Goal: Task Accomplishment & Management: Manage account settings

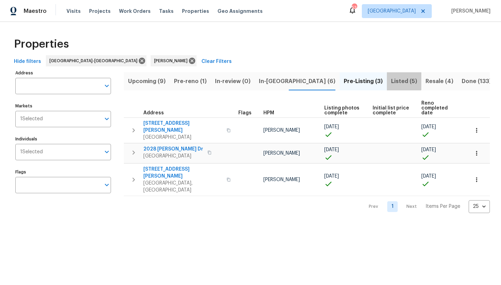
click at [391, 81] on span "Listed (5)" at bounding box center [404, 81] width 26 height 10
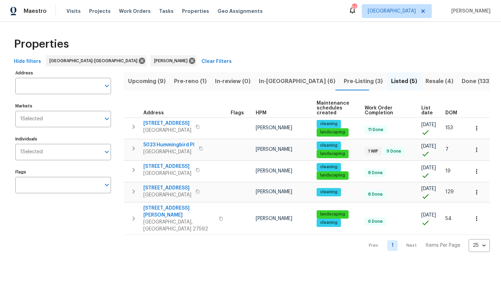
click at [425, 80] on span "Resale (4)" at bounding box center [439, 81] width 28 height 10
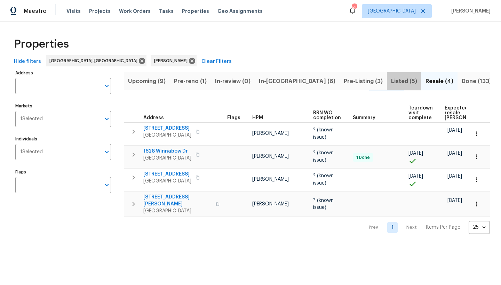
click at [391, 80] on span "Listed (5)" at bounding box center [404, 81] width 26 height 10
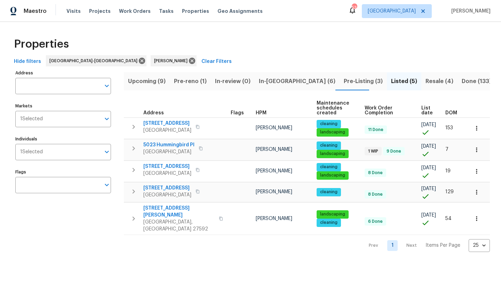
click at [227, 251] on div "Properties Hide filters Raleigh-Durham Preston Sexton Clear Filters Address Add…" at bounding box center [250, 142] width 501 height 241
click at [228, 235] on div "Prev 1 Next Items Per Page 25 25 ​" at bounding box center [307, 243] width 366 height 17
drag, startPoint x: 233, startPoint y: 239, endPoint x: 302, endPoint y: 236, distance: 68.6
click at [290, 237] on div "Prev 1 Next Items Per Page 25 25 ​" at bounding box center [307, 243] width 366 height 17
click at [473, 148] on icon "button" at bounding box center [476, 149] width 7 height 7
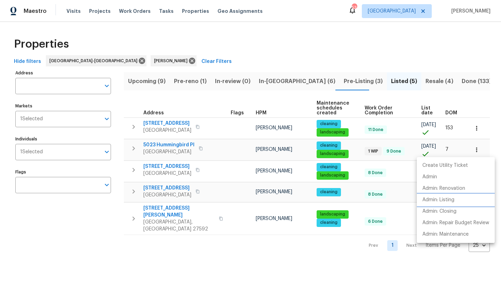
click at [444, 201] on p "Admin: Listing" at bounding box center [438, 199] width 32 height 7
click at [186, 235] on div at bounding box center [250, 142] width 501 height 285
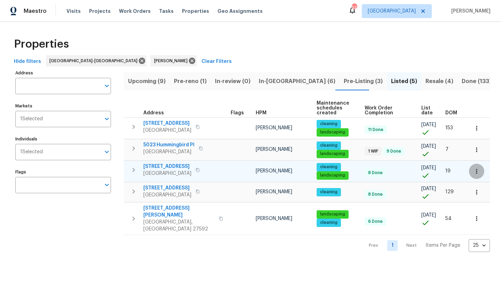
click at [473, 172] on icon "button" at bounding box center [476, 171] width 7 height 7
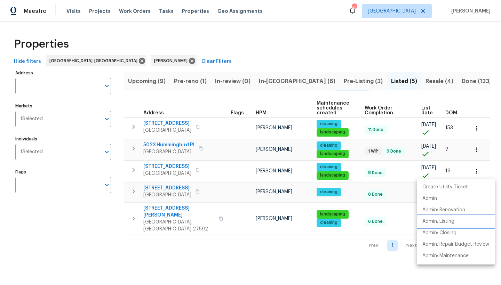
click at [442, 221] on p "Admin: Listing" at bounding box center [438, 221] width 32 height 7
click at [263, 81] on div at bounding box center [250, 142] width 501 height 285
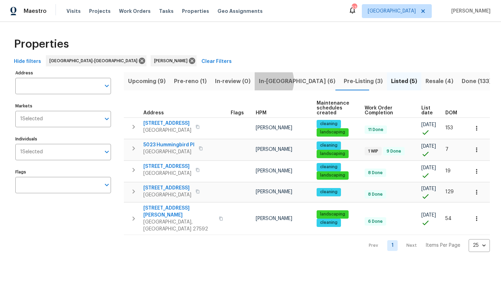
click at [262, 81] on span "In-reno (6)" at bounding box center [297, 81] width 76 height 10
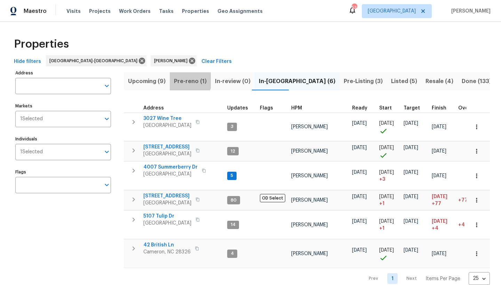
click at [184, 80] on span "Pre-reno (1)" at bounding box center [190, 81] width 33 height 10
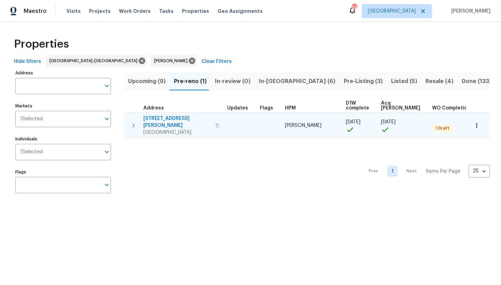
click at [159, 117] on span "1007 Vass Rd" at bounding box center [177, 122] width 68 height 14
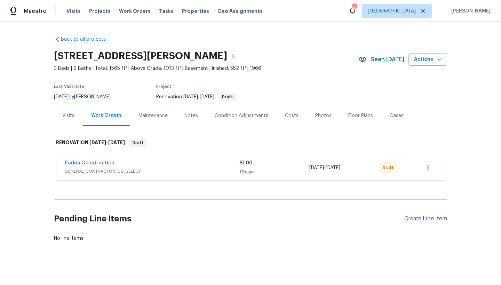
click at [408, 218] on div "Create Line Item" at bounding box center [425, 219] width 43 height 7
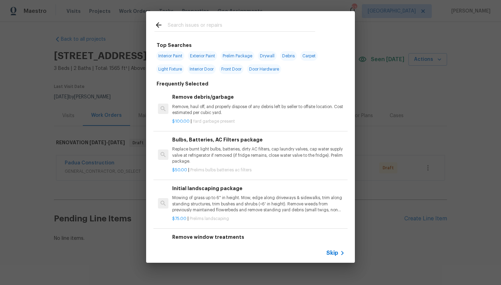
click at [208, 190] on h6 "Initial landscaping package" at bounding box center [258, 189] width 172 height 8
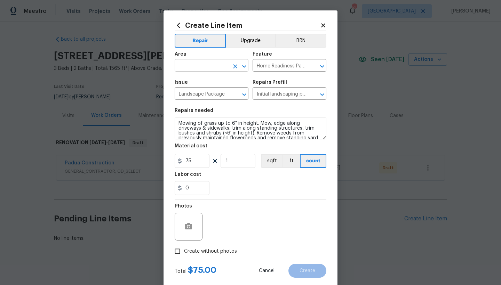
click at [196, 64] on input "text" at bounding box center [201, 66] width 54 height 11
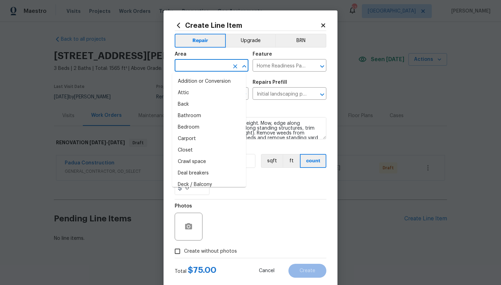
type input "w"
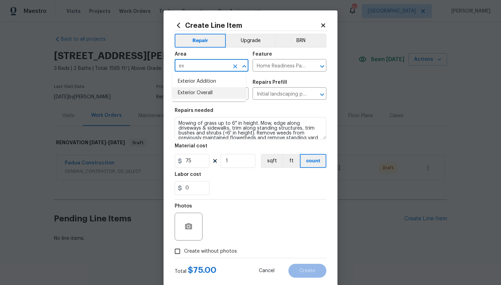
click at [181, 94] on li "Exterior Overall" at bounding box center [209, 92] width 74 height 11
type input "Exterior Overall"
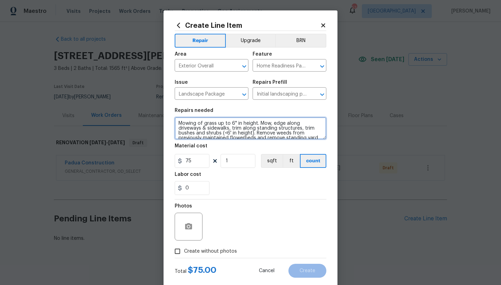
drag, startPoint x: 228, startPoint y: 122, endPoint x: 253, endPoint y: 123, distance: 25.4
click at [253, 123] on textarea "Mowing of grass up to 6" in height. Mow, edge along driveways & sidewalks, trim…" at bounding box center [250, 128] width 152 height 22
type textarea "Mowing of grass up to 2.5 MOWER DECK HEIGHT. Mow, edge along driveways & sidewa…"
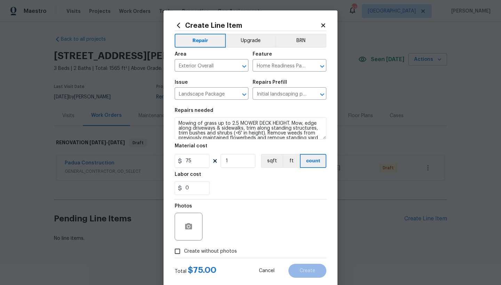
click at [173, 250] on input "Create without photos" at bounding box center [177, 251] width 13 height 13
checkbox input "true"
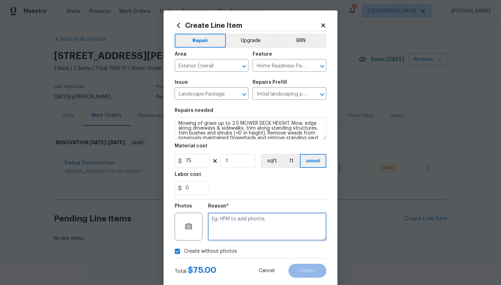
click at [237, 222] on textarea at bounding box center [267, 227] width 118 height 28
type textarea "N"
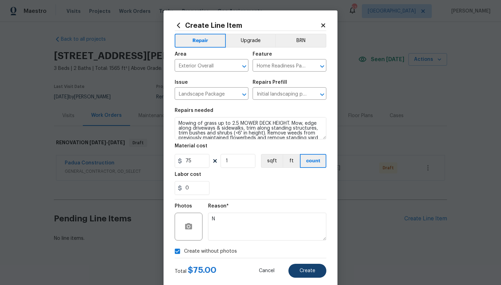
click at [296, 270] on button "Create" at bounding box center [307, 271] width 38 height 14
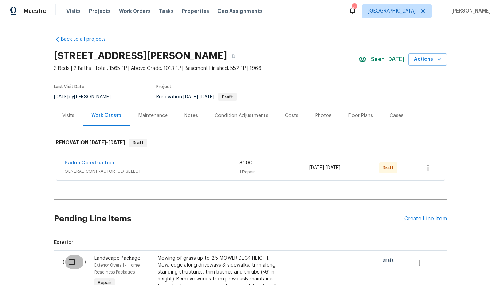
click at [69, 261] on input "checkbox" at bounding box center [74, 262] width 20 height 15
checkbox input "true"
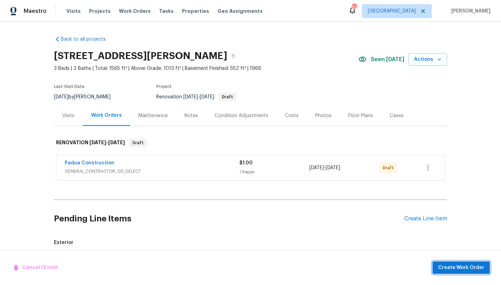
click at [449, 265] on span "Create Work Order" at bounding box center [461, 267] width 46 height 9
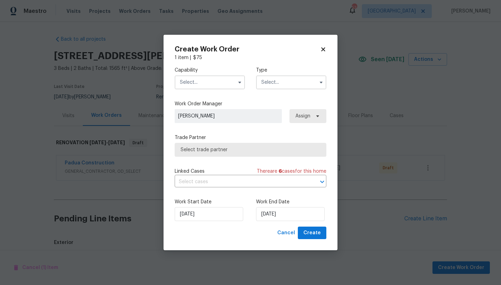
click at [206, 82] on input "text" at bounding box center [209, 82] width 70 height 14
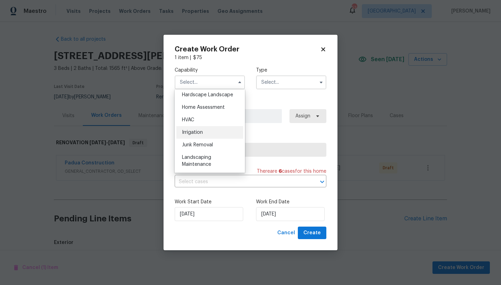
scroll to position [399, 0]
click at [201, 165] on span "Landscaping Maintenance" at bounding box center [196, 160] width 29 height 12
type input "Landscaping Maintenance"
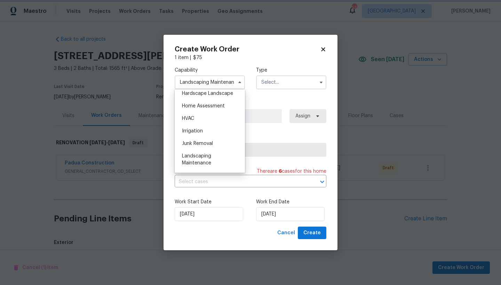
scroll to position [430, 0]
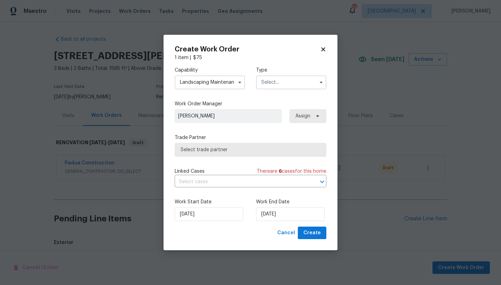
click at [278, 81] on input "text" at bounding box center [291, 82] width 70 height 14
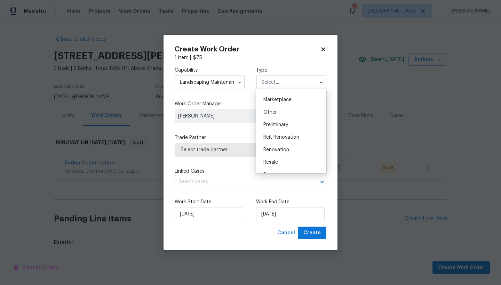
scroll to position [125, 0]
click at [283, 147] on span "Renovation" at bounding box center [276, 147] width 26 height 5
type input "Renovation"
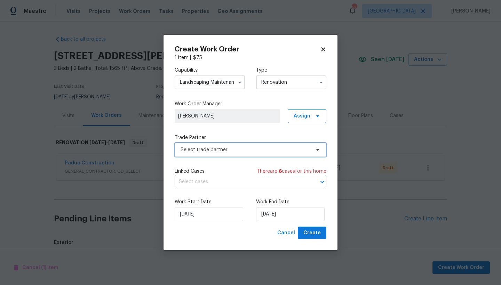
click at [218, 152] on span "Select trade partner" at bounding box center [245, 149] width 130 height 7
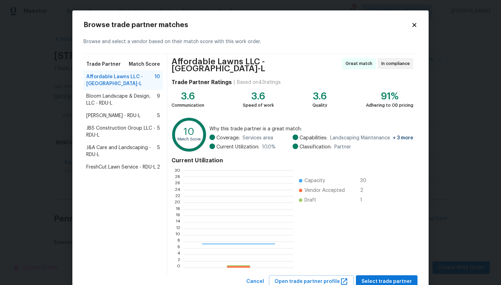
scroll to position [92, 104]
click at [105, 149] on span "J&A Care and Landscaping - RDU-L" at bounding box center [121, 151] width 71 height 14
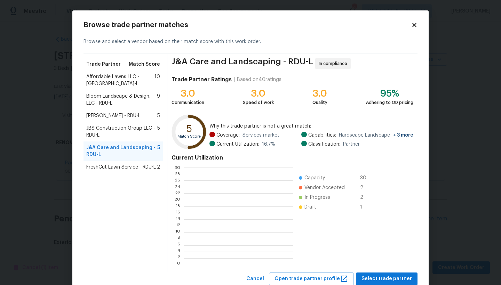
scroll to position [1, 1]
click at [382, 279] on span "Select trade partner" at bounding box center [386, 279] width 50 height 9
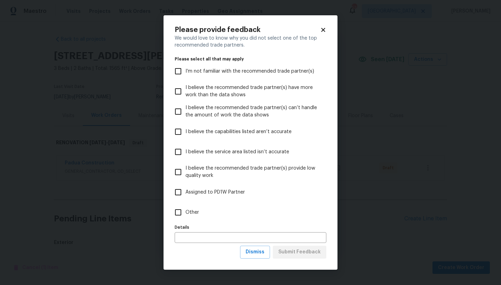
click at [175, 213] on input "Other" at bounding box center [178, 212] width 15 height 15
checkbox input "true"
click at [295, 248] on span "Submit Feedback" at bounding box center [299, 252] width 42 height 9
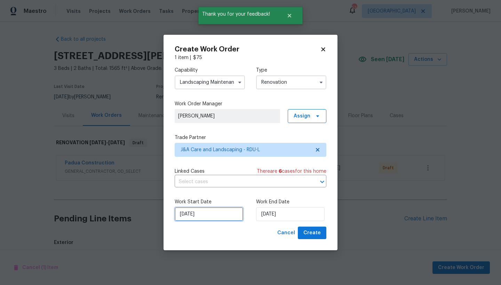
click at [204, 216] on input "[DATE]" at bounding box center [208, 214] width 68 height 14
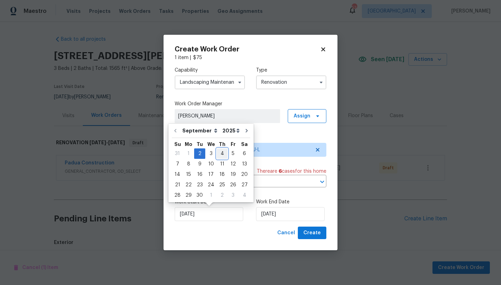
click at [221, 152] on div "4" at bounding box center [222, 154] width 11 height 10
type input "[DATE]"
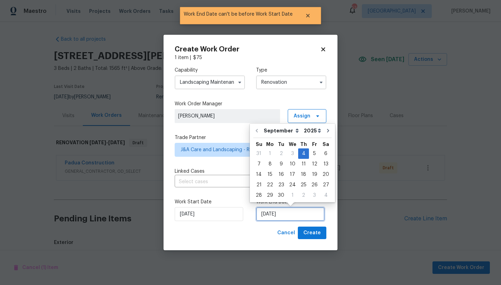
click at [278, 217] on input "[DATE]" at bounding box center [290, 214] width 68 height 14
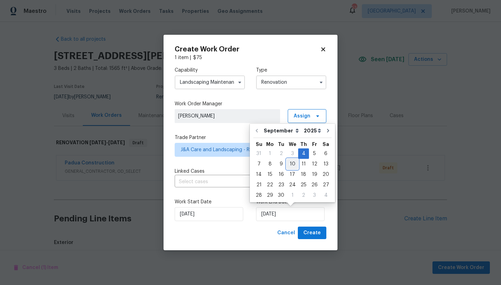
click at [290, 163] on div "10" at bounding box center [291, 164] width 11 height 10
type input "[DATE]"
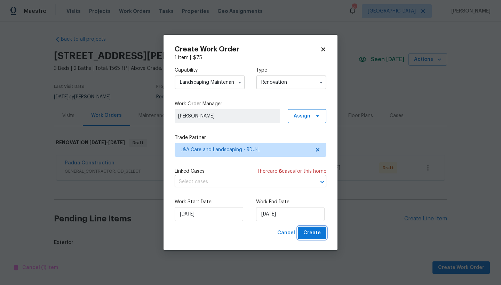
click at [316, 235] on span "Create" at bounding box center [311, 233] width 17 height 9
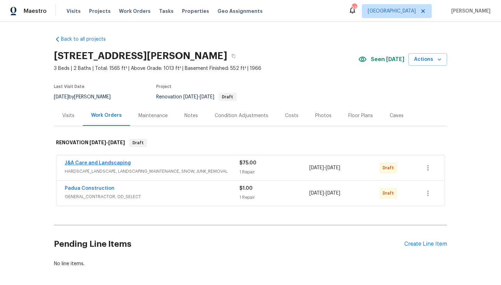
click at [98, 163] on link "J&A Care and Landscaping" at bounding box center [98, 163] width 66 height 5
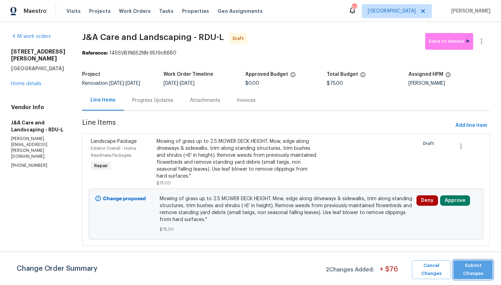
click at [464, 263] on span "Submit Changes" at bounding box center [472, 270] width 32 height 16
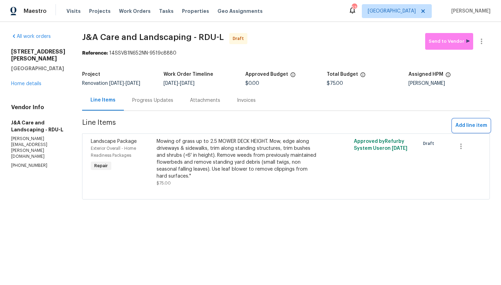
click at [472, 128] on span "Add line item" at bounding box center [471, 125] width 32 height 9
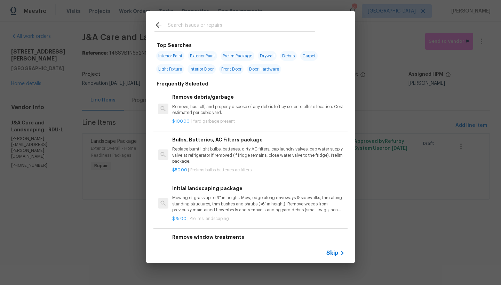
click at [216, 26] on input "text" at bounding box center [241, 26] width 147 height 10
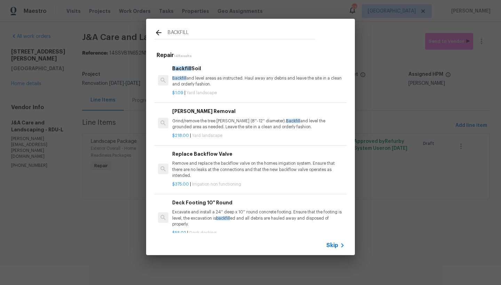
type input "BACKFILL"
click at [181, 85] on p "Backfill and level areas as instructed. Haul away any debris and leave the site…" at bounding box center [258, 81] width 172 height 12
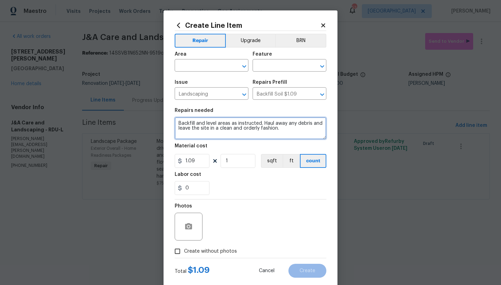
click at [174, 121] on textarea "Backfill and level areas as instructed. Haul away any debris and leave the site…" at bounding box center [250, 128] width 152 height 22
click at [216, 122] on textarea "Backfill and level areas as instructed. Haul away any debris and leave the site…" at bounding box center [250, 128] width 152 height 22
type textarea "Front Yard -- Both sides of the driveway Backfill and level areas as instructed…"
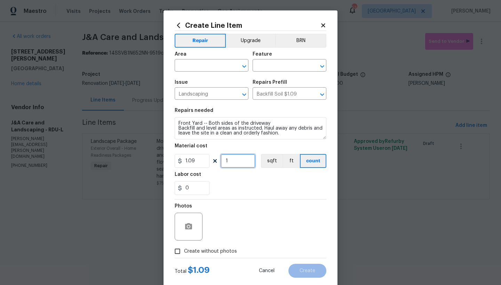
click at [234, 161] on input "1" at bounding box center [237, 161] width 35 height 14
type input "300"
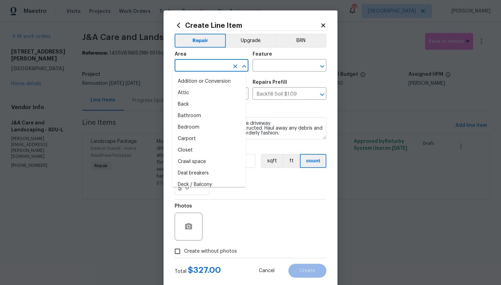
click at [214, 64] on input "text" at bounding box center [201, 66] width 54 height 11
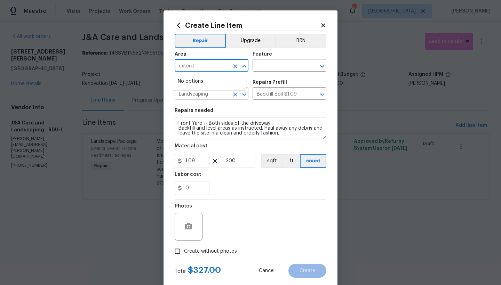
type input "exterd"
click at [192, 92] on input "Landscaping" at bounding box center [201, 94] width 54 height 11
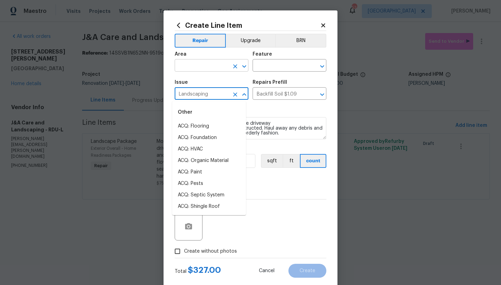
click at [192, 64] on input "text" at bounding box center [201, 66] width 54 height 11
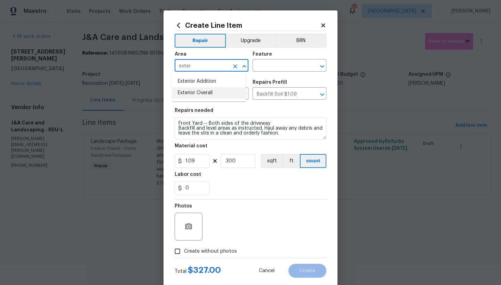
click at [199, 92] on li "Exterior Overall" at bounding box center [209, 92] width 74 height 11
type input "Exterior Overall"
click at [274, 63] on input "text" at bounding box center [279, 66] width 54 height 11
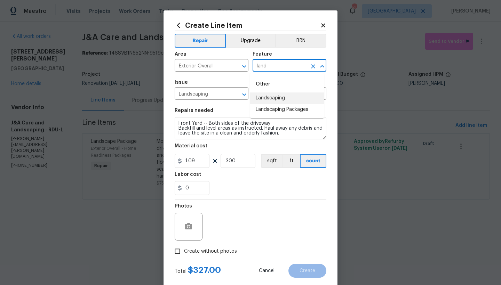
click at [269, 97] on li "Landscaping" at bounding box center [287, 97] width 74 height 11
type input "Landscaping"
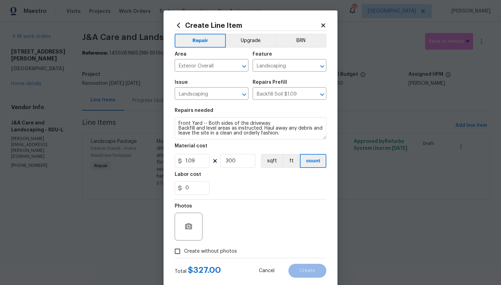
click at [184, 251] on span "Create without photos" at bounding box center [210, 251] width 53 height 7
click at [182, 251] on input "Create without photos" at bounding box center [177, 251] width 13 height 13
checkbox input "true"
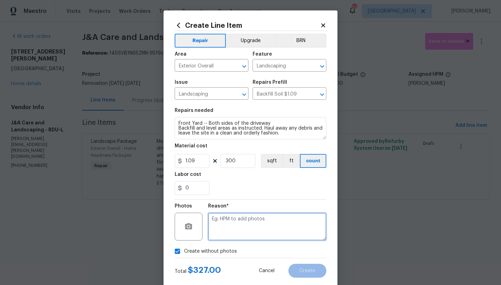
click at [230, 228] on textarea at bounding box center [267, 227] width 118 height 28
type textarea "n"
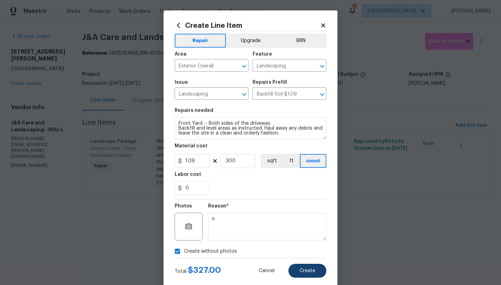
click at [303, 272] on span "Create" at bounding box center [307, 270] width 16 height 5
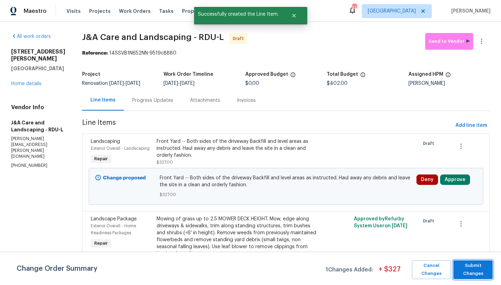
click at [472, 267] on span "Submit Changes" at bounding box center [472, 270] width 32 height 16
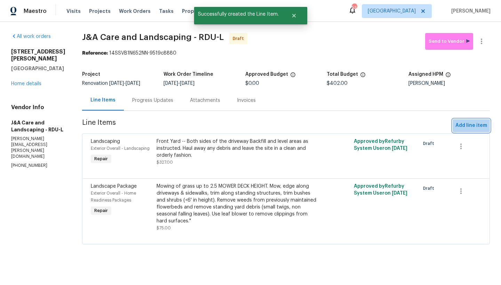
click at [471, 127] on span "Add line item" at bounding box center [471, 125] width 32 height 9
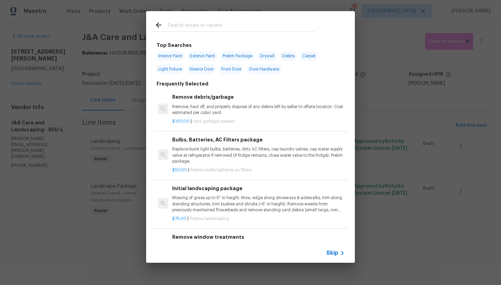
click at [195, 24] on input "text" at bounding box center [241, 26] width 147 height 10
click at [193, 25] on input "text" at bounding box center [241, 26] width 147 height 10
click at [189, 26] on input "text" at bounding box center [241, 26] width 147 height 10
click at [174, 28] on input "text" at bounding box center [241, 26] width 147 height 10
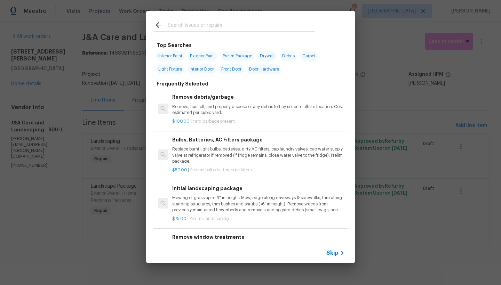
click at [172, 24] on input "text" at bounding box center [241, 26] width 147 height 10
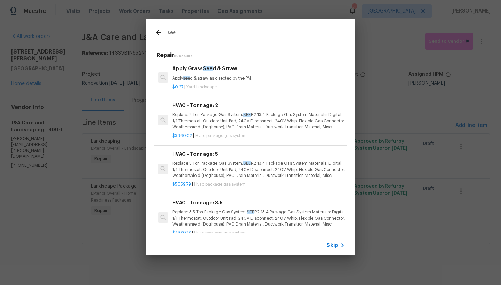
type input "see"
click at [210, 71] on h6 "Apply Grass See d & Straw" at bounding box center [258, 69] width 172 height 8
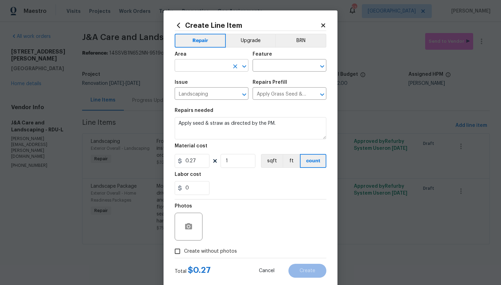
click at [189, 66] on input "text" at bounding box center [201, 66] width 54 height 11
click at [186, 95] on li "Exterior Overall" at bounding box center [209, 92] width 74 height 11
type input "Exterior Overall"
click at [273, 65] on input "text" at bounding box center [279, 66] width 54 height 11
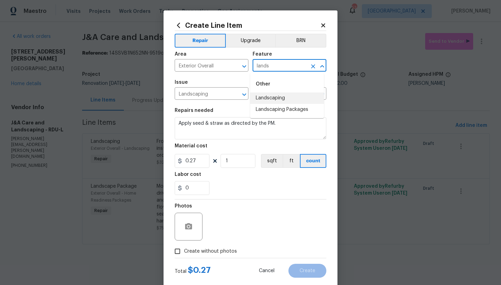
click at [277, 95] on li "Landscaping" at bounding box center [287, 97] width 74 height 11
type input "Landscaping"
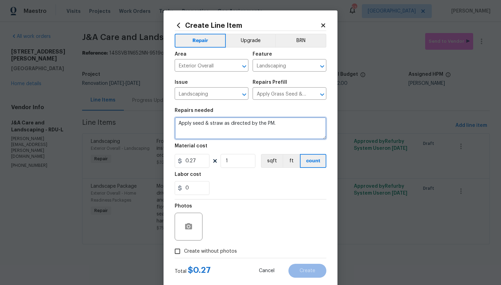
click at [177, 123] on textarea "Apply seed & straw as directed by the PM." at bounding box center [250, 128] width 152 height 22
click at [191, 124] on textarea "Apply seed & straw as directed by the PM." at bounding box center [250, 128] width 152 height 22
type textarea "Front Yard ---Both sides of the driveway ------ Apply seed & straw as directed …"
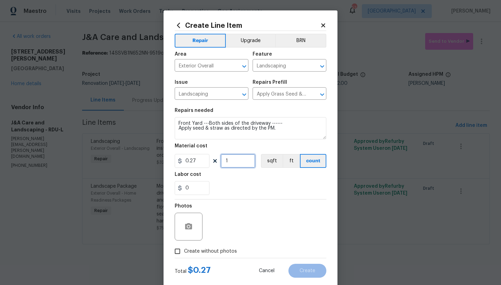
drag, startPoint x: 233, startPoint y: 161, endPoint x: 208, endPoint y: 162, distance: 24.7
click at [208, 162] on div "0.27 1 sqft ft count" at bounding box center [250, 161] width 152 height 14
drag, startPoint x: 236, startPoint y: 162, endPoint x: 179, endPoint y: 157, distance: 57.2
click at [181, 157] on div "0.27 500 sqft ft count" at bounding box center [250, 161] width 152 height 14
type input "750"
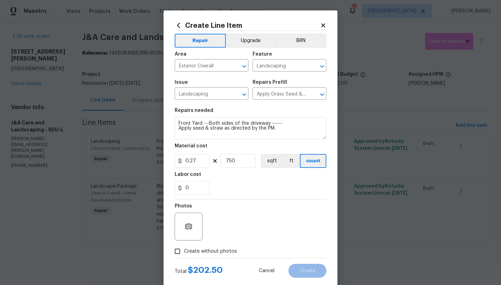
click at [177, 250] on input "Create without photos" at bounding box center [177, 251] width 13 height 13
checkbox input "true"
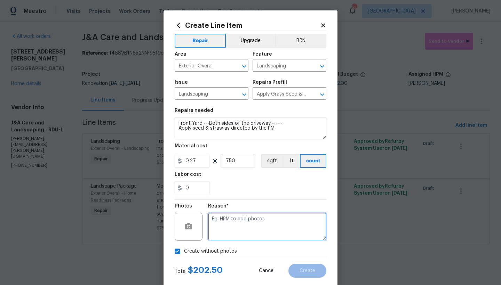
click at [220, 224] on textarea at bounding box center [267, 227] width 118 height 28
type textarea "n"
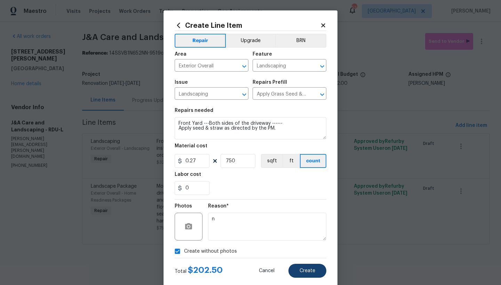
click at [293, 271] on button "Create" at bounding box center [307, 271] width 38 height 14
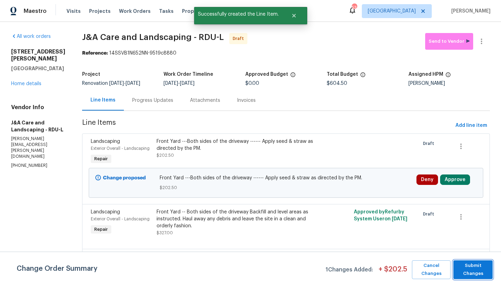
click at [481, 267] on span "Submit Changes" at bounding box center [472, 270] width 32 height 16
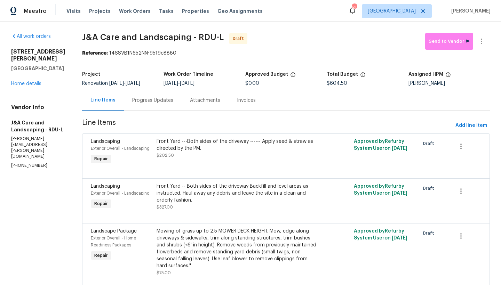
click at [109, 102] on div "Line Items" at bounding box center [102, 100] width 25 height 7
click at [30, 81] on link "Home details" at bounding box center [26, 83] width 30 height 5
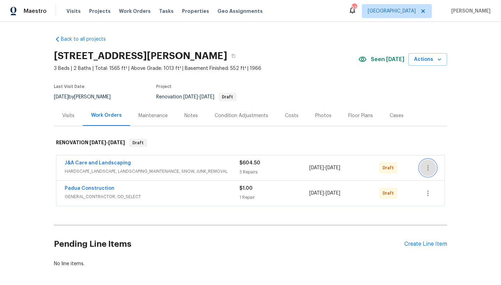
click at [425, 166] on icon "button" at bounding box center [427, 168] width 8 height 8
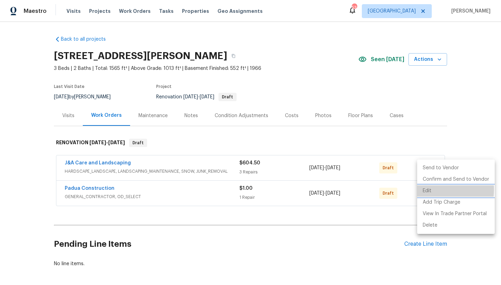
click at [427, 190] on li "Edit" at bounding box center [456, 190] width 78 height 11
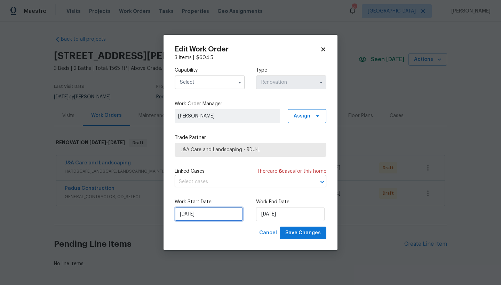
click at [189, 218] on input "[DATE]" at bounding box center [208, 214] width 68 height 14
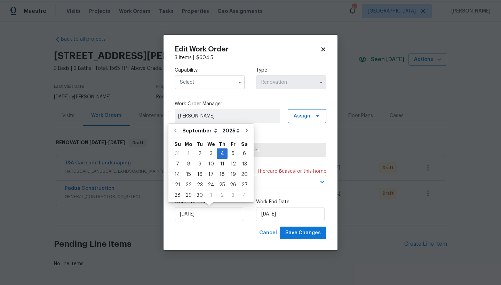
click at [267, 195] on div "Work Start Date 9/4/2025 Work End Date 9/10/2025" at bounding box center [250, 210] width 152 height 34
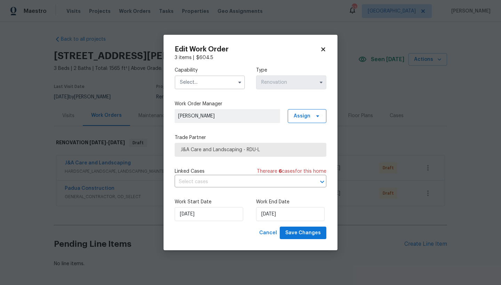
click at [322, 49] on icon at bounding box center [323, 49] width 4 height 4
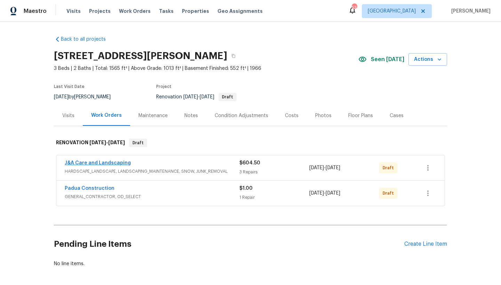
click at [91, 163] on link "J&A Care and Landscaping" at bounding box center [98, 163] width 66 height 5
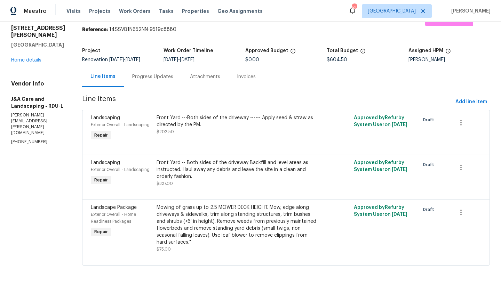
scroll to position [29, 0]
click at [472, 98] on span "Add line item" at bounding box center [471, 102] width 32 height 9
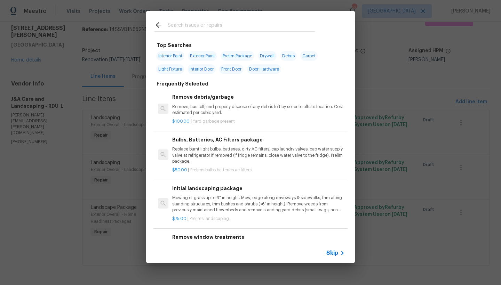
click at [201, 25] on input "text" at bounding box center [241, 26] width 147 height 10
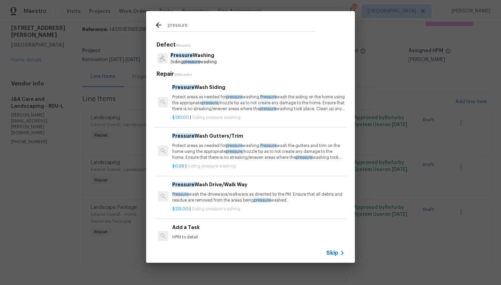
type input "pressure"
click at [204, 95] on p "Protect areas as needed for pressure washing. Pressure wash the siding on the h…" at bounding box center [258, 103] width 172 height 18
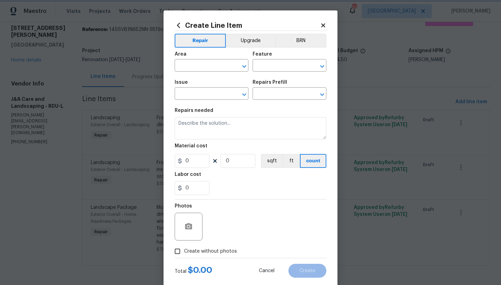
type input "Siding"
type input "Pressure Washing"
type input "Pressure Wash Siding $130.00"
type textarea "Protect areas as needed for pressure washing. Pressure wash the siding on the h…"
type input "130"
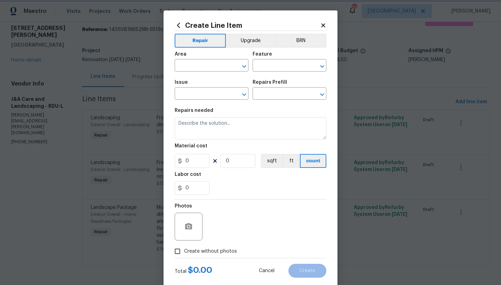
type input "1"
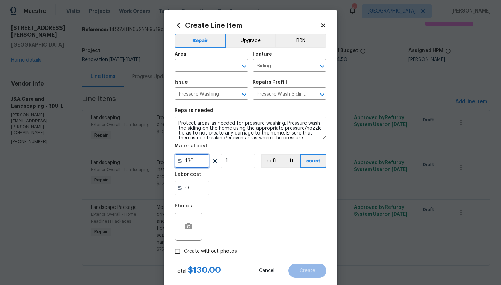
drag, startPoint x: 194, startPoint y: 161, endPoint x: 156, endPoint y: 160, distance: 38.2
click at [156, 160] on div "Create Line Item Repair Upgrade BRN Area ​ Feature Siding ​ Issue Pressure Wash…" at bounding box center [250, 142] width 501 height 285
type input "175"
click at [216, 219] on div "Photos" at bounding box center [250, 222] width 152 height 45
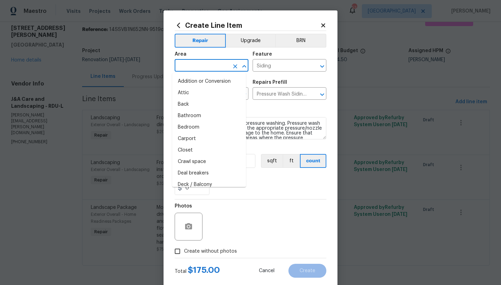
click at [197, 67] on input "text" at bounding box center [201, 66] width 54 height 11
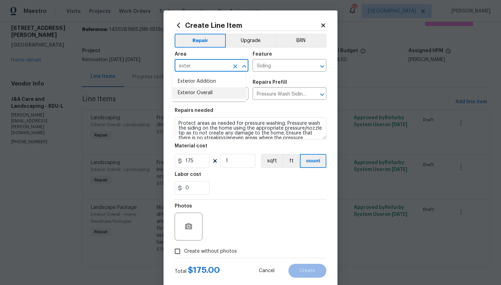
click at [200, 94] on li "Exterior Overall" at bounding box center [209, 92] width 74 height 11
type input "Exterior Overall"
click at [321, 25] on icon at bounding box center [323, 25] width 4 height 4
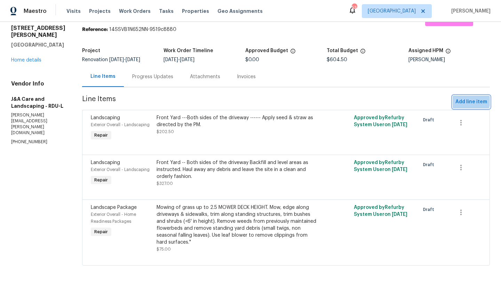
click at [461, 98] on span "Add line item" at bounding box center [471, 102] width 32 height 9
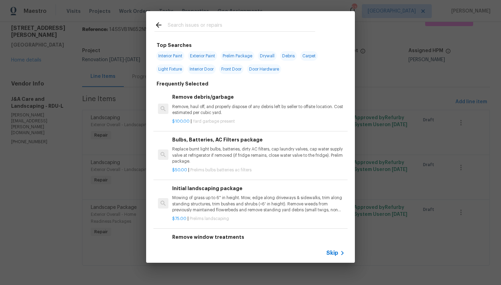
click at [192, 26] on input "text" at bounding box center [241, 26] width 147 height 10
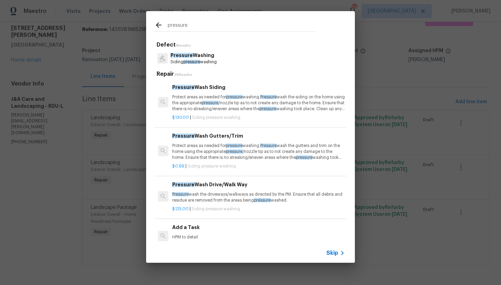
type input "pressure"
click at [182, 102] on p "Protect areas as needed for pressure washing. Pressure wash the siding on the h…" at bounding box center [258, 103] width 172 height 18
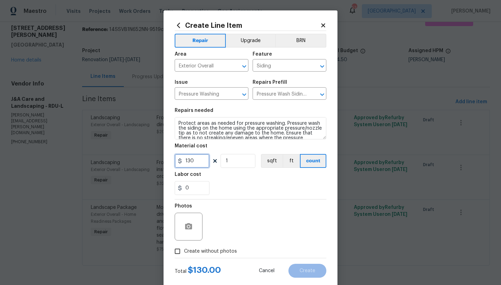
click at [192, 159] on input "130" at bounding box center [191, 161] width 35 height 14
type input "175"
drag, startPoint x: 232, startPoint y: 195, endPoint x: 216, endPoint y: 210, distance: 22.1
click at [231, 195] on div "0" at bounding box center [250, 188] width 152 height 14
click at [174, 252] on input "Create without photos" at bounding box center [177, 251] width 13 height 13
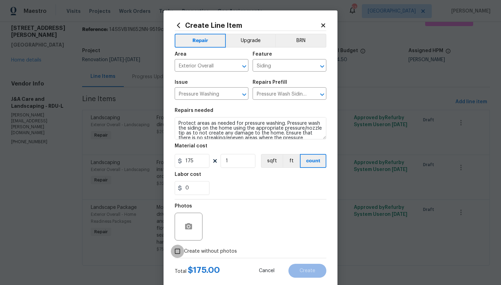
checkbox input "true"
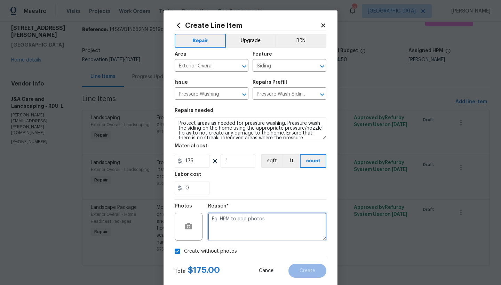
click at [238, 222] on textarea at bounding box center [267, 227] width 118 height 28
type textarea "n"
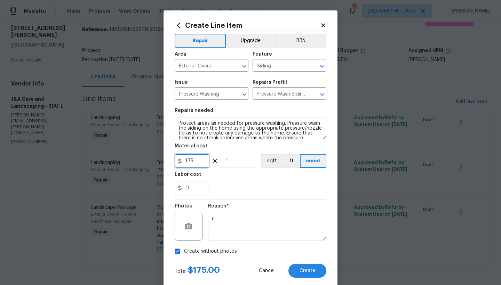
click at [194, 159] on input "175" at bounding box center [191, 161] width 35 height 14
type input "150"
click at [236, 187] on div "0" at bounding box center [250, 188] width 152 height 14
click at [299, 271] on span "Create" at bounding box center [307, 270] width 16 height 5
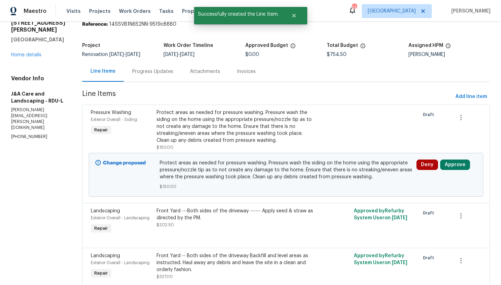
scroll to position [0, 0]
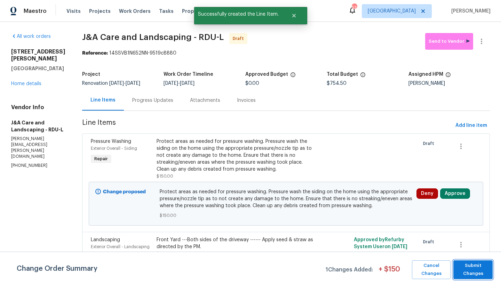
click at [474, 270] on span "Submit Changes" at bounding box center [472, 270] width 32 height 16
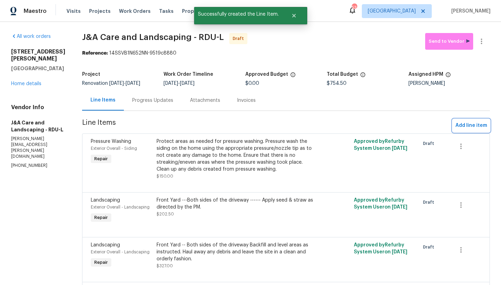
click at [465, 127] on span "Add line item" at bounding box center [471, 125] width 32 height 9
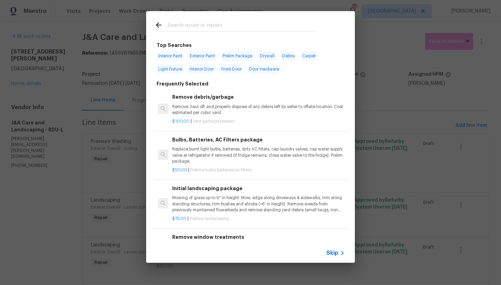
click at [214, 25] on input "text" at bounding box center [241, 26] width 147 height 10
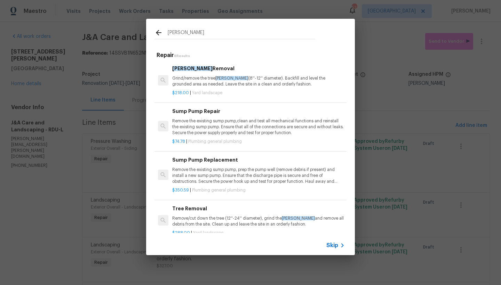
type input "stump"
click at [181, 70] on span "Stump" at bounding box center [192, 68] width 40 height 5
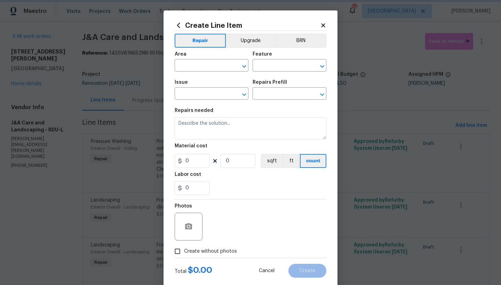
type input "Landscaping"
type input "Stump Removal $218.00"
type textarea "Grind/remove the tree stump (8''-12'' diameter). Backfill and level the grounde…"
type input "218"
type input "1"
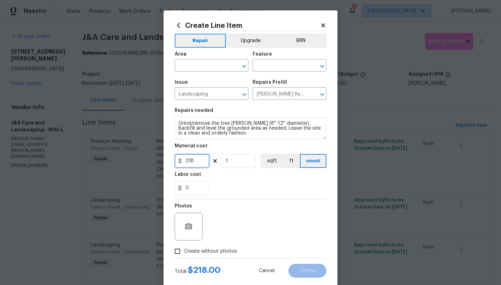
drag, startPoint x: 196, startPoint y: 162, endPoint x: 144, endPoint y: 163, distance: 51.8
click at [163, 161] on div "Create Line Item Repair Upgrade BRN Area ​ Feature ​ Issue Landscaping ​ Repair…" at bounding box center [250, 149] width 174 height 278
type input "300"
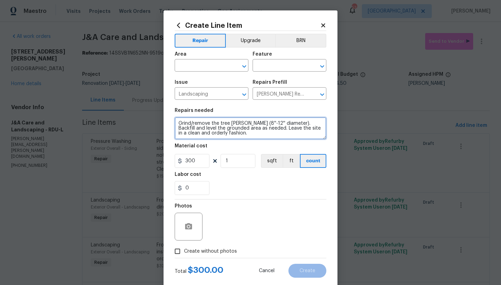
click at [177, 124] on textarea "Grind/remove the tree stump (8''-12'' diameter). Backfill and level the grounde…" at bounding box center [250, 128] width 152 height 22
drag, startPoint x: 274, startPoint y: 124, endPoint x: 243, endPoint y: 123, distance: 30.9
click at [243, 123] on textarea "Grind/remove the tree stump (8''-12'' diameter). Backfill and level the grounde…" at bounding box center [250, 128] width 152 height 22
type textarea "Grind/remove the tree stump. Backfill and level the grounded area as needed. Le…"
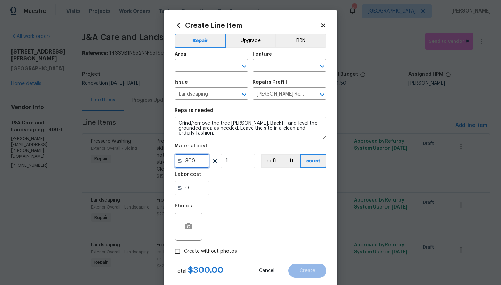
click at [202, 160] on input "300" at bounding box center [191, 161] width 35 height 14
type input "350"
click at [188, 59] on div "Area" at bounding box center [211, 56] width 74 height 9
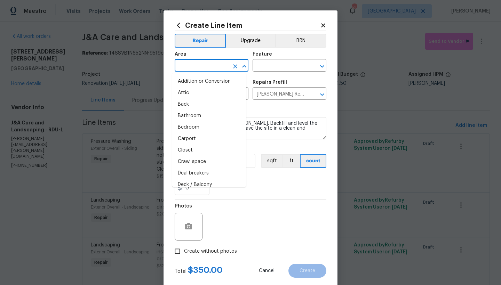
click at [188, 66] on input "text" at bounding box center [201, 66] width 54 height 11
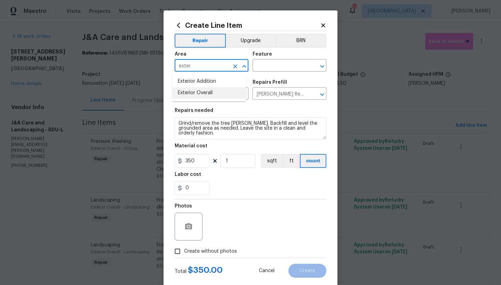
click at [203, 97] on li "Exterior Overall" at bounding box center [209, 92] width 74 height 11
type input "Exterior Overall"
click at [268, 64] on input "text" at bounding box center [279, 66] width 54 height 11
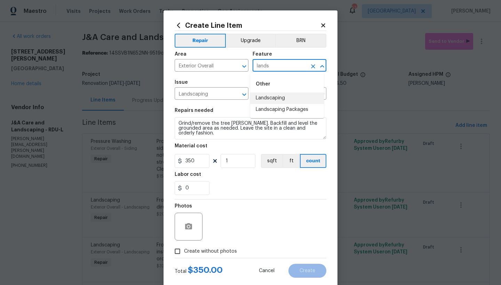
click at [265, 100] on li "Landscaping" at bounding box center [287, 97] width 74 height 11
type input "Landscaping"
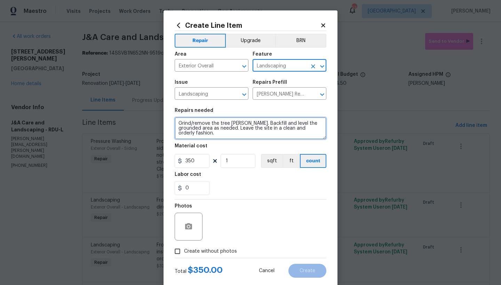
click at [177, 122] on textarea "Grind/remove the tree stump. Backfill and level the grounded area as needed. Le…" at bounding box center [250, 128] width 152 height 22
click at [190, 122] on textarea "Grind/remove the tree stump. Backfill and level the grounded area as needed. Le…" at bounding box center [250, 128] width 152 height 22
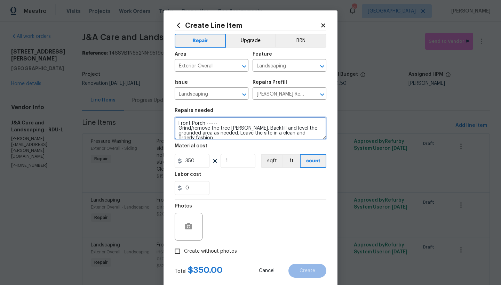
type textarea "Front Porch ------ Grind/remove the tree stump. Backfill and level the grounded…"
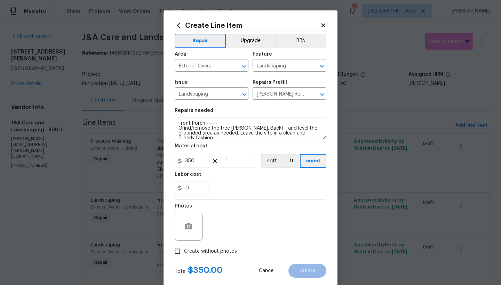
click at [177, 254] on input "Create without photos" at bounding box center [177, 251] width 13 height 13
checkbox input "true"
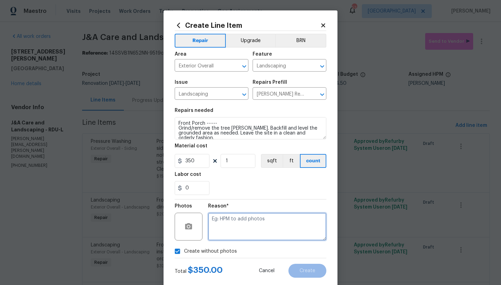
click at [220, 229] on textarea at bounding box center [267, 227] width 118 height 28
type textarea "n"
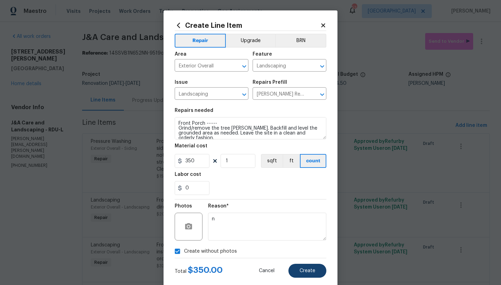
click at [299, 268] on span "Create" at bounding box center [307, 270] width 16 height 5
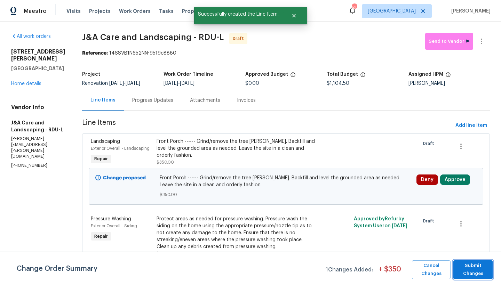
click at [469, 267] on span "Submit Changes" at bounding box center [472, 270] width 32 height 16
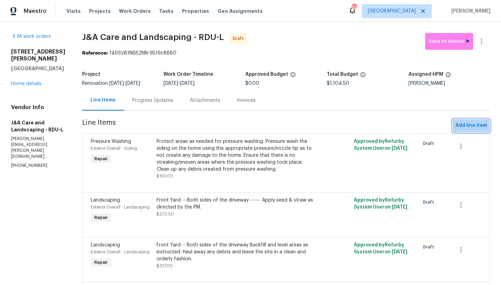
click at [463, 127] on span "Add line item" at bounding box center [471, 125] width 32 height 9
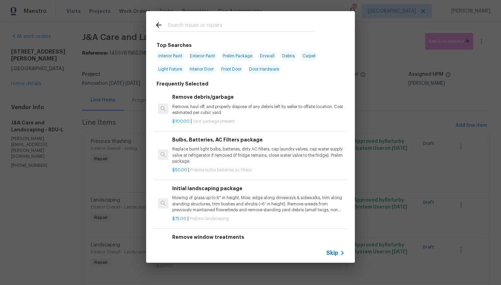
click at [188, 24] on input "text" at bounding box center [241, 26] width 147 height 10
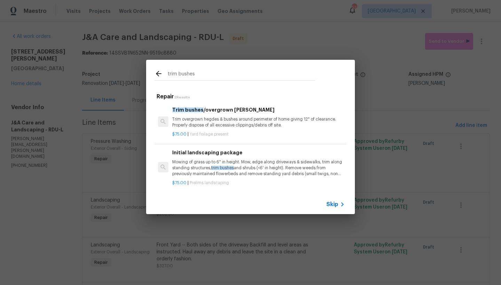
type input "trim bushes"
click at [200, 111] on h6 "Trim bushes /overgrown hedges" at bounding box center [258, 110] width 172 height 8
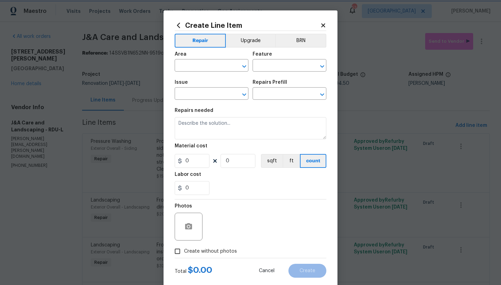
type input "Dead/overgrown tree or foliage"
type textarea "Trim overgrown hegdes & bushes around perimeter of home giving 12" of clearance…"
type input "1"
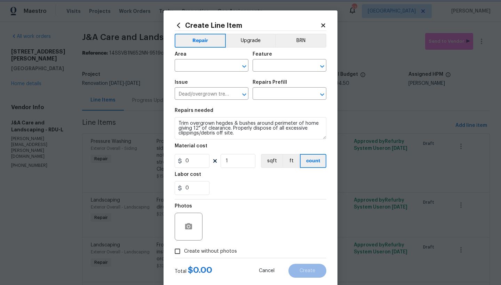
type input "Trim bushes/overgrown hedges $75.00"
type input "75"
click at [177, 249] on input "Create without photos" at bounding box center [177, 251] width 13 height 13
checkbox input "true"
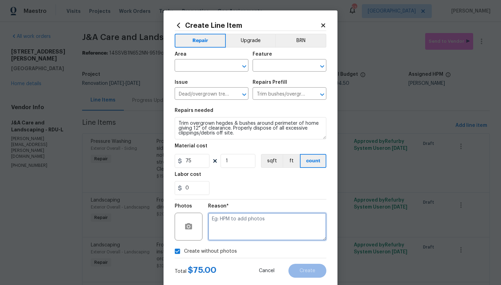
click at [234, 229] on textarea at bounding box center [267, 227] width 118 height 28
type textarea "n"
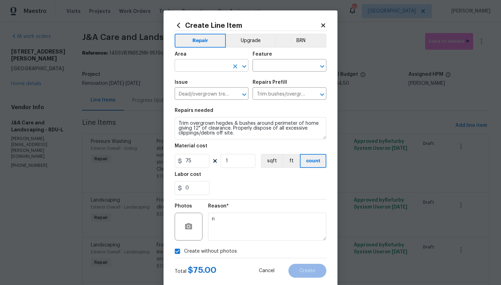
click at [210, 63] on input "text" at bounding box center [201, 66] width 54 height 11
click at [205, 95] on li "Exterior Overall" at bounding box center [209, 92] width 74 height 11
type input "Exterior Overall"
click at [263, 66] on input "text" at bounding box center [279, 66] width 54 height 11
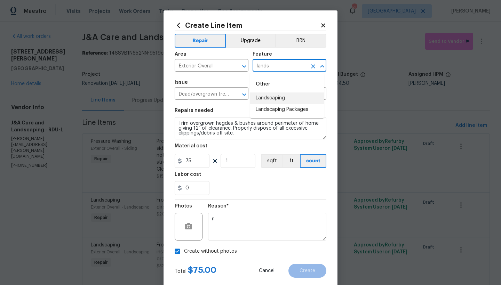
click at [273, 97] on li "Landscaping" at bounding box center [287, 97] width 74 height 11
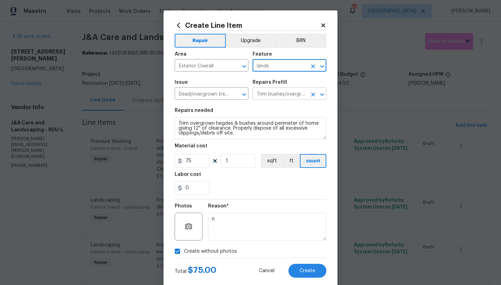
type input "Landscaping"
click at [306, 274] on button "Create" at bounding box center [307, 271] width 38 height 14
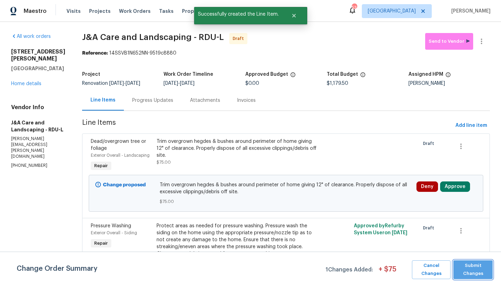
click at [476, 270] on span "Submit Changes" at bounding box center [472, 270] width 32 height 16
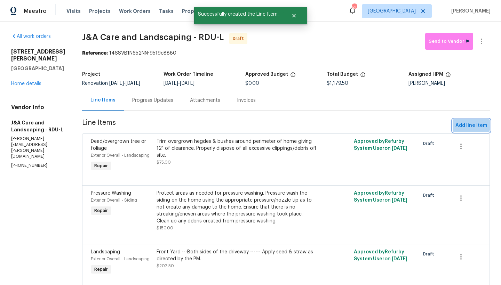
click at [459, 124] on span "Add line item" at bounding box center [471, 125] width 32 height 9
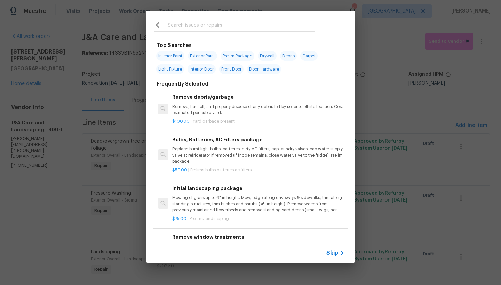
click at [187, 27] on input "text" at bounding box center [241, 26] width 147 height 10
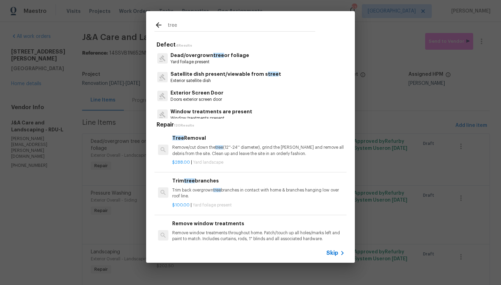
type input "tree"
click at [186, 181] on span "tree" at bounding box center [189, 180] width 11 height 5
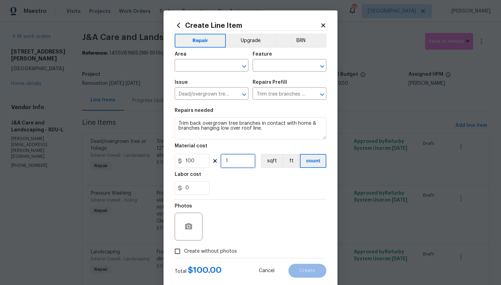
click at [234, 160] on input "1" at bounding box center [237, 161] width 35 height 14
type input "2"
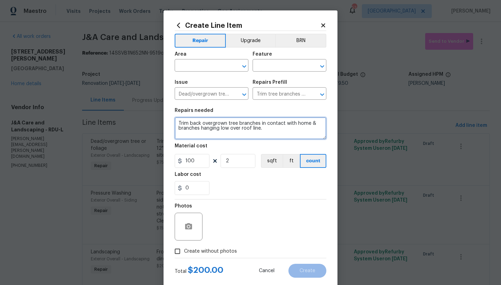
click at [175, 122] on textarea "Trim back overgrown tree branches in contact with home & branches hanging low o…" at bounding box center [250, 128] width 152 height 22
click at [182, 122] on textarea "Trim back overgrown tree branches in contact with home & branches hanging low o…" at bounding box center [250, 128] width 152 height 22
type textarea "Front and Back Left (patio side) ------ Trim back overgrown tree branches in co…"
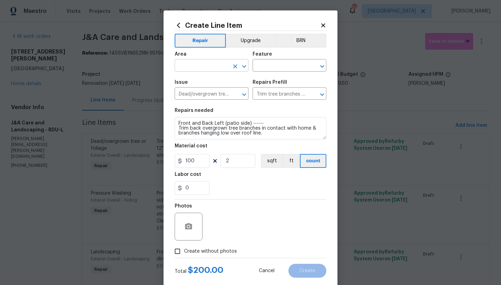
click at [184, 66] on input "text" at bounding box center [201, 66] width 54 height 11
click at [185, 92] on li "Exterior Overall" at bounding box center [209, 92] width 74 height 11
type input "Exterior Overall"
click at [278, 70] on input "text" at bounding box center [279, 66] width 54 height 11
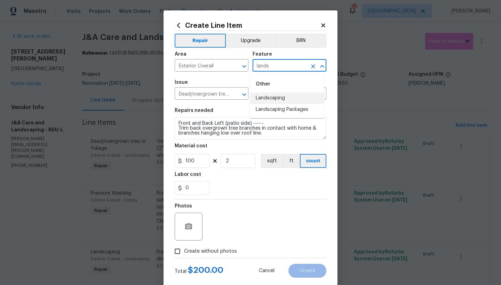
click at [273, 99] on li "Landscaping" at bounding box center [287, 97] width 74 height 11
type input "Landscaping"
click at [177, 251] on input "Create without photos" at bounding box center [177, 251] width 13 height 13
checkbox input "true"
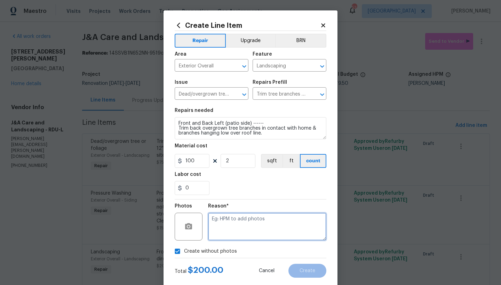
click at [236, 225] on textarea at bounding box center [267, 227] width 118 height 28
type textarea "n"
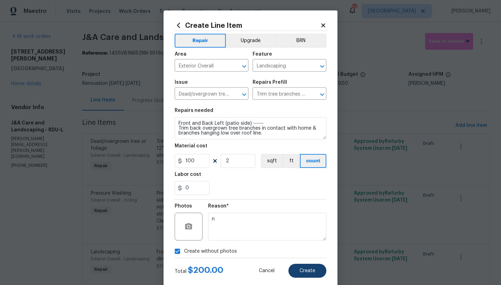
click at [300, 269] on span "Create" at bounding box center [307, 270] width 16 height 5
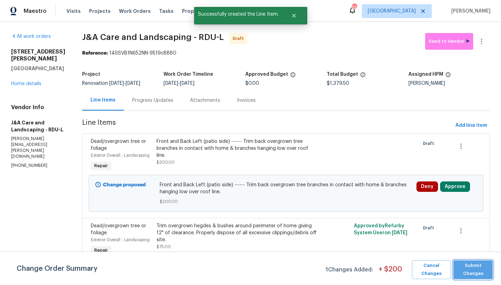
click at [466, 270] on span "Submit Changes" at bounding box center [472, 270] width 32 height 16
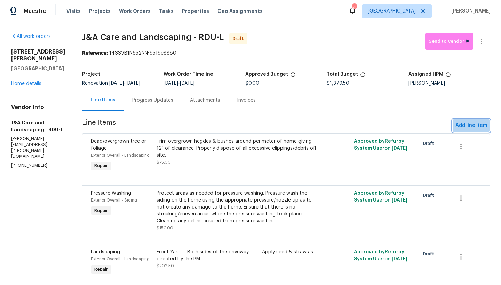
click at [464, 124] on span "Add line item" at bounding box center [471, 125] width 32 height 9
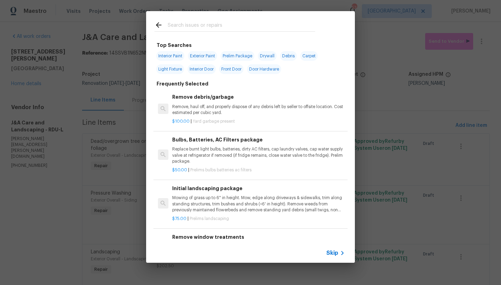
click at [179, 22] on input "text" at bounding box center [241, 26] width 147 height 10
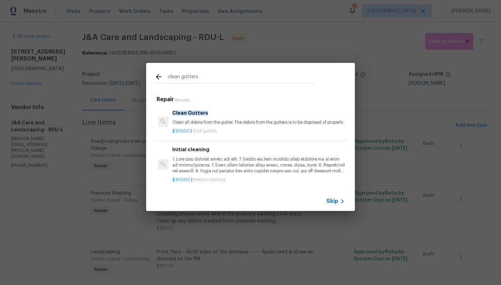
type input "clean gutters"
click at [190, 120] on p "Clean all debris from the gutter. The debris from the gutters is to be disposed…" at bounding box center [258, 123] width 172 height 6
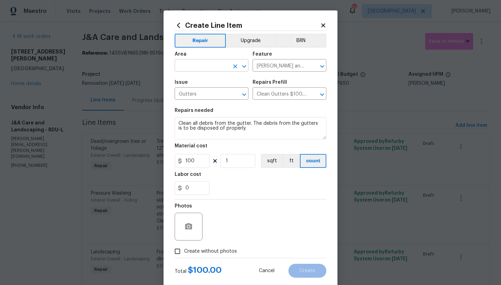
click at [192, 64] on input "text" at bounding box center [201, 66] width 54 height 11
click at [196, 95] on li "Exterior Overall" at bounding box center [209, 92] width 74 height 11
type input "Exterior Overall"
click at [176, 251] on input "Create without photos" at bounding box center [177, 251] width 13 height 13
checkbox input "true"
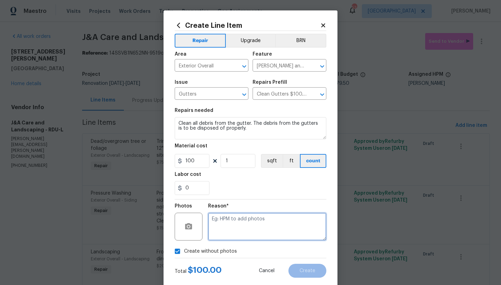
click at [235, 216] on textarea at bounding box center [267, 227] width 118 height 28
type textarea "n"
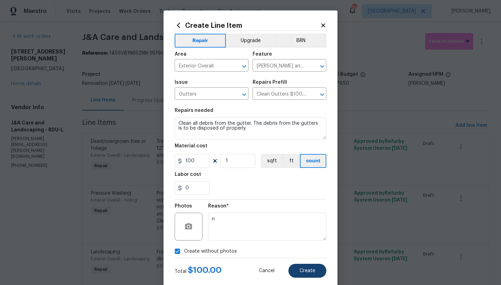
drag, startPoint x: 294, startPoint y: 269, endPoint x: 299, endPoint y: 268, distance: 4.9
click at [293, 269] on button "Create" at bounding box center [307, 271] width 38 height 14
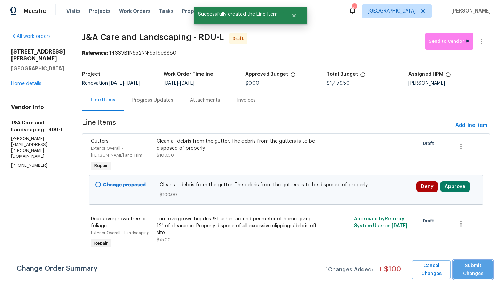
click at [482, 276] on span "Submit Changes" at bounding box center [472, 270] width 32 height 16
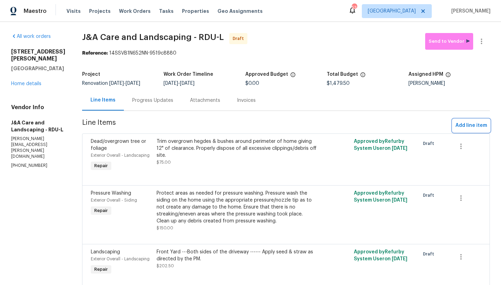
click at [456, 128] on span "Add line item" at bounding box center [471, 125] width 32 height 9
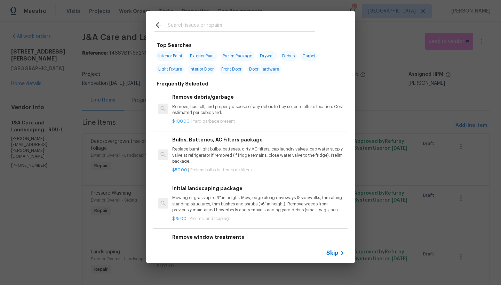
click at [239, 26] on input "text" at bounding box center [241, 26] width 147 height 10
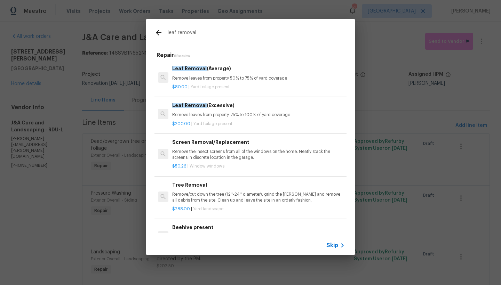
type input "leaf removal"
click at [189, 69] on span "Leaf Removal" at bounding box center [189, 68] width 34 height 5
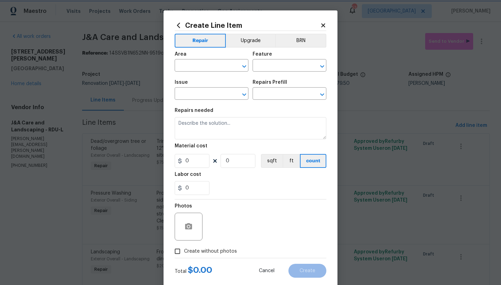
type input "Dead/overgrown tree or foliage"
type input "Leaf Removal (Average) $80.00"
type textarea "Remove leaves from property 50% to 75% of yard coverage"
type input "80"
type input "1"
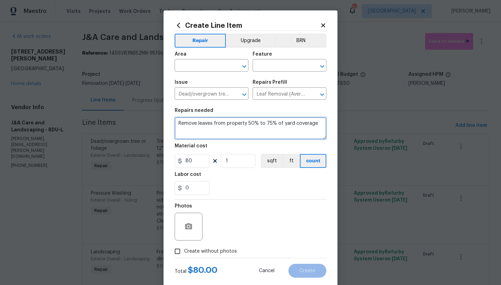
click at [177, 122] on textarea "Remove leaves from property 50% to 75% of yard coverage" at bounding box center [250, 128] width 152 height 22
click at [178, 122] on textarea "Remove leaves from property 50% to 75% of yard coverage" at bounding box center [250, 128] width 152 height 22
drag, startPoint x: 244, startPoint y: 127, endPoint x: 277, endPoint y: 127, distance: 33.0
click at [277, 127] on textarea "Left side (Patio side) ------ Remove leaves from property 50% to 75% of yard co…" at bounding box center [250, 128] width 152 height 22
type textarea "Left side (Patio side) ------ Remove leaves from property yard coverage"
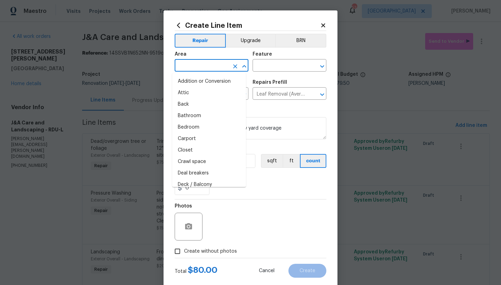
click at [194, 68] on input "text" at bounding box center [201, 66] width 54 height 11
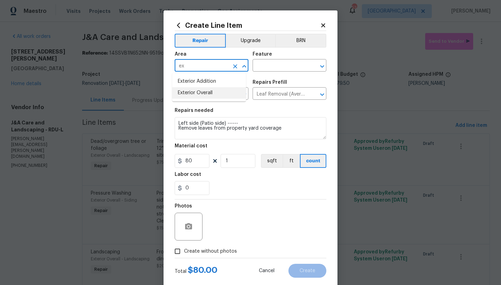
click at [194, 93] on li "Exterior Overall" at bounding box center [209, 92] width 74 height 11
type input "Exterior Overall"
click at [275, 66] on input "text" at bounding box center [279, 66] width 54 height 11
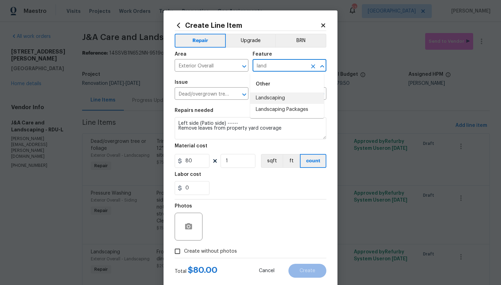
click at [254, 101] on li "Landscaping" at bounding box center [287, 97] width 74 height 11
type input "Landscaping"
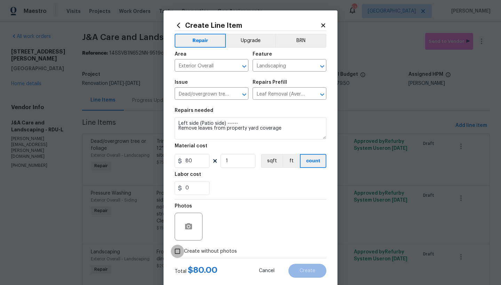
click at [176, 251] on input "Create without photos" at bounding box center [177, 251] width 13 height 13
checkbox input "true"
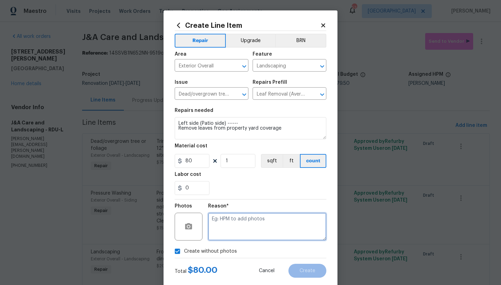
click at [251, 231] on textarea at bounding box center [267, 227] width 118 height 28
type textarea "n"
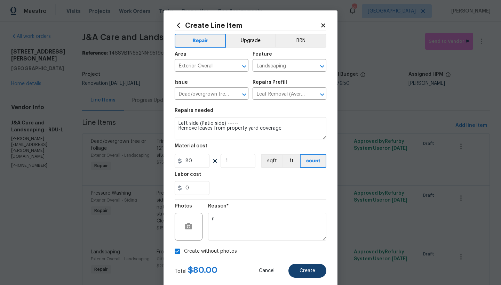
click at [303, 270] on span "Create" at bounding box center [307, 270] width 16 height 5
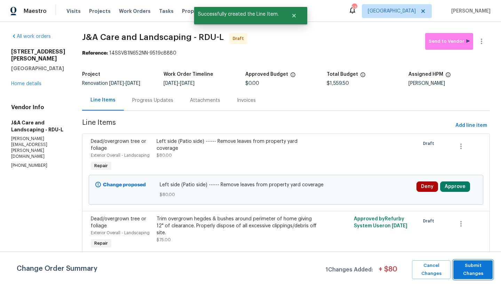
click at [467, 268] on span "Submit Changes" at bounding box center [472, 270] width 32 height 16
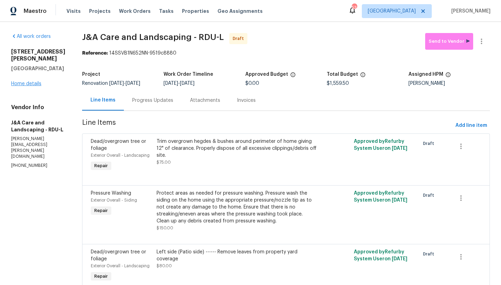
click at [32, 81] on link "Home details" at bounding box center [26, 83] width 30 height 5
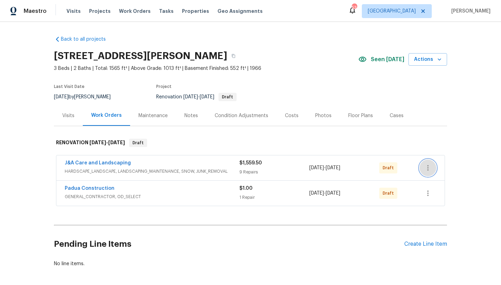
click at [427, 170] on icon "button" at bounding box center [427, 168] width 1 height 6
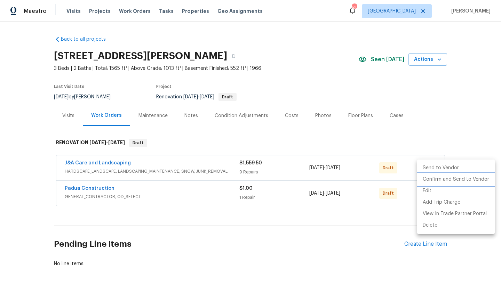
click at [439, 179] on li "Confirm and Send to Vendor" at bounding box center [456, 179] width 78 height 11
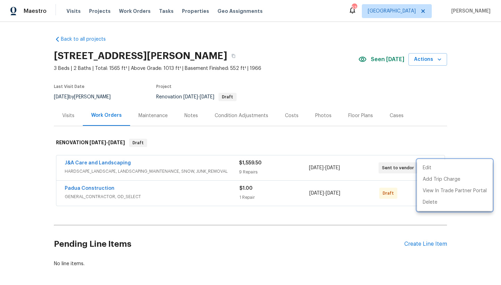
click at [420, 244] on div at bounding box center [250, 142] width 501 height 285
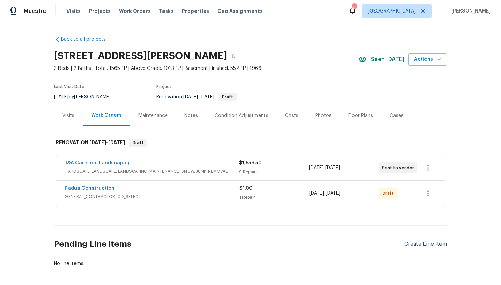
click at [406, 243] on div "Create Line Item" at bounding box center [425, 244] width 43 height 7
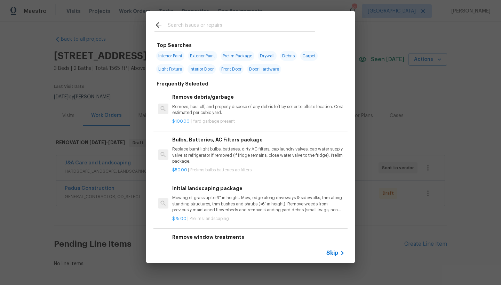
click at [185, 24] on input "text" at bounding box center [241, 26] width 147 height 10
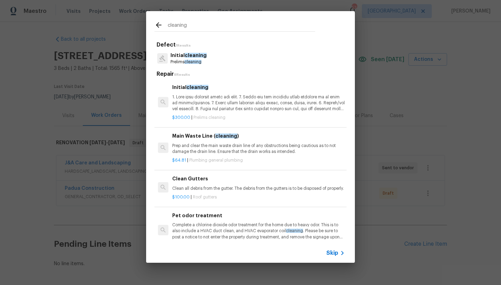
type input "cleaning"
click at [192, 92] on div "Initial cleaning" at bounding box center [258, 97] width 172 height 29
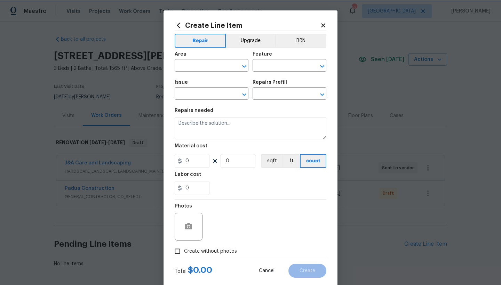
type input "Home Readiness Packages"
type input "Initial cleaning"
type input "Initial cleaning $300.00"
type textarea "1. Wipe down exterior doors and trim. 2. Clean out all exterior light fixtures …"
type input "300"
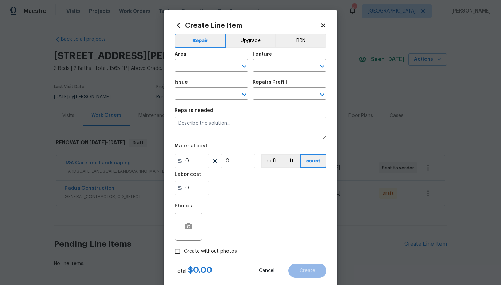
type input "1"
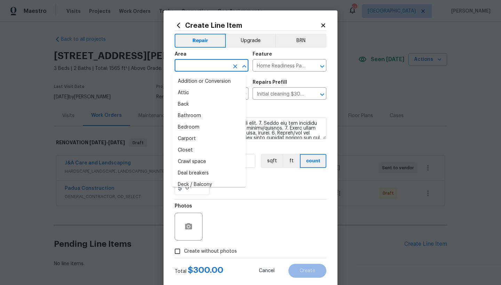
click at [205, 68] on input "text" at bounding box center [201, 66] width 54 height 11
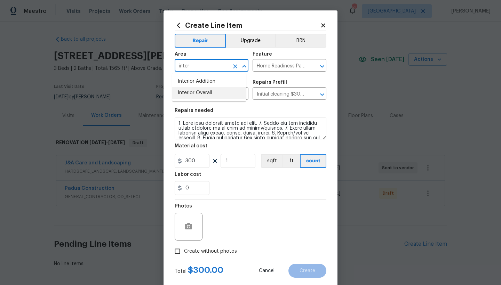
click at [185, 92] on li "Interior Overall" at bounding box center [209, 92] width 74 height 11
type input "Interior Overall"
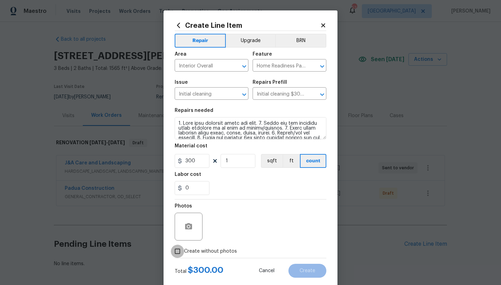
click at [176, 251] on input "Create without photos" at bounding box center [177, 251] width 13 height 13
checkbox input "true"
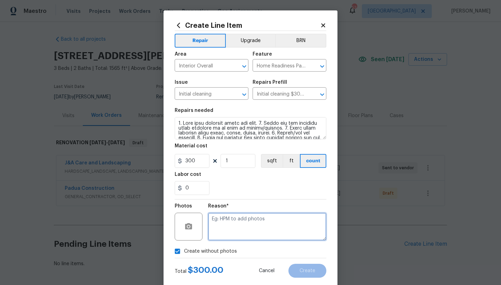
click at [222, 224] on textarea at bounding box center [267, 227] width 118 height 28
type textarea "n"
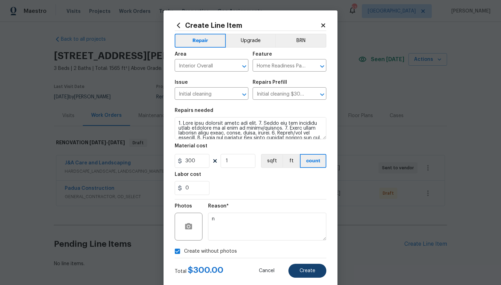
click at [307, 276] on button "Create" at bounding box center [307, 271] width 38 height 14
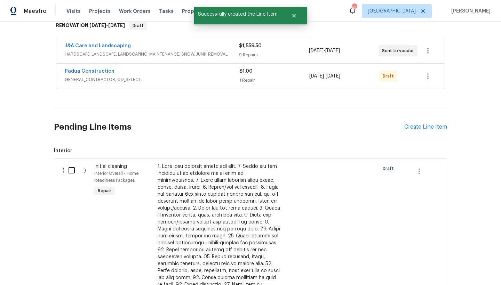
scroll to position [116, 0]
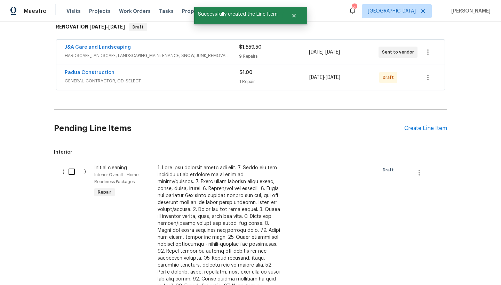
click at [72, 170] on input "checkbox" at bounding box center [74, 171] width 20 height 15
checkbox input "true"
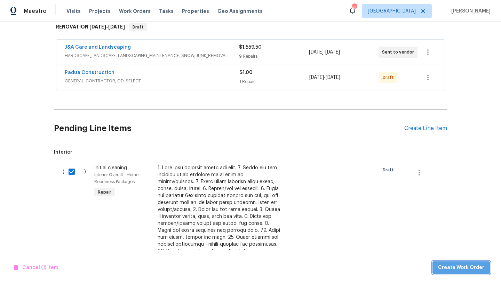
click at [476, 270] on span "Create Work Order" at bounding box center [461, 267] width 46 height 9
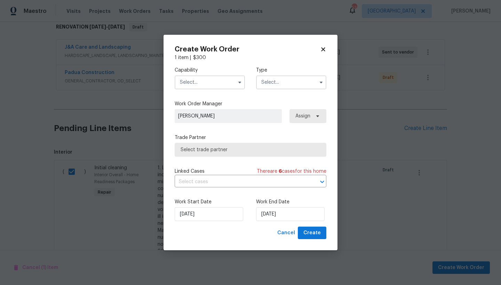
click at [197, 83] on input "text" at bounding box center [209, 82] width 70 height 14
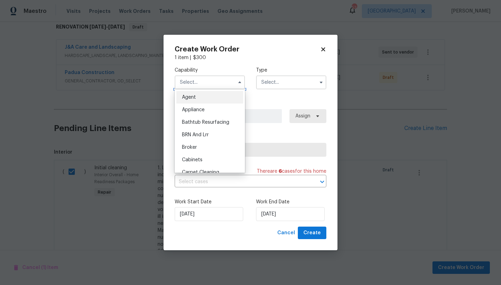
click at [197, 82] on input "text" at bounding box center [209, 82] width 70 height 14
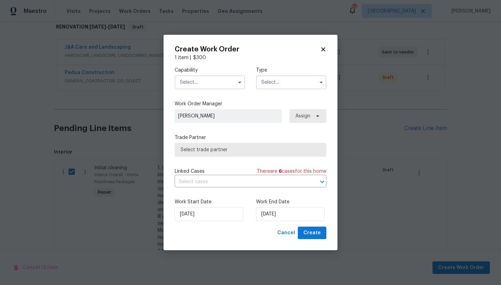
click at [212, 83] on input "text" at bounding box center [209, 82] width 70 height 14
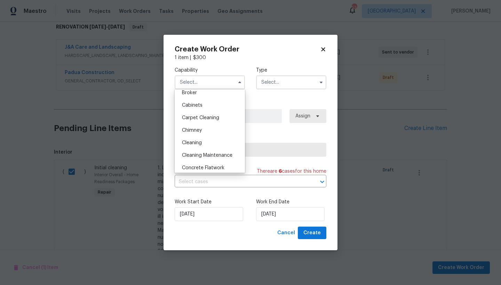
scroll to position [73, 0]
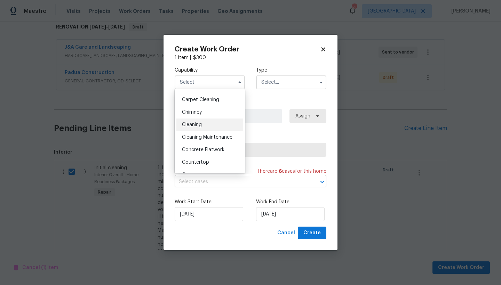
click at [190, 123] on span "Cleaning" at bounding box center [192, 124] width 20 height 5
type input "Cleaning"
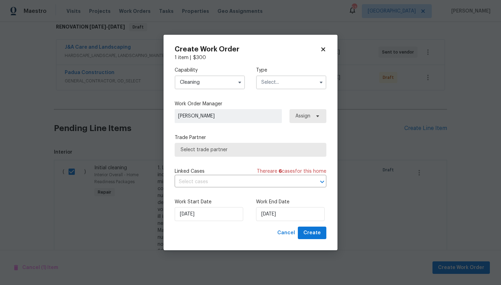
click at [265, 81] on input "text" at bounding box center [291, 82] width 70 height 14
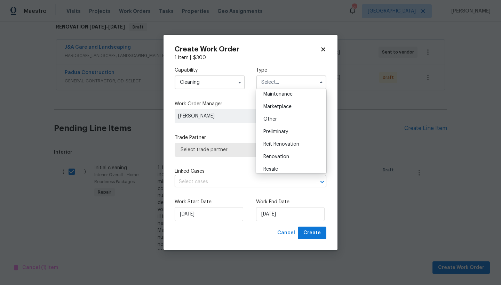
scroll to position [122, 0]
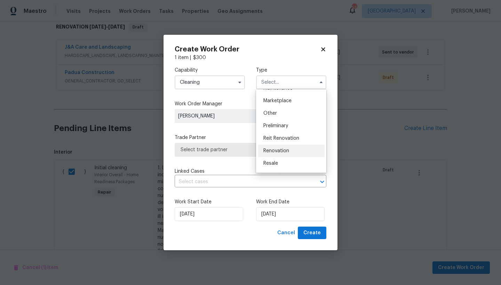
click at [281, 151] on span "Renovation" at bounding box center [276, 150] width 26 height 5
type input "Renovation"
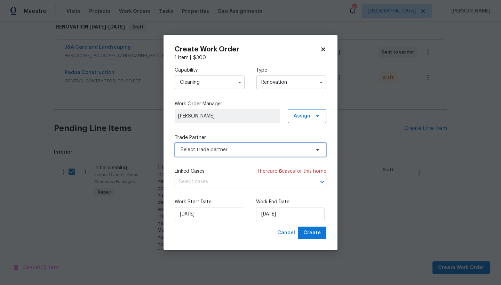
click at [208, 152] on span "Select trade partner" at bounding box center [245, 149] width 130 height 7
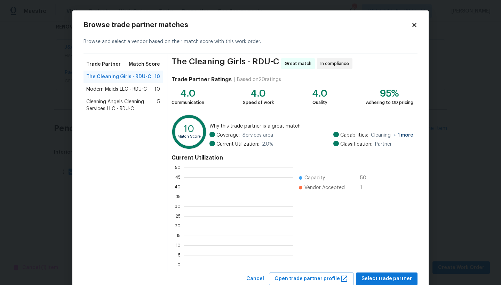
scroll to position [92, 104]
click at [104, 91] on span "Modern Maids LLC - RDU-C" at bounding box center [116, 89] width 60 height 7
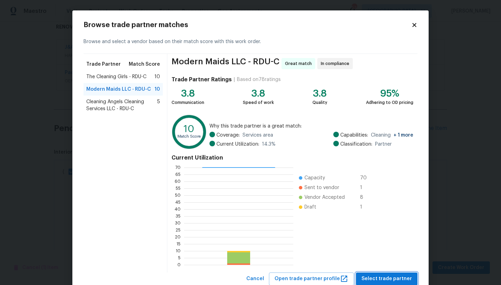
click at [383, 275] on span "Select trade partner" at bounding box center [386, 279] width 50 height 9
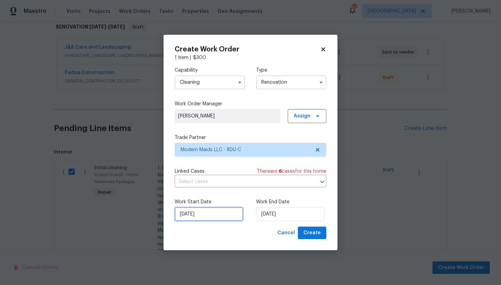
click at [201, 218] on input "[DATE]" at bounding box center [208, 214] width 68 height 14
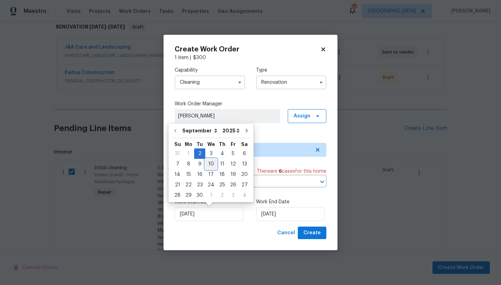
click at [210, 162] on div "10" at bounding box center [210, 164] width 11 height 10
type input "[DATE]"
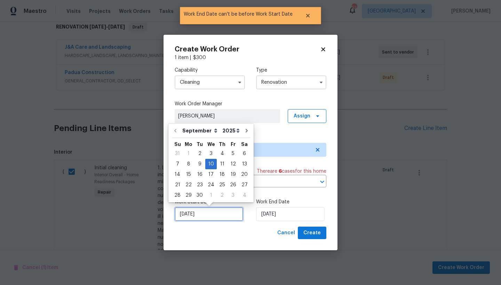
click at [218, 214] on input "[DATE]" at bounding box center [208, 214] width 68 height 14
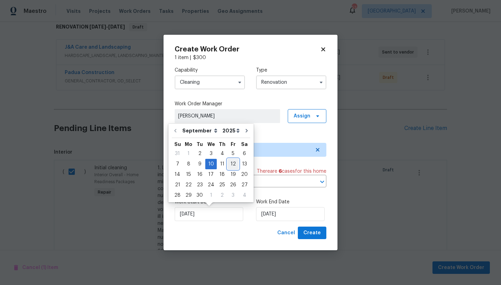
click at [231, 163] on div "12" at bounding box center [232, 164] width 11 height 10
type input "9/12/2025"
click at [191, 215] on input "9/12/2025" at bounding box center [208, 214] width 68 height 14
click at [218, 162] on div "11" at bounding box center [222, 164] width 11 height 10
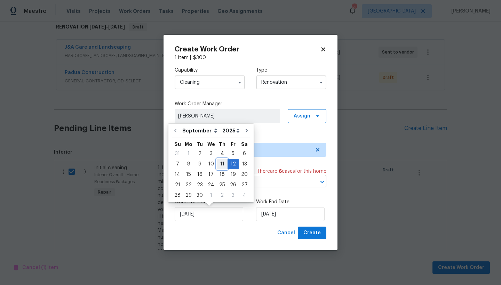
type input "[DATE]"
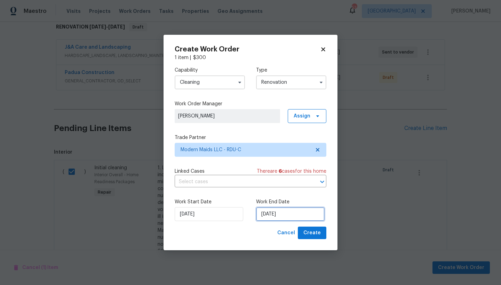
click at [278, 215] on input "9/12/2025" at bounding box center [290, 214] width 68 height 14
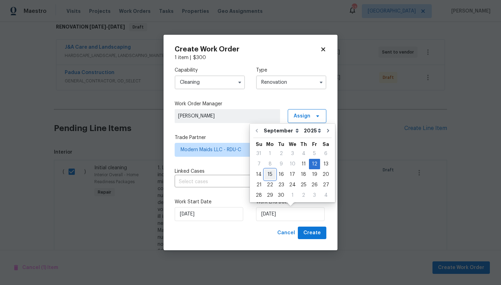
click at [270, 174] on div "15" at bounding box center [269, 175] width 11 height 10
type input "9/15/2025"
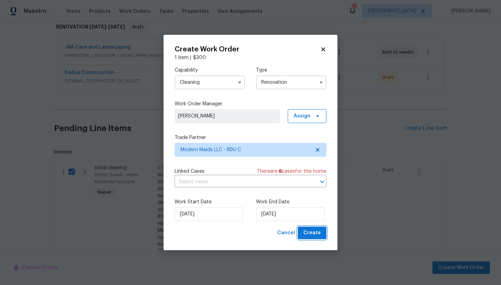
click at [310, 234] on span "Create" at bounding box center [311, 233] width 17 height 9
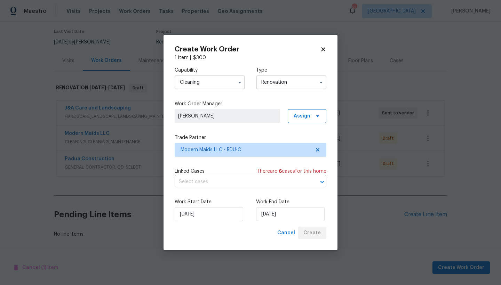
scroll to position [60, 0]
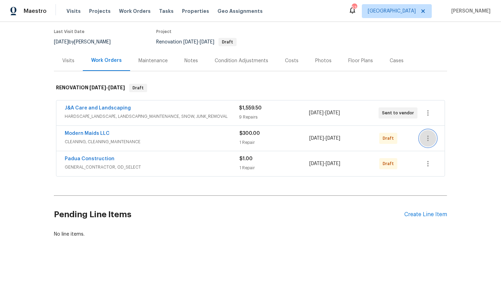
click at [424, 134] on icon "button" at bounding box center [427, 138] width 8 height 8
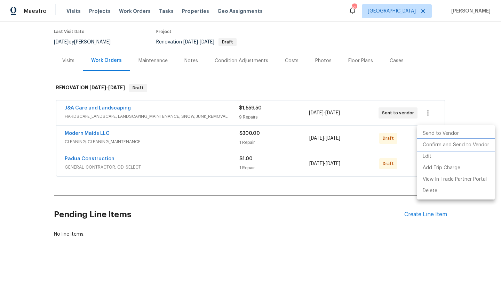
click at [429, 143] on li "Confirm and Send to Vendor" at bounding box center [456, 144] width 78 height 11
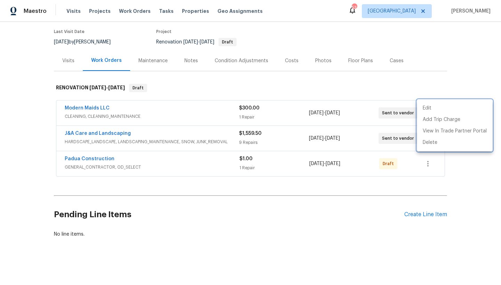
click at [75, 104] on div at bounding box center [250, 142] width 501 height 285
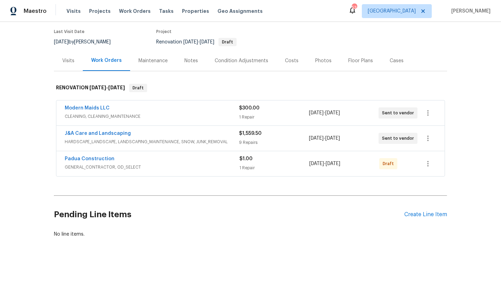
click at [75, 106] on link "Modern Maids LLC" at bounding box center [87, 108] width 45 height 5
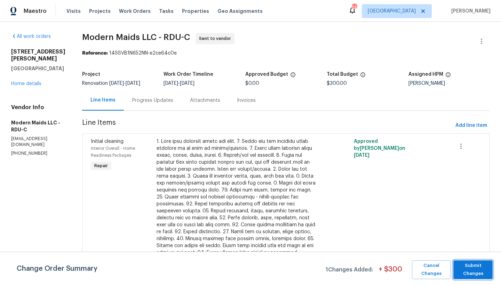
click at [475, 263] on span "Submit Changes" at bounding box center [472, 270] width 32 height 16
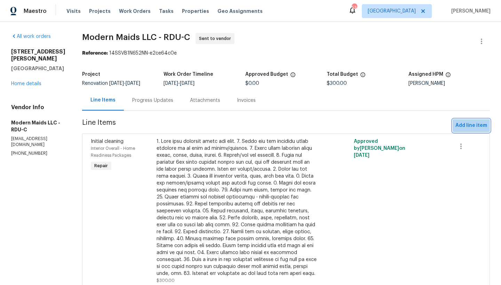
click at [468, 126] on span "Add line item" at bounding box center [471, 125] width 32 height 9
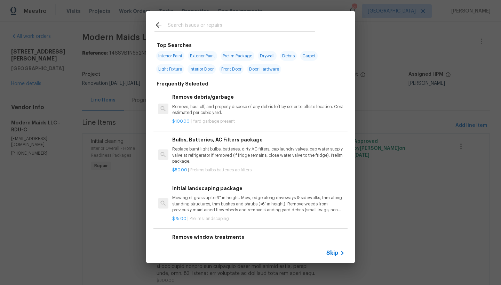
click at [194, 23] on input "text" at bounding box center [241, 26] width 147 height 10
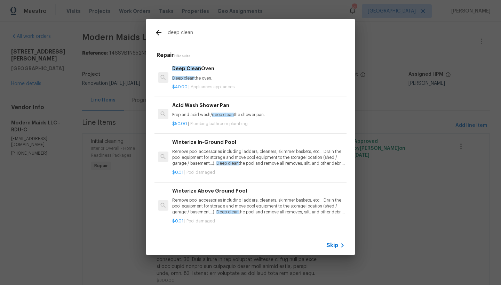
type input "deep clean"
click at [195, 68] on span "Deep Clean" at bounding box center [186, 68] width 29 height 5
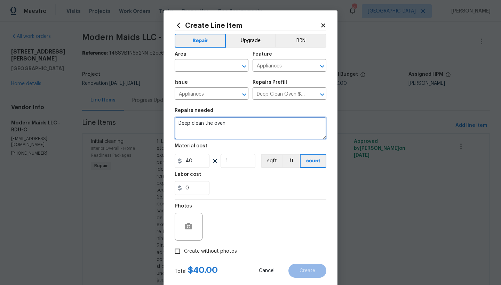
drag, startPoint x: 229, startPoint y: 123, endPoint x: 190, endPoint y: 122, distance: 39.0
click at [190, 122] on textarea "Deep clean the oven." at bounding box center [250, 128] width 152 height 22
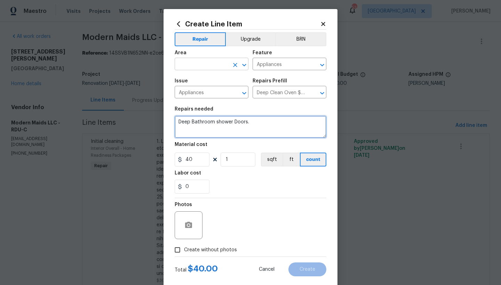
type textarea "Deep Bathroom shower Doors."
click at [195, 67] on input "text" at bounding box center [201, 64] width 54 height 11
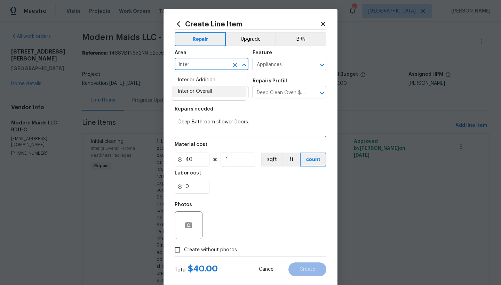
click at [202, 93] on li "Interior Overall" at bounding box center [209, 91] width 74 height 11
type input "Interior Overall"
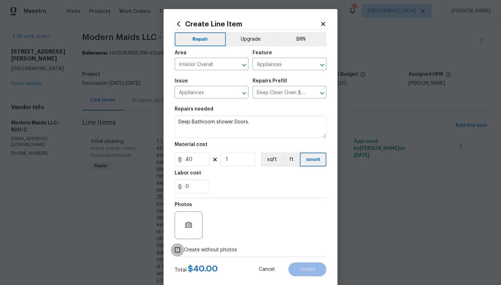
click at [173, 250] on input "Create without photos" at bounding box center [177, 249] width 13 height 13
checkbox input "true"
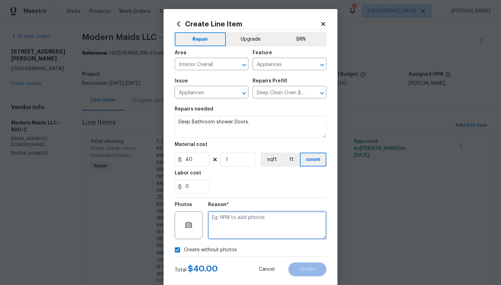
click at [232, 223] on textarea at bounding box center [267, 225] width 118 height 28
type textarea "n"
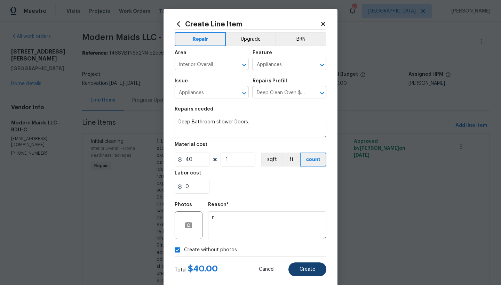
click at [300, 272] on span "Create" at bounding box center [307, 269] width 16 height 5
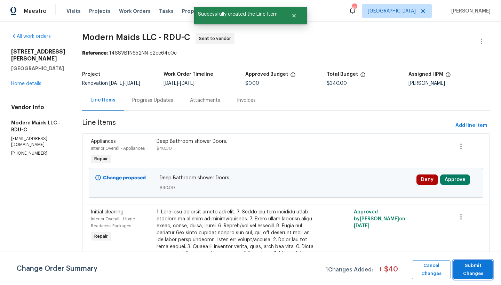
click at [470, 267] on span "Submit Changes" at bounding box center [472, 270] width 32 height 16
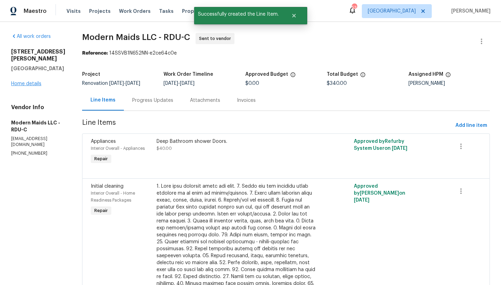
click at [30, 81] on link "Home details" at bounding box center [26, 83] width 30 height 5
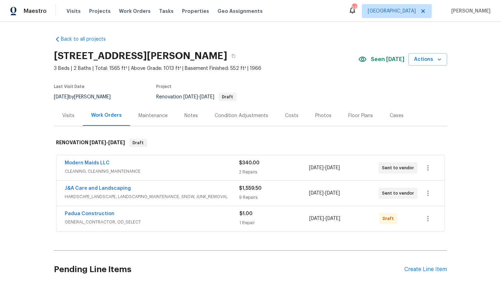
scroll to position [60, 0]
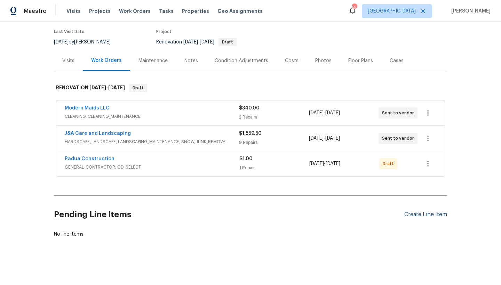
click at [422, 211] on div "Create Line Item" at bounding box center [425, 214] width 43 height 7
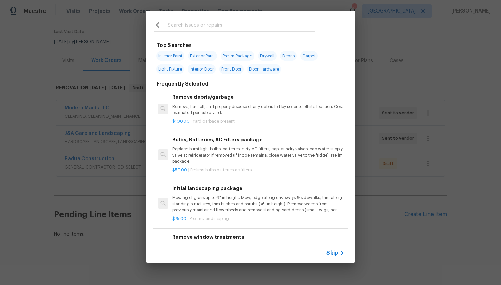
click at [174, 20] on div at bounding box center [234, 24] width 177 height 27
click at [176, 26] on input "text" at bounding box center [241, 26] width 147 height 10
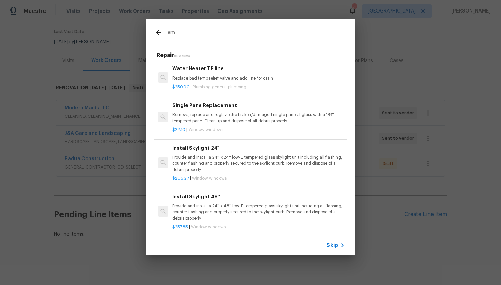
type input "e"
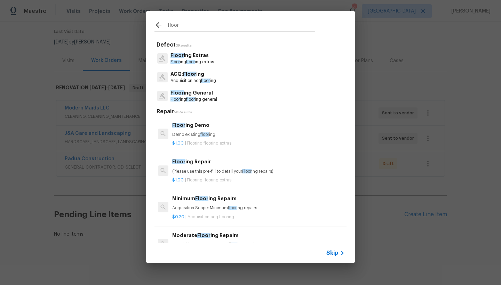
type input "floor"
click at [188, 94] on p "Floor ing General" at bounding box center [193, 92] width 47 height 7
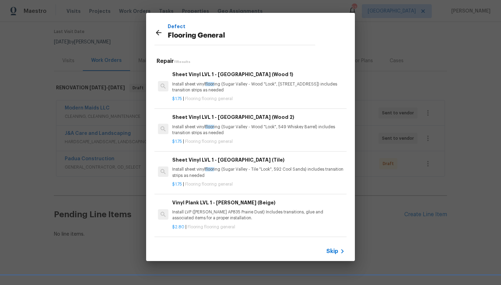
click at [196, 72] on h6 "Sheet Vinyl LVL 1 - Sugar Valley (Wood 1)" at bounding box center [258, 75] width 172 height 8
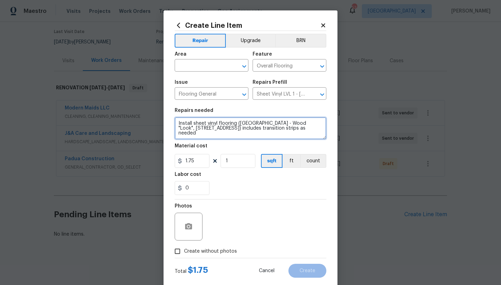
click at [174, 122] on textarea "Install sheet vinyl flooring (Sugar Valley - Wood "Look", 565 Beacon Hill) incl…" at bounding box center [250, 128] width 152 height 22
click at [214, 121] on textarea "Install sheet vinyl flooring (Sugar Valley - Wood "Look", 565 Beacon Hill) incl…" at bounding box center [250, 128] width 152 height 22
type textarea "Kitchen, Lower level stairs, Lower level hall, lower level bonus room ---------…"
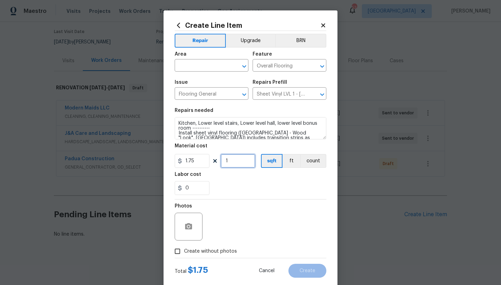
click at [232, 161] on input "1" at bounding box center [237, 161] width 35 height 14
type input "1000"
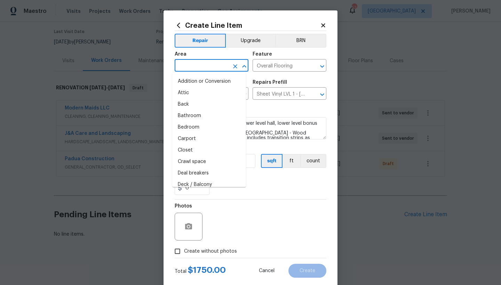
click at [192, 66] on input "text" at bounding box center [201, 66] width 54 height 11
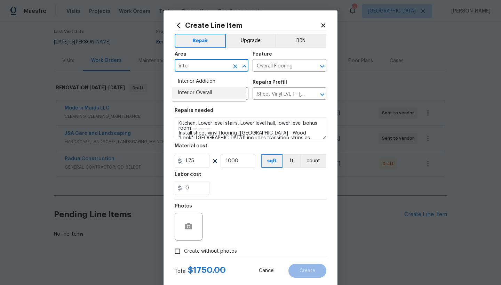
click at [190, 94] on li "Interior Overall" at bounding box center [209, 92] width 74 height 11
type input "Interior Overall"
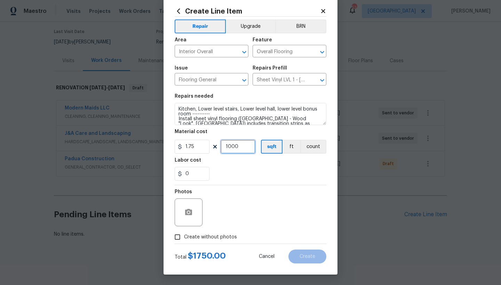
drag, startPoint x: 244, startPoint y: 146, endPoint x: 203, endPoint y: 145, distance: 41.0
click at [203, 145] on div "1.75 1000 sqft ft count" at bounding box center [250, 147] width 152 height 14
type input "895"
click at [177, 236] on input "Create without photos" at bounding box center [177, 236] width 13 height 13
checkbox input "true"
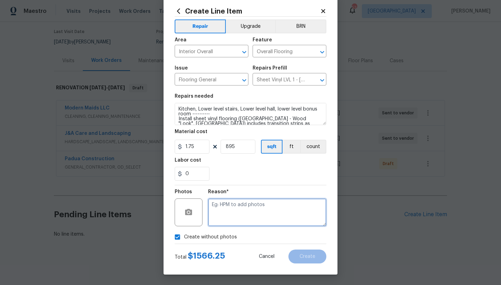
click at [267, 211] on textarea at bounding box center [267, 212] width 118 height 28
type textarea "n"
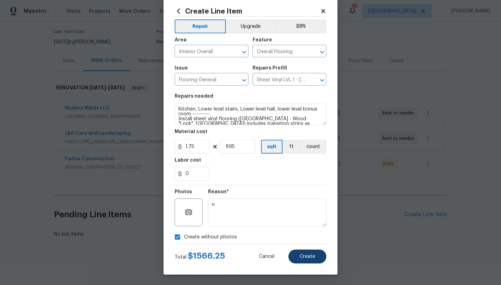
click at [303, 257] on span "Create" at bounding box center [307, 256] width 16 height 5
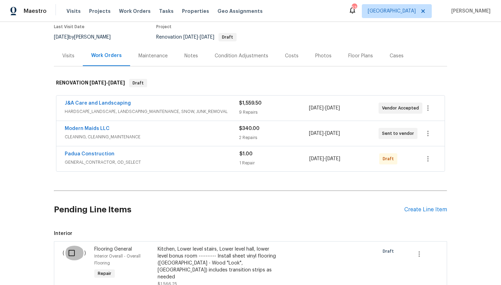
click at [68, 254] on input "checkbox" at bounding box center [74, 253] width 20 height 15
checkbox input "true"
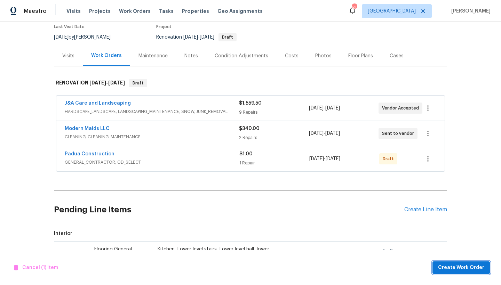
click at [461, 269] on span "Create Work Order" at bounding box center [461, 267] width 46 height 9
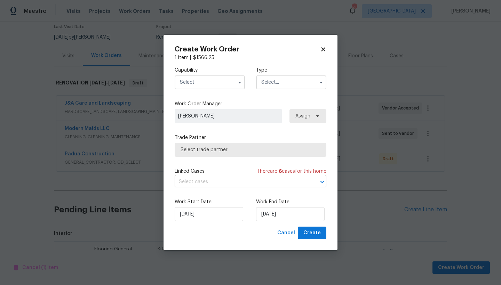
click at [203, 81] on input "text" at bounding box center [209, 82] width 70 height 14
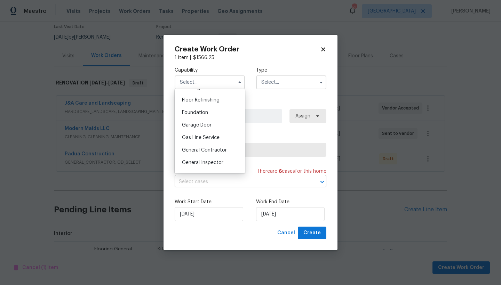
scroll to position [272, 0]
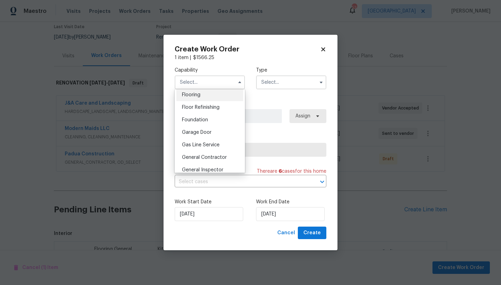
click at [196, 97] on span "Flooring" at bounding box center [191, 94] width 18 height 5
type input "Flooring"
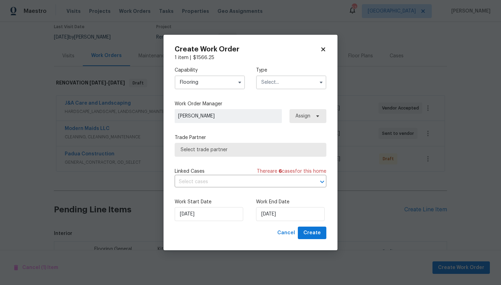
click at [264, 84] on input "text" at bounding box center [291, 82] width 70 height 14
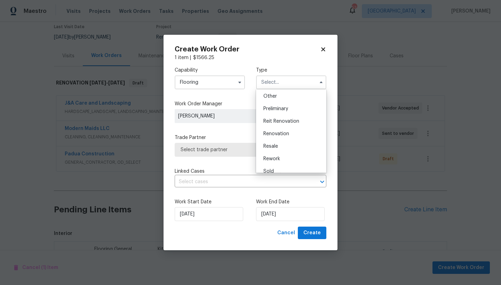
scroll to position [142, 0]
click at [275, 131] on span "Renovation" at bounding box center [276, 130] width 26 height 5
type input "Renovation"
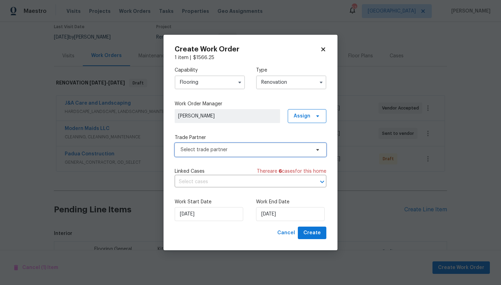
click at [220, 149] on span "Select trade partner" at bounding box center [245, 149] width 130 height 7
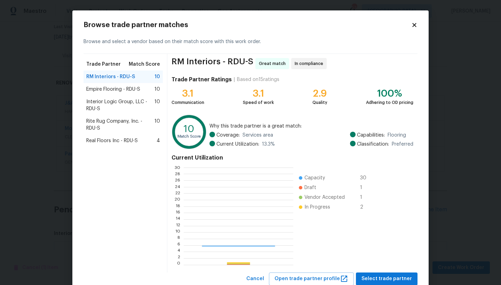
scroll to position [92, 104]
click at [98, 90] on span "Empire Flooring - RDU-S" at bounding box center [113, 89] width 54 height 7
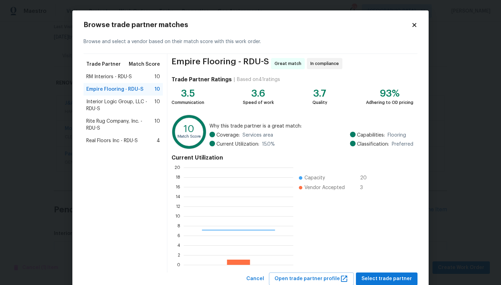
scroll to position [92, 104]
click at [376, 275] on span "Select trade partner" at bounding box center [386, 279] width 50 height 9
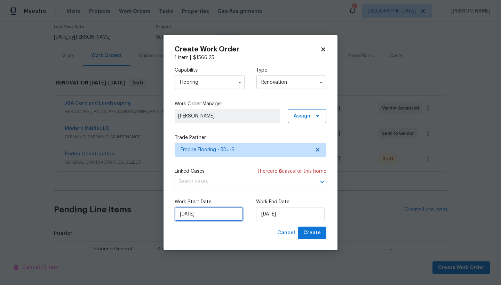
click at [202, 217] on input "[DATE]" at bounding box center [208, 214] width 68 height 14
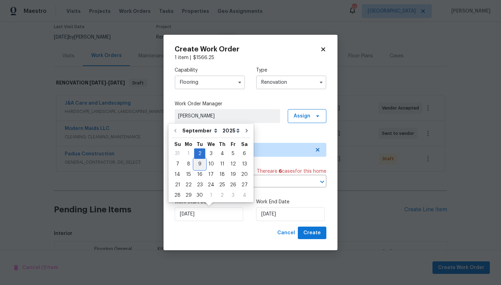
click at [198, 163] on div "9" at bounding box center [199, 164] width 11 height 10
type input "[DATE]"
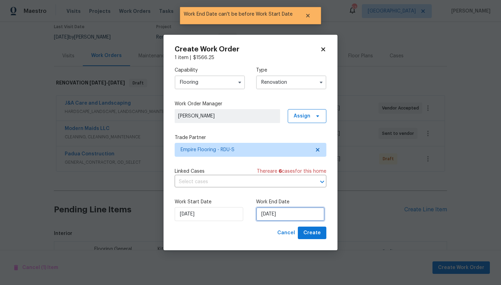
click at [276, 215] on input "[DATE]" at bounding box center [290, 214] width 68 height 14
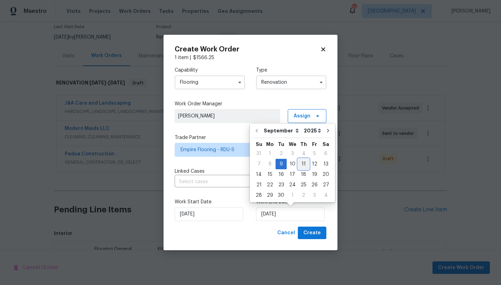
click at [302, 161] on div "11" at bounding box center [303, 164] width 11 height 10
type input "[DATE]"
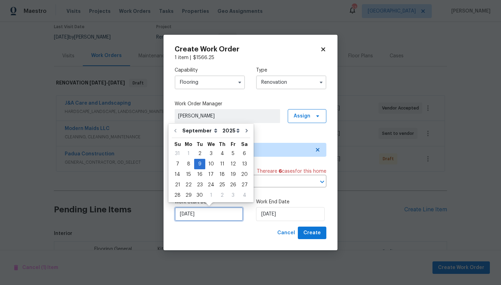
click at [205, 213] on input "[DATE]" at bounding box center [208, 214] width 68 height 14
click at [208, 152] on div "3" at bounding box center [210, 154] width 11 height 10
type input "9/3/2025"
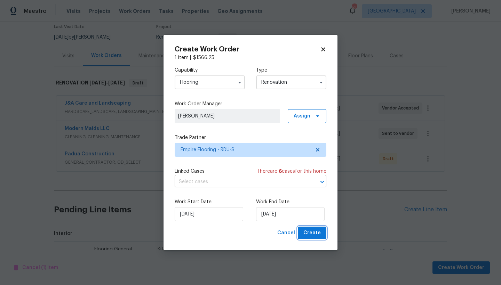
click at [307, 232] on span "Create" at bounding box center [311, 233] width 17 height 9
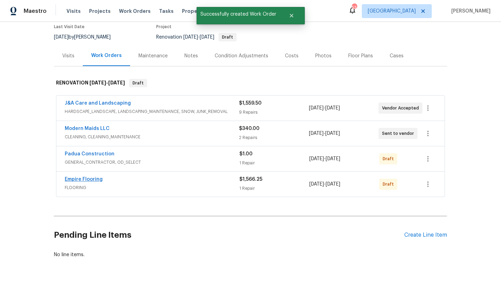
click at [91, 180] on link "Empire Flooring" at bounding box center [84, 179] width 38 height 5
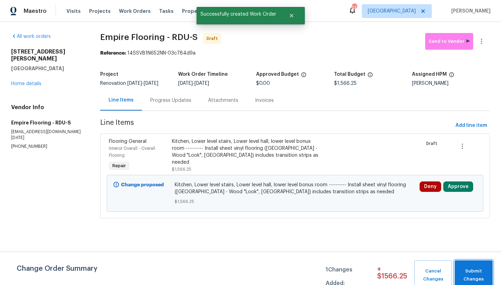
click at [480, 270] on span "Submit Changes" at bounding box center [473, 275] width 31 height 16
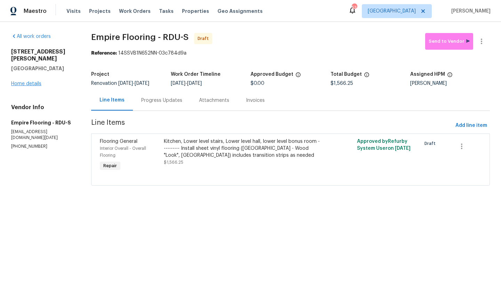
click at [26, 81] on link "Home details" at bounding box center [26, 83] width 30 height 5
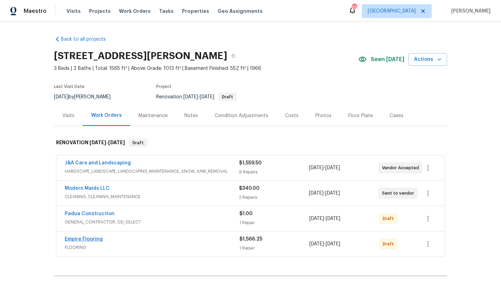
click at [85, 239] on link "Empire Flooring" at bounding box center [84, 239] width 38 height 5
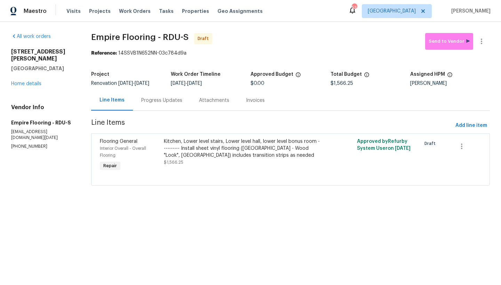
click at [21, 74] on div "1007 Vass Rd Spring Lake, NC 28390 Home details" at bounding box center [42, 67] width 63 height 39
click at [21, 81] on link "Home details" at bounding box center [26, 83] width 30 height 5
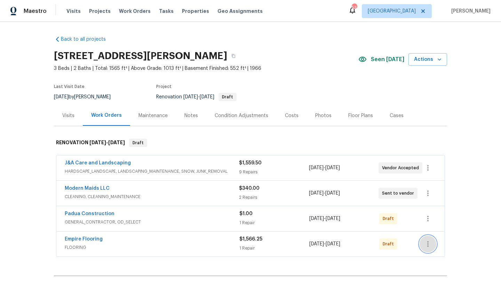
click at [427, 244] on icon "button" at bounding box center [427, 244] width 1 height 6
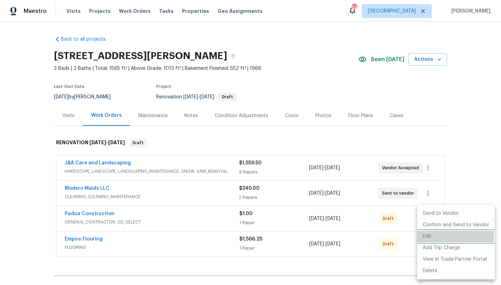
click at [428, 235] on li "Edit" at bounding box center [456, 236] width 78 height 11
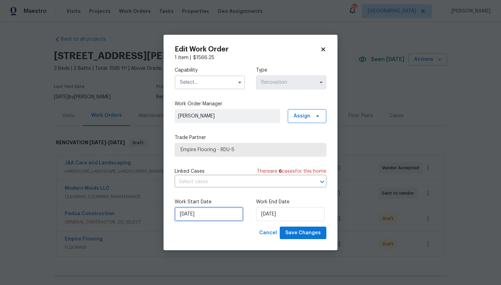
click at [190, 218] on input "9/3/2025" at bounding box center [208, 214] width 68 height 14
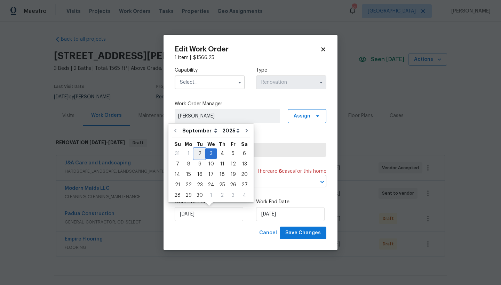
click at [197, 153] on div "2" at bounding box center [199, 154] width 11 height 10
type input "[DATE]"
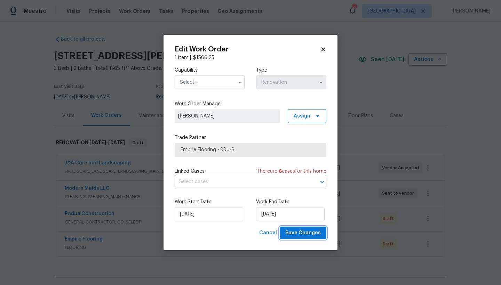
click at [309, 232] on span "Save Changes" at bounding box center [302, 233] width 35 height 9
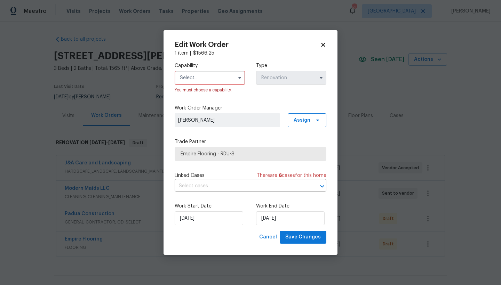
click at [192, 79] on input "text" at bounding box center [209, 78] width 70 height 14
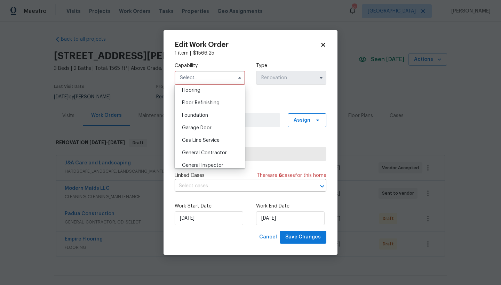
scroll to position [265, 0]
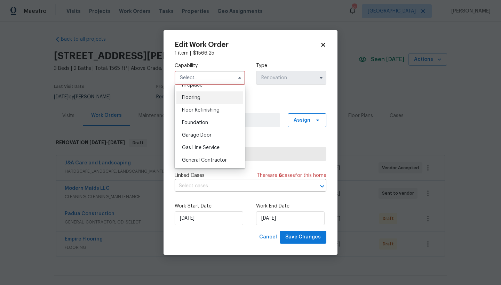
click at [199, 100] on span "Flooring" at bounding box center [191, 97] width 18 height 5
type input "Flooring"
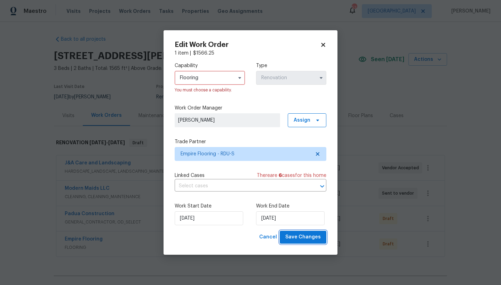
click at [306, 242] on button "Save Changes" at bounding box center [302, 237] width 47 height 13
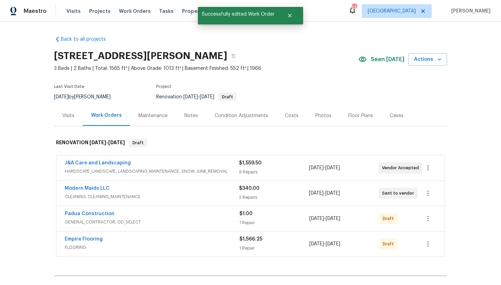
click at [76, 241] on link "Empire Flooring" at bounding box center [84, 239] width 38 height 5
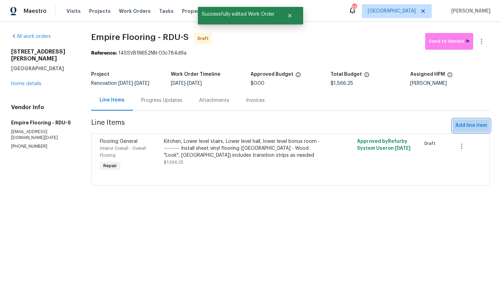
click at [469, 126] on span "Add line item" at bounding box center [471, 125] width 32 height 9
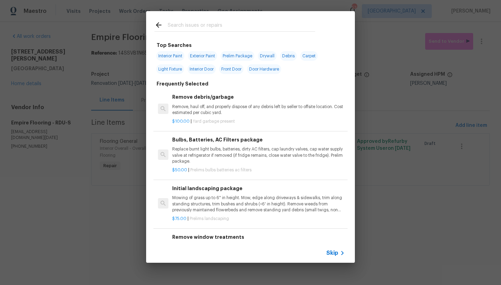
click at [184, 25] on input "text" at bounding box center [241, 26] width 147 height 10
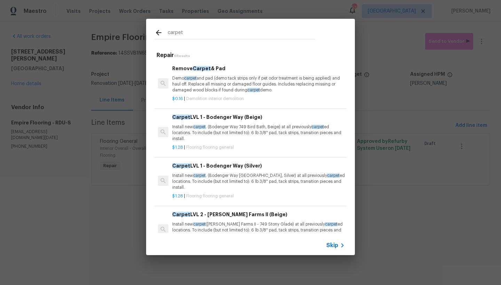
type input "carpet"
click at [219, 133] on p "Install new carpet . (Bodenger Way 749 Bird Bath, Beige) at all previously carp…" at bounding box center [258, 133] width 172 height 18
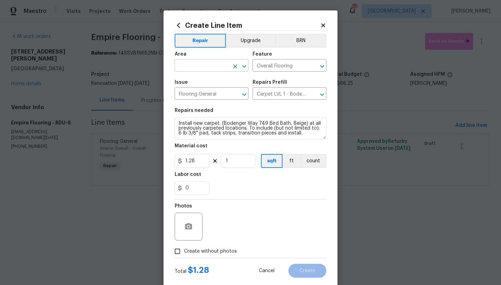
click at [186, 66] on input "text" at bounding box center [201, 66] width 54 height 11
click at [194, 94] on li "Interior Overall" at bounding box center [209, 92] width 74 height 11
type input "Interior Overall"
click at [176, 251] on input "Create without photos" at bounding box center [177, 251] width 13 height 13
checkbox input "true"
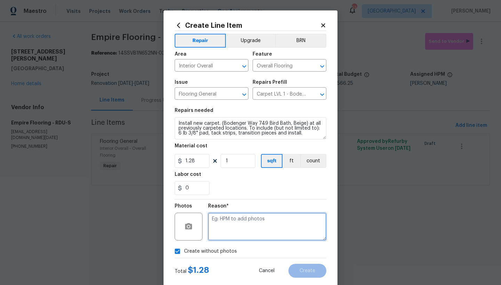
click at [242, 225] on textarea at bounding box center [267, 227] width 118 height 28
type textarea "n"
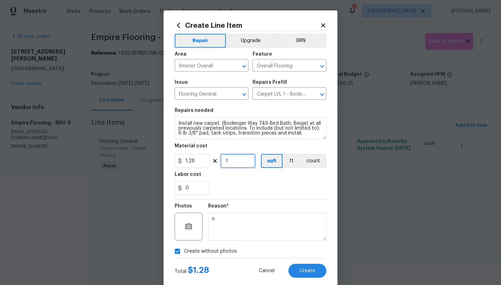
click at [236, 163] on input "1" at bounding box center [237, 161] width 35 height 14
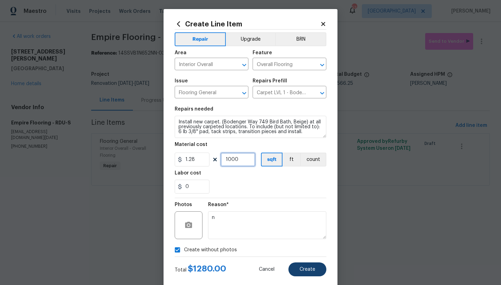
type input "1000"
click at [293, 269] on button "Create" at bounding box center [307, 269] width 38 height 14
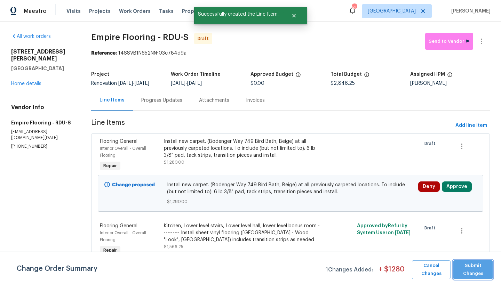
click at [472, 263] on span "Submit Changes" at bounding box center [472, 270] width 32 height 16
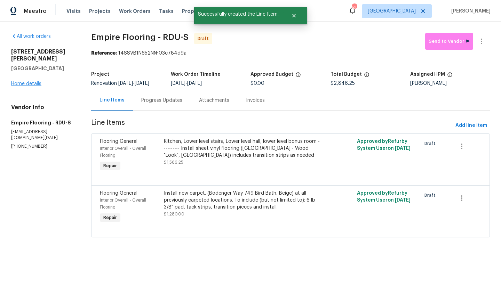
click at [20, 81] on link "Home details" at bounding box center [26, 83] width 30 height 5
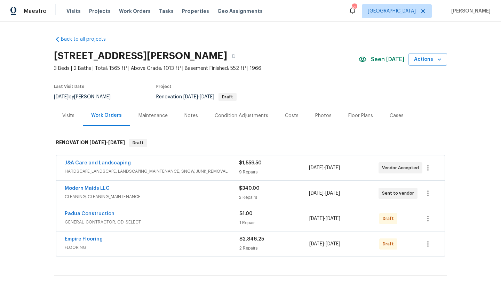
click at [287, 115] on div "Costs" at bounding box center [292, 115] width 14 height 7
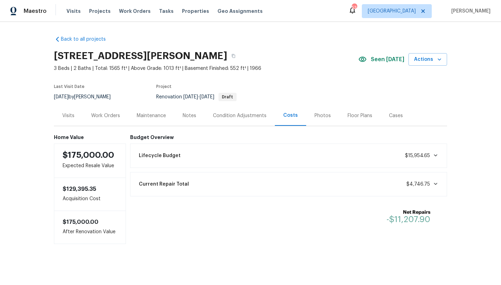
click at [87, 114] on div "Work Orders" at bounding box center [106, 115] width 46 height 21
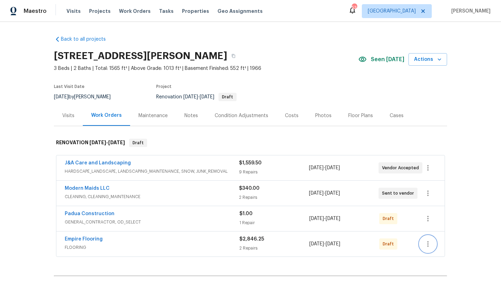
click at [425, 245] on icon "button" at bounding box center [427, 244] width 8 height 8
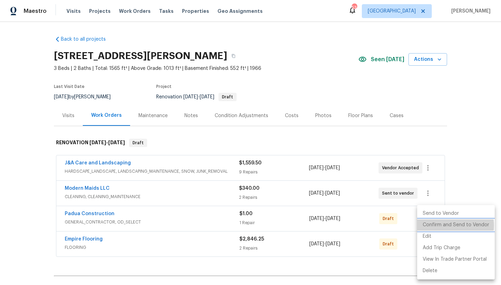
click at [446, 226] on li "Confirm and Send to Vendor" at bounding box center [456, 224] width 78 height 11
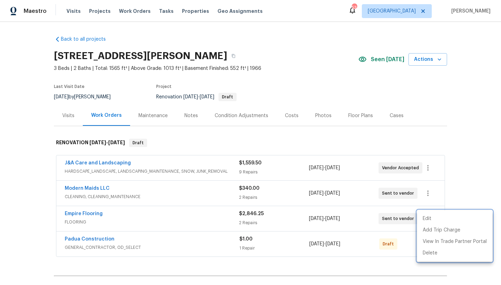
click at [73, 213] on div at bounding box center [250, 142] width 501 height 285
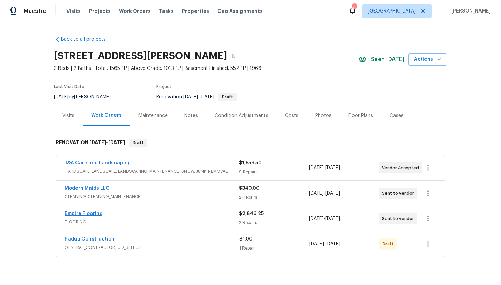
click at [75, 215] on link "Empire Flooring" at bounding box center [84, 213] width 38 height 5
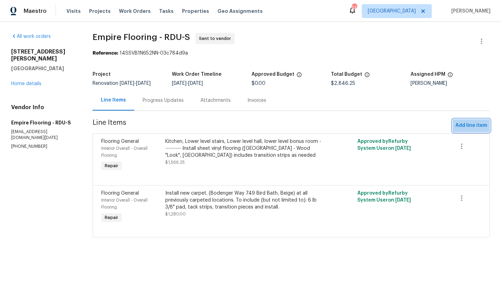
click at [476, 127] on span "Add line item" at bounding box center [471, 125] width 32 height 9
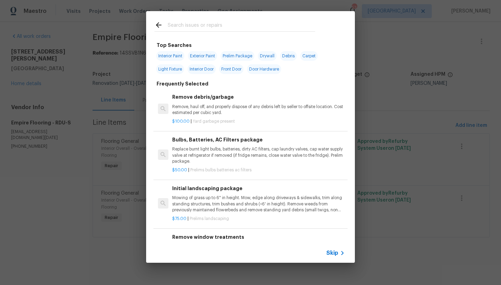
click at [210, 24] on input "text" at bounding box center [241, 26] width 147 height 10
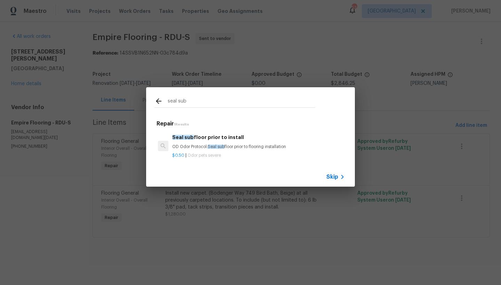
type input "seal sub"
click at [205, 143] on div "Seal sub floor prior to install OD Odor Protocol: Seal sub floor prior to floor…" at bounding box center [258, 141] width 172 height 17
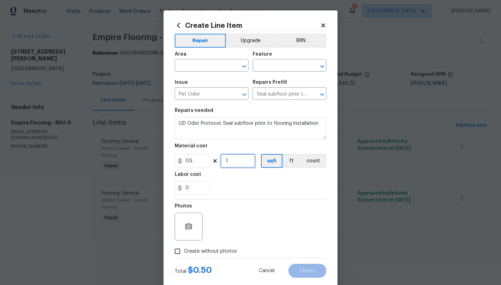
click at [233, 160] on input "1" at bounding box center [237, 161] width 35 height 14
type input "500"
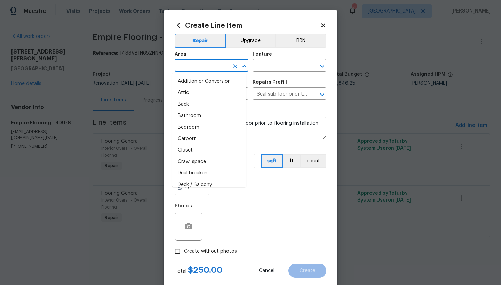
click at [206, 67] on input "text" at bounding box center [201, 66] width 54 height 11
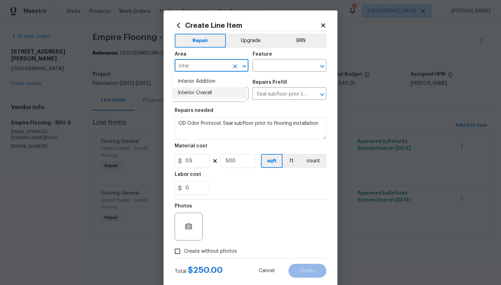
click at [184, 92] on li "Interior Overall" at bounding box center [209, 92] width 74 height 11
type input "Interior Overall"
click at [279, 67] on input "text" at bounding box center [279, 66] width 54 height 11
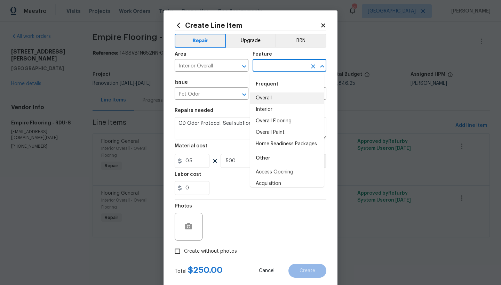
click at [265, 99] on li "Overall" at bounding box center [287, 97] width 74 height 11
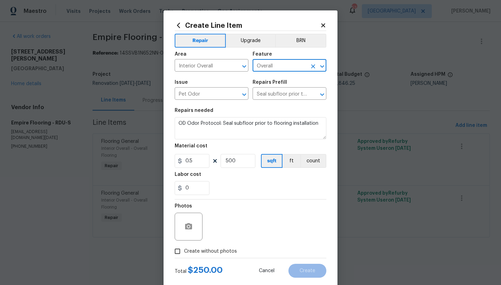
click at [278, 63] on input "Overall" at bounding box center [279, 66] width 54 height 11
click at [287, 69] on input "Overall" at bounding box center [279, 66] width 54 height 11
click at [278, 97] on li "Overall Flooring" at bounding box center [287, 97] width 74 height 11
type input "Overall Flooring"
click at [175, 251] on input "Create without photos" at bounding box center [177, 251] width 13 height 13
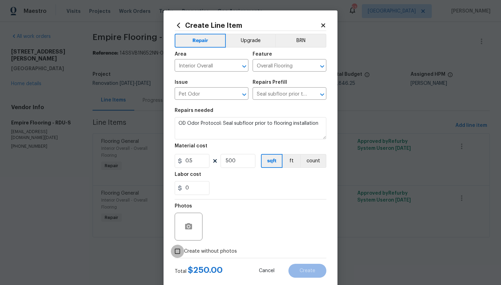
checkbox input "true"
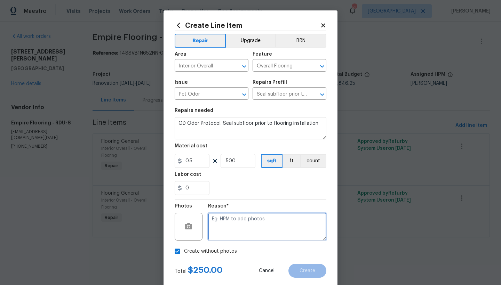
click at [214, 225] on textarea at bounding box center [267, 227] width 118 height 28
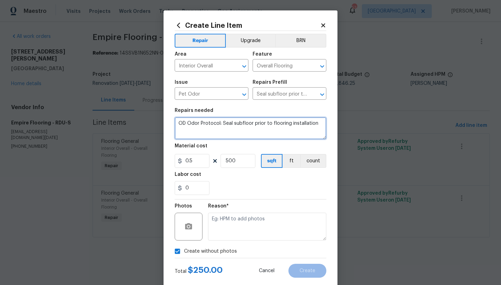
click at [229, 124] on textarea "OD Odor Protocol: Seal subfloor prior to flooring installation" at bounding box center [250, 128] width 152 height 22
click at [208, 130] on textarea "OD Odor Protocol: Seal ALL subfloor prior to flooring installation" at bounding box center [250, 128] width 152 height 22
type textarea "OD Odor Protocol: Seal ALL subfloor prior to flooring installation. TAKE PHOTOS…"
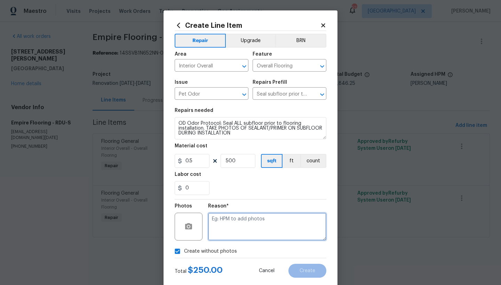
click at [239, 228] on textarea at bounding box center [267, 227] width 118 height 28
type textarea "N"
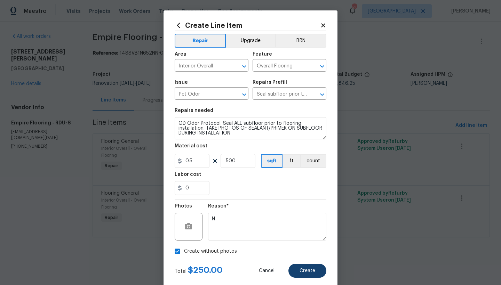
click at [309, 273] on span "Create" at bounding box center [307, 270] width 16 height 5
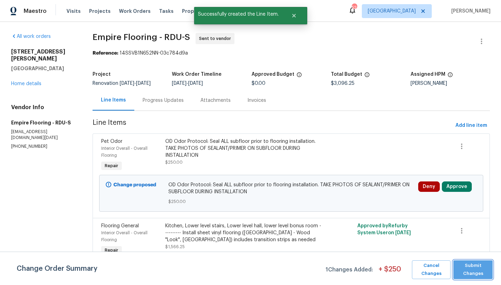
click at [477, 270] on span "Submit Changes" at bounding box center [472, 270] width 32 height 16
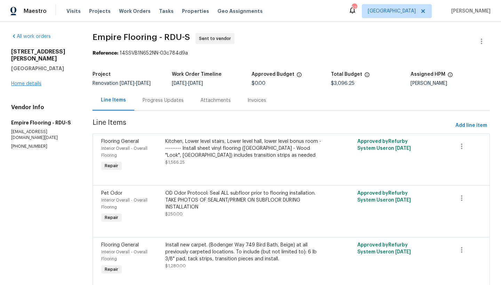
click at [15, 81] on link "Home details" at bounding box center [26, 83] width 30 height 5
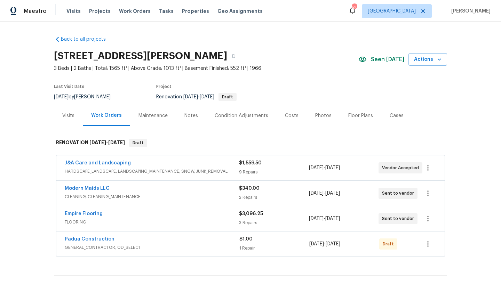
click at [291, 113] on div "Costs" at bounding box center [292, 115] width 14 height 7
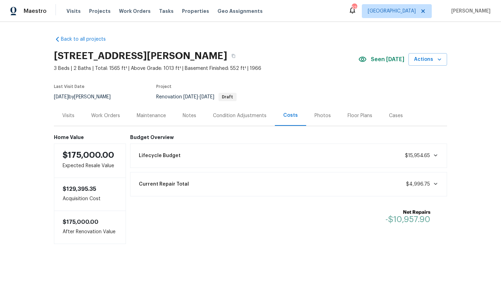
click at [104, 116] on div "Work Orders" at bounding box center [105, 115] width 29 height 7
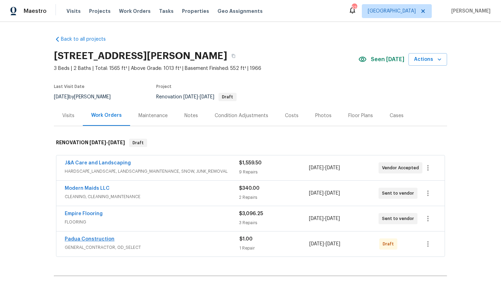
click at [88, 240] on link "Padua Construction" at bounding box center [90, 239] width 50 height 5
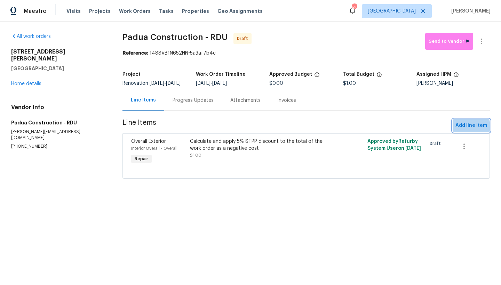
click at [461, 130] on span "Add line item" at bounding box center [471, 125] width 32 height 9
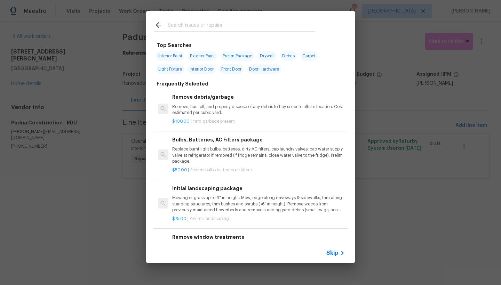
click at [208, 25] on input "text" at bounding box center [241, 26] width 147 height 10
click at [205, 55] on span "Exterior Paint" at bounding box center [202, 56] width 29 height 10
type input "Exterior Paint"
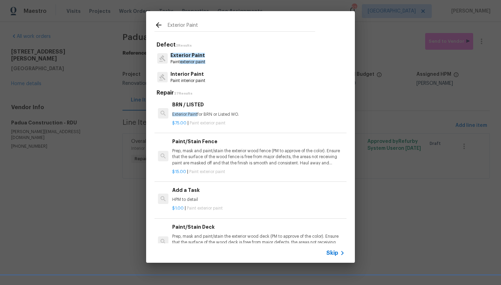
scroll to position [189, 0]
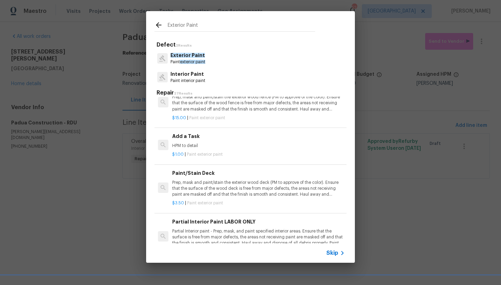
click at [186, 133] on h6 "Add a Task" at bounding box center [258, 136] width 172 height 8
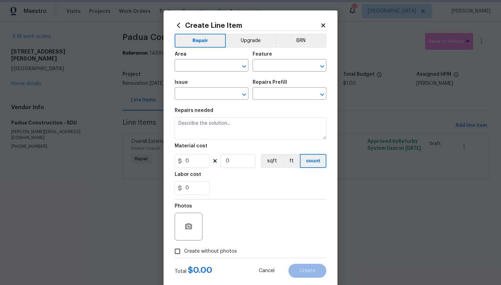
type input "Overall Paint"
type input "Exterior Paint"
type input "Add a Task $1.00"
type textarea "HPM to detail"
type input "1"
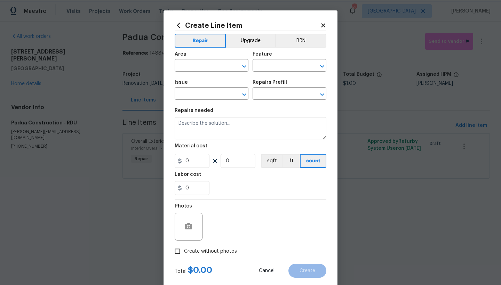
type input "1"
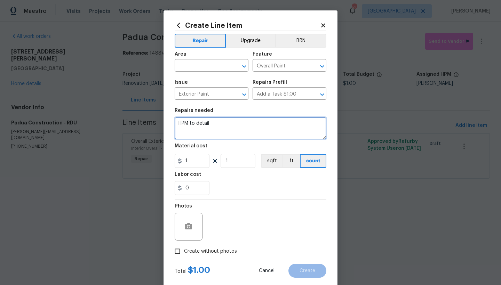
drag, startPoint x: 210, startPoint y: 122, endPoint x: 127, endPoint y: 124, distance: 82.7
click at [127, 124] on div "Create Line Item Repair Upgrade BRN Area ​ Feature Overall Paint ​ Issue Exteri…" at bounding box center [250, 142] width 501 height 285
type textarea "P"
click at [242, 124] on textarea "1. Paint exterior shutters 2. Paint exterior doors and trim" at bounding box center [250, 128] width 152 height 22
click at [253, 128] on textarea "1. Paint exterior shutters - MATCH CURRENT COLOR 2. Paint exterior doors and tr…" at bounding box center [250, 128] width 152 height 22
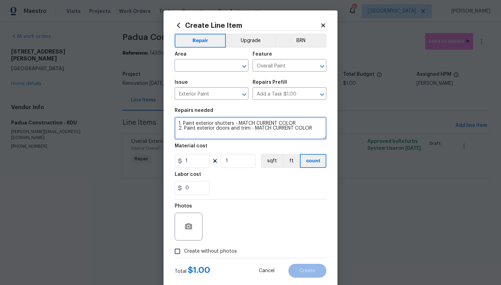
type textarea "1. Paint exterior shutters - MATCH CURRENT COLOR 2. Paint exterior doors and tr…"
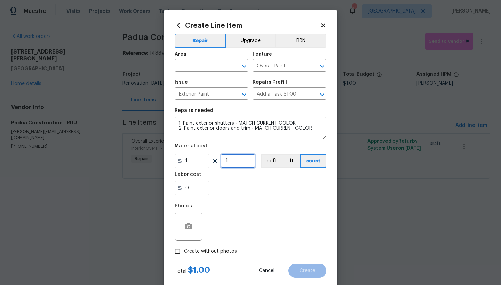
click at [228, 161] on input "1" at bounding box center [237, 161] width 35 height 14
type input "200"
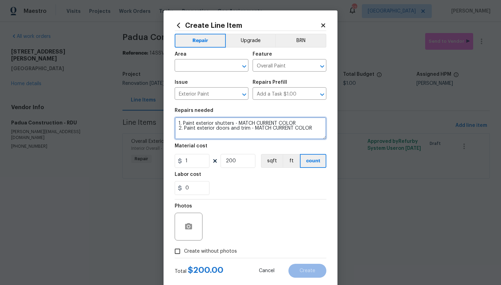
click at [309, 128] on textarea "1. Paint exterior shutters - MATCH CURRENT COLOR 2. Paint exterior doors and tr…" at bounding box center [250, 128] width 152 height 22
type textarea "1. Paint exterior shutters - MATCH CURRENT COLOR 2. Paint exterior doors and tr…"
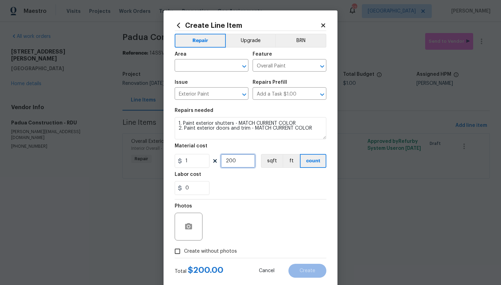
click at [233, 160] on input "200" at bounding box center [237, 161] width 35 height 14
type input "225"
click at [181, 62] on input "text" at bounding box center [201, 66] width 54 height 11
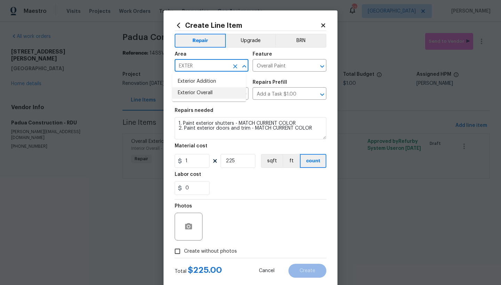
click at [185, 92] on li "Exterior Overall" at bounding box center [209, 92] width 74 height 11
type input "Exterior Overall"
click at [175, 251] on input "Create without photos" at bounding box center [177, 251] width 13 height 13
checkbox input "true"
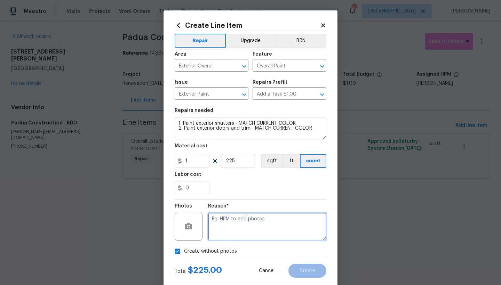
click at [235, 225] on textarea at bounding box center [267, 227] width 118 height 28
type textarea "N"
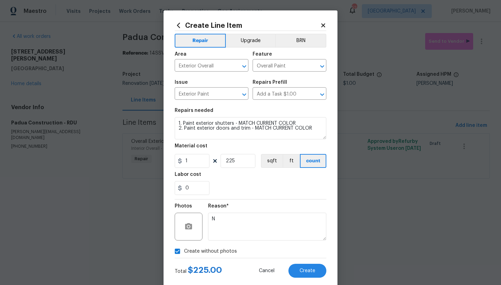
drag, startPoint x: 300, startPoint y: 273, endPoint x: 367, endPoint y: 262, distance: 68.3
click at [299, 273] on span "Create" at bounding box center [307, 270] width 16 height 5
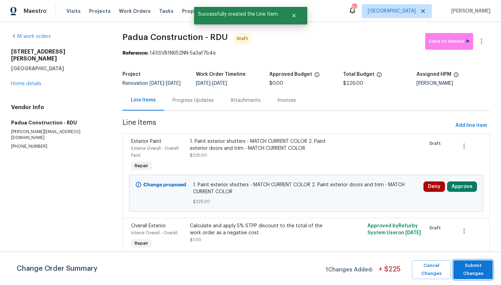
click at [474, 268] on span "Submit Changes" at bounding box center [472, 270] width 32 height 16
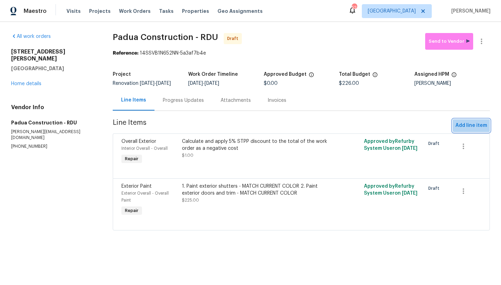
click at [472, 126] on span "Add line item" at bounding box center [471, 125] width 32 height 9
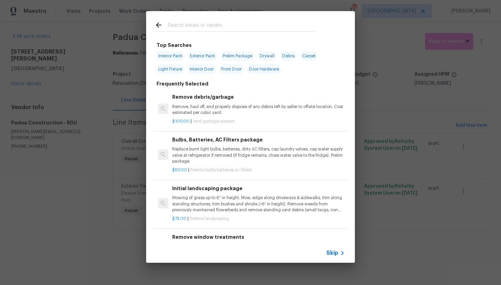
click at [182, 26] on input "text" at bounding box center [241, 26] width 147 height 10
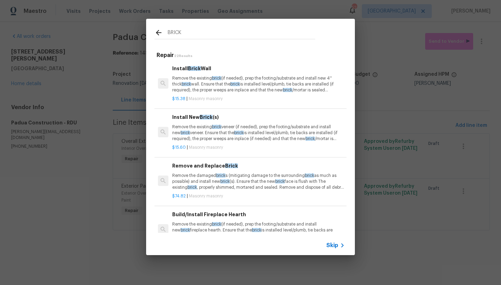
type input "BRICK"
click at [181, 166] on h6 "Remove and Replace Brick" at bounding box center [258, 166] width 172 height 8
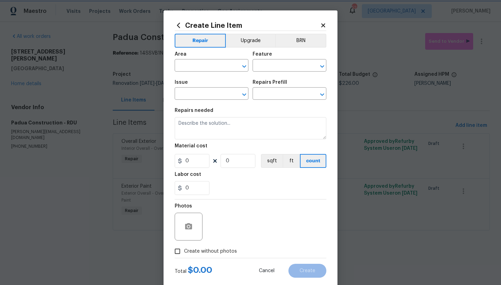
type input "Masonry"
type input "Remove and Replace Brick $74.82"
type textarea "Remove the damaged bricks (mitigating damage to the surrounding brick as much a…"
type input "74.82"
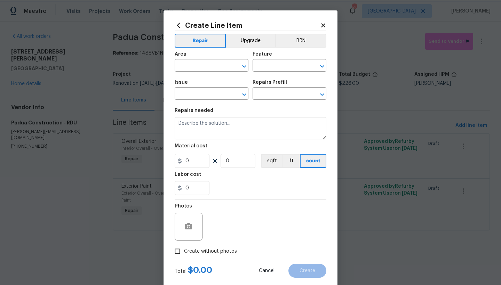
type input "1"
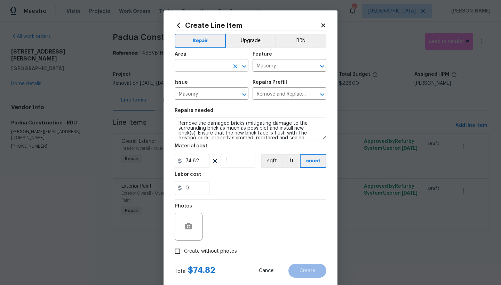
click at [196, 64] on input "text" at bounding box center [201, 66] width 54 height 11
click at [196, 92] on li "Exterior Overall" at bounding box center [209, 92] width 74 height 11
type input "Exterior Overall"
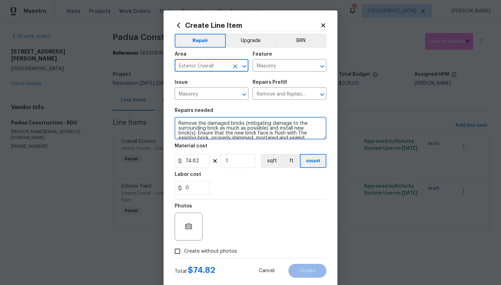
click at [194, 133] on textarea "Remove the damaged bricks (mitigating damage to the surrounding brick as much a…" at bounding box center [250, 128] width 152 height 22
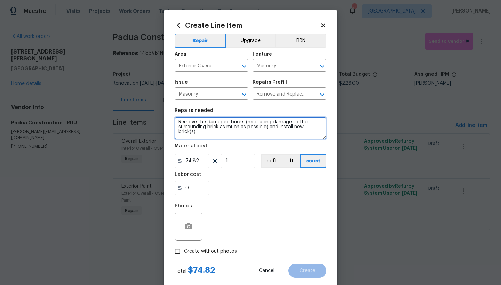
scroll to position [15, 0]
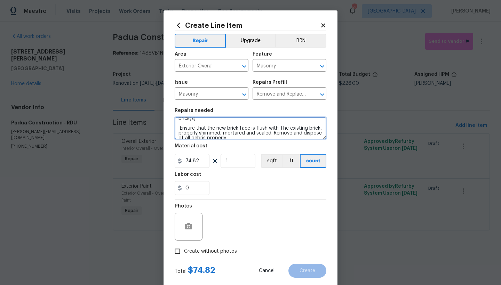
click at [200, 119] on textarea "Remove the damaged bricks (mitigating damage to the surrounding brick as much a…" at bounding box center [250, 128] width 152 height 22
type textarea "Remove the damaged bricks (mitigating damage to the surrounding brick as much a…"
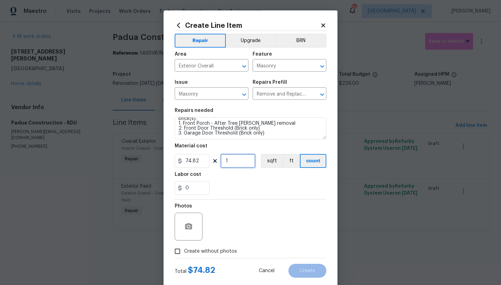
click at [227, 160] on input "1" at bounding box center [237, 161] width 35 height 14
type input "4"
click at [247, 215] on div "Photos" at bounding box center [250, 222] width 152 height 45
click at [174, 251] on input "Create without photos" at bounding box center [177, 251] width 13 height 13
checkbox input "true"
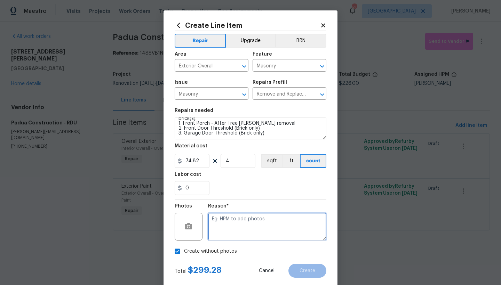
click at [222, 218] on textarea at bounding box center [267, 227] width 118 height 28
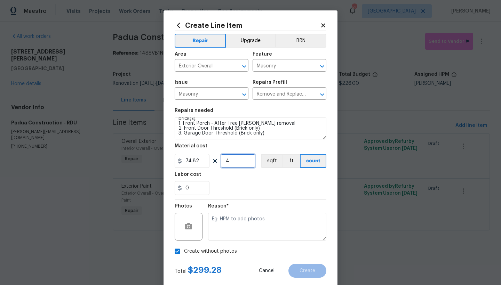
drag, startPoint x: 233, startPoint y: 160, endPoint x: 209, endPoint y: 160, distance: 23.6
click at [209, 160] on div "74.82 4 sqft ft count" at bounding box center [250, 161] width 152 height 14
type input "3"
click at [231, 196] on section "Repairs needed Remove the damaged bricks (mitigating damage to the surrounding …" at bounding box center [250, 151] width 152 height 95
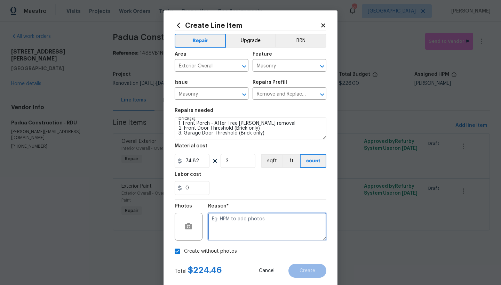
click at [231, 226] on textarea at bounding box center [267, 227] width 118 height 28
type textarea "n"
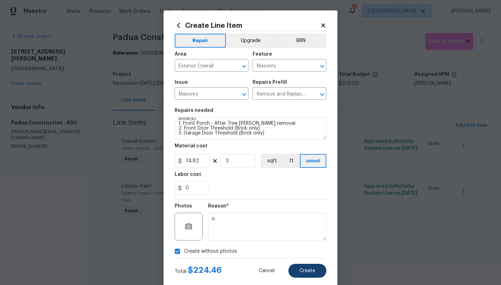
click at [312, 275] on button "Create" at bounding box center [307, 271] width 38 height 14
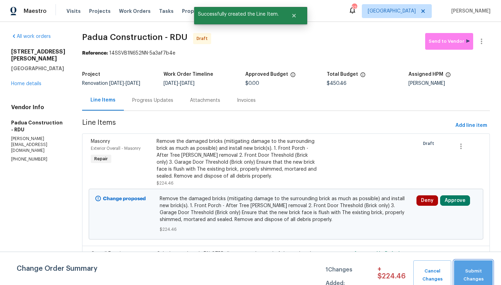
click at [466, 274] on span "Submit Changes" at bounding box center [473, 275] width 32 height 16
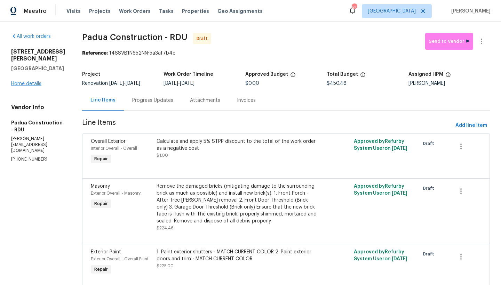
click at [31, 83] on link "Home details" at bounding box center [26, 83] width 30 height 5
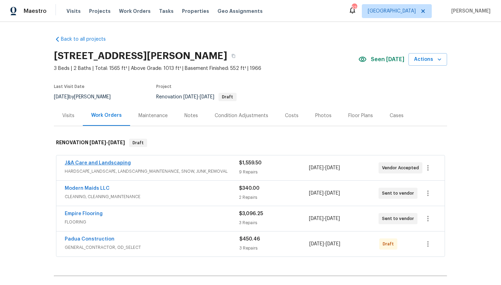
click at [99, 163] on link "J&A Care and Landscaping" at bounding box center [98, 163] width 66 height 5
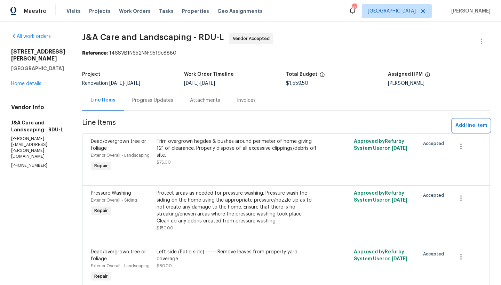
click at [465, 125] on span "Add line item" at bounding box center [471, 125] width 32 height 9
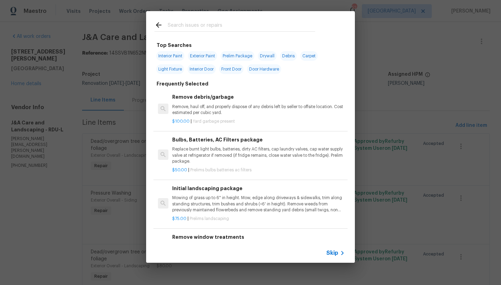
click at [183, 25] on input "text" at bounding box center [241, 26] width 147 height 10
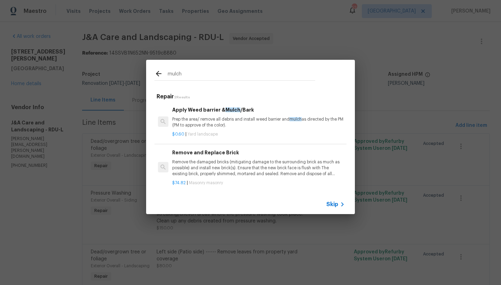
type input "mulch"
click at [215, 116] on p "Prep the area/ remove all debris and install weed barrier and mulch as directed…" at bounding box center [258, 122] width 172 height 12
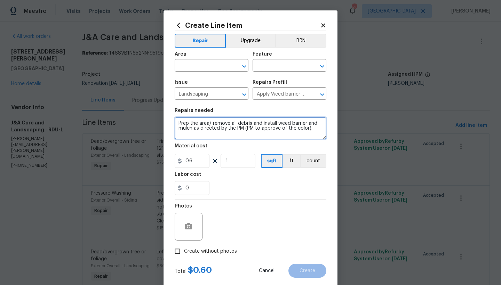
click at [176, 122] on textarea "Prep the area/ remove all debris and install weed barrier and mulch as directed…" at bounding box center [250, 128] width 152 height 22
click at [177, 121] on textarea "Prep the area/ remove all debris and install weed barrier and mulch as directed…" at bounding box center [250, 128] width 152 height 22
drag, startPoint x: 243, startPoint y: 133, endPoint x: 304, endPoint y: 131, distance: 60.8
click at [304, 131] on textarea "REMOVE ALL WEEDS FROM FLOWERBEDS ------- Prep the area/ remove all debris and i…" at bounding box center [250, 128] width 152 height 22
type textarea "REMOVE ALL WEEDS FROM FLOWERBEDS ------- Prep the area/ remove all debris and i…"
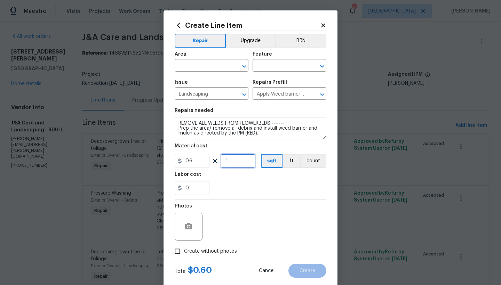
click at [227, 162] on input "1" at bounding box center [237, 161] width 35 height 14
click at [241, 161] on input "200" at bounding box center [237, 161] width 35 height 14
type input "250"
click at [185, 66] on input "text" at bounding box center [201, 66] width 54 height 11
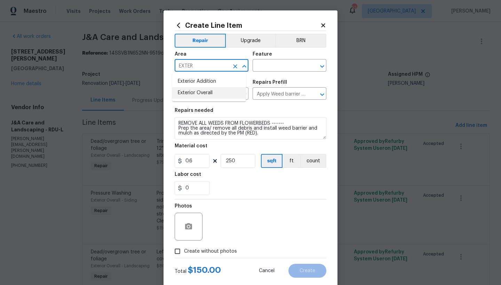
click at [206, 93] on li "Exterior Overall" at bounding box center [209, 92] width 74 height 11
type input "Exterior Overall"
click at [287, 73] on div "Area Exterior Overall ​ Feature ​" at bounding box center [250, 62] width 152 height 28
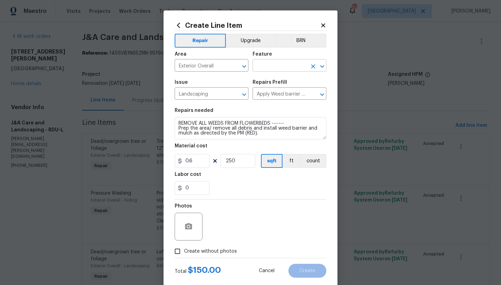
click at [285, 61] on input "text" at bounding box center [279, 66] width 54 height 11
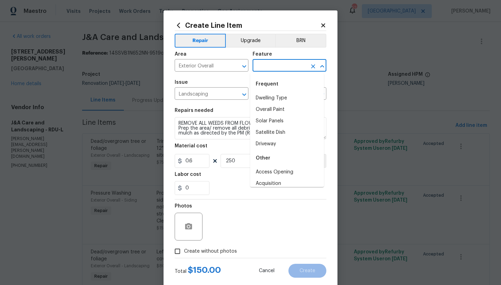
type input "E"
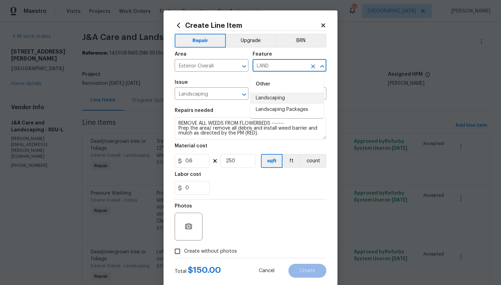
click at [277, 98] on li "Landscaping" at bounding box center [287, 97] width 74 height 11
type input "Landscaping"
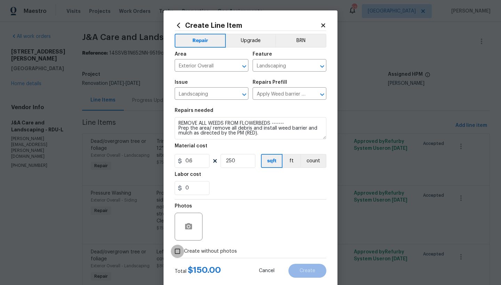
click at [176, 251] on input "Create without photos" at bounding box center [177, 251] width 13 height 13
checkbox input "true"
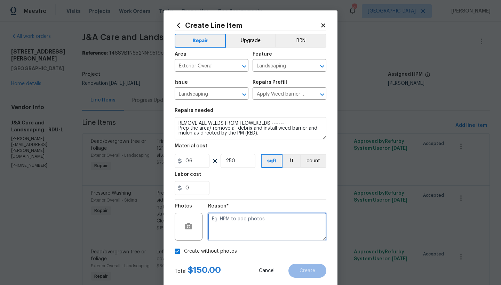
click at [235, 224] on textarea at bounding box center [267, 227] width 118 height 28
type textarea "N"
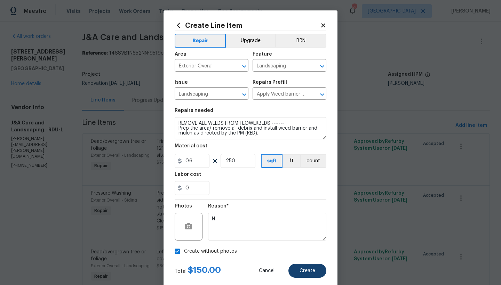
click at [304, 269] on span "Create" at bounding box center [307, 270] width 16 height 5
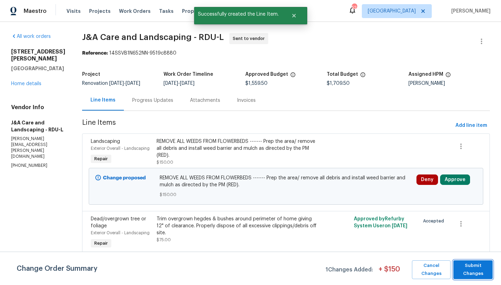
click at [478, 269] on span "Submit Changes" at bounding box center [472, 270] width 32 height 16
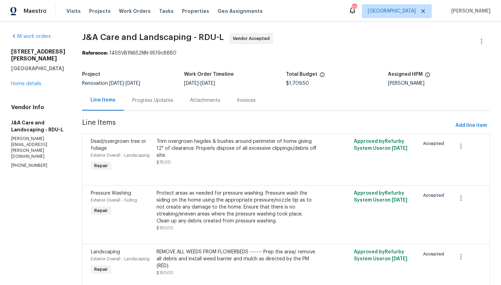
click at [24, 82] on div "All work orders 1007 Vass Rd Spring Lake, NC 28390 Home details Vendor Info J&A…" at bounding box center [38, 101] width 54 height 136
click at [22, 73] on div "1007 Vass Rd Spring Lake, NC 28390 Home details" at bounding box center [38, 67] width 54 height 39
click at [25, 81] on link "Home details" at bounding box center [26, 83] width 30 height 5
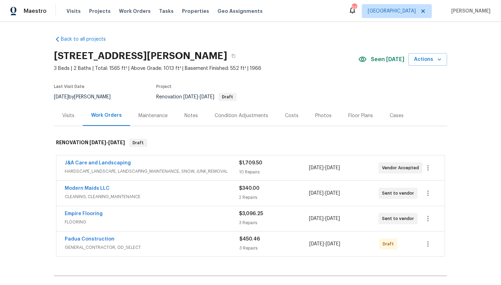
click at [293, 115] on div "Costs" at bounding box center [291, 115] width 30 height 21
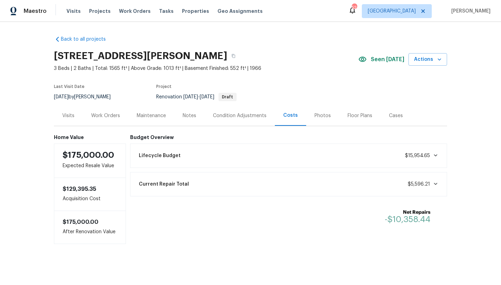
click at [96, 116] on div "Work Orders" at bounding box center [105, 115] width 29 height 7
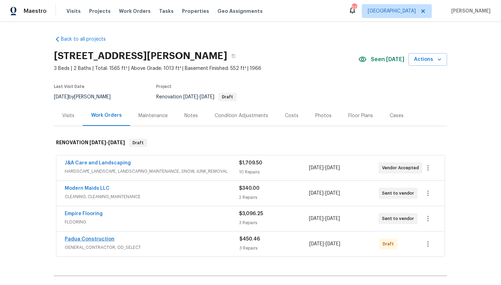
click at [94, 238] on link "Padua Construction" at bounding box center [90, 239] width 50 height 5
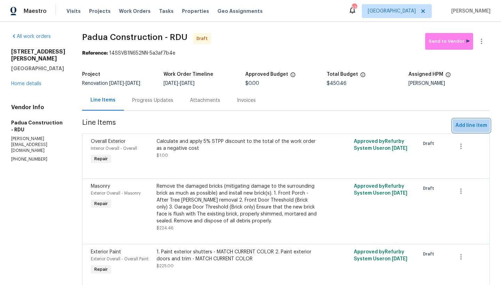
click at [463, 124] on span "Add line item" at bounding box center [471, 125] width 32 height 9
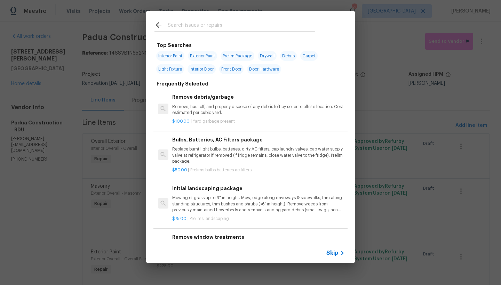
click at [201, 25] on input "text" at bounding box center [241, 26] width 147 height 10
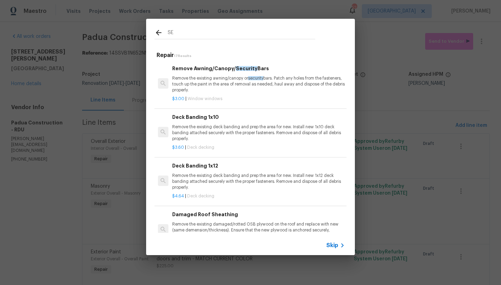
type input "S"
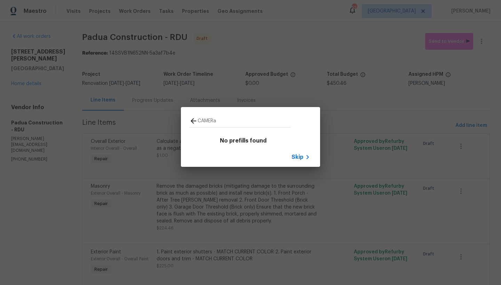
type input "CAMERa"
click at [301, 158] on span "Skip" at bounding box center [297, 157] width 12 height 7
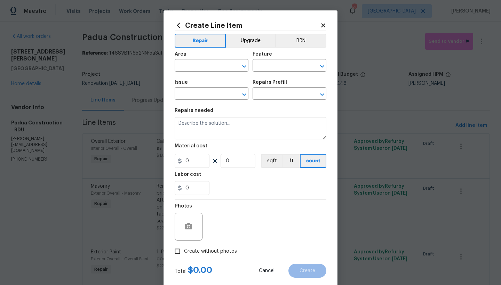
click at [322, 25] on icon at bounding box center [323, 25] width 6 height 6
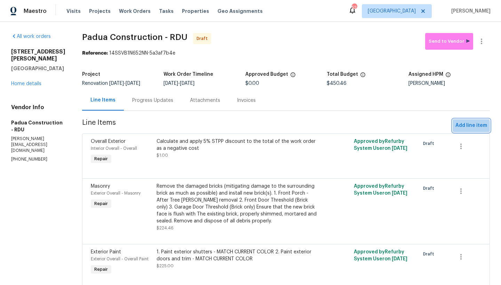
click at [460, 127] on span "Add line item" at bounding box center [471, 125] width 32 height 9
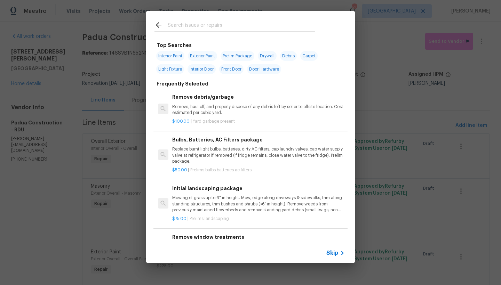
click at [167, 21] on div at bounding box center [160, 26] width 13 height 10
click at [170, 25] on input "text" at bounding box center [241, 26] width 147 height 10
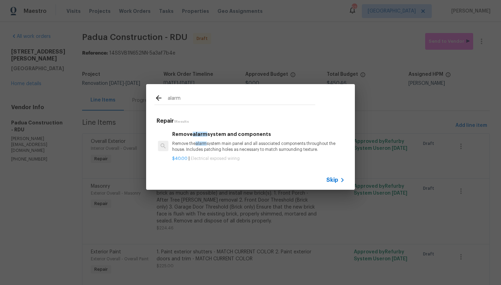
type input "alarm"
click at [195, 143] on p "Remove the alarm system main panel and all associated components throughout the…" at bounding box center [258, 147] width 172 height 12
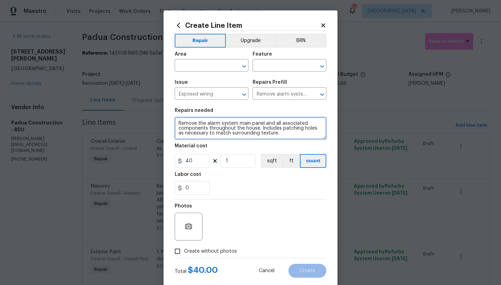
drag, startPoint x: 219, startPoint y: 123, endPoint x: 289, endPoint y: 135, distance: 70.5
click at [288, 135] on textarea "Remove the alarm system main panel and all associated components throughout the…" at bounding box center [250, 128] width 152 height 22
type textarea "Remove the alarm interior door and motion sensors. Remove exterior security cam…"
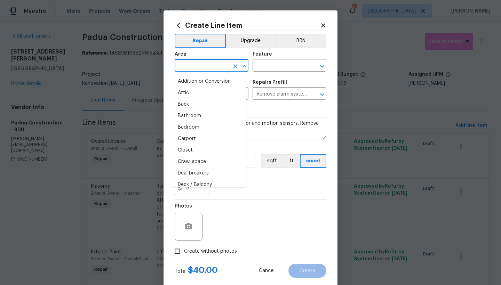
click at [186, 66] on input "text" at bounding box center [201, 66] width 54 height 11
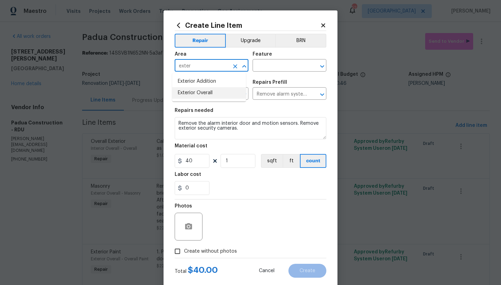
click at [197, 94] on li "Exterior Overall" at bounding box center [209, 92] width 74 height 11
type input "Exterior Overall"
click at [264, 66] on input "text" at bounding box center [279, 66] width 54 height 11
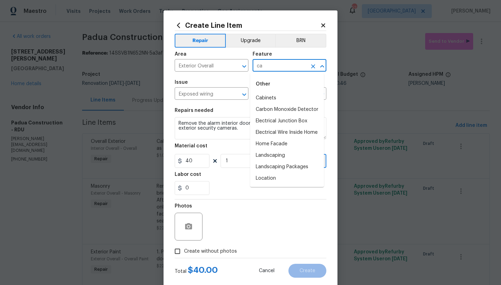
type input "c"
type input "s"
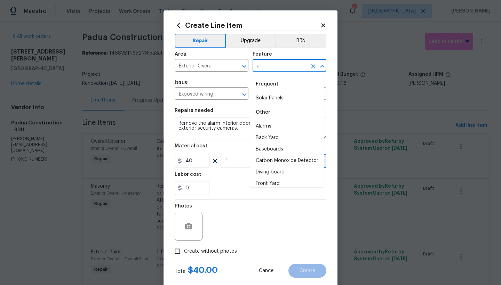
type input "a"
type input "l"
click at [271, 124] on li "Alarms" at bounding box center [287, 126] width 74 height 11
type input "Alarms"
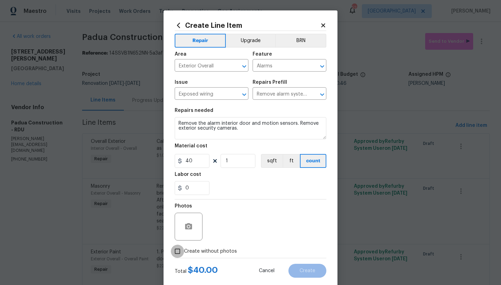
click at [176, 252] on input "Create without photos" at bounding box center [177, 251] width 13 height 13
checkbox input "true"
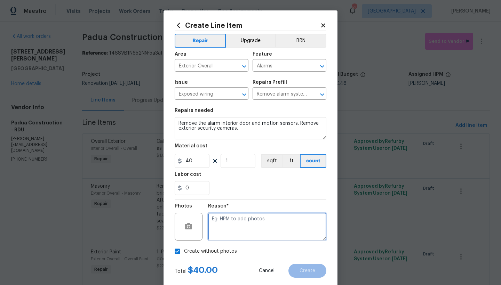
click at [230, 222] on textarea at bounding box center [267, 227] width 118 height 28
type textarea "n"
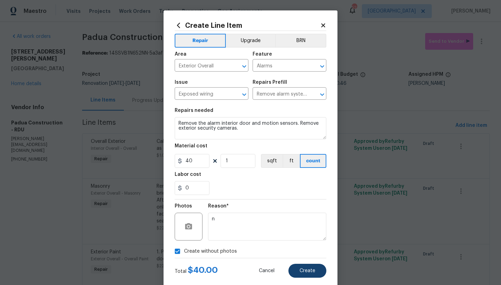
click at [314, 267] on button "Create" at bounding box center [307, 271] width 38 height 14
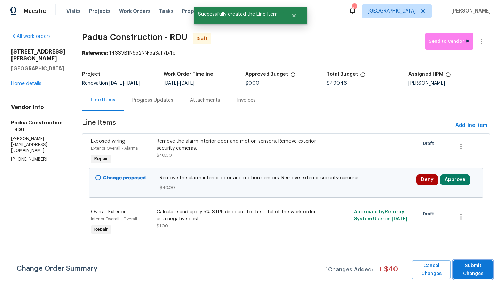
click at [481, 266] on span "Submit Changes" at bounding box center [472, 270] width 32 height 16
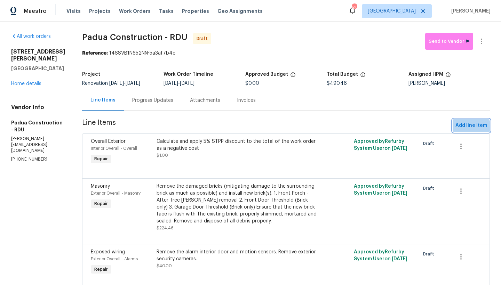
click at [463, 127] on span "Add line item" at bounding box center [471, 125] width 32 height 9
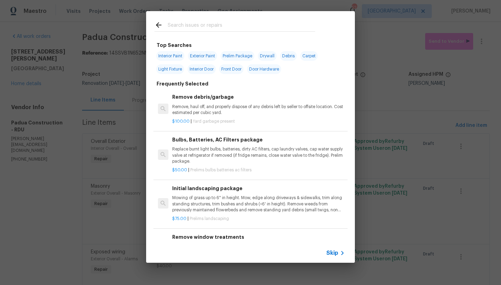
click at [208, 24] on input "text" at bounding box center [241, 26] width 147 height 10
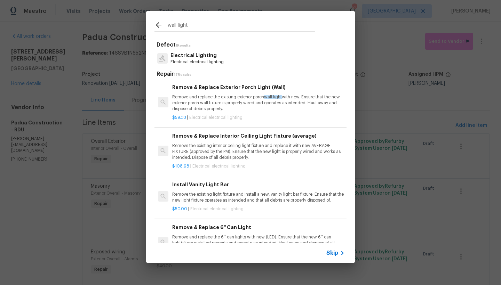
type input "wall light"
click at [230, 88] on h6 "Remove & Replace Exterior Porch Light (Wall)" at bounding box center [258, 87] width 172 height 8
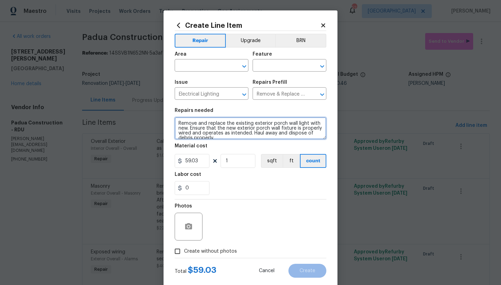
click at [174, 123] on textarea "Remove and replace the existing exterior porch wall light with new. Ensure that…" at bounding box center [250, 128] width 152 height 22
click at [196, 127] on textarea "Remove and replace the existing exterior porch wall light with new. Ensure that…" at bounding box center [250, 128] width 152 height 22
type textarea "Remove and replace the existing exterior porch wall light with new (BLACK). Ens…"
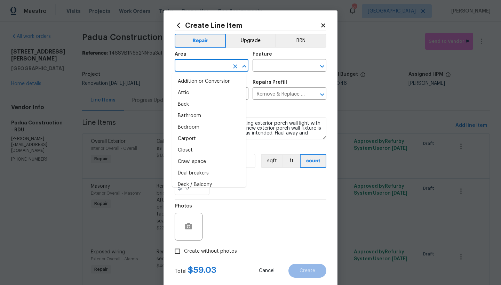
click at [209, 65] on input "text" at bounding box center [201, 66] width 54 height 11
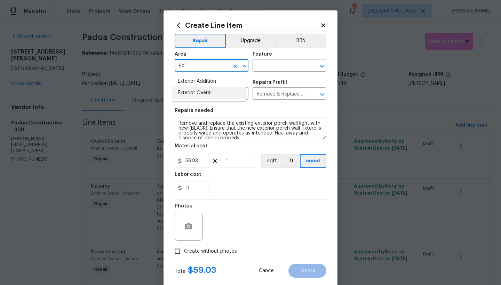
click at [203, 95] on li "Exterior Overall" at bounding box center [209, 92] width 74 height 11
type input "Exterior Overall"
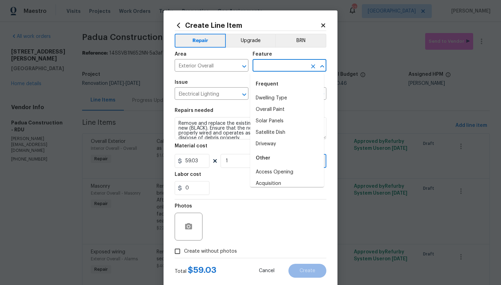
click at [268, 67] on input "text" at bounding box center [279, 66] width 54 height 11
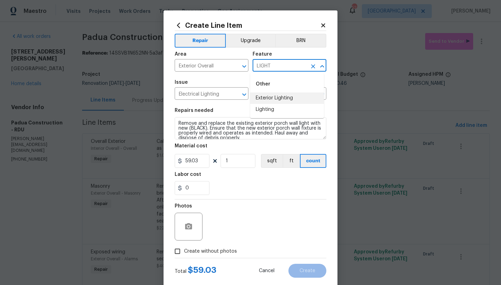
click at [265, 98] on li "Exterior Lighting" at bounding box center [287, 97] width 74 height 11
type input "Exterior Lighting"
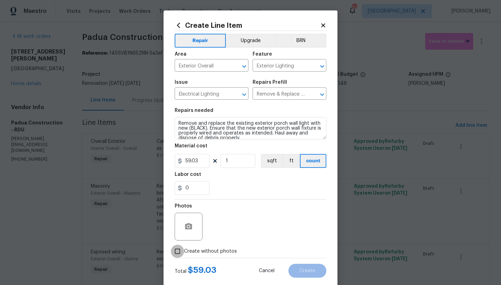
click at [174, 250] on input "Create without photos" at bounding box center [177, 251] width 13 height 13
checkbox input "true"
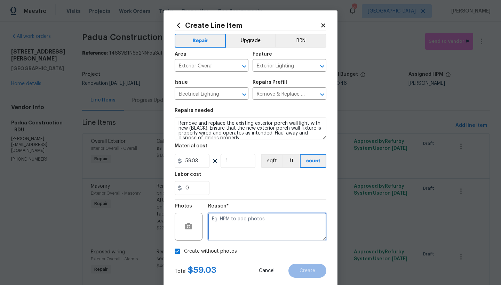
click at [255, 224] on textarea at bounding box center [267, 227] width 118 height 28
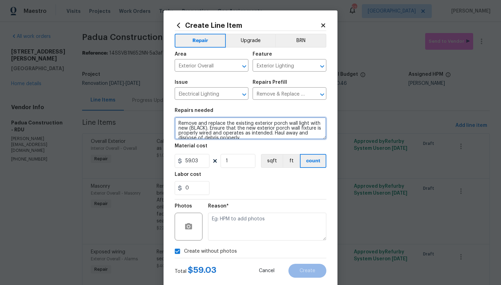
click at [177, 122] on textarea "Remove and replace the existing exterior porch wall light with new (BLACK). Ens…" at bounding box center [250, 128] width 152 height 22
click at [199, 123] on textarea "Remove and replace the existing exterior porch wall light with new (BLACK). Ens…" at bounding box center [250, 128] width 152 height 22
type textarea "Front Porch ------- Remove and replace the existing exterior porch wall light w…"
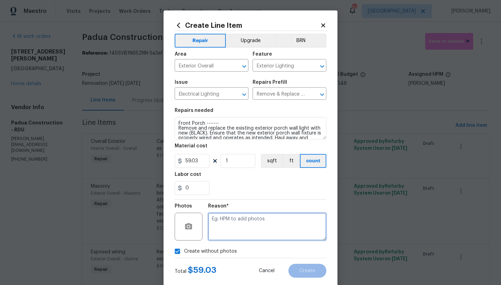
click at [239, 223] on textarea at bounding box center [267, 227] width 118 height 28
type textarea "n"
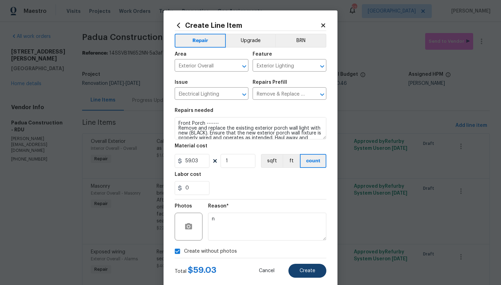
click at [306, 269] on span "Create" at bounding box center [307, 270] width 16 height 5
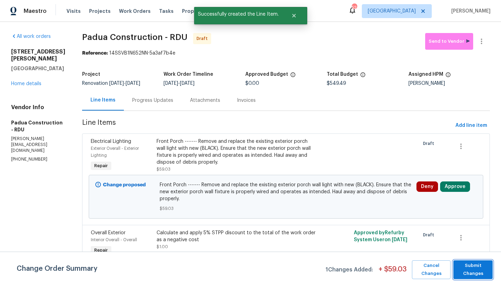
click at [467, 273] on span "Submit Changes" at bounding box center [472, 270] width 32 height 16
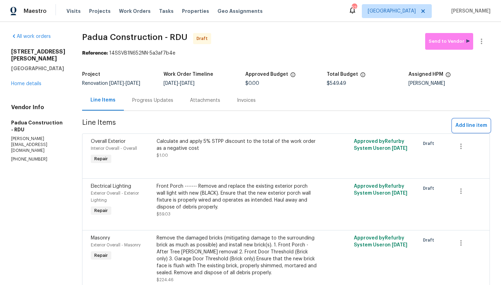
click at [456, 123] on span "Add line item" at bounding box center [471, 125] width 32 height 9
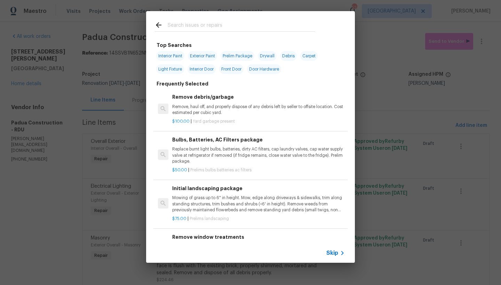
click at [241, 21] on input "text" at bounding box center [241, 26] width 147 height 10
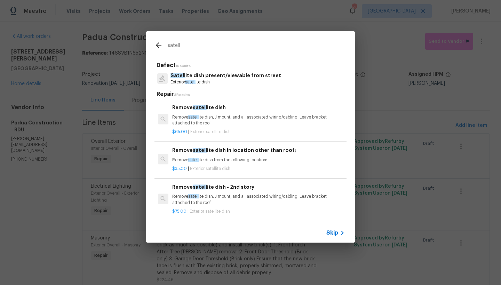
type input "satell"
drag, startPoint x: 241, startPoint y: 21, endPoint x: 194, endPoint y: 113, distance: 102.9
click at [194, 115] on span "satell" at bounding box center [193, 117] width 10 height 4
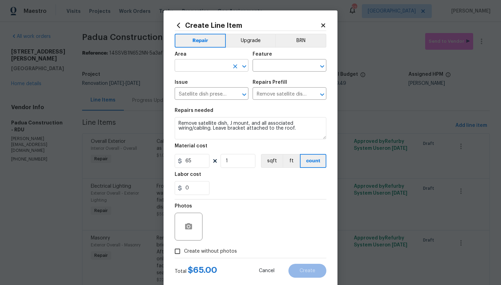
click at [181, 65] on input "text" at bounding box center [201, 66] width 54 height 11
drag, startPoint x: 195, startPoint y: 95, endPoint x: 199, endPoint y: 89, distance: 6.9
click at [195, 95] on li "Exterior Overall" at bounding box center [209, 92] width 74 height 11
type input "Exterior Overall"
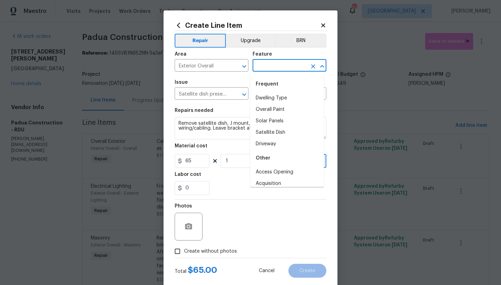
click at [276, 66] on input "text" at bounding box center [279, 66] width 54 height 11
type input "n"
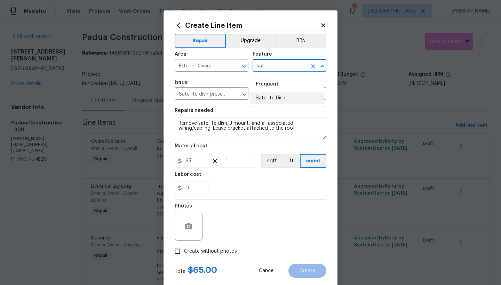
click at [270, 98] on li "Satellite Dish" at bounding box center [287, 97] width 74 height 11
type input "Satellite Dish"
drag, startPoint x: 176, startPoint y: 251, endPoint x: 182, endPoint y: 248, distance: 7.4
click at [175, 251] on input "Create without photos" at bounding box center [177, 251] width 13 height 13
checkbox input "true"
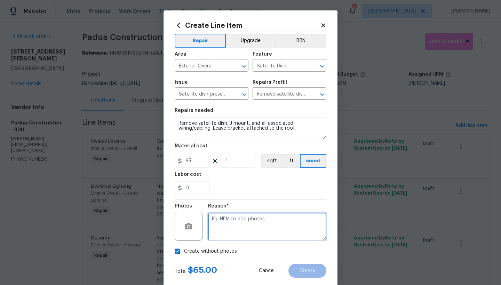
click at [219, 230] on textarea at bounding box center [267, 227] width 118 height 28
type textarea "n"
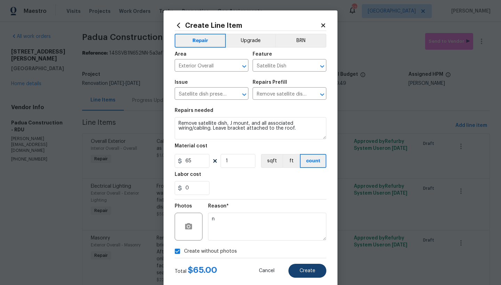
click at [300, 272] on span "Create" at bounding box center [307, 270] width 16 height 5
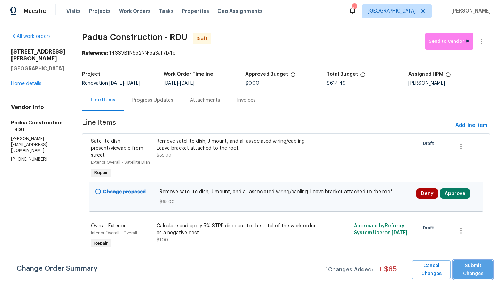
click at [476, 267] on span "Submit Changes" at bounding box center [472, 270] width 32 height 16
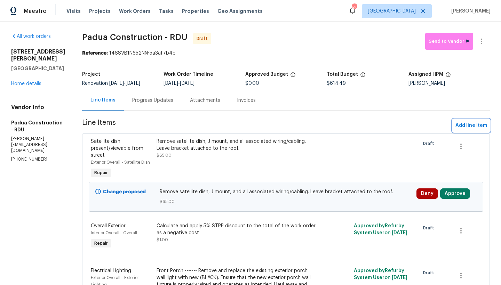
click at [462, 128] on section "Padua Construction - RDU Draft Send to Vendor Reference: 14SSVB1N652NN-5a3af7b4…" at bounding box center [285, 256] width 407 height 446
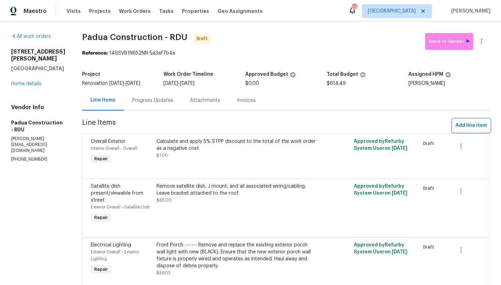
click at [471, 127] on span "Add line item" at bounding box center [471, 125] width 32 height 9
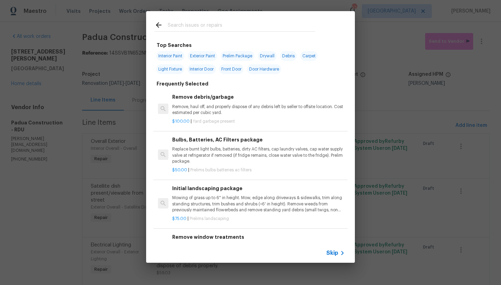
click at [209, 25] on input "text" at bounding box center [241, 26] width 147 height 10
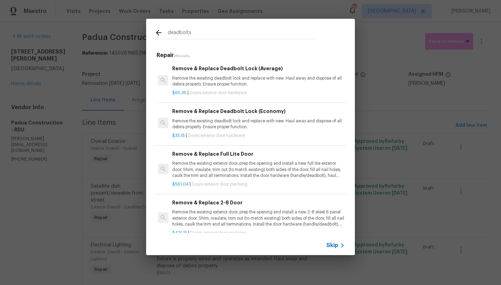
type input "deadbolts"
click at [211, 76] on p "Remove the exisiting deadbolt lock and replace with new. Haul away and dispose …" at bounding box center [258, 81] width 172 height 12
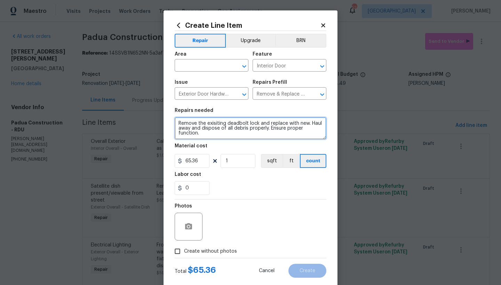
click at [213, 124] on textarea "Remove the exisiting deadbolt lock and replace with new. Haul away and dispose …" at bounding box center [250, 128] width 152 height 22
click at [254, 124] on textarea "Remove the exisiting deadbolt lock and replace with new. Haul away and dispose …" at bounding box center [250, 128] width 152 height 22
click at [215, 126] on textarea "Remove the exisiting deadbolt lock and replace with new. Haul away and dispose …" at bounding box center [250, 128] width 152 height 22
click at [212, 122] on textarea "Remove the exisiting deadbolt lock and replace with new. Haul away and dispose …" at bounding box center [250, 128] width 152 height 22
click at [256, 123] on textarea "Remove the existing deadbolt lock and replace with new. Haul away and dispose o…" at bounding box center [250, 128] width 152 height 22
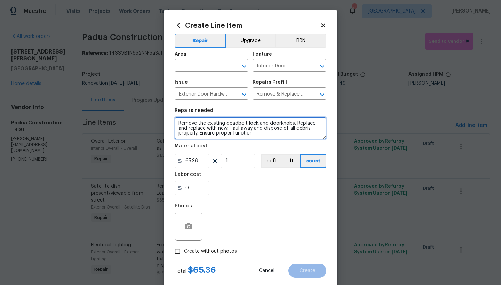
click at [186, 127] on textarea "Remove the existing deadbolt lock and doorknobs. Replace and replace with new. …" at bounding box center [250, 128] width 152 height 22
click at [178, 129] on textarea "Remove the existing deadbolt lock and doorknobs. Replace replace with new. Haul…" at bounding box center [250, 128] width 152 height 22
click at [193, 128] on textarea "Remove the existing deadbolt lock and doorknobs. Replace replace with new. Haul…" at bounding box center [250, 128] width 152 height 22
click at [197, 128] on textarea "Remove the existing deadbolt lock and doorknobs. Replace with new. Haul away an…" at bounding box center [250, 128] width 152 height 22
drag, startPoint x: 174, startPoint y: 121, endPoint x: 214, endPoint y: 122, distance: 39.6
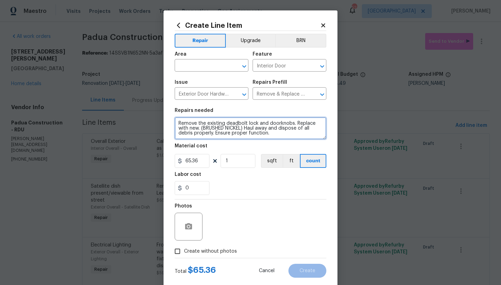
click at [174, 121] on textarea "Remove the existing deadbolt lock and doorknobs. Replace with new. (BRUSHED NIC…" at bounding box center [250, 128] width 152 height 22
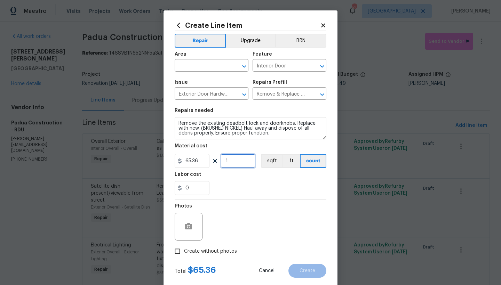
click at [230, 160] on input "1" at bounding box center [237, 161] width 35 height 14
click at [186, 63] on input "text" at bounding box center [201, 66] width 54 height 11
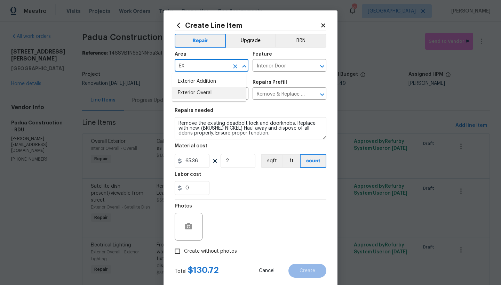
click at [186, 96] on li "Exterior Overall" at bounding box center [209, 92] width 74 height 11
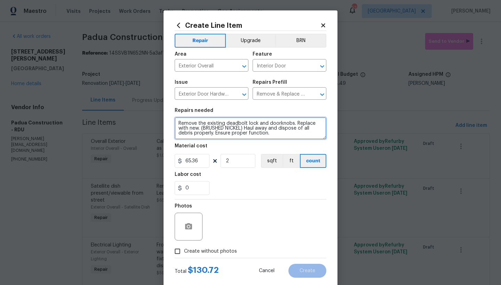
click at [186, 124] on textarea "Remove the existing deadbolt lock and doorknobs. Replace with new. (BRUSHED NIC…" at bounding box center [250, 128] width 152 height 22
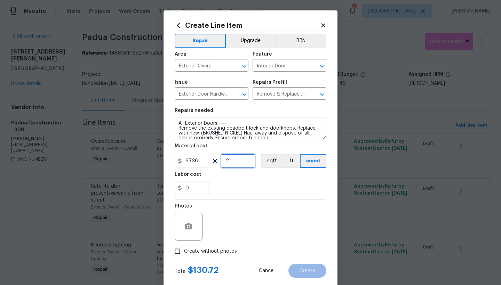
click at [226, 161] on input "2" at bounding box center [237, 161] width 35 height 14
click at [229, 190] on div "0" at bounding box center [250, 188] width 152 height 14
click at [171, 253] on input "Create without photos" at bounding box center [177, 251] width 13 height 13
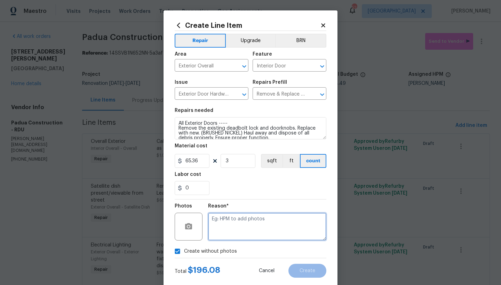
click at [208, 231] on textarea at bounding box center [267, 227] width 118 height 28
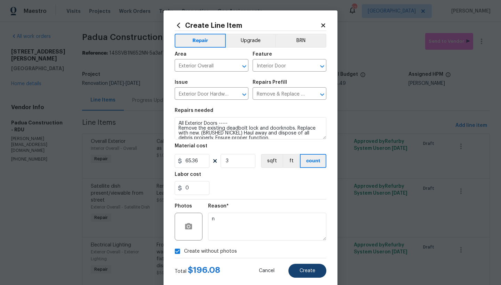
click at [309, 273] on span "Create" at bounding box center [307, 270] width 16 height 5
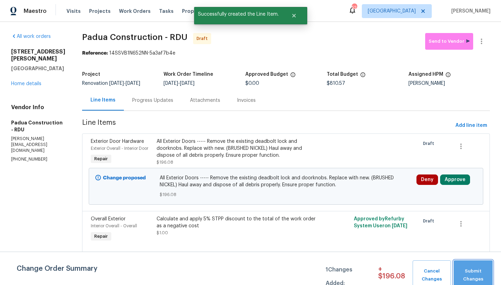
click at [473, 273] on span "Submit Changes" at bounding box center [473, 275] width 32 height 16
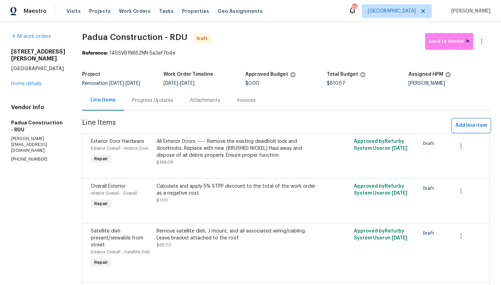
click at [468, 125] on span "Add line item" at bounding box center [471, 125] width 32 height 9
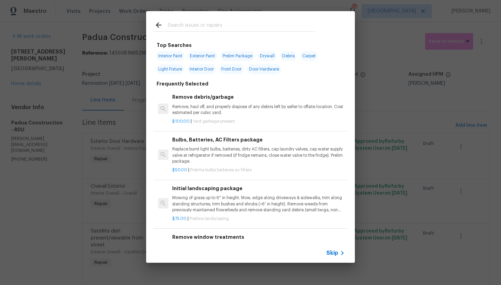
click at [197, 30] on input "text" at bounding box center [241, 26] width 147 height 10
click at [198, 26] on input "text" at bounding box center [241, 26] width 147 height 10
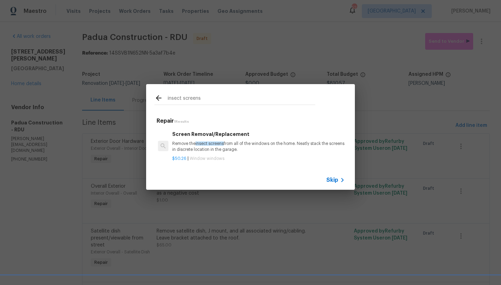
click at [208, 146] on p "Remove the insect screens from all of the windows on the home. Neatly stack the…" at bounding box center [258, 147] width 172 height 12
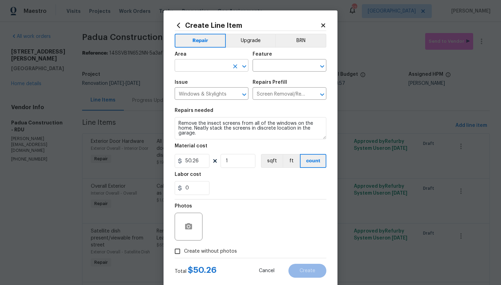
click at [189, 66] on input "text" at bounding box center [201, 66] width 54 height 11
click at [198, 91] on li "Exterior Overall" at bounding box center [209, 92] width 74 height 11
click at [272, 68] on input "text" at bounding box center [279, 66] width 54 height 11
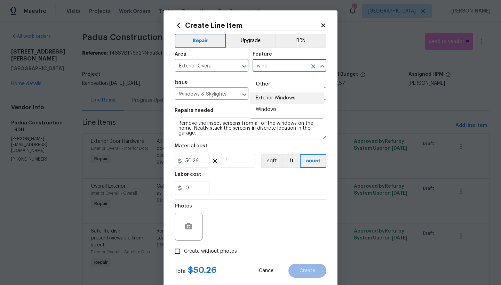
click at [265, 97] on li "Exterior Windows" at bounding box center [287, 97] width 74 height 11
click at [174, 250] on input "Create without photos" at bounding box center [177, 251] width 13 height 13
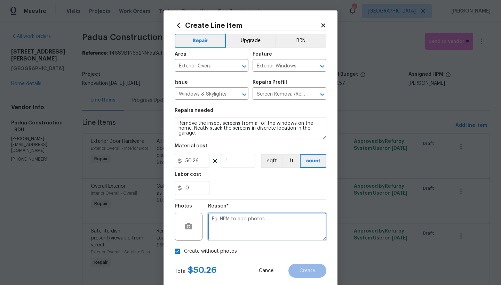
click at [230, 224] on textarea at bounding box center [267, 227] width 118 height 28
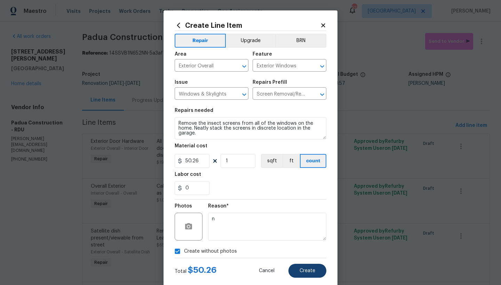
click at [311, 274] on button "Create" at bounding box center [307, 271] width 38 height 14
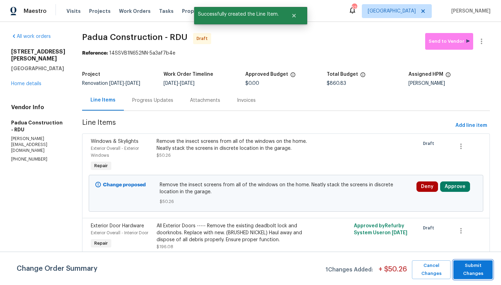
click at [475, 268] on span "Submit Changes" at bounding box center [472, 270] width 32 height 16
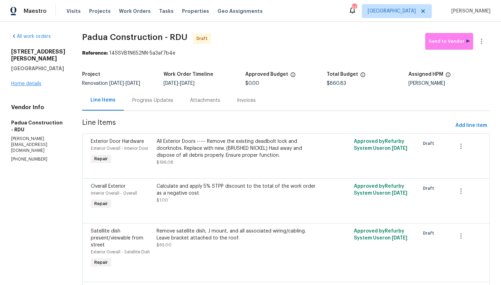
click at [18, 84] on link "Home details" at bounding box center [26, 83] width 30 height 5
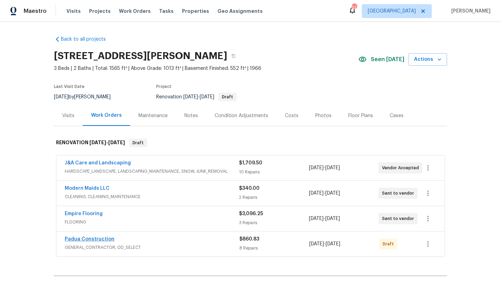
click at [95, 239] on link "Padua Construction" at bounding box center [90, 239] width 50 height 5
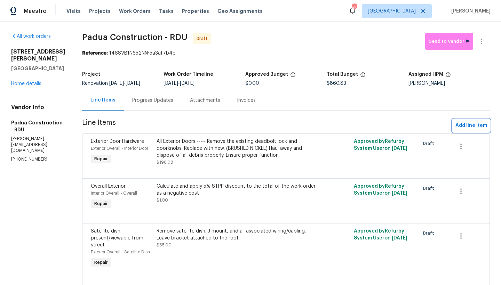
click at [466, 125] on span "Add line item" at bounding box center [471, 125] width 32 height 9
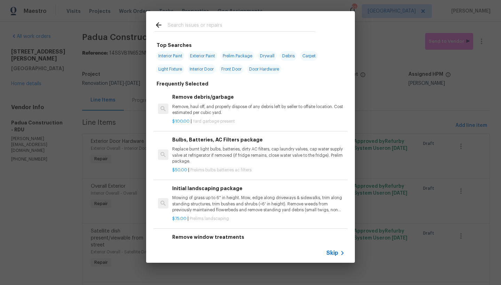
click at [178, 56] on span "Interior Paint" at bounding box center [170, 56] width 28 height 10
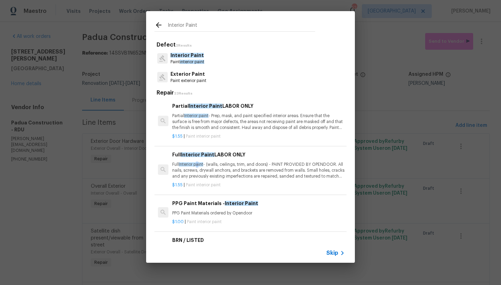
click at [197, 162] on p "Full Interior paint - (walls, ceilings, trim, and doors) - PAINT PROVIDED BY OP…" at bounding box center [258, 171] width 172 height 18
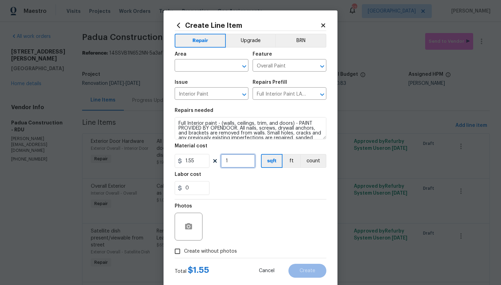
click at [230, 163] on input "1" at bounding box center [237, 161] width 35 height 14
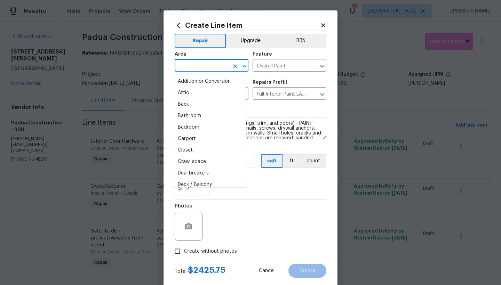
click at [193, 68] on input "text" at bounding box center [201, 66] width 54 height 11
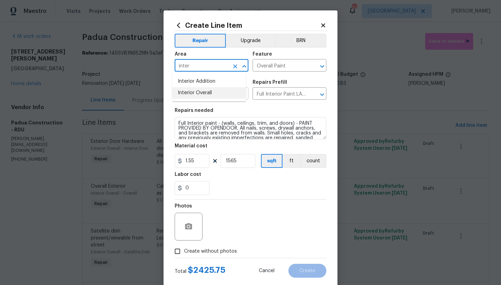
click at [206, 94] on li "Interior Overall" at bounding box center [209, 92] width 74 height 11
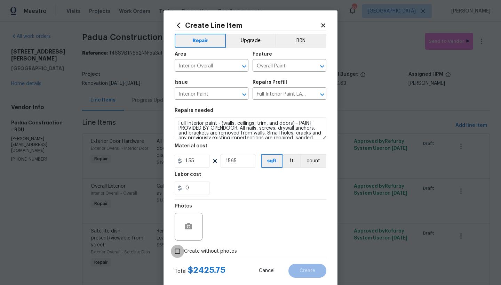
click at [176, 251] on input "Create without photos" at bounding box center [177, 251] width 13 height 13
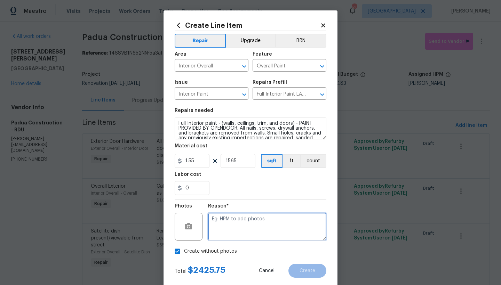
click at [233, 224] on textarea at bounding box center [267, 227] width 118 height 28
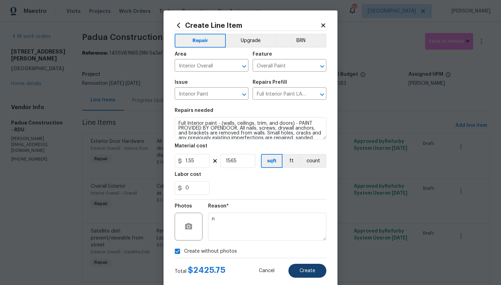
click at [301, 269] on span "Create" at bounding box center [307, 270] width 16 height 5
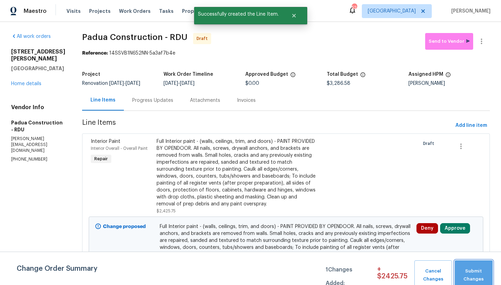
click at [476, 271] on span "Submit Changes" at bounding box center [473, 275] width 31 height 16
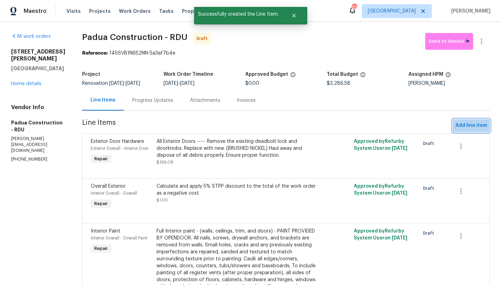
click at [466, 125] on span "Add line item" at bounding box center [471, 125] width 32 height 9
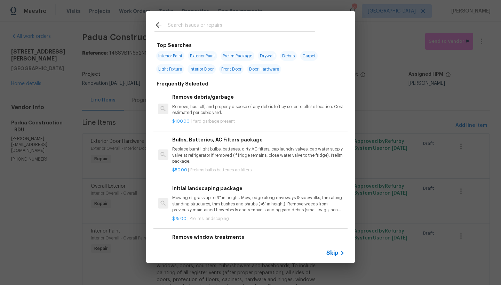
click at [204, 26] on input "text" at bounding box center [241, 26] width 147 height 10
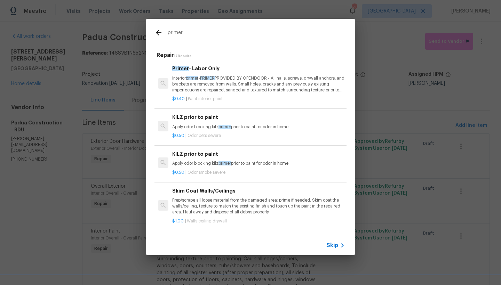
click at [193, 116] on h6 "KILZ prior to paint" at bounding box center [258, 117] width 172 height 8
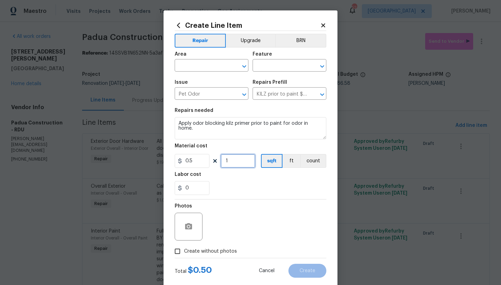
click at [227, 160] on input "1" at bounding box center [237, 161] width 35 height 14
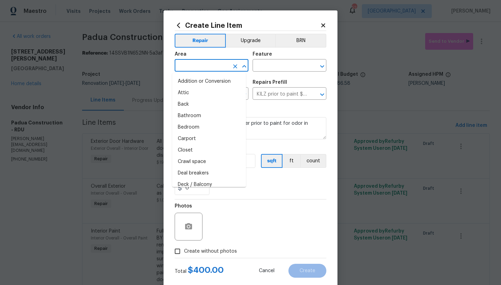
click at [219, 68] on input "text" at bounding box center [201, 66] width 54 height 11
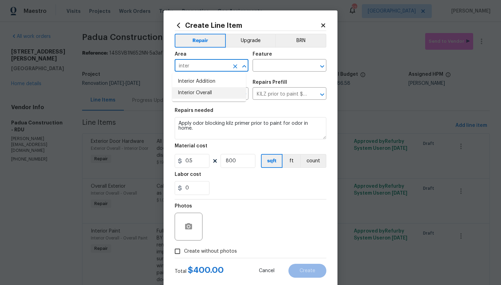
click at [198, 96] on li "Interior Overall" at bounding box center [209, 92] width 74 height 11
click at [268, 65] on input "text" at bounding box center [279, 66] width 54 height 11
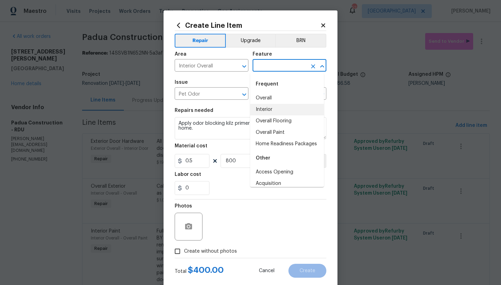
click at [267, 108] on li "Interior" at bounding box center [287, 109] width 74 height 11
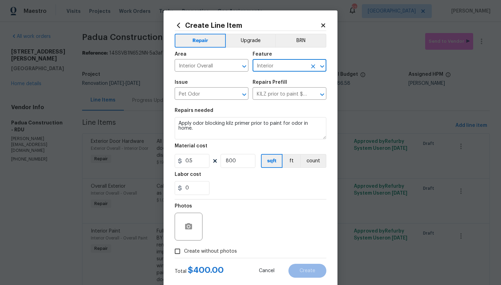
scroll to position [14, 0]
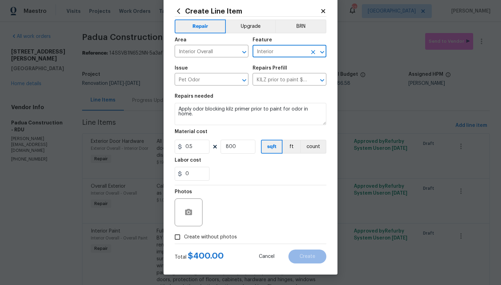
click at [174, 236] on input "Create without photos" at bounding box center [177, 236] width 13 height 13
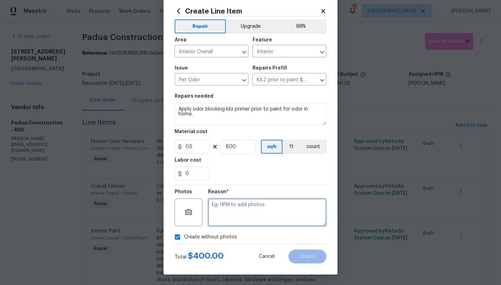
click at [222, 214] on textarea at bounding box center [267, 212] width 118 height 28
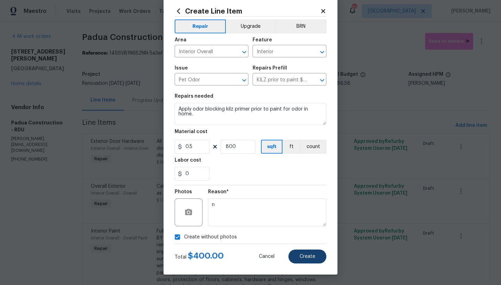
drag, startPoint x: 301, startPoint y: 257, endPoint x: 317, endPoint y: 253, distance: 17.0
click at [300, 257] on span "Create" at bounding box center [307, 256] width 16 height 5
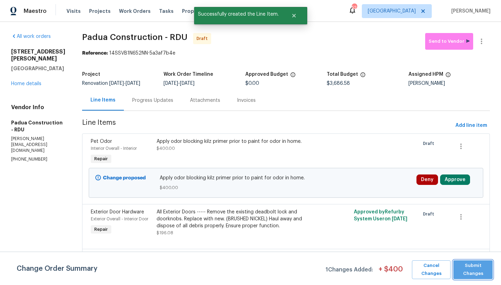
click at [469, 266] on span "Submit Changes" at bounding box center [472, 270] width 32 height 16
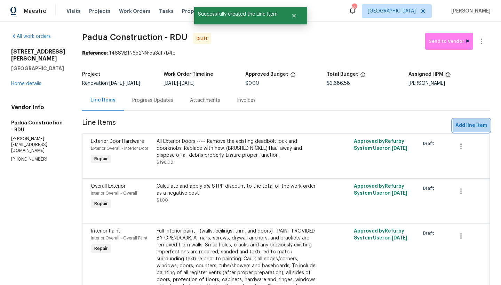
click at [469, 125] on span "Add line item" at bounding box center [471, 125] width 32 height 9
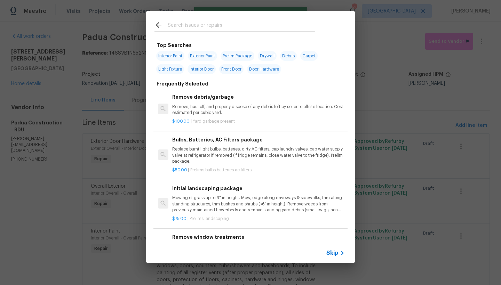
click at [187, 25] on input "text" at bounding box center [241, 26] width 147 height 10
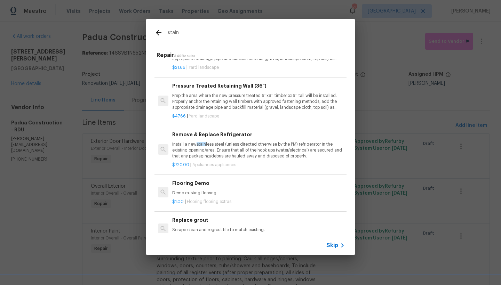
scroll to position [524, 0]
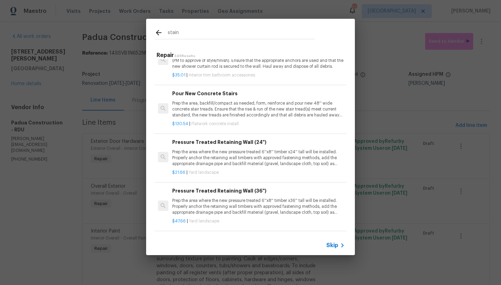
click at [194, 35] on input "stain" at bounding box center [241, 34] width 147 height 10
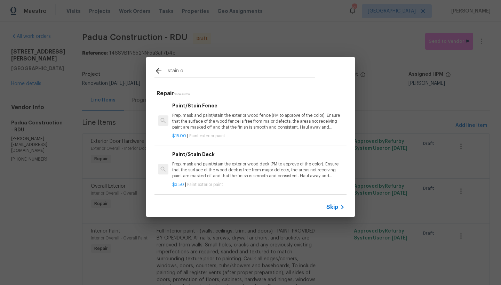
scroll to position [1, 0]
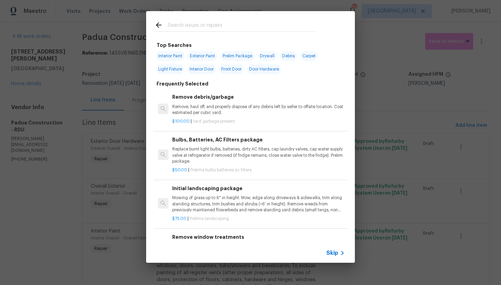
click at [177, 24] on input "text" at bounding box center [241, 26] width 147 height 10
click at [177, 25] on input "text" at bounding box center [241, 26] width 147 height 10
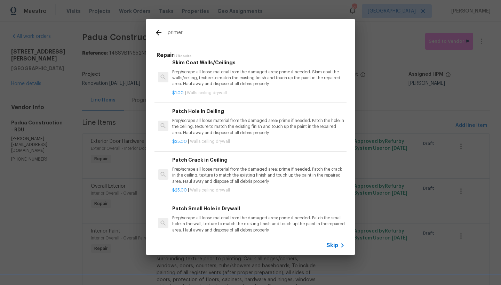
scroll to position [0, 0]
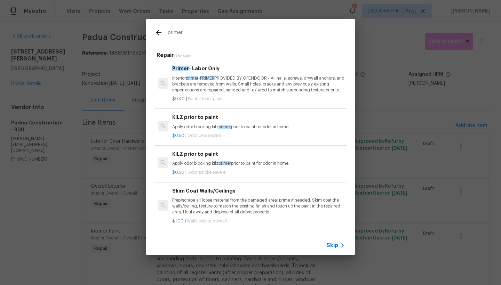
drag, startPoint x: 167, startPoint y: 31, endPoint x: 114, endPoint y: 32, distance: 53.2
click at [121, 32] on div "primer Repair 17 Results Primer - Labor Only Interior primer - PRIMER PROVIDED …" at bounding box center [250, 137] width 501 height 274
drag, startPoint x: 184, startPoint y: 34, endPoint x: 137, endPoint y: 33, distance: 46.9
click at [137, 33] on div "primer Repair 17 Results Primer - Labor Only Interior primer - PRIMER PROVIDED …" at bounding box center [250, 137] width 501 height 274
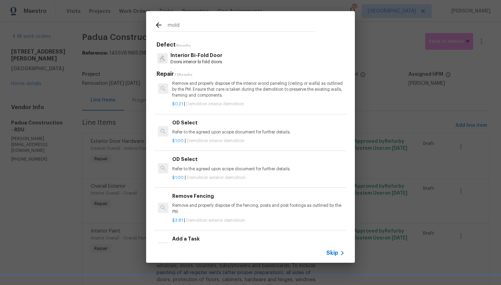
scroll to position [756, 0]
click at [158, 25] on icon at bounding box center [159, 25] width 6 height 6
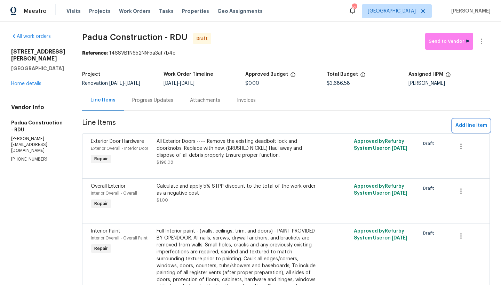
click at [463, 123] on span "Add line item" at bounding box center [471, 125] width 32 height 9
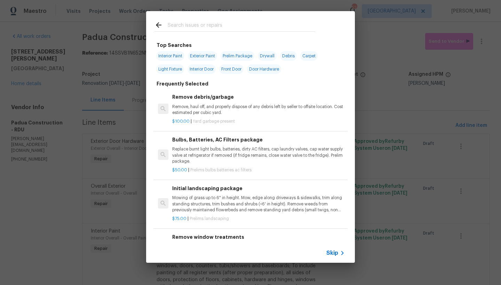
click at [190, 27] on input "text" at bounding box center [241, 26] width 147 height 10
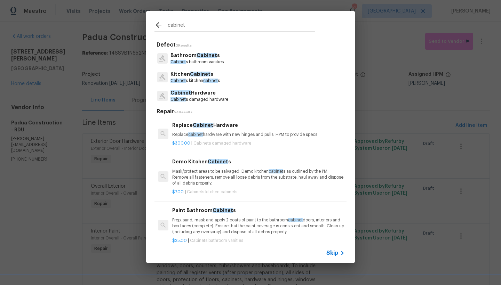
click at [205, 55] on span "Cabinet" at bounding box center [206, 55] width 21 height 5
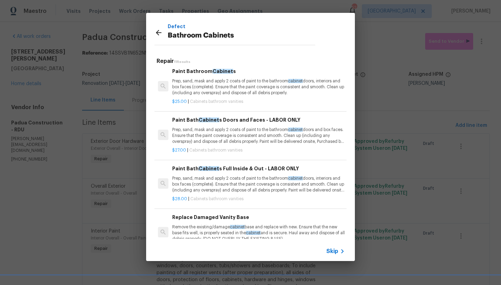
scroll to position [0, 0]
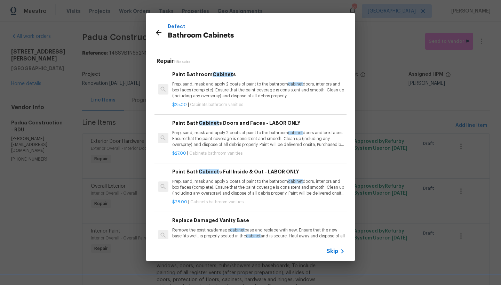
click at [197, 88] on p "Prep, sand, mask and apply 2 coats of paint to the bathroom cabinet doors, inte…" at bounding box center [258, 90] width 172 height 18
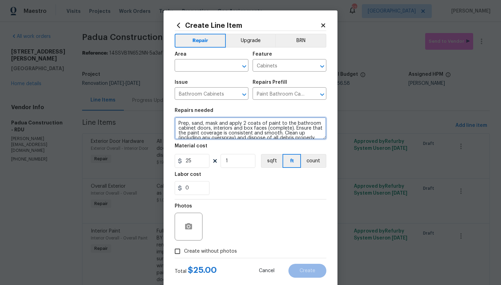
scroll to position [5, 0]
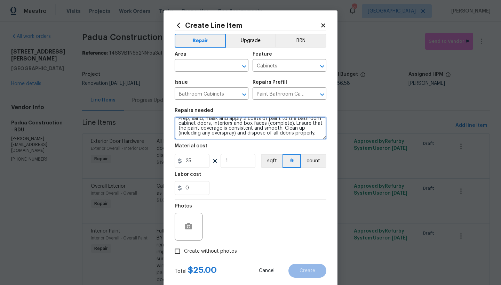
drag, startPoint x: 177, startPoint y: 123, endPoint x: 363, endPoint y: 160, distance: 190.3
click at [360, 159] on div "Create Line Item Repair Upgrade BRN Area ​ Feature Cabinets ​ Issue Bathroom Ca…" at bounding box center [250, 142] width 501 height 285
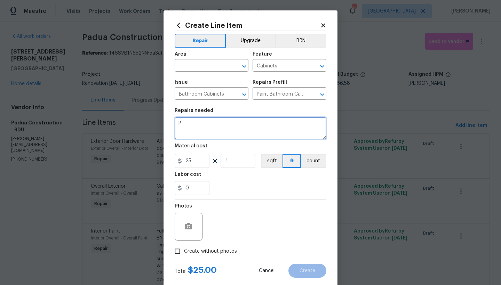
scroll to position [0, 0]
drag, startPoint x: 214, startPoint y: 123, endPoint x: 224, endPoint y: 122, distance: 10.2
click at [224, 122] on textarea "Upper Bathroom Only ---- 1. Buy Mold & Mildew primer. Apply 2 coats of Primer" at bounding box center [250, 128] width 152 height 22
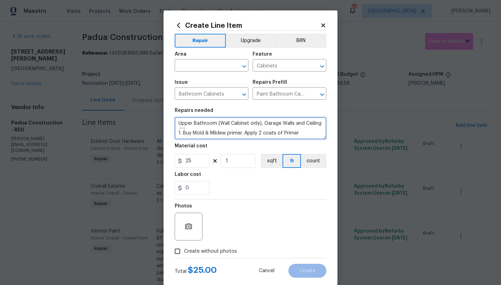
drag, startPoint x: 262, startPoint y: 123, endPoint x: 347, endPoint y: 123, distance: 85.2
click at [347, 123] on div "Create Line Item Repair Upgrade BRN Area ​ Feature Cabinets ​ Issue Bathroom Ca…" at bounding box center [250, 142] width 501 height 285
click at [301, 126] on textarea "Upper Bathroom (Wall Cabinet only), ---- 1. Buy Mold & Mildew primer. Apply 2 c…" at bounding box center [250, 128] width 152 height 22
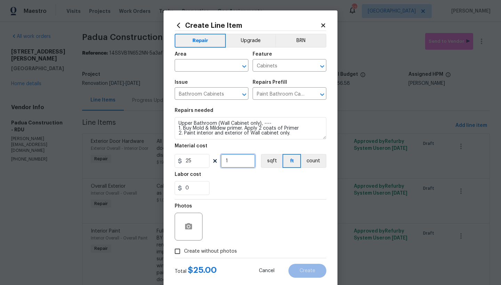
click at [231, 163] on input "1" at bounding box center [237, 161] width 35 height 14
click at [206, 68] on input "text" at bounding box center [201, 66] width 54 height 11
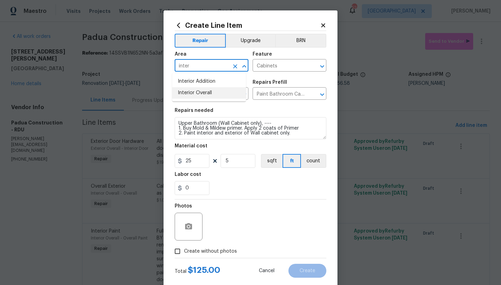
click at [191, 99] on ul "Interior Addition Interior Overall" at bounding box center [209, 87] width 74 height 29
click at [193, 92] on li "Interior Overall" at bounding box center [209, 92] width 74 height 11
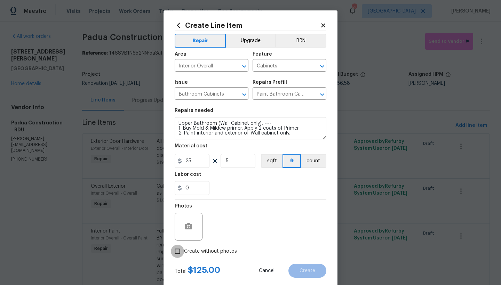
click at [174, 251] on input "Create without photos" at bounding box center [177, 251] width 13 height 13
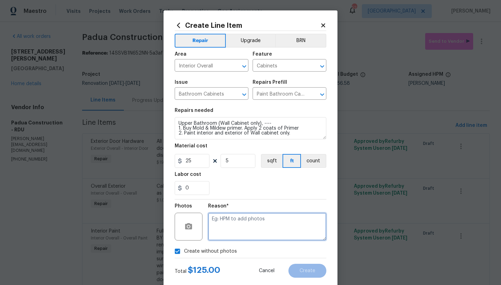
click at [231, 224] on textarea at bounding box center [267, 227] width 118 height 28
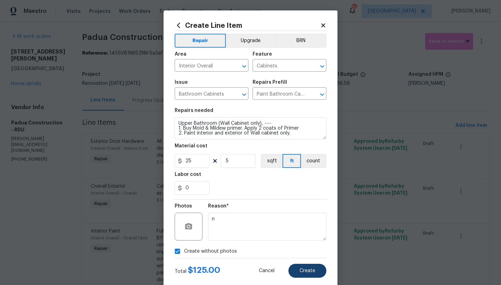
click at [296, 268] on button "Create" at bounding box center [307, 271] width 38 height 14
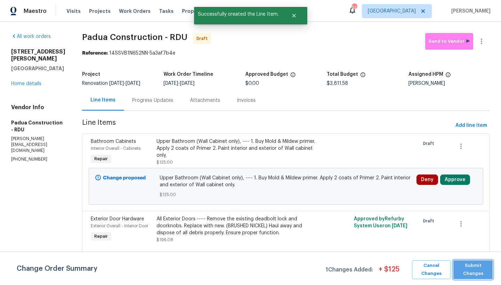
click at [458, 265] on span "Submit Changes" at bounding box center [472, 270] width 32 height 16
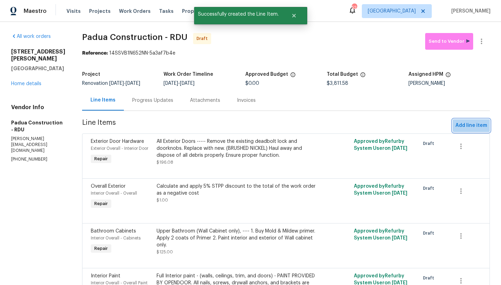
click at [462, 121] on button "Add line item" at bounding box center [470, 125] width 37 height 13
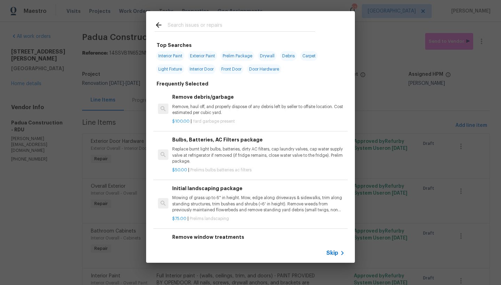
click at [182, 24] on input "text" at bounding box center [241, 26] width 147 height 10
click at [399, 97] on div "Top Searches Interior Paint Exterior Paint Prelim Package Drywall Debris Carpet…" at bounding box center [250, 137] width 501 height 274
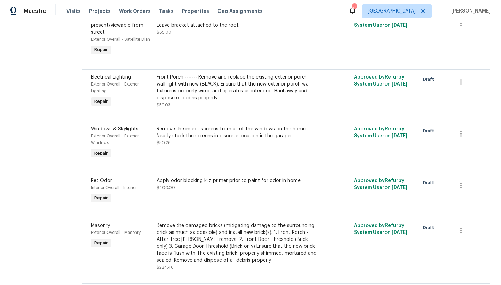
scroll to position [352, 0]
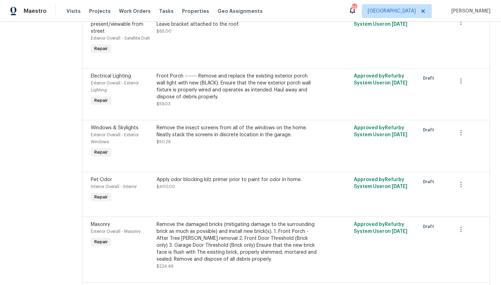
click at [219, 181] on div "Apply odor blocking kilz primer prior to paint for odor in home." at bounding box center [236, 179] width 160 height 7
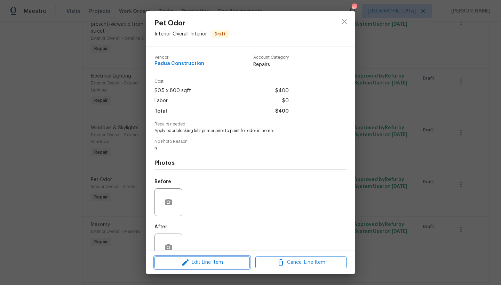
click at [189, 264] on icon "button" at bounding box center [185, 262] width 8 height 8
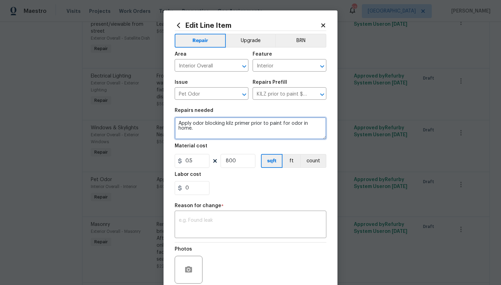
click at [321, 123] on textarea "Apply odor blocking kilz primer prior to paint for odor in home." at bounding box center [250, 128] width 152 height 22
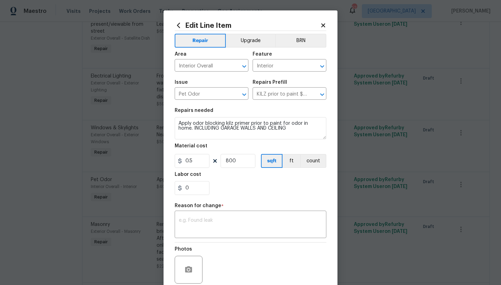
click at [229, 201] on div "Repair Upgrade BRN Area Interior Overall ​ Feature Interior ​ Issue Pet Odor ​ …" at bounding box center [250, 166] width 152 height 270
click at [226, 215] on div "x ​" at bounding box center [250, 225] width 152 height 26
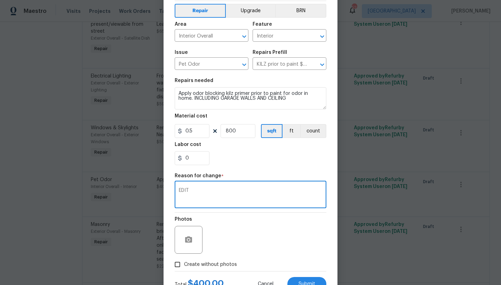
scroll to position [31, 0]
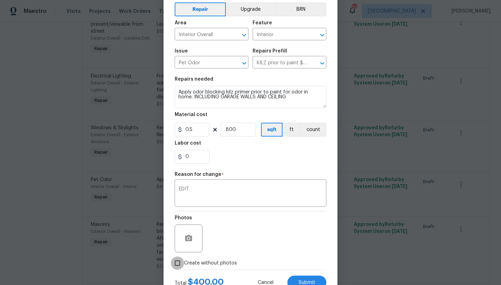
click at [174, 264] on input "Create without photos" at bounding box center [177, 263] width 13 height 13
click at [310, 283] on span "Submit" at bounding box center [306, 282] width 17 height 5
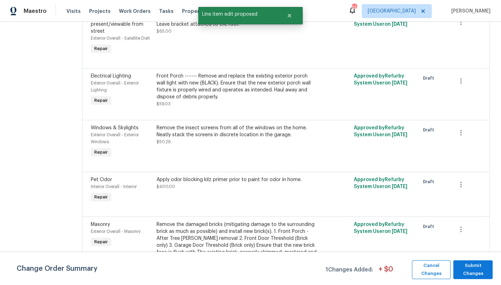
scroll to position [0, 0]
click at [463, 270] on span "Submit Changes" at bounding box center [472, 270] width 32 height 16
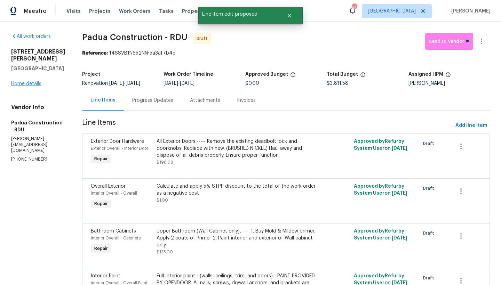
click at [26, 86] on link "Home details" at bounding box center [26, 83] width 30 height 5
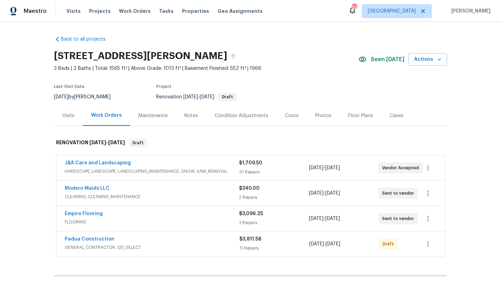
click at [285, 117] on div "Costs" at bounding box center [292, 115] width 14 height 7
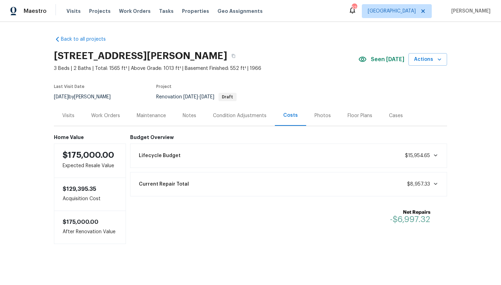
click at [105, 115] on div "Work Orders" at bounding box center [105, 115] width 29 height 7
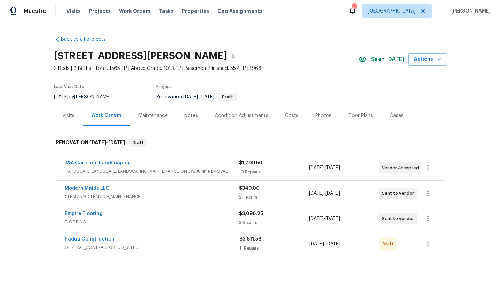
click at [81, 238] on link "Padua Construction" at bounding box center [90, 239] width 50 height 5
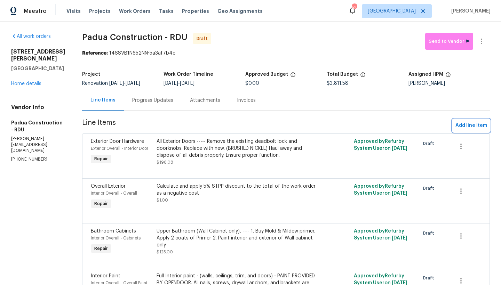
click at [466, 127] on span "Add line item" at bounding box center [471, 125] width 32 height 9
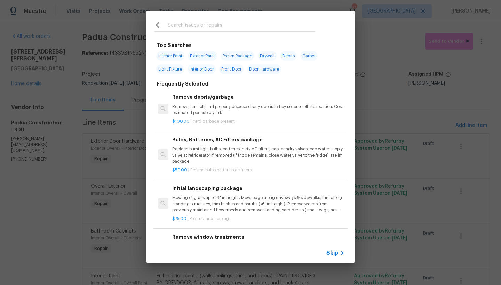
click at [188, 23] on input "text" at bounding box center [241, 26] width 147 height 10
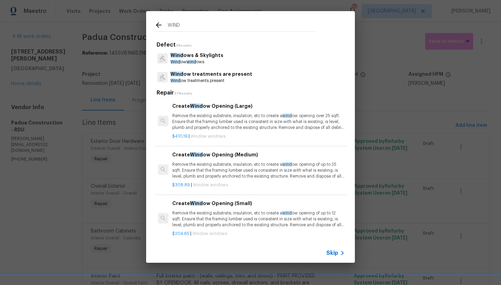
click at [196, 74] on p "Wind ow treatments are present" at bounding box center [211, 74] width 82 height 7
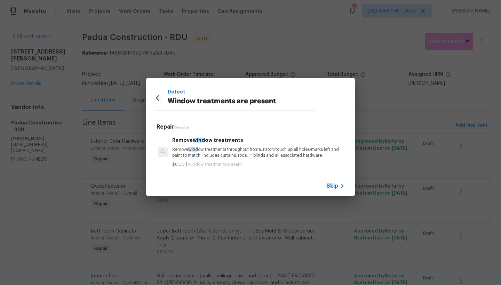
click at [193, 139] on span "wind" at bounding box center [199, 140] width 12 height 5
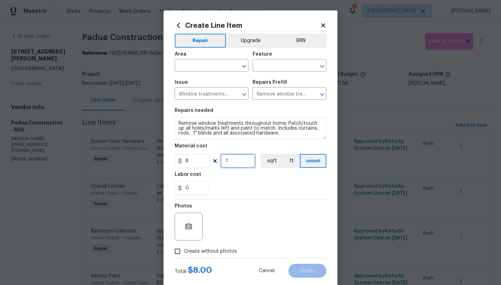
click at [228, 162] on input "1" at bounding box center [237, 161] width 35 height 14
click at [197, 63] on input "text" at bounding box center [201, 66] width 54 height 11
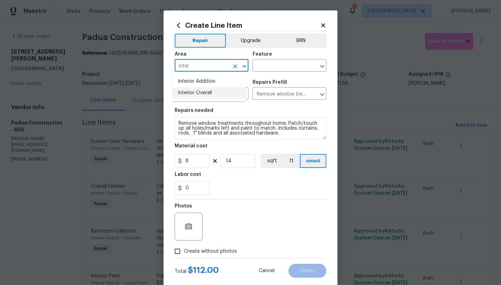
click at [190, 95] on li "Interior Overall" at bounding box center [209, 92] width 74 height 11
click at [267, 66] on input "text" at bounding box center [279, 66] width 54 height 11
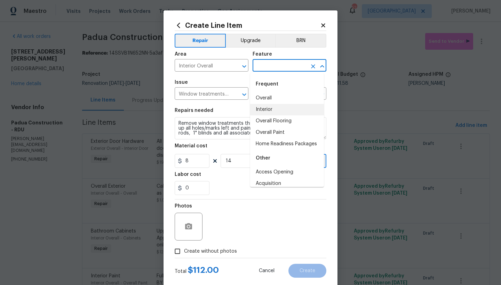
click at [267, 108] on li "Interior" at bounding box center [287, 109] width 74 height 11
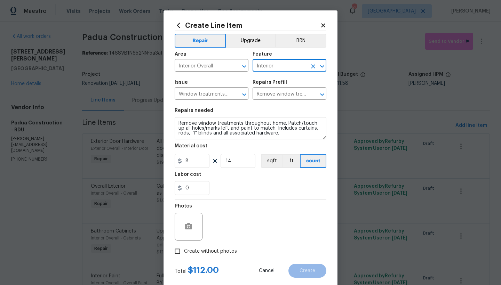
click at [187, 253] on span "Create without photos" at bounding box center [210, 251] width 53 height 7
click at [184, 253] on input "Create without photos" at bounding box center [177, 251] width 13 height 13
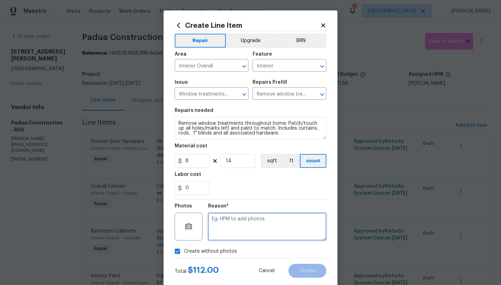
click at [234, 228] on textarea at bounding box center [267, 227] width 118 height 28
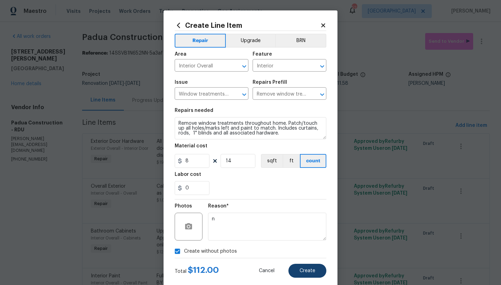
click at [299, 270] on span "Create" at bounding box center [307, 270] width 16 height 5
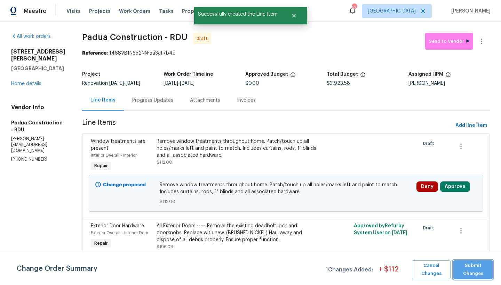
click at [474, 265] on span "Submit Changes" at bounding box center [472, 270] width 32 height 16
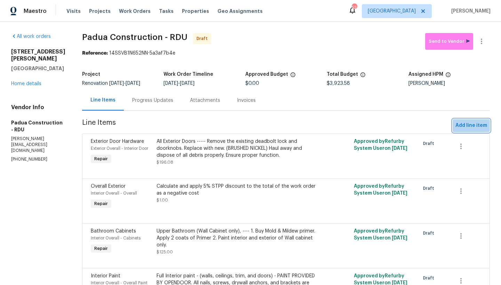
click at [457, 123] on span "Add line item" at bounding box center [471, 125] width 32 height 9
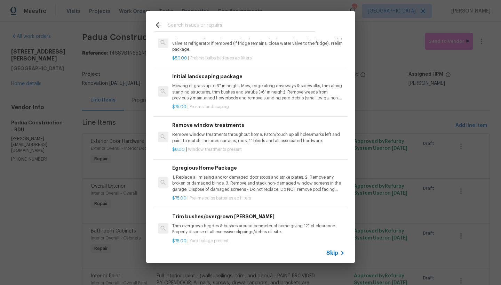
scroll to position [115, 0]
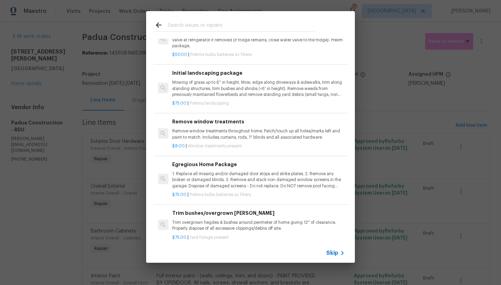
click at [177, 163] on h6 "Egregious Home Package" at bounding box center [258, 165] width 172 height 8
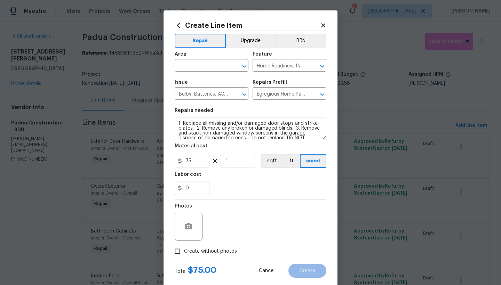
click at [181, 253] on input "Create without photos" at bounding box center [177, 251] width 13 height 13
click at [208, 65] on input "text" at bounding box center [201, 66] width 54 height 11
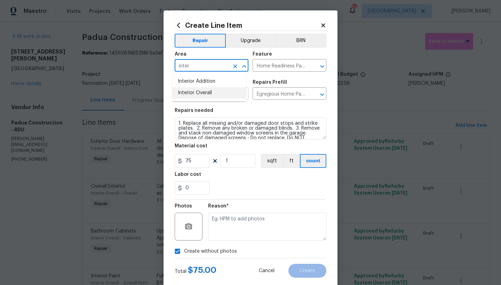
click at [181, 93] on li "Interior Overall" at bounding box center [209, 92] width 74 height 11
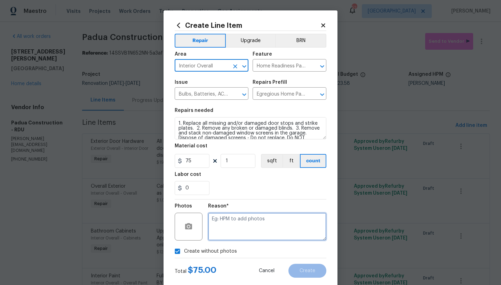
click at [243, 225] on textarea at bounding box center [267, 227] width 118 height 28
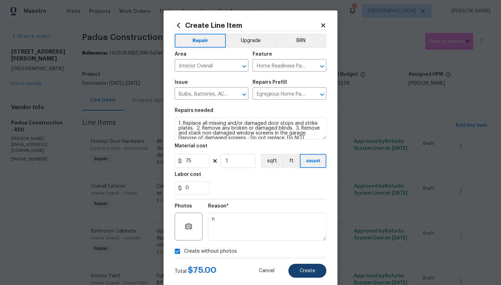
click at [311, 270] on button "Create" at bounding box center [307, 271] width 38 height 14
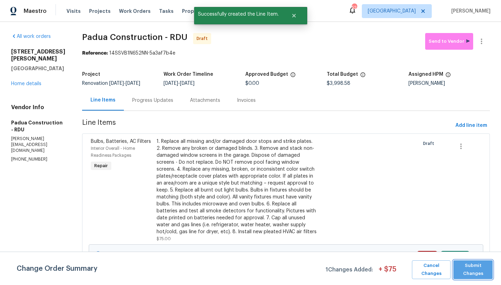
click at [473, 267] on span "Submit Changes" at bounding box center [472, 270] width 32 height 16
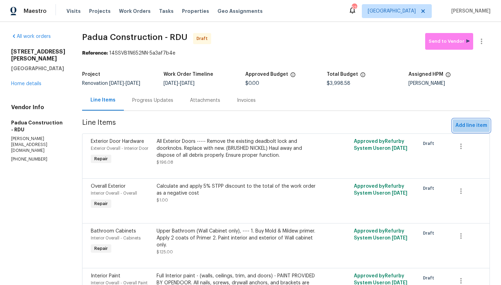
click at [457, 124] on span "Add line item" at bounding box center [471, 125] width 32 height 9
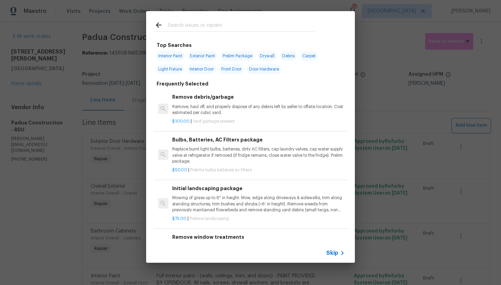
click at [399, 56] on div "Top Searches Interior Paint Exterior Paint Prelim Package Drywall Debris Carpet…" at bounding box center [250, 137] width 501 height 274
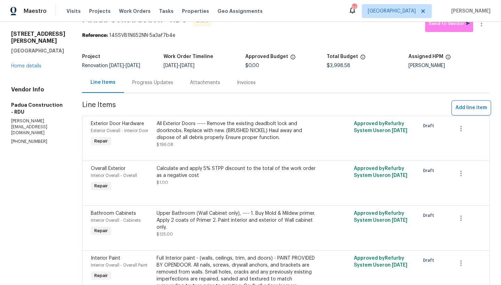
scroll to position [0, 0]
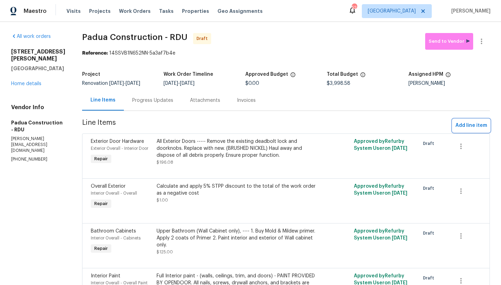
click at [455, 127] on span "Add line item" at bounding box center [471, 125] width 32 height 9
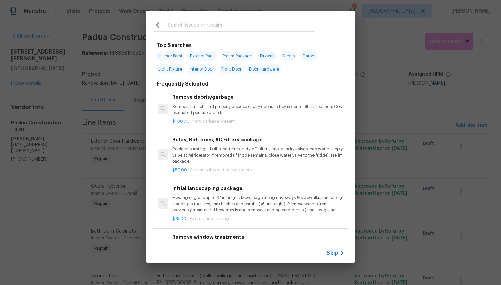
click at [248, 27] on input "text" at bounding box center [241, 26] width 147 height 10
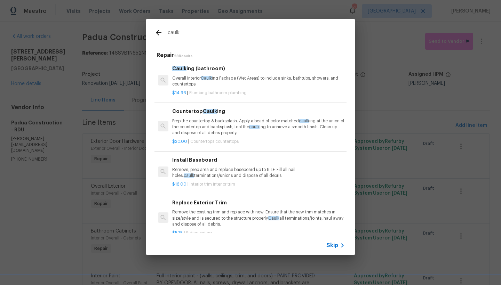
click at [180, 73] on div "Caulk ing (bathroom) Overall Interior Caulk ing Package (Wet Areas) to include …" at bounding box center [258, 76] width 172 height 23
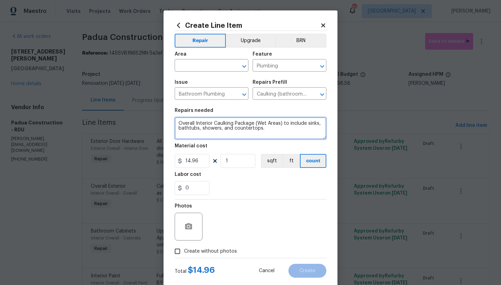
click at [221, 129] on textarea "Overall Interior Caulking Package (Wet Areas) to include sinks, bathtubs, showe…" at bounding box center [250, 128] width 152 height 22
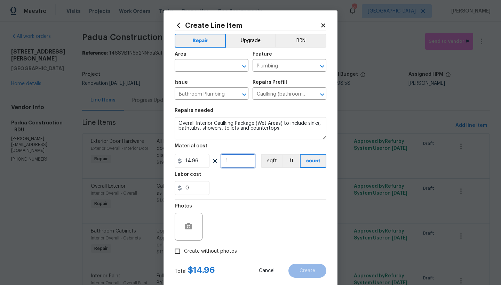
click at [227, 162] on input "1" at bounding box center [237, 161] width 35 height 14
drag, startPoint x: 197, startPoint y: 162, endPoint x: 154, endPoint y: 161, distance: 43.5
click at [159, 161] on div "Create Line Item Repair Upgrade BRN Area ​ Feature Plumbing ​ Issue Bathroom Pl…" at bounding box center [250, 142] width 501 height 285
click at [236, 162] on input "1" at bounding box center [237, 161] width 35 height 14
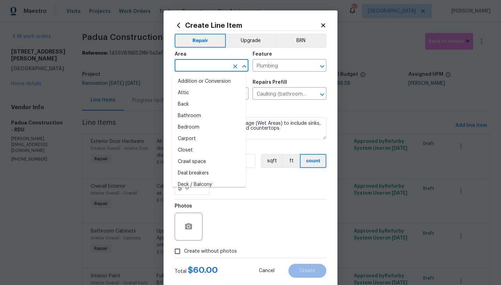
click at [184, 64] on input "text" at bounding box center [201, 66] width 54 height 11
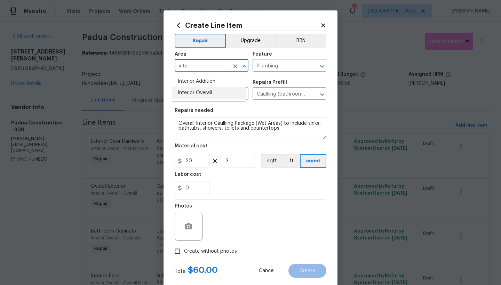
click at [182, 92] on li "Interior Overall" at bounding box center [209, 92] width 74 height 11
click at [175, 251] on input "Create without photos" at bounding box center [177, 251] width 13 height 13
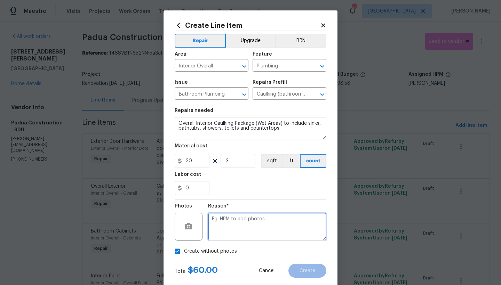
click at [234, 219] on textarea at bounding box center [267, 227] width 118 height 28
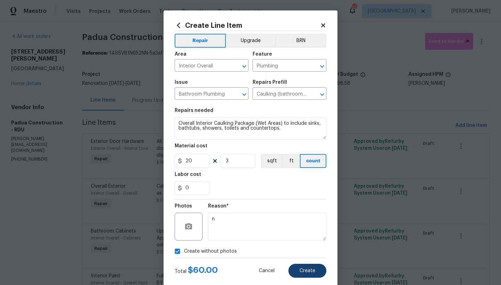
click at [314, 265] on button "Create" at bounding box center [307, 271] width 38 height 14
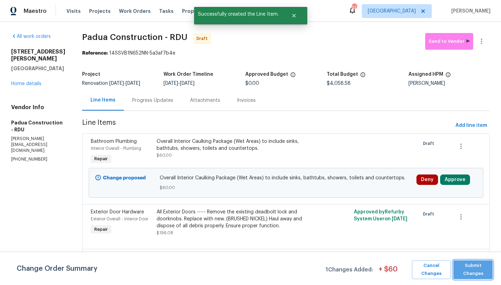
click at [471, 267] on span "Submit Changes" at bounding box center [472, 270] width 32 height 16
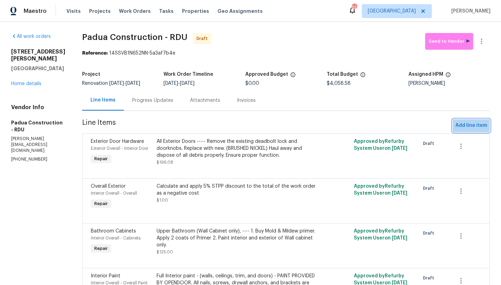
click at [461, 125] on span "Add line item" at bounding box center [471, 125] width 32 height 9
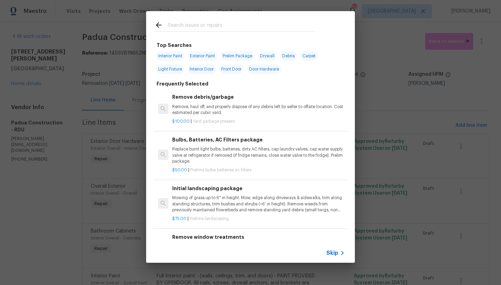
click at [203, 22] on input "text" at bounding box center [241, 26] width 147 height 10
click at [192, 23] on input "text" at bounding box center [241, 26] width 147 height 10
click at [171, 56] on span "Interior Paint" at bounding box center [170, 56] width 28 height 10
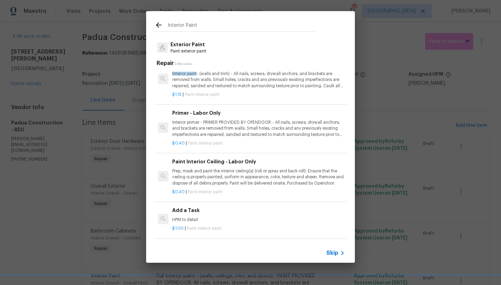
scroll to position [166, 0]
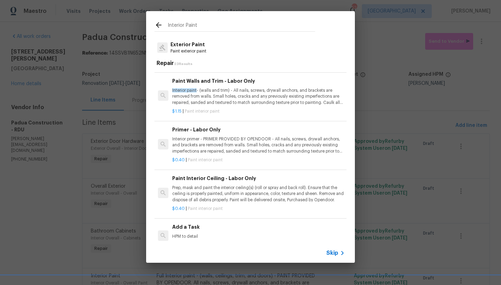
click at [186, 229] on div "Add a Task HPM to detail" at bounding box center [258, 231] width 172 height 17
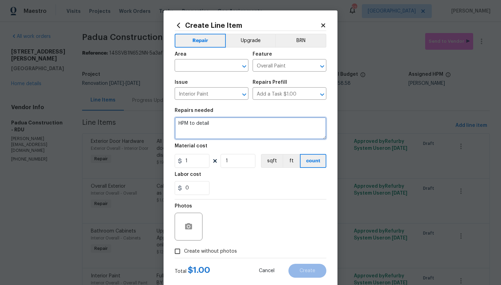
drag, startPoint x: 213, startPoint y: 123, endPoint x: 127, endPoint y: 124, distance: 85.9
click at [127, 124] on div "Create Line Item Repair Upgrade BRN Area ​ Feature Overall Paint ​ Issue Interi…" at bounding box center [250, 142] width 501 height 285
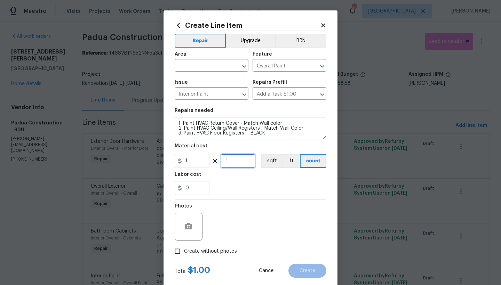
click at [232, 159] on input "1" at bounding box center [237, 161] width 35 height 14
click at [183, 62] on input "text" at bounding box center [201, 66] width 54 height 11
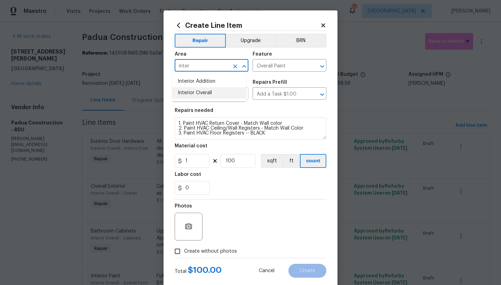
click at [187, 95] on li "Interior Overall" at bounding box center [209, 92] width 74 height 11
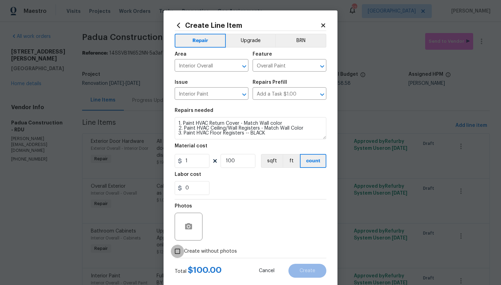
click at [176, 250] on input "Create without photos" at bounding box center [177, 251] width 13 height 13
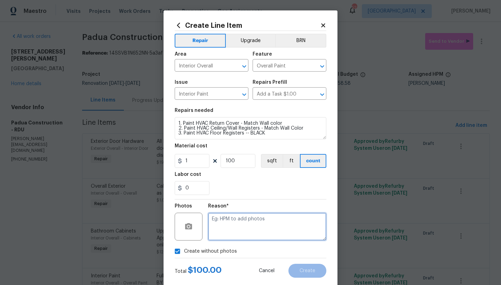
click at [253, 222] on textarea at bounding box center [267, 227] width 118 height 28
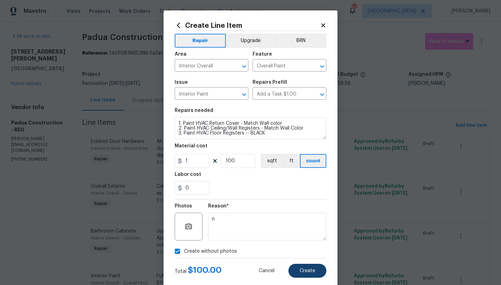
click at [314, 271] on button "Create" at bounding box center [307, 271] width 38 height 14
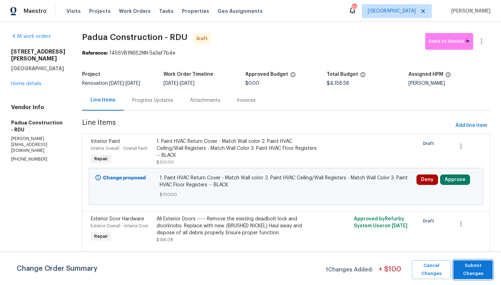
click at [466, 270] on span "Submit Changes" at bounding box center [472, 270] width 32 height 16
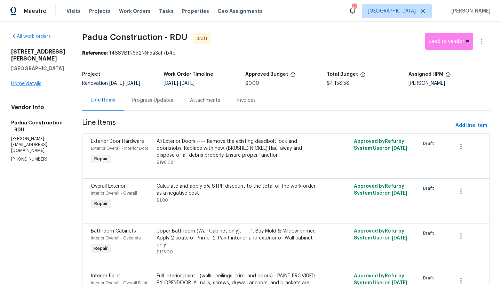
click at [21, 86] on link "Home details" at bounding box center [26, 83] width 30 height 5
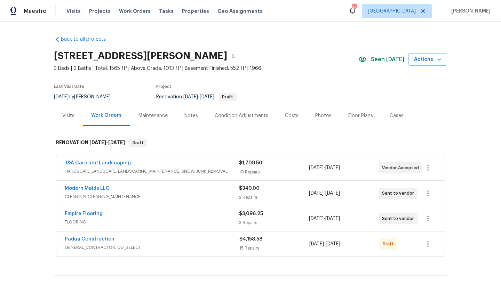
click at [292, 115] on div "Costs" at bounding box center [292, 115] width 14 height 7
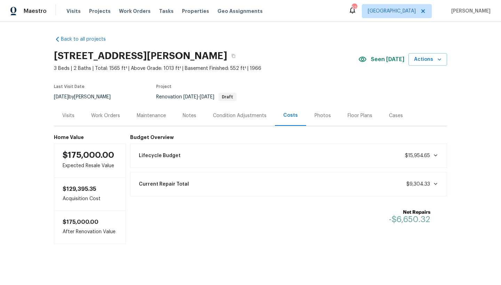
click at [95, 115] on div "Work Orders" at bounding box center [105, 115] width 29 height 7
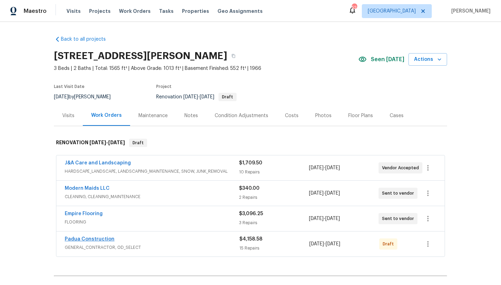
click at [89, 239] on link "Padua Construction" at bounding box center [90, 239] width 50 height 5
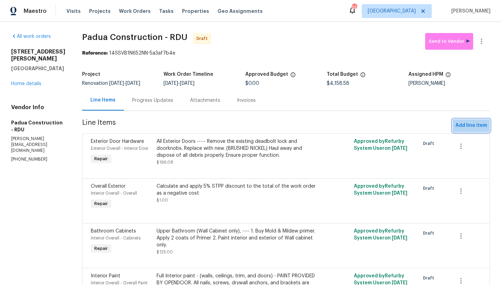
click at [467, 126] on span "Add line item" at bounding box center [471, 125] width 32 height 9
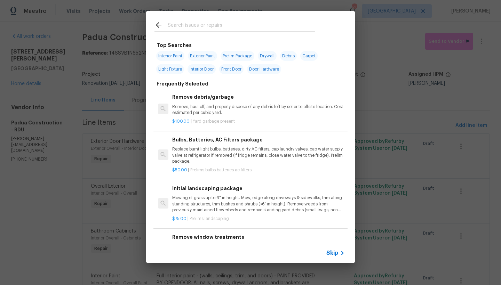
click at [197, 19] on div at bounding box center [234, 24] width 177 height 27
click at [194, 24] on input "text" at bounding box center [241, 26] width 147 height 10
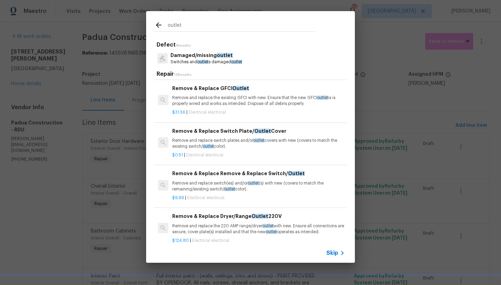
scroll to position [171, 0]
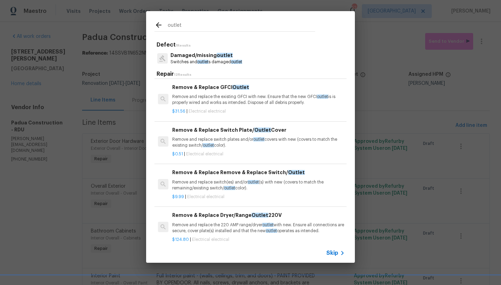
click at [206, 134] on h6 "Remove & Replace Switch Plate/ Outlet Cover" at bounding box center [258, 130] width 172 height 8
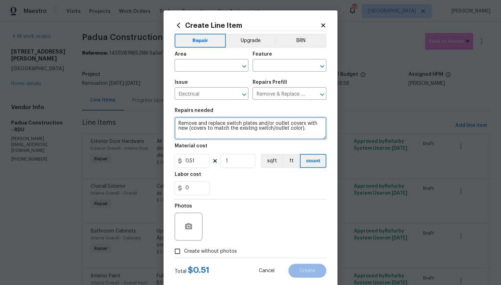
drag, startPoint x: 222, startPoint y: 123, endPoint x: 168, endPoint y: 123, distance: 54.6
click at [168, 123] on div "Create Line Item Repair Upgrade BRN Area ​ Feature ​ Issue Electrical ​ Repairs…" at bounding box center [250, 149] width 174 height 278
click at [238, 123] on textarea "Install switch plates and/or outlet covers with new (covers to match the existi…" at bounding box center [250, 128] width 152 height 22
click at [252, 123] on textarea "Install switch plates, outlet covers with new (covers to match the existing swi…" at bounding box center [250, 128] width 152 height 22
drag, startPoint x: 286, startPoint y: 128, endPoint x: 178, endPoint y: 129, distance: 107.8
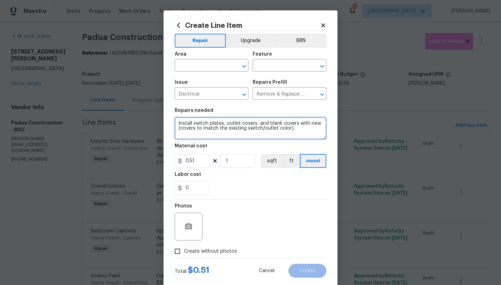
click at [178, 129] on textarea "Install switch plates, outlet covers, and blank covers with new (covers to matc…" at bounding box center [250, 128] width 152 height 22
click at [175, 122] on textarea "Install switch plates, outlet covers, and blank covers with new (WHITE)." at bounding box center [250, 128] width 152 height 22
click at [188, 124] on textarea "Install switch plates, outlet covers, and blank covers with new (WHITE)." at bounding box center [250, 128] width 152 height 22
drag, startPoint x: 226, startPoint y: 123, endPoint x: 297, endPoint y: 123, distance: 70.9
click at [297, 123] on textarea "Secondary Bedrooms (Where Missing) Install switch plates, outlet covers, and bl…" at bounding box center [250, 128] width 152 height 22
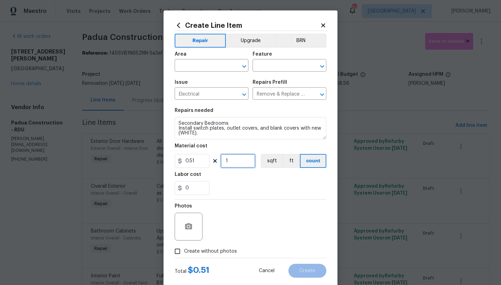
click at [233, 161] on input "1" at bounding box center [237, 161] width 35 height 14
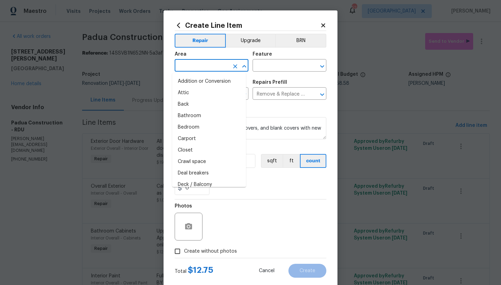
click at [196, 69] on input "text" at bounding box center [201, 66] width 54 height 11
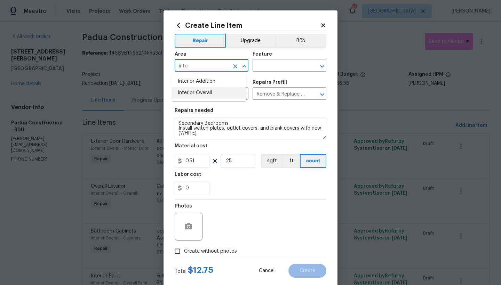
click at [206, 94] on li "Interior Overall" at bounding box center [209, 92] width 74 height 11
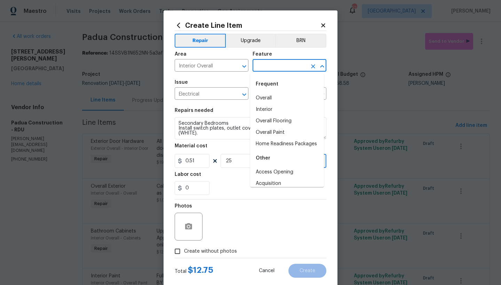
click at [258, 68] on input "text" at bounding box center [279, 66] width 54 height 11
click at [259, 108] on li "Interior" at bounding box center [287, 109] width 74 height 11
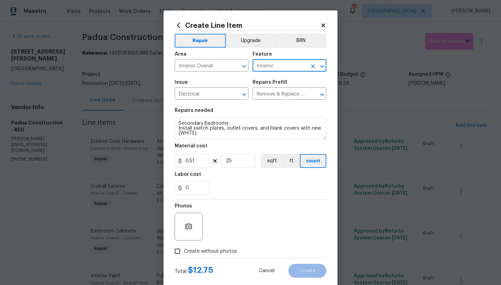
click at [171, 253] on input "Create without photos" at bounding box center [177, 251] width 13 height 13
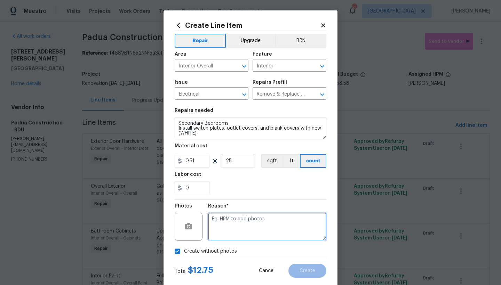
click at [225, 229] on textarea at bounding box center [267, 227] width 118 height 28
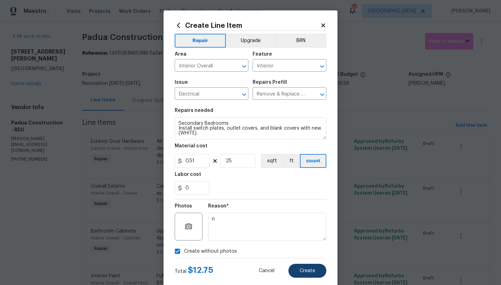
click at [302, 268] on span "Create" at bounding box center [307, 270] width 16 height 5
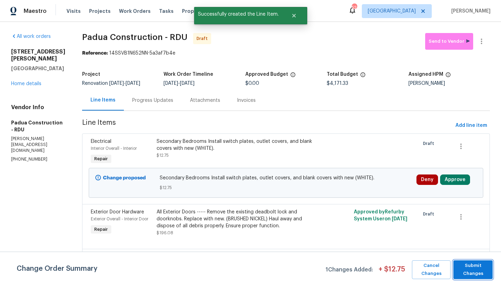
click at [479, 269] on span "Submit Changes" at bounding box center [472, 270] width 32 height 16
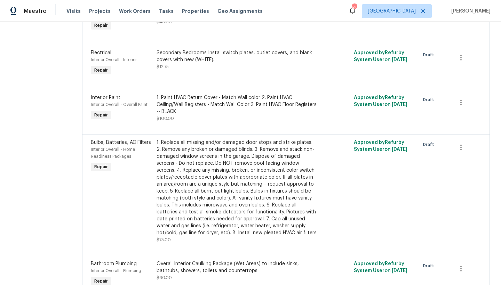
scroll to position [701, 0]
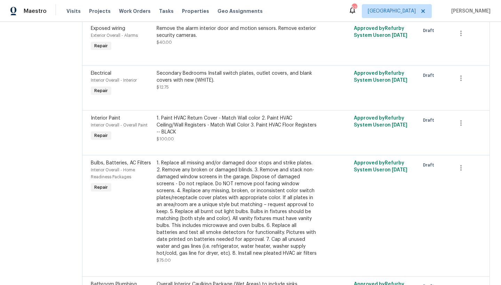
click at [128, 30] on div "Exposed wiring" at bounding box center [122, 28] width 62 height 7
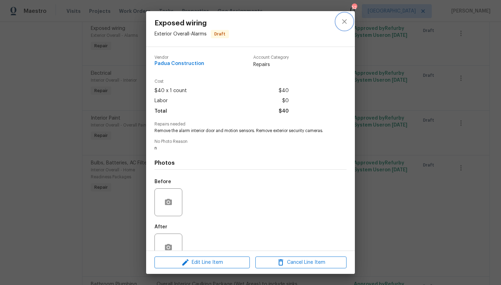
click at [343, 24] on icon "close" at bounding box center [344, 21] width 8 height 8
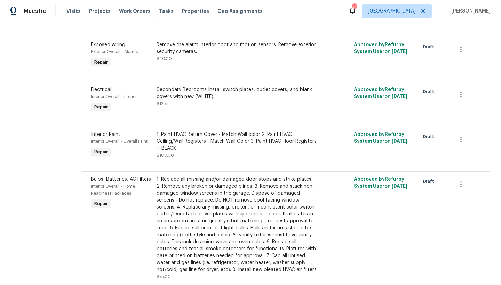
scroll to position [683, 0]
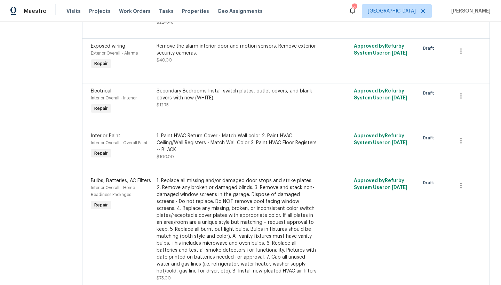
click at [231, 103] on div "Secondary Bedrooms Install switch plates, outlet covers, and blank covers with …" at bounding box center [236, 98] width 160 height 21
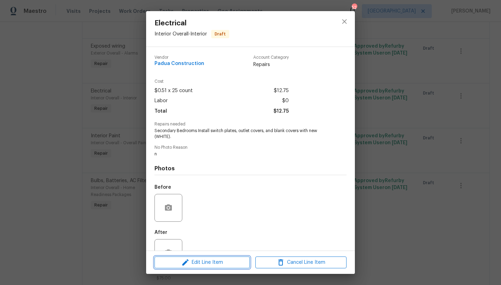
click at [194, 261] on span "Edit Line Item" at bounding box center [201, 262] width 91 height 9
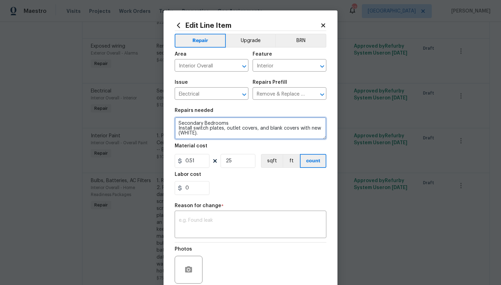
click at [230, 122] on textarea "Secondary Bedrooms Install switch plates, outlet covers, and blank covers with …" at bounding box center [250, 128] width 152 height 22
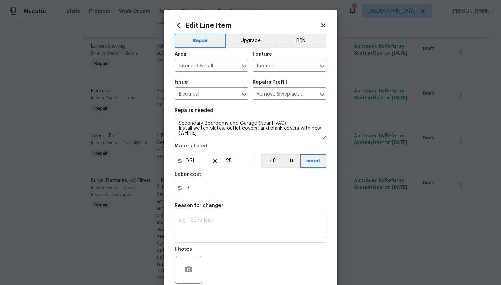
drag, startPoint x: 206, startPoint y: 263, endPoint x: 276, endPoint y: 216, distance: 84.5
click at [207, 263] on div "Photos" at bounding box center [250, 265] width 152 height 45
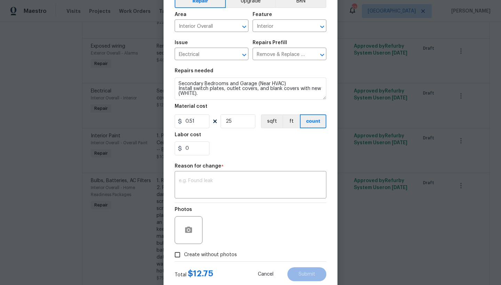
scroll to position [57, 0]
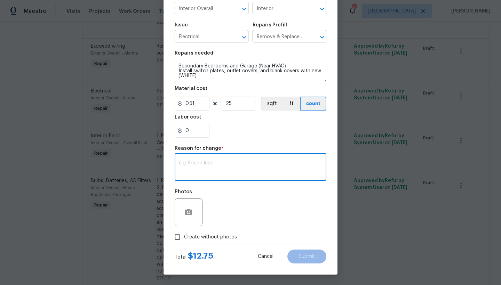
click at [212, 172] on textarea at bounding box center [250, 168] width 143 height 15
click at [305, 255] on span "Submit" at bounding box center [306, 256] width 17 height 5
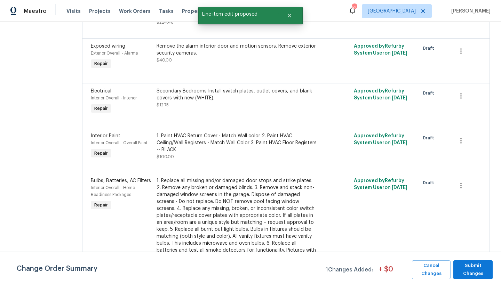
scroll to position [0, 0]
click at [473, 269] on span "Submit Changes" at bounding box center [472, 270] width 32 height 16
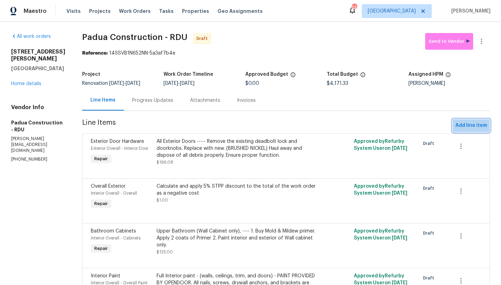
click at [466, 128] on span "Add line item" at bounding box center [471, 125] width 32 height 9
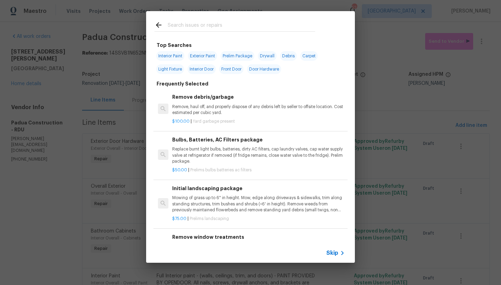
click at [162, 69] on span "Light Fixture" at bounding box center [170, 69] width 28 height 10
type input "Light Fixture"
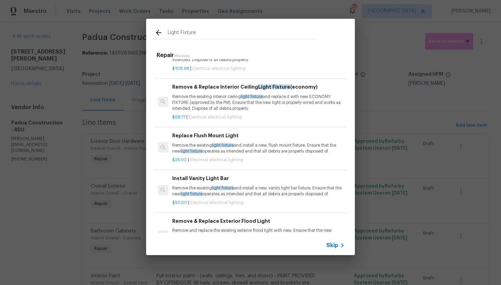
scroll to position [126, 0]
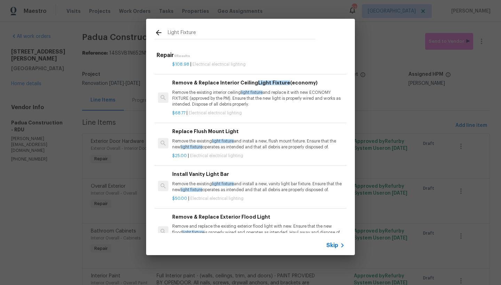
click at [207, 134] on h6 "Replace Flush Mount Light" at bounding box center [258, 132] width 172 height 8
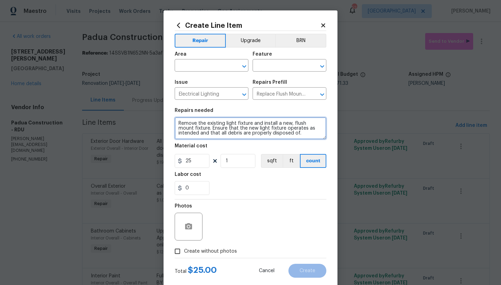
click at [177, 122] on textarea "Remove the existing light fixture and install a new, flush mount fixture. Ensur…" at bounding box center [250, 128] width 152 height 22
click at [193, 123] on textarea "Remove the existing light fixture and install a new, flush mount fixture. Ensur…" at bounding box center [250, 128] width 152 height 22
click at [250, 128] on textarea "Secondary Bedrooms ------ Remove the existing light fixture and install a new, …" at bounding box center [250, 128] width 152 height 22
click at [233, 133] on textarea "Secondary Bedrooms ------ Remove the existing light fixture/ceiling fan and ins…" at bounding box center [250, 128] width 152 height 22
type textarea "Secondary Bedrooms ------ Remove the existing light fixture/ceiling fan and ins…"
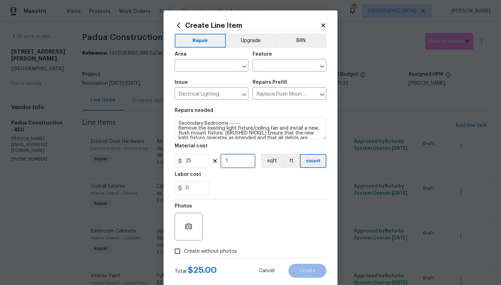
click at [226, 161] on input "1" at bounding box center [237, 161] width 35 height 14
drag, startPoint x: 233, startPoint y: 161, endPoint x: 211, endPoint y: 159, distance: 22.6
click at [216, 160] on div "25 1 sqft ft count" at bounding box center [250, 161] width 152 height 14
type input "3"
click at [242, 180] on div "Labor cost" at bounding box center [250, 176] width 152 height 9
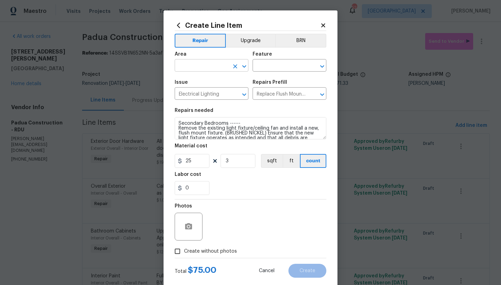
click at [206, 66] on input "text" at bounding box center [201, 66] width 54 height 11
drag, startPoint x: 199, startPoint y: 93, endPoint x: 201, endPoint y: 86, distance: 7.3
click at [199, 93] on li "Interior Overall" at bounding box center [209, 92] width 74 height 11
type input "Interior Overall"
click at [269, 64] on input "text" at bounding box center [279, 66] width 54 height 11
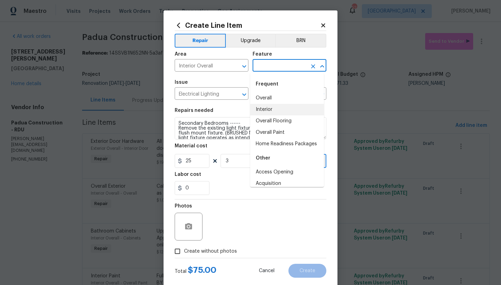
click at [269, 108] on li "Interior" at bounding box center [287, 109] width 74 height 11
type input "Interior"
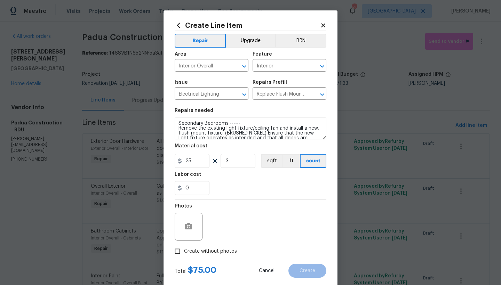
click at [184, 248] on span "Create without photos" at bounding box center [210, 251] width 53 height 7
click at [184, 248] on input "Create without photos" at bounding box center [177, 251] width 13 height 13
checkbox input "true"
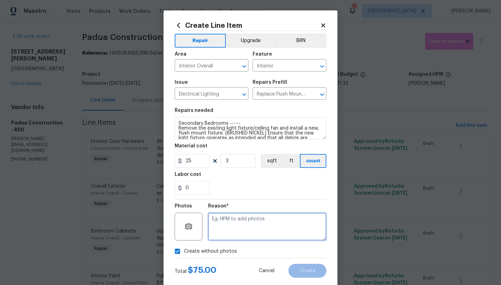
click at [214, 223] on textarea at bounding box center [267, 227] width 118 height 28
type textarea "N"
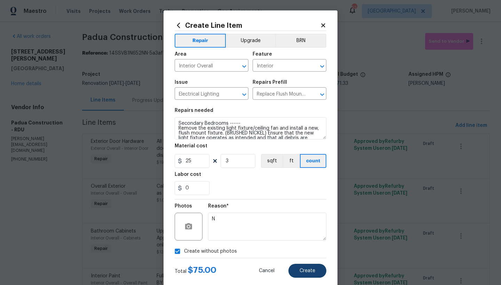
click at [302, 270] on span "Create" at bounding box center [307, 270] width 16 height 5
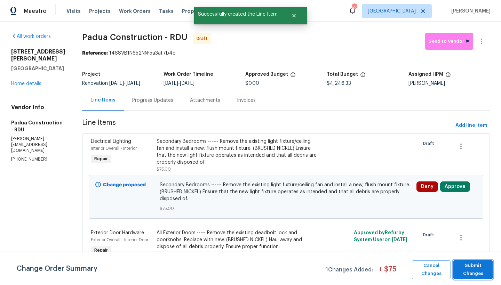
click at [470, 270] on span "Submit Changes" at bounding box center [472, 270] width 32 height 16
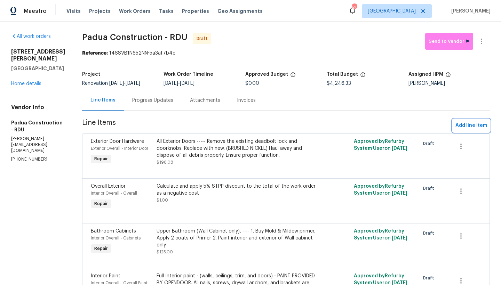
click at [468, 125] on span "Add line item" at bounding box center [471, 125] width 32 height 9
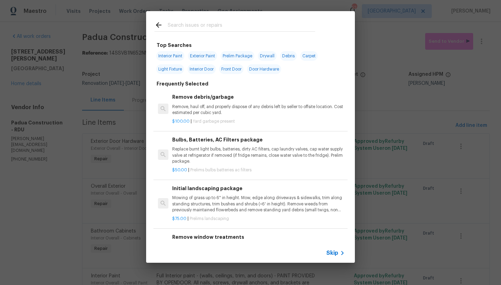
click at [194, 25] on input "text" at bounding box center [241, 26] width 147 height 10
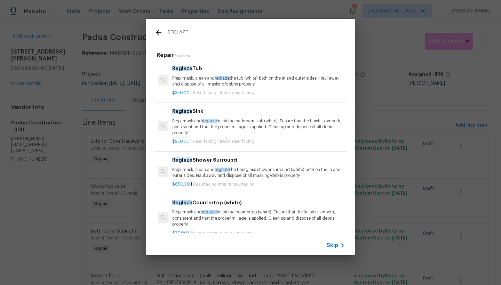
type input "REGLAZE"
click at [195, 158] on h6 "Reglaze Shower Surround" at bounding box center [258, 160] width 172 height 8
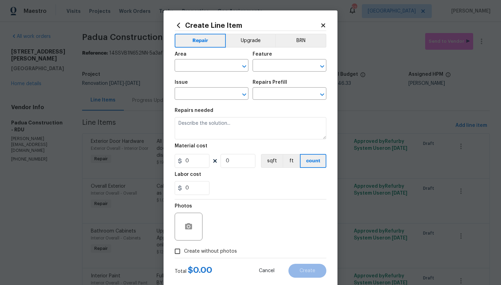
type input "Interior Resurfacing"
type input "Reglaze Shower Surround $650.00"
type textarea "Prep, mask, clean and reglaze the fiberglass shower surround (white) both on th…"
type input "650"
type input "1"
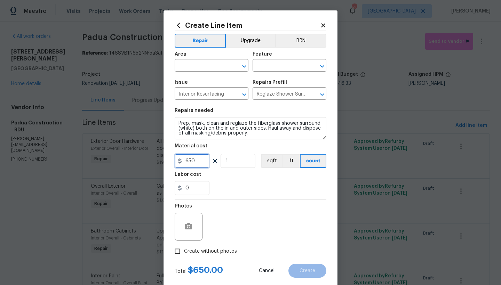
drag, startPoint x: 194, startPoint y: 162, endPoint x: 152, endPoint y: 162, distance: 42.4
click at [152, 162] on div "Create Line Item Repair Upgrade BRN Area ​ Feature ​ Issue Interior Resurfacing…" at bounding box center [250, 142] width 501 height 285
type input "525"
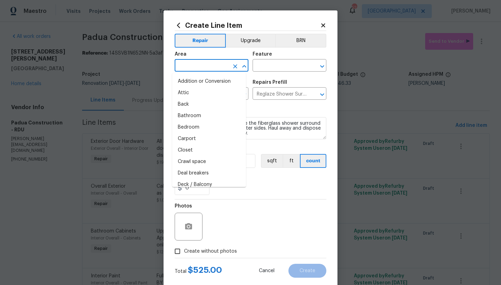
click at [186, 66] on input "text" at bounding box center [201, 66] width 54 height 11
click at [186, 119] on li "Bathroom" at bounding box center [209, 115] width 74 height 11
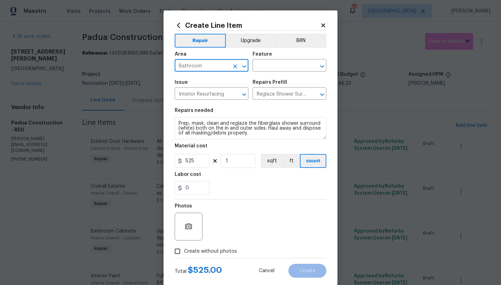
type input "Bathroom"
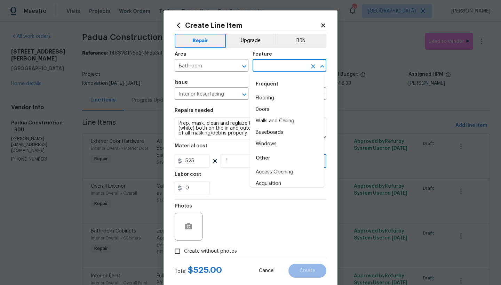
click at [269, 66] on input "text" at bounding box center [279, 66] width 54 height 11
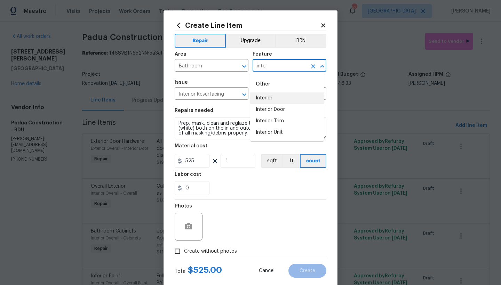
click at [264, 97] on li "Interior" at bounding box center [287, 97] width 74 height 11
type input "Interior"
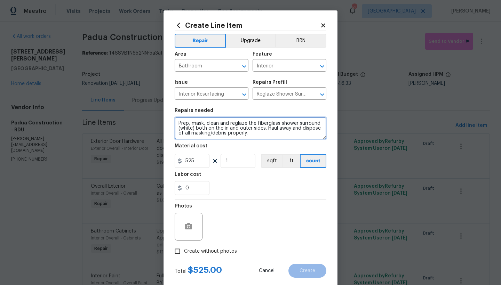
click at [174, 123] on textarea "Prep, mask, clean and reglaze the fiberglass shower surround (white) both on th…" at bounding box center [250, 128] width 152 height 22
click at [205, 121] on textarea "Prep, mask, clean and reglaze the fiberglass shower surround (white) both on th…" at bounding box center [250, 128] width 152 height 22
type textarea "Lower Level Bathroom ------ Prep, mask, clean and reglaze the fiberglass shower…"
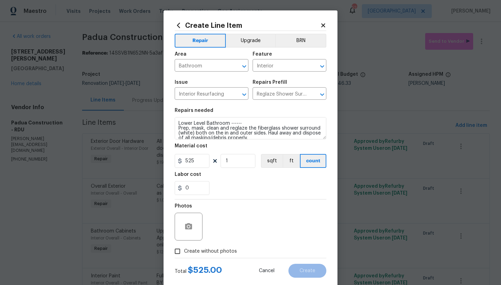
click at [176, 252] on input "Create without photos" at bounding box center [177, 251] width 13 height 13
checkbox input "true"
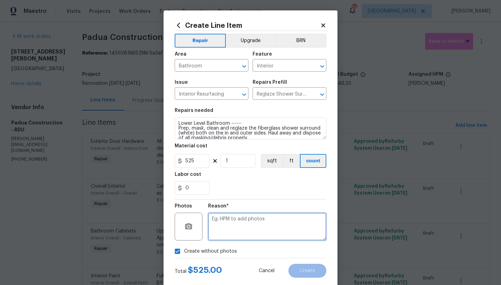
click at [218, 224] on textarea at bounding box center [267, 227] width 118 height 28
type textarea "n"
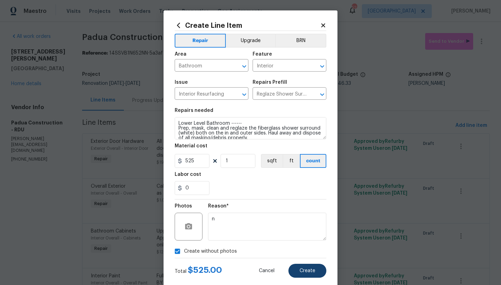
drag, startPoint x: 310, startPoint y: 271, endPoint x: 307, endPoint y: 270, distance: 3.7
click at [310, 271] on span "Create" at bounding box center [307, 270] width 16 height 5
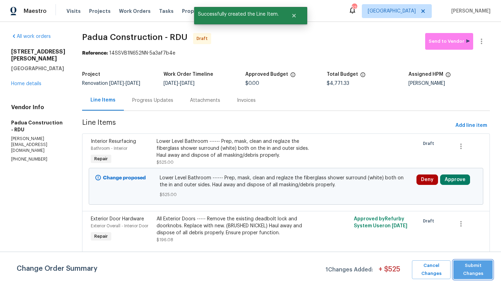
click at [468, 267] on span "Submit Changes" at bounding box center [472, 270] width 32 height 16
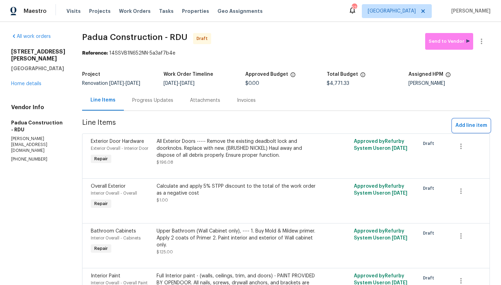
click at [457, 126] on span "Add line item" at bounding box center [471, 125] width 32 height 9
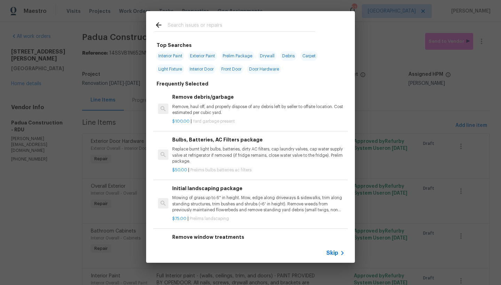
click at [208, 26] on input "text" at bounding box center [241, 26] width 147 height 10
type input "g"
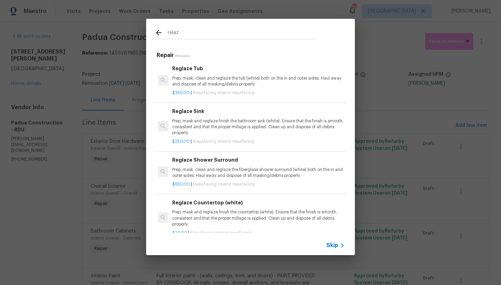
type input "relax"
drag, startPoint x: 208, startPoint y: 26, endPoint x: 179, endPoint y: 112, distance: 90.9
click at [179, 112] on h6 "Reglaze Sink" at bounding box center [258, 111] width 172 height 8
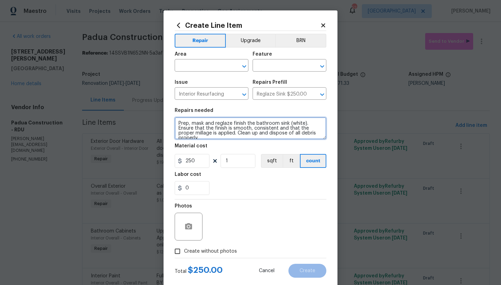
click at [175, 122] on textarea "Prep, mask and reglaze finish the bathroom sink (white). Ensure that the finish…" at bounding box center [250, 128] width 152 height 22
click at [189, 123] on textarea "Prep, mask and reglaze finish the bathroom sink (white). Ensure that the finish…" at bounding box center [250, 128] width 152 height 22
type textarea "Upper Level Bathroom ----- Prep, mask and reglaze finish the bathroom sink (whi…"
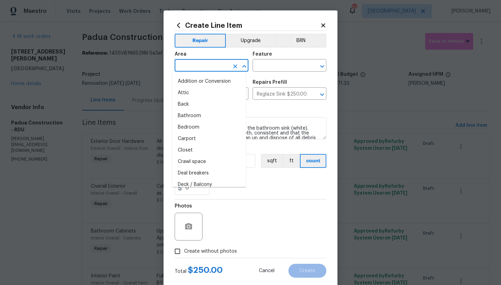
click at [196, 65] on input "text" at bounding box center [201, 66] width 54 height 11
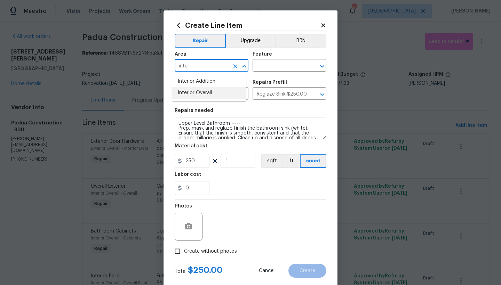
click at [191, 92] on li "Interior Overall" at bounding box center [209, 92] width 74 height 11
type input "Interior Overall"
click at [277, 67] on input "text" at bounding box center [279, 66] width 54 height 11
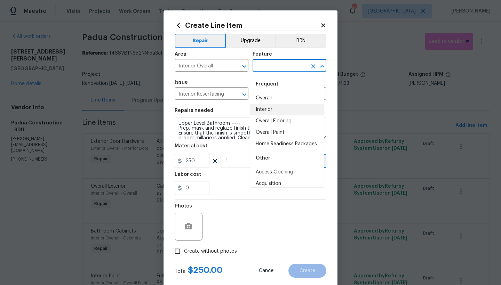
click at [265, 111] on li "Interior" at bounding box center [287, 109] width 74 height 11
type input "Interior"
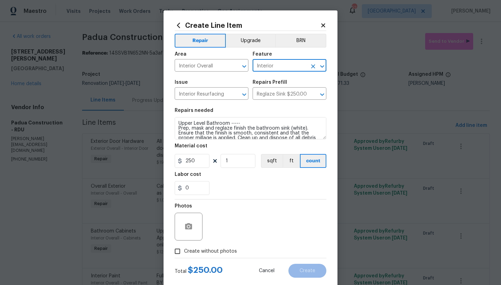
click at [173, 250] on input "Create without photos" at bounding box center [177, 251] width 13 height 13
checkbox input "true"
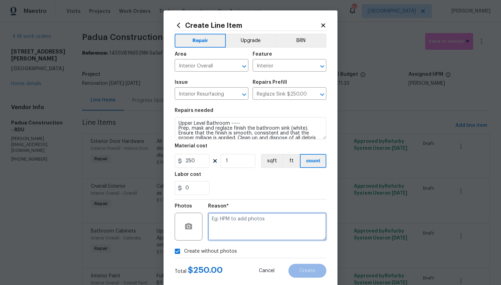
click at [240, 228] on textarea at bounding box center [267, 227] width 118 height 28
type textarea "n"
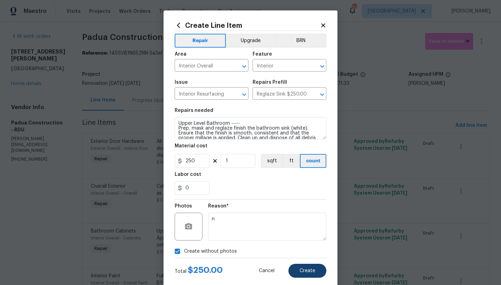
click at [303, 274] on button "Create" at bounding box center [307, 271] width 38 height 14
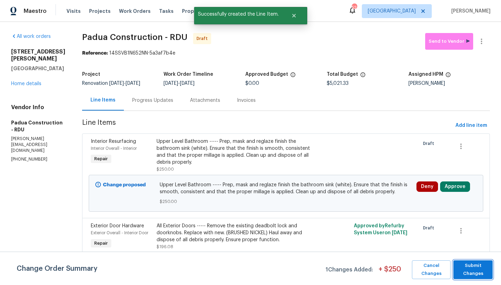
click at [471, 269] on span "Submit Changes" at bounding box center [472, 270] width 32 height 16
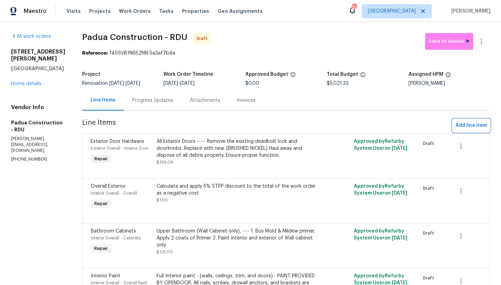
click at [479, 126] on span "Add line item" at bounding box center [471, 125] width 32 height 9
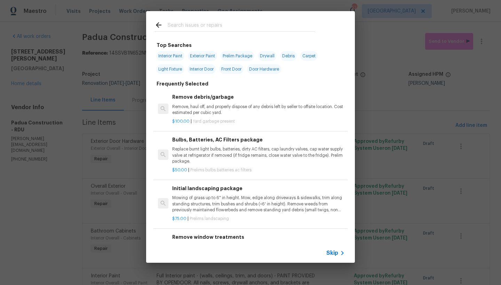
click at [213, 27] on input "text" at bounding box center [241, 26] width 147 height 10
type input "k"
click at [194, 24] on input "text" at bounding box center [241, 26] width 147 height 10
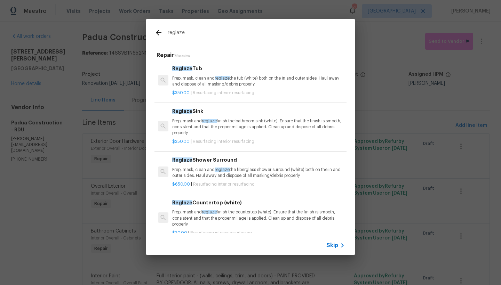
type input "reglaze"
click at [184, 68] on span "Reglaze" at bounding box center [182, 68] width 20 height 5
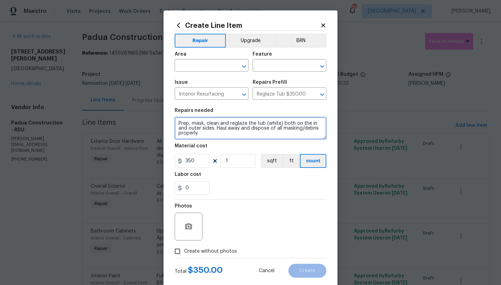
click at [213, 128] on textarea "Prep, mask, clean and reglaze the tub (white) both on the in and outer sides. H…" at bounding box center [250, 128] width 152 height 22
click at [176, 123] on textarea "Prep, mask, clean and reglaze the tub (white) both on the in and outer sides. 2…" at bounding box center [250, 128] width 152 height 22
click at [213, 128] on textarea "1. Prep, mask, clean and reglaze the tub (white) both on the in and outer sides…" at bounding box center [250, 128] width 152 height 22
click at [195, 133] on textarea "1. Prep, mask, clean and reglaze the tub (white) both on the in and outer sides…" at bounding box center [250, 128] width 152 height 22
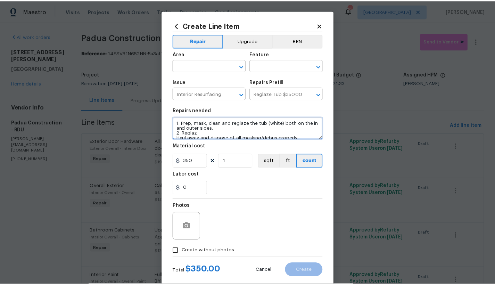
scroll to position [1, 0]
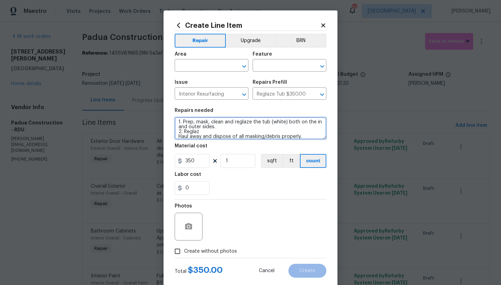
click at [202, 131] on textarea "1. Prep, mask, clean and reglaze the tub (white) both on the in and outer sides…" at bounding box center [250, 128] width 152 height 22
type textarea "1. Prep, mask, clean and reglaze the tub (white) both on the in and outer sides…"
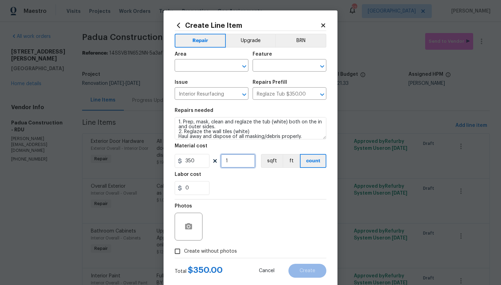
click at [227, 161] on input "1" at bounding box center [237, 161] width 35 height 14
drag, startPoint x: 227, startPoint y: 161, endPoint x: 214, endPoint y: 160, distance: 13.6
click at [214, 160] on div "350 1 sqft ft count" at bounding box center [250, 161] width 152 height 14
type input "3"
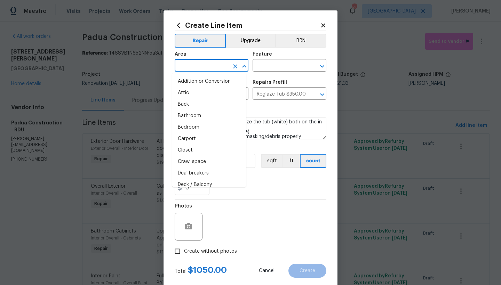
click at [198, 66] on input "text" at bounding box center [201, 66] width 54 height 11
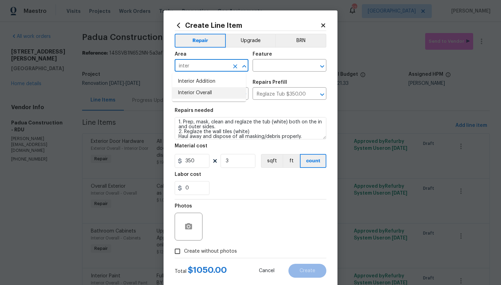
click at [197, 93] on li "Interior Overall" at bounding box center [209, 92] width 74 height 11
type input "Interior Overall"
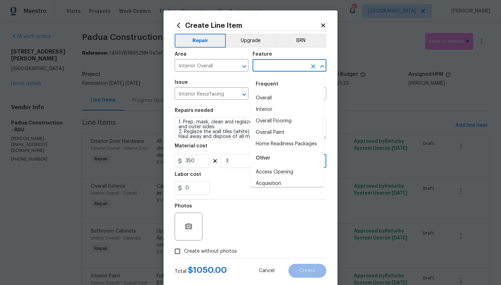
click at [282, 65] on input "text" at bounding box center [279, 66] width 54 height 11
click at [260, 110] on li "Interior" at bounding box center [287, 109] width 74 height 11
type input "Interior"
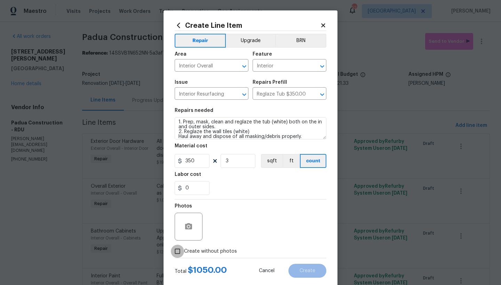
drag, startPoint x: 173, startPoint y: 252, endPoint x: 208, endPoint y: 250, distance: 35.5
click at [173, 252] on input "Create without photos" at bounding box center [177, 251] width 13 height 13
checkbox input "true"
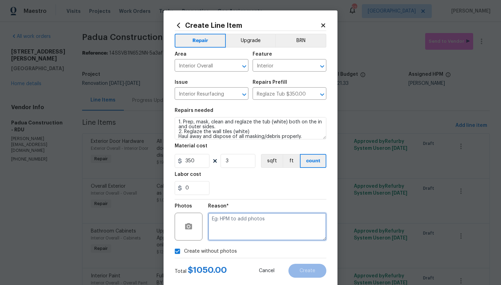
click at [247, 214] on textarea at bounding box center [267, 227] width 118 height 28
type textarea "n"
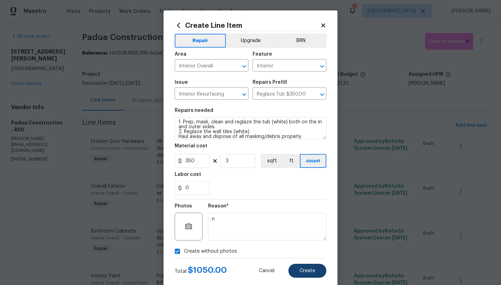
drag, startPoint x: 303, startPoint y: 271, endPoint x: 319, endPoint y: 266, distance: 17.7
click at [302, 271] on span "Create" at bounding box center [307, 270] width 16 height 5
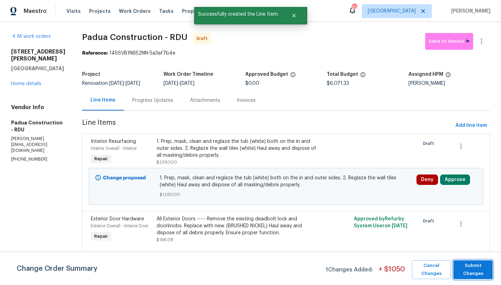
click at [475, 274] on span "Submit Changes" at bounding box center [472, 270] width 32 height 16
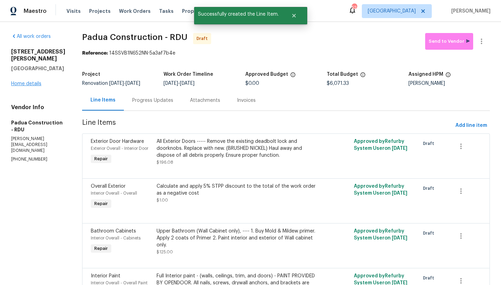
click at [29, 86] on link "Home details" at bounding box center [26, 83] width 30 height 5
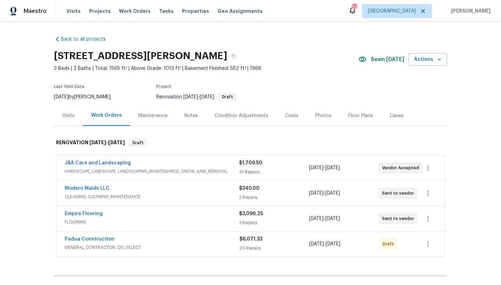
click at [190, 116] on div "Notes" at bounding box center [191, 115] width 14 height 7
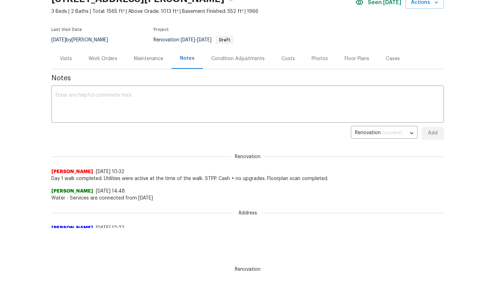
click at [288, 59] on div "Costs" at bounding box center [289, 58] width 14 height 7
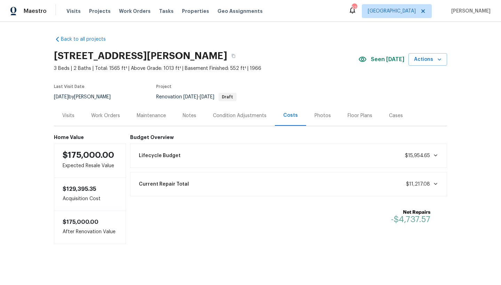
click at [94, 115] on div "Work Orders" at bounding box center [105, 115] width 29 height 7
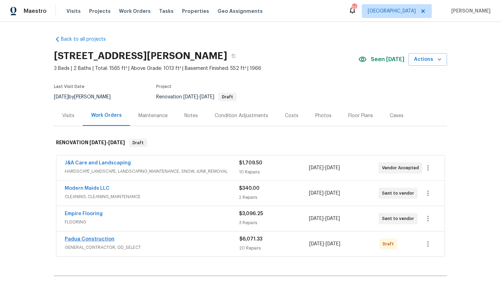
click at [94, 238] on link "Padua Construction" at bounding box center [90, 239] width 50 height 5
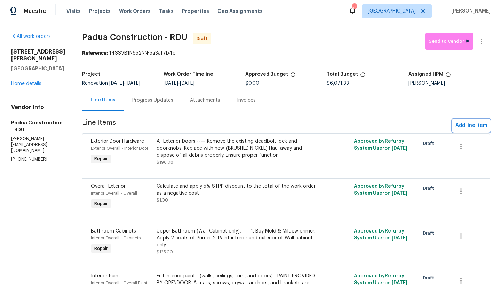
click at [473, 124] on span "Add line item" at bounding box center [471, 125] width 32 height 9
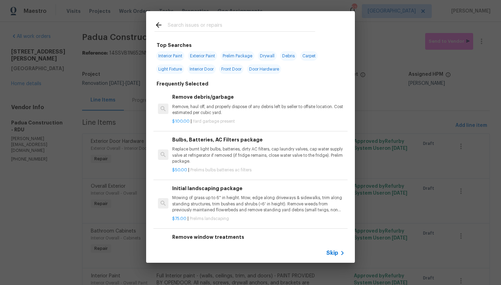
click at [243, 19] on div at bounding box center [234, 24] width 177 height 27
click at [234, 29] on input "text" at bounding box center [241, 26] width 147 height 10
click at [233, 27] on input "text" at bounding box center [241, 26] width 147 height 10
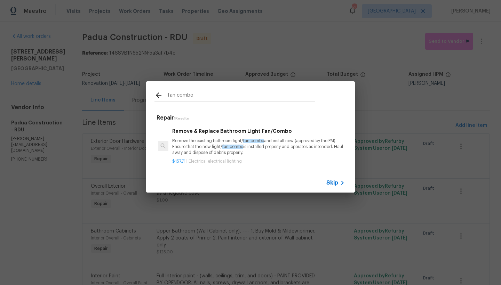
type input "fan combo"
click at [209, 142] on p "Remove the existing bathroom light/ fan combo and install new (approved by the …" at bounding box center [258, 147] width 172 height 18
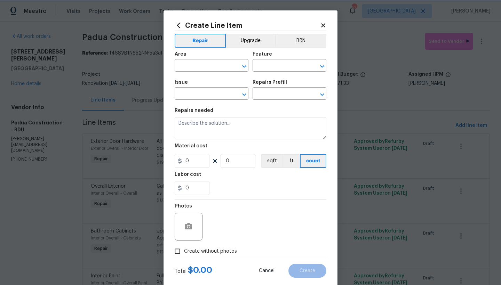
type input "Electrical Lighting"
type input "Remove & Replace Bathroom Light Fan/Combo $157.71"
type textarea "Remove the existing bathroom light/fan combo and install new (approved by the P…"
type input "157.71"
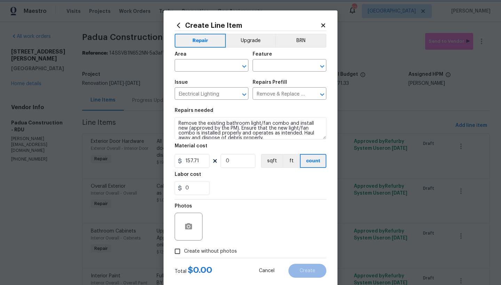
type input "1"
click at [322, 25] on icon at bounding box center [323, 25] width 4 height 4
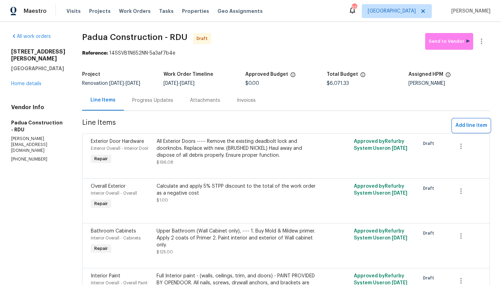
click at [471, 127] on span "Add line item" at bounding box center [471, 125] width 32 height 9
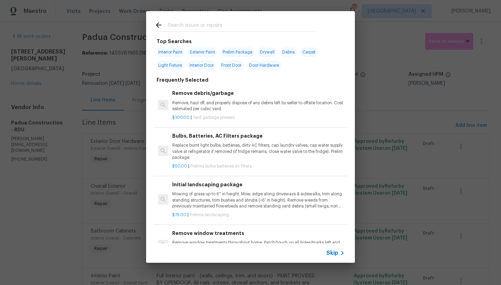
scroll to position [4, 0]
click at [174, 24] on input "text" at bounding box center [241, 26] width 147 height 10
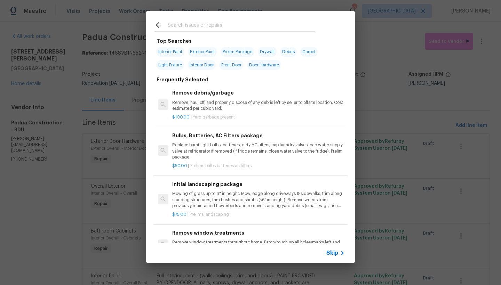
click at [173, 24] on input "text" at bounding box center [241, 26] width 147 height 10
click at [185, 26] on input "text" at bounding box center [241, 26] width 147 height 10
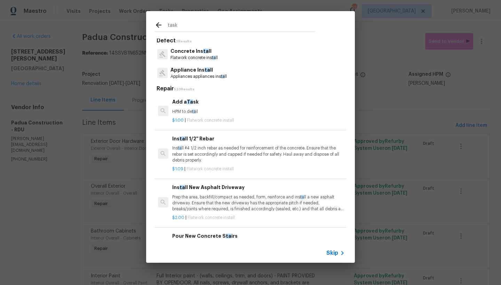
scroll to position [0, 0]
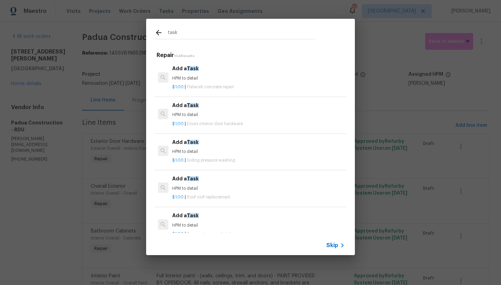
type input "task"
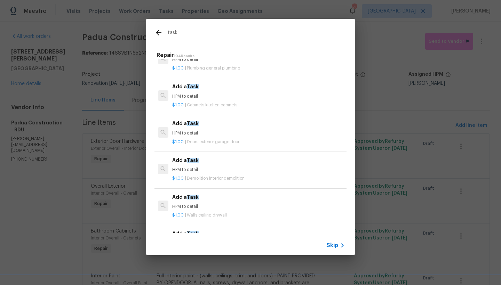
scroll to position [1121, 0]
click at [188, 173] on div "$1.00 | Walls ceiling drywall" at bounding box center [258, 177] width 172 height 9
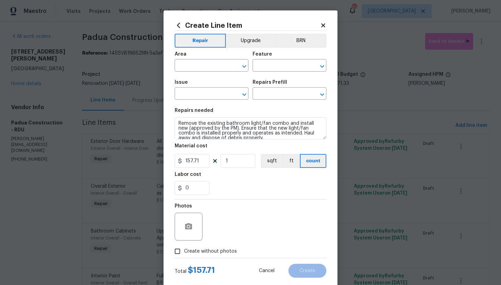
type input "Walls and Ceiling"
type input "Drywall"
type input "Add a Task $1.00"
type textarea "HPM to detail"
type input "1"
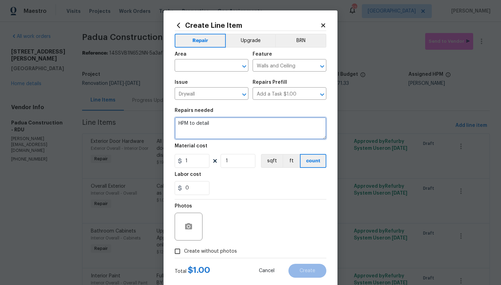
drag, startPoint x: 210, startPoint y: 125, endPoint x: 127, endPoint y: 129, distance: 83.1
click at [127, 129] on div "Create Line Item Repair Upgrade BRN Area ​ Feature Walls and Ceiling ​ Issue Dr…" at bounding box center [250, 142] width 501 height 285
drag, startPoint x: 179, startPoint y: 125, endPoint x: 145, endPoint y: 126, distance: 34.1
click at [145, 126] on div "Create Line Item Repair Upgrade BRN Area ​ Feature Walls and Ceiling ​ Issue Dr…" at bounding box center [250, 142] width 501 height 285
drag, startPoint x: 208, startPoint y: 123, endPoint x: 173, endPoint y: 122, distance: 35.1
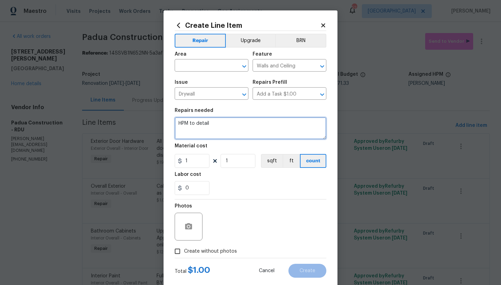
click at [174, 122] on textarea "HPM to detail" at bounding box center [250, 128] width 152 height 22
type textarea "1"
click at [226, 122] on textarea "Lower Level Bathroom ------ 1. Cap loose wire in ceiling above shower. 2. Patch…" at bounding box center [250, 128] width 152 height 22
drag, startPoint x: 230, startPoint y: 131, endPoint x: 246, endPoint y: 131, distance: 16.3
click at [230, 131] on textarea "Lower Level Bathroom ------ 1. Cap loose wire in ceiling above shower. 2. Patch…" at bounding box center [250, 128] width 152 height 22
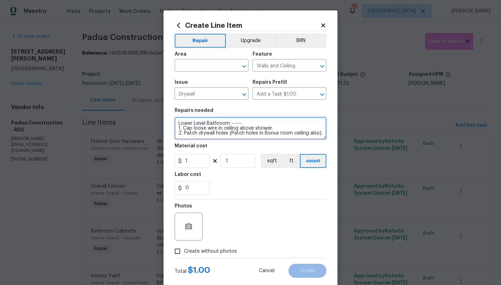
scroll to position [6, 0]
type textarea "Lower Level Bathroom ------ 1. Cap loose wire in ceiling above shower. 2. Patch…"
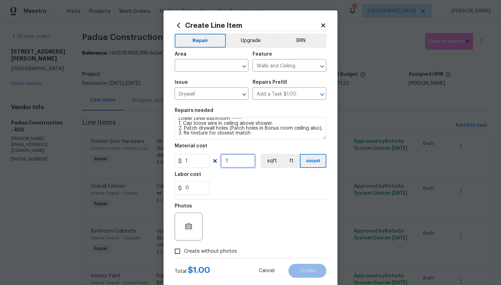
click at [233, 162] on input "1" at bounding box center [237, 161] width 35 height 14
type input "125"
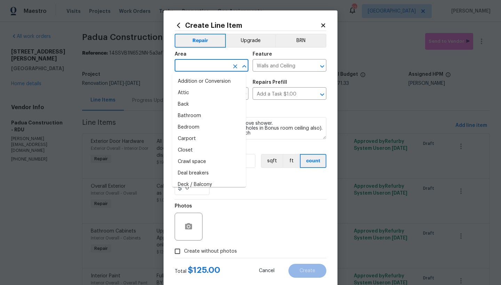
click at [184, 67] on input "text" at bounding box center [201, 66] width 54 height 11
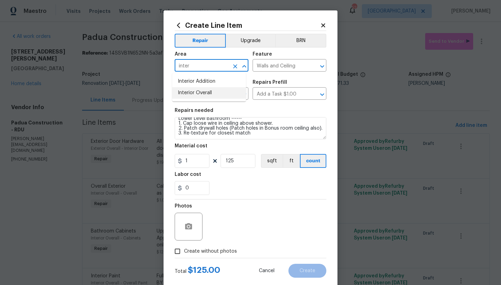
click at [200, 91] on li "Interior Overall" at bounding box center [209, 92] width 74 height 11
type input "Interior Overall"
click at [235, 161] on input "125" at bounding box center [237, 161] width 35 height 14
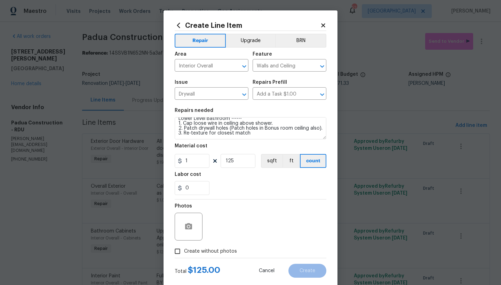
click at [173, 250] on input "Create without photos" at bounding box center [177, 251] width 13 height 13
checkbox input "true"
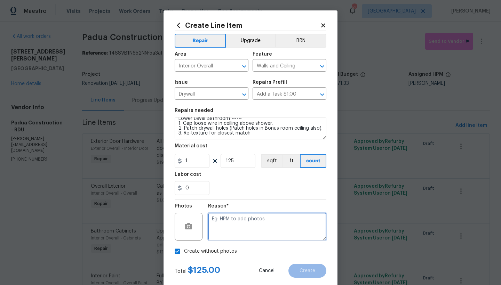
click at [239, 222] on textarea at bounding box center [267, 227] width 118 height 28
type textarea "n"
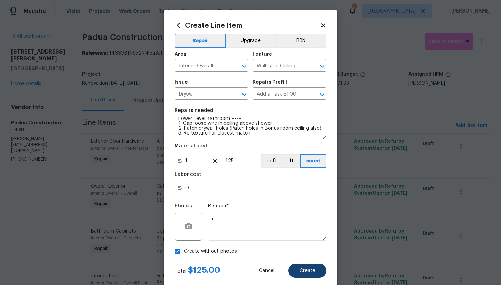
click at [307, 273] on span "Create" at bounding box center [307, 270] width 16 height 5
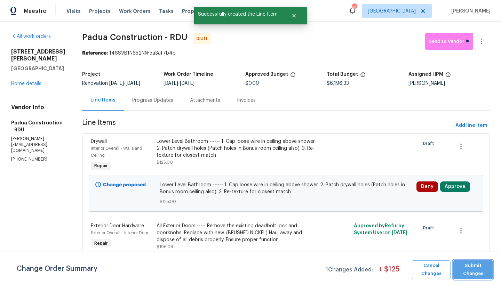
click at [471, 268] on span "Submit Changes" at bounding box center [472, 270] width 32 height 16
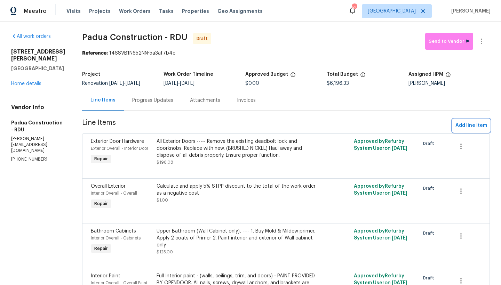
click at [459, 124] on span "Add line item" at bounding box center [471, 125] width 32 height 9
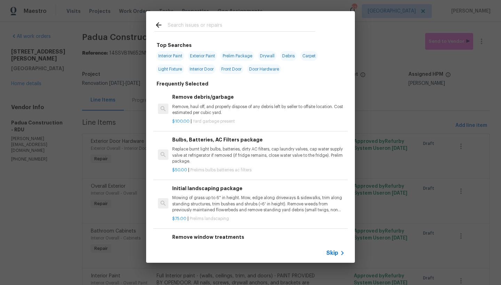
click at [192, 24] on input "text" at bounding box center [241, 26] width 147 height 10
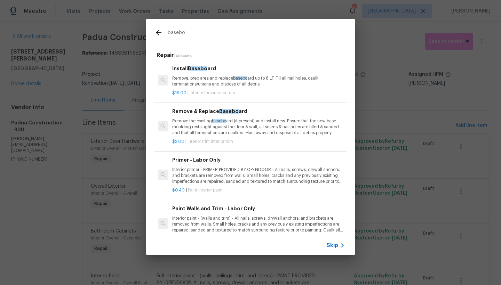
type input "basebo"
drag, startPoint x: 192, startPoint y: 24, endPoint x: 201, endPoint y: 86, distance: 62.8
click at [201, 86] on p "Remove, prep area and replace basebo ard up to 8 LF. Fill all nail holes, caulk…" at bounding box center [258, 81] width 172 height 12
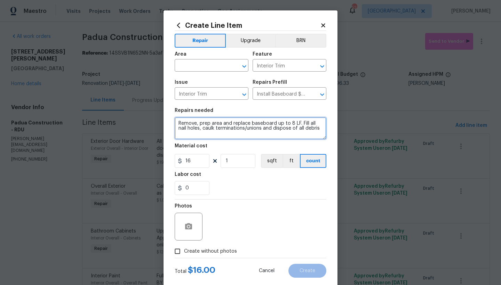
drag, startPoint x: 296, startPoint y: 123, endPoint x: 266, endPoint y: 125, distance: 29.6
click at [273, 123] on textarea "Remove, prep area and replace baseboard up to 8 LF. Fill all nail holes, caulk …" at bounding box center [250, 128] width 152 height 22
click at [174, 122] on textarea "Remove, prep area and replace baseboard. Fill all nail holes, caulk termination…" at bounding box center [250, 128] width 152 height 22
click at [197, 124] on textarea "Remove, prep area and replace baseboard. Fill all nail holes, caulk termination…" at bounding box center [250, 128] width 152 height 22
type textarea "Lower Level Bonus Room ------ Remove, prep area and replace baseboard. Fill all…"
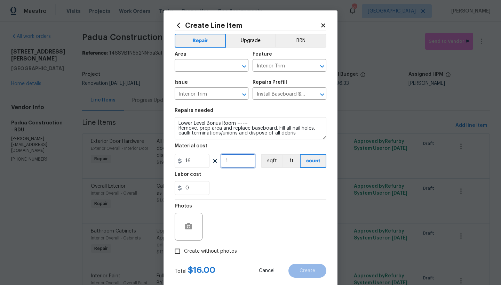
drag, startPoint x: 230, startPoint y: 161, endPoint x: 206, endPoint y: 160, distance: 23.7
click at [209, 161] on div "16 1 sqft ft count" at bounding box center [250, 161] width 152 height 14
type input "3"
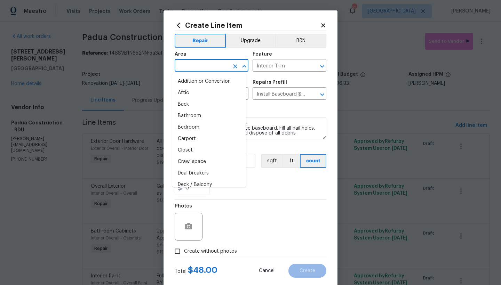
click at [209, 65] on input "text" at bounding box center [201, 66] width 54 height 11
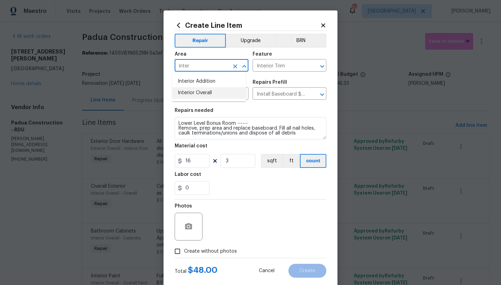
click at [194, 93] on li "Interior Overall" at bounding box center [209, 92] width 74 height 11
type input "Interior Overall"
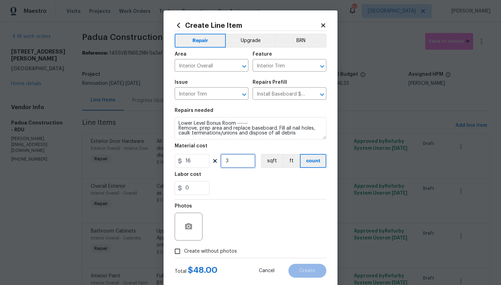
drag, startPoint x: 228, startPoint y: 161, endPoint x: 202, endPoint y: 160, distance: 25.7
click at [202, 160] on div "16 3 sqft ft count" at bounding box center [250, 161] width 152 height 14
drag, startPoint x: 230, startPoint y: 163, endPoint x: 210, endPoint y: 162, distance: 20.5
click at [212, 163] on div "16 2 sqft ft count" at bounding box center [250, 161] width 152 height 14
type input "3"
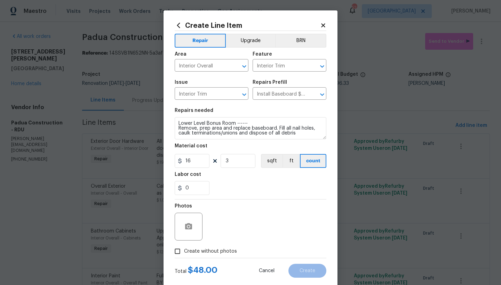
click at [172, 252] on input "Create without photos" at bounding box center [177, 251] width 13 height 13
checkbox input "true"
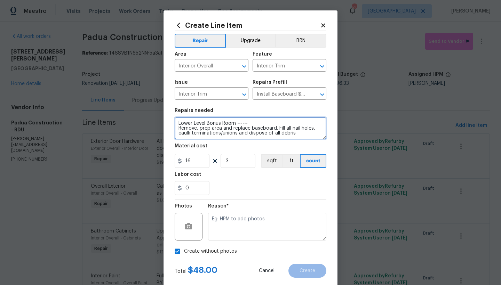
click at [273, 128] on textarea "Lower Level Bonus Room ------ Remove, prep area and replace baseboard. Fill all…" at bounding box center [250, 128] width 152 height 22
drag, startPoint x: 274, startPoint y: 128, endPoint x: 300, endPoint y: 128, distance: 26.8
click at [300, 128] on textarea "Lower Level Bonus Room ------ Remove, prep area and replace baseboard and shoe …" at bounding box center [250, 128] width 152 height 22
drag, startPoint x: 300, startPoint y: 128, endPoint x: 194, endPoint y: 134, distance: 106.5
click at [194, 134] on textarea "Lower Level Bonus Room ------ Remove, prep area and replace baseboard and shoe …" at bounding box center [250, 128] width 152 height 22
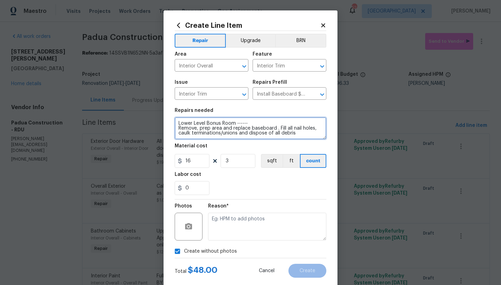
type textarea "Lower Level Bonus Room ------ Remove, prep area and replace baseboard. Fill all…"
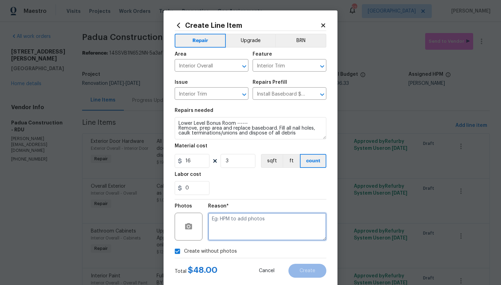
click at [248, 219] on textarea at bounding box center [267, 227] width 118 height 28
type textarea "n"
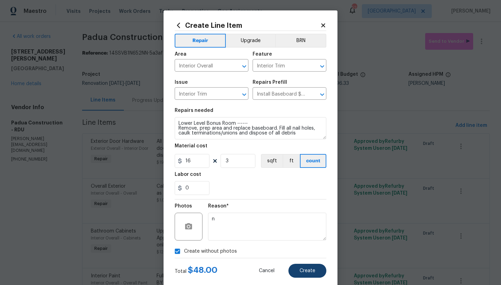
click at [310, 270] on span "Create" at bounding box center [307, 270] width 16 height 5
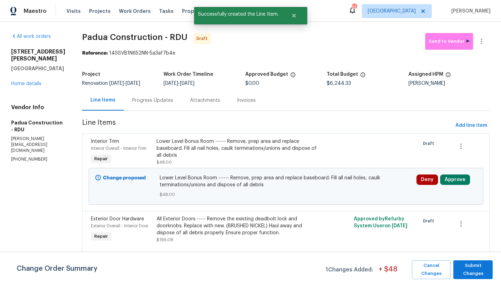
click at [473, 260] on div "Change Order Summary 1 Changes Added: + $ 48 Cancel Changes Submit Changes" at bounding box center [250, 268] width 501 height 33
click at [474, 273] on span "Submit Changes" at bounding box center [472, 270] width 32 height 16
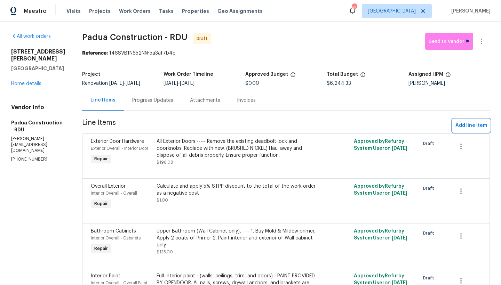
click at [466, 123] on span "Add line item" at bounding box center [471, 125] width 32 height 9
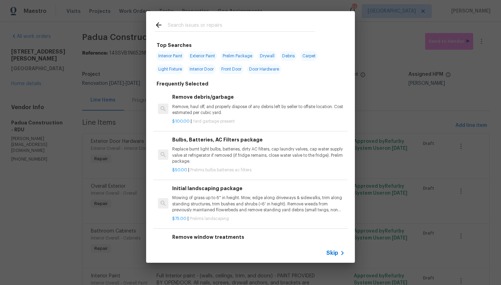
click at [194, 23] on input "text" at bounding box center [241, 26] width 147 height 10
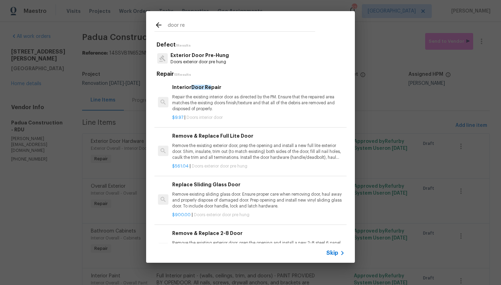
type input "door re"
click at [201, 91] on div "Interior Door Re pair Repair the existing interior door as directed by the PM. …" at bounding box center [258, 97] width 172 height 29
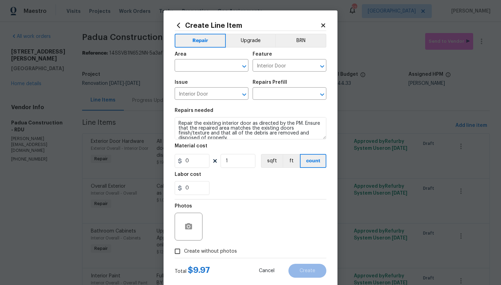
type input "Interior Door Repair $9.97"
type input "9.97"
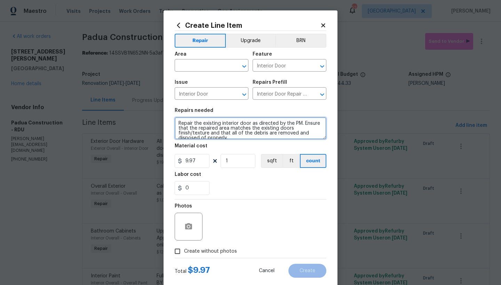
click at [176, 124] on textarea "Repair the existing interior door as directed by the PM. Ensure that the repair…" at bounding box center [250, 128] width 152 height 22
click at [186, 123] on textarea "Repair the existing interior door as directed by the PM. Ensure that the repair…" at bounding box center [250, 128] width 152 height 22
click at [182, 129] on textarea "Lower Lever Bonus Room ----- Repair the existing interior door as directed by t…" at bounding box center [250, 128] width 152 height 22
click at [200, 128] on textarea "Lower Lever Bonus Room ----- Repair the existing interior door as directed by t…" at bounding box center [250, 128] width 152 height 22
click at [280, 128] on textarea "Lower Lever Bonus Room ----- Repair the bottom of the existing interior door as…" at bounding box center [250, 128] width 152 height 22
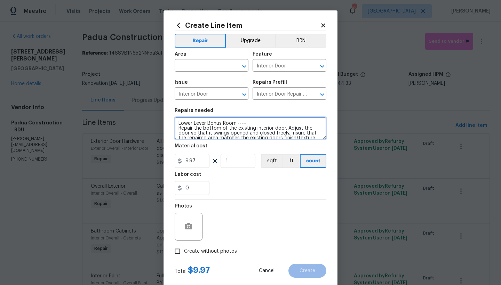
drag, startPoint x: 287, startPoint y: 132, endPoint x: 200, endPoint y: 138, distance: 87.5
click at [200, 138] on textarea "Lower Lever Bonus Room ----- Repair the bottom of the existing interior door. A…" at bounding box center [250, 128] width 152 height 22
click at [286, 133] on textarea "Lower Lever Bonus Room ----- Repair the bottom of the existing interior door. A…" at bounding box center [250, 128] width 152 height 22
click at [289, 134] on textarea "Lower Lever Bonus Room ----- Repair the bottom of the existing interior door. A…" at bounding box center [250, 128] width 152 height 22
type textarea "Lower Lever Bonus Room ----- Repair the bottom of the existing interior door. A…"
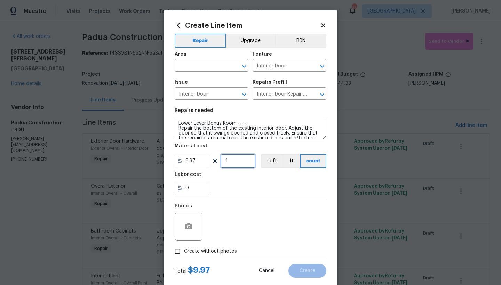
drag, startPoint x: 234, startPoint y: 160, endPoint x: 205, endPoint y: 163, distance: 28.6
click at [217, 163] on div "9.97 1 sqft ft count" at bounding box center [250, 161] width 152 height 14
type input "2"
click at [239, 187] on div "0" at bounding box center [250, 188] width 152 height 14
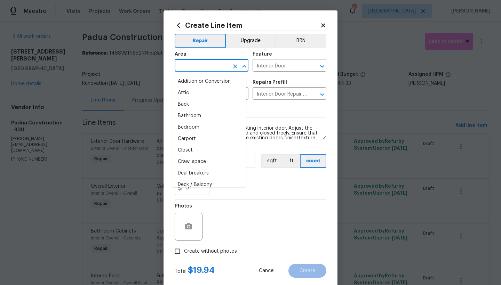
click at [194, 68] on input "text" at bounding box center [201, 66] width 54 height 11
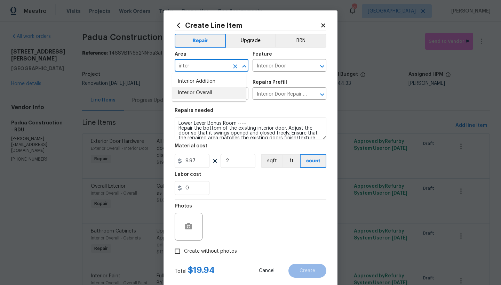
click at [204, 95] on li "Interior Overall" at bounding box center [209, 92] width 74 height 11
type input "Interior Overall"
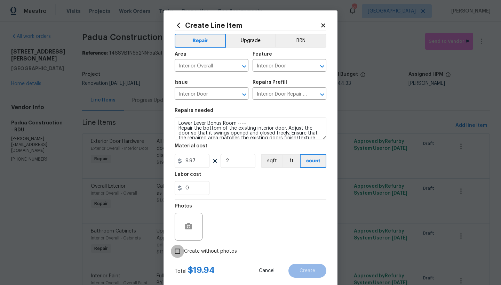
click at [177, 252] on input "Create without photos" at bounding box center [177, 251] width 13 height 13
checkbox input "true"
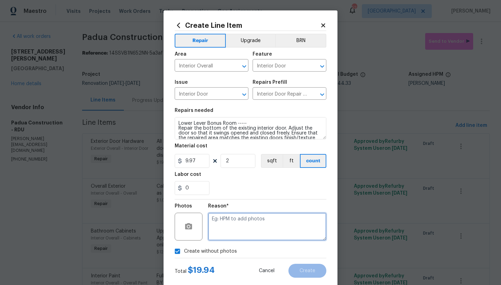
click at [238, 220] on textarea at bounding box center [267, 227] width 118 height 28
type textarea "n"
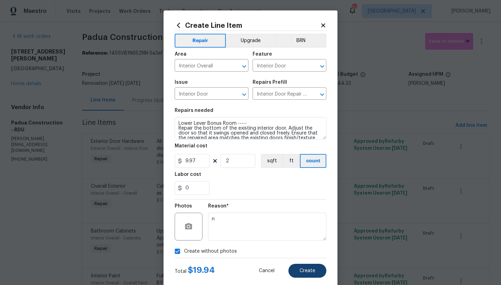
click at [305, 268] on button "Create" at bounding box center [307, 271] width 38 height 14
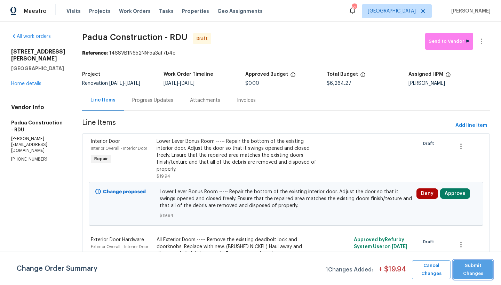
click at [469, 268] on span "Submit Changes" at bounding box center [472, 270] width 32 height 16
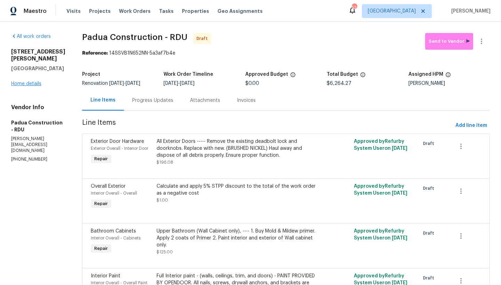
click at [25, 86] on link "Home details" at bounding box center [26, 83] width 30 height 5
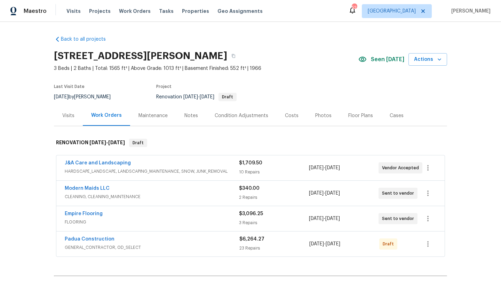
click at [287, 117] on div "Costs" at bounding box center [292, 115] width 14 height 7
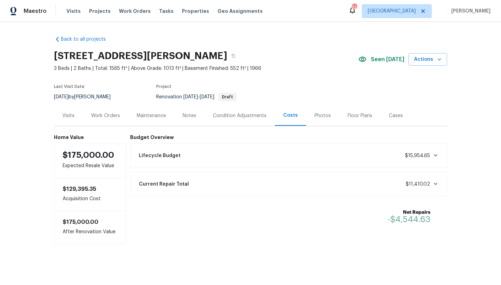
click at [62, 116] on div "Visits" at bounding box center [68, 115] width 12 height 7
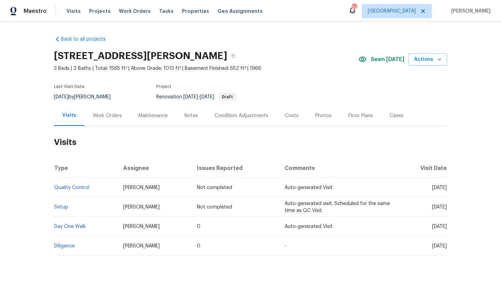
click at [104, 115] on div "Work Orders" at bounding box center [107, 115] width 29 height 7
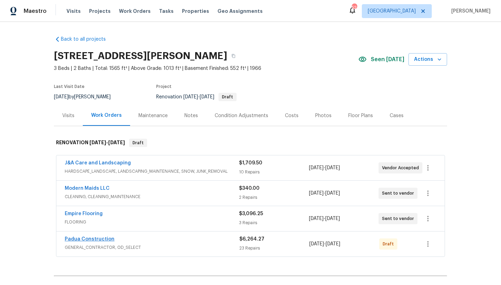
click at [90, 240] on link "Padua Construction" at bounding box center [90, 239] width 50 height 5
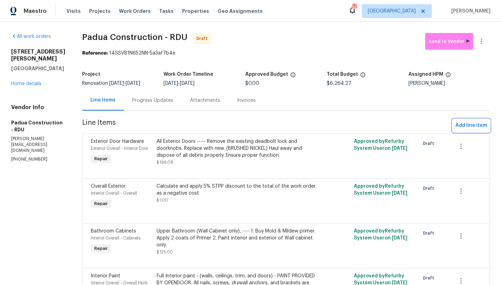
click at [470, 127] on span "Add line item" at bounding box center [471, 125] width 32 height 9
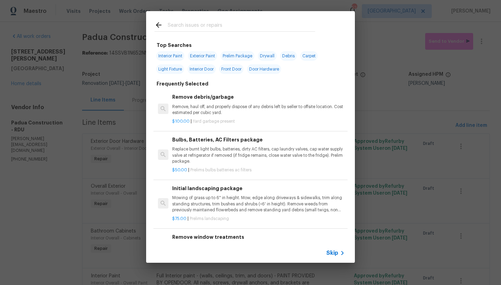
click at [195, 28] on input "text" at bounding box center [241, 26] width 147 height 10
click at [195, 27] on input "text" at bounding box center [241, 26] width 147 height 10
type input "i"
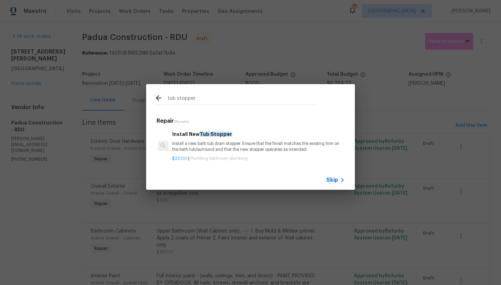
type input "tub stopper"
click at [195, 136] on div "Install New Tub Stopper Install a new bath tub drain stopper. Ensure that the f…" at bounding box center [258, 141] width 172 height 23
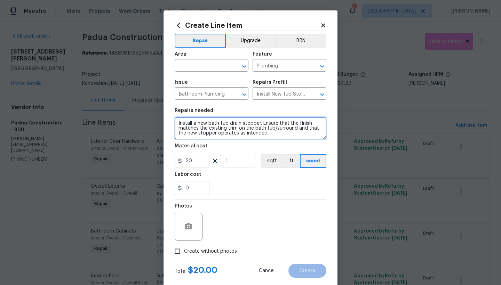
click at [175, 122] on textarea "Install a new bath tub drain stopper. Ensure that the finish matches the existi…" at bounding box center [250, 128] width 152 height 22
click at [201, 123] on textarea "Install a new bath tub drain stopper. Ensure that the finish matches the existi…" at bounding box center [250, 128] width 152 height 22
type textarea "Upper level bathroom ------ Install a new bath tub drain stopper. Ensure that t…"
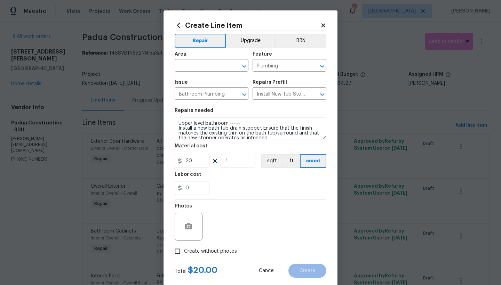
click at [177, 251] on input "Create without photos" at bounding box center [177, 251] width 13 height 13
checkbox input "true"
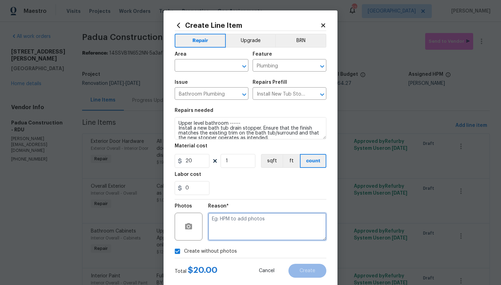
click at [230, 224] on textarea at bounding box center [267, 227] width 118 height 28
type textarea "n"
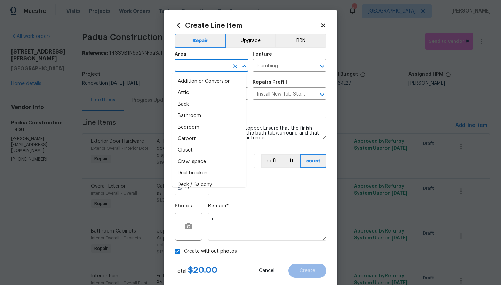
click at [182, 68] on input "text" at bounding box center [201, 66] width 54 height 11
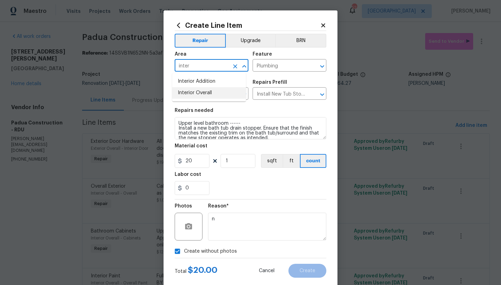
click at [178, 91] on li "Interior Overall" at bounding box center [209, 92] width 74 height 11
type input "Interior Overall"
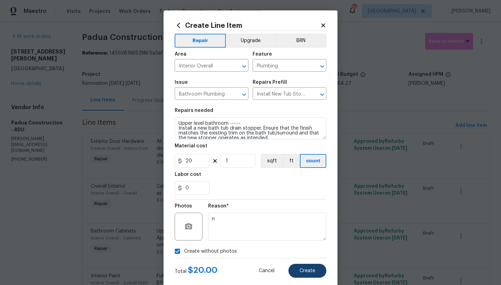
click at [303, 269] on span "Create" at bounding box center [307, 270] width 16 height 5
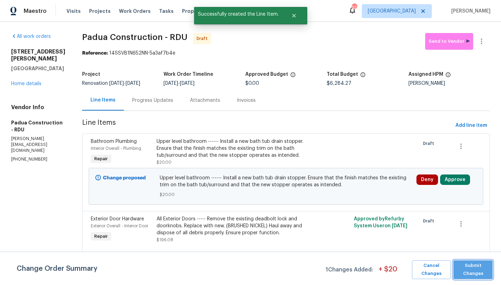
click at [476, 271] on span "Submit Changes" at bounding box center [472, 270] width 32 height 16
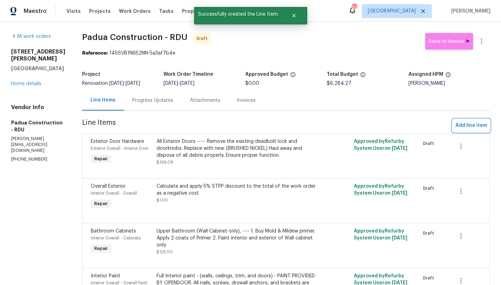
click at [463, 124] on span "Add line item" at bounding box center [471, 125] width 32 height 9
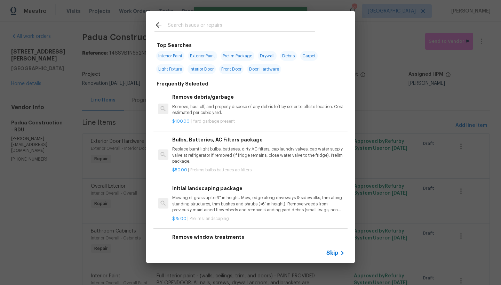
click at [180, 25] on input "text" at bounding box center [241, 26] width 147 height 10
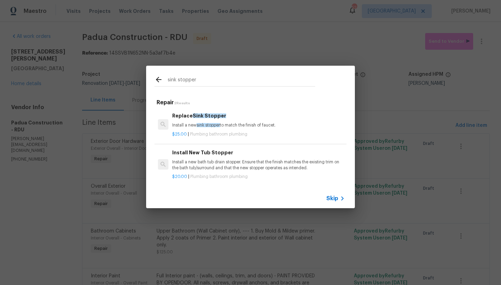
type input "sink stopper"
click at [207, 117] on div "Replace Sink Stopper Install a new sink stopper to match the finish of faucet." at bounding box center [258, 120] width 172 height 17
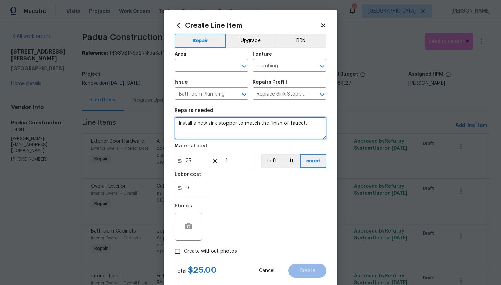
click at [175, 123] on textarea "Install a new sink stopper to match the finish of faucet." at bounding box center [250, 128] width 152 height 22
click at [178, 122] on textarea "Install a new sink stopper to match the finish of faucet." at bounding box center [250, 128] width 152 height 22
click at [233, 129] on textarea "Install a new sink stopper to match the finish of faucet." at bounding box center [250, 128] width 152 height 22
click at [193, 123] on textarea "Install a new sink stopper and drain assembly to match the finish of faucet." at bounding box center [250, 128] width 152 height 22
type textarea "Upper level bathroom ------ Install a new sink stopper and drain assembly to ma…"
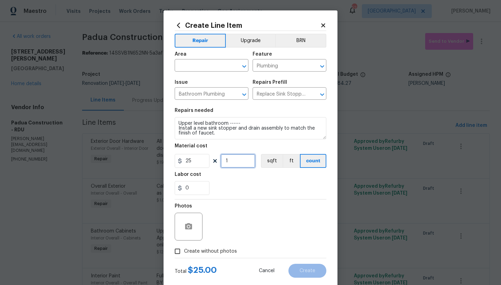
click at [228, 162] on input "1" at bounding box center [237, 161] width 35 height 14
type input "2"
click at [171, 250] on input "Create without photos" at bounding box center [177, 251] width 13 height 13
checkbox input "true"
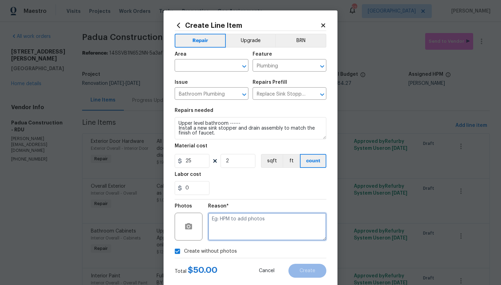
click at [216, 222] on textarea at bounding box center [267, 227] width 118 height 28
type textarea "n"
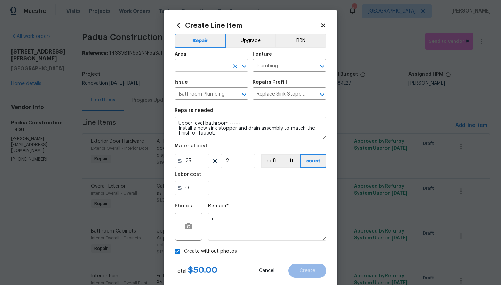
click at [200, 67] on input "text" at bounding box center [201, 66] width 54 height 11
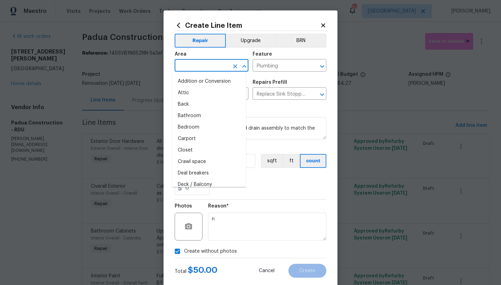
click at [194, 65] on input "text" at bounding box center [201, 66] width 54 height 11
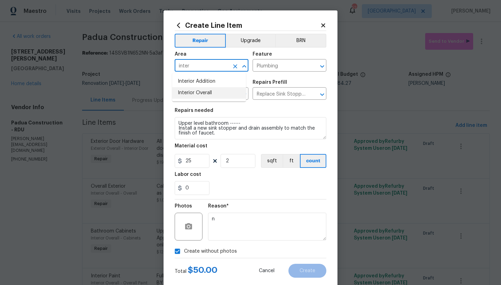
click at [186, 91] on li "Interior Overall" at bounding box center [209, 92] width 74 height 11
type input "Interior Overall"
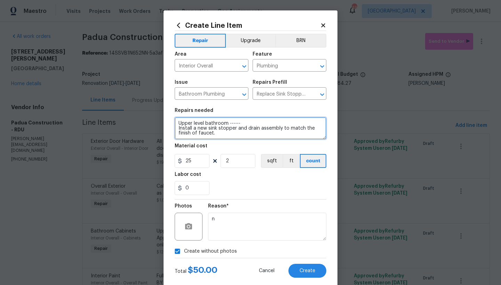
drag, startPoint x: 245, startPoint y: 128, endPoint x: 279, endPoint y: 128, distance: 34.4
click at [279, 128] on textarea "Upper level bathroom ------ Install a new sink stopper and drain assembly to ma…" at bounding box center [250, 128] width 152 height 22
type textarea "Upper level bathroom ------ Install a new sink stopper and stopper ring to matc…"
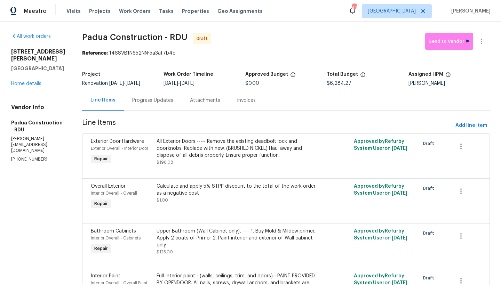
click at [221, 121] on span "Line Items" at bounding box center [267, 125] width 370 height 13
click at [455, 123] on span "Add line item" at bounding box center [471, 125] width 32 height 9
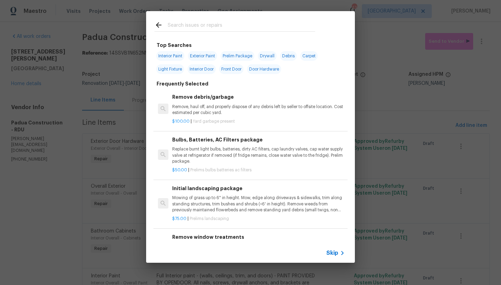
click at [177, 21] on input "text" at bounding box center [241, 26] width 147 height 10
click at [157, 24] on icon at bounding box center [159, 25] width 6 height 6
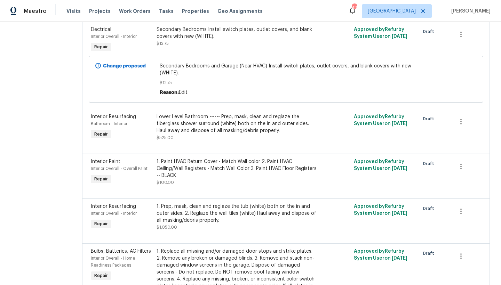
scroll to position [991, 0]
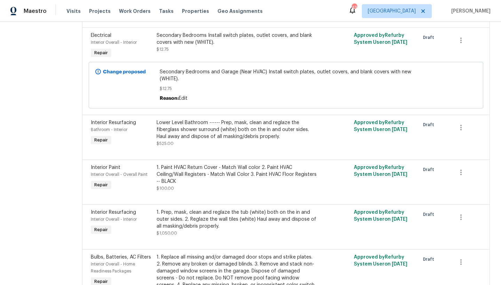
click at [222, 173] on div "1. Paint HVAC Return Cover - Match Wall color 2. Paint HVAC Ceiling/Wall Regist…" at bounding box center [236, 178] width 160 height 28
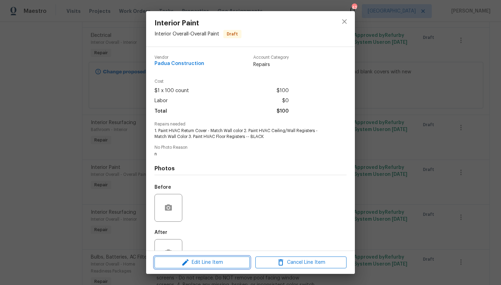
click at [179, 267] on button "Edit Line Item" at bounding box center [201, 263] width 95 height 12
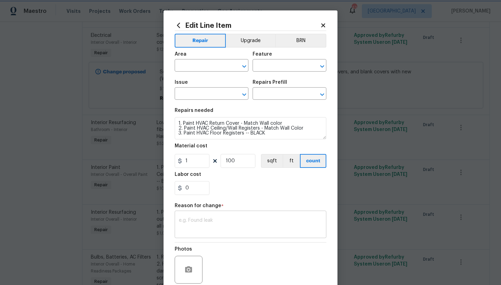
type input "Interior Overall"
type input "Overall Paint"
type input "Interior Paint"
type input "Add a Task $1.00"
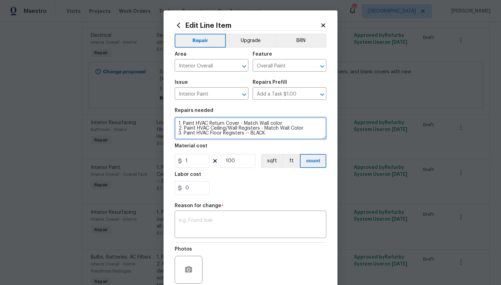
click at [278, 133] on textarea "1. Paint HVAC Return Cover - Match Wall color 2. Paint HVAC Ceiling/Wall Regist…" at bounding box center [250, 128] width 152 height 22
type textarea "1. Paint HVAC Return Cover - Match Wall color 2. Paint HVAC Ceiling/Wall Regist…"
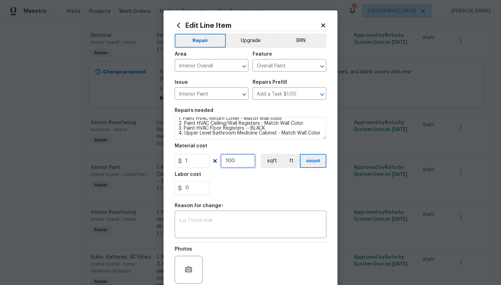
click at [237, 159] on input "100" at bounding box center [237, 161] width 35 height 14
type input "135"
click at [211, 221] on textarea at bounding box center [250, 225] width 143 height 15
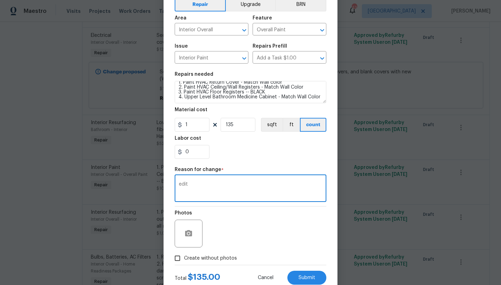
scroll to position [38, 0]
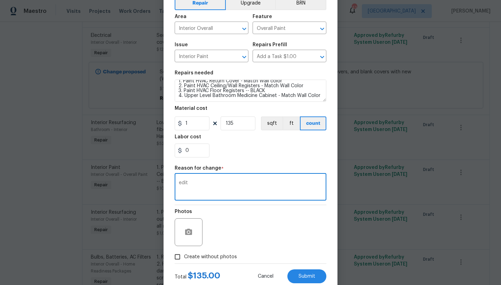
type textarea "edit"
click at [174, 258] on input "Create without photos" at bounding box center [177, 256] width 13 height 13
checkbox input "true"
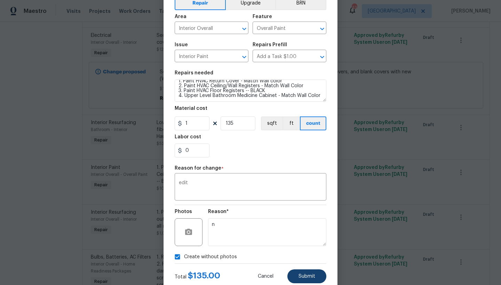
click at [292, 276] on button "Submit" at bounding box center [306, 276] width 39 height 14
type textarea "1. Paint HVAC Return Cover - Match Wall color 2. Paint HVAC Ceiling/Wall Regist…"
type input "100"
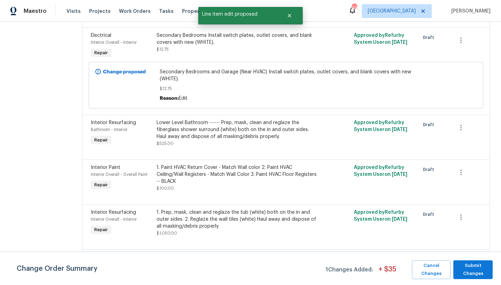
scroll to position [0, 0]
click at [474, 270] on span "Submit Changes" at bounding box center [472, 270] width 32 height 16
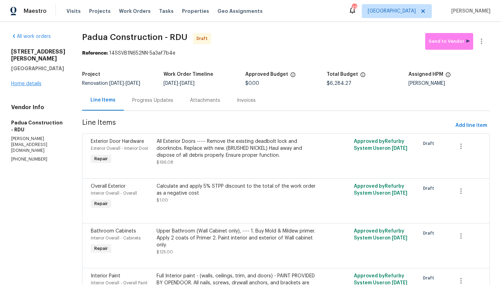
click at [24, 86] on link "Home details" at bounding box center [26, 83] width 30 height 5
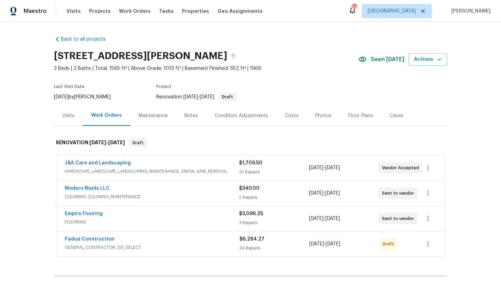
click at [286, 117] on div "Costs" at bounding box center [292, 115] width 14 height 7
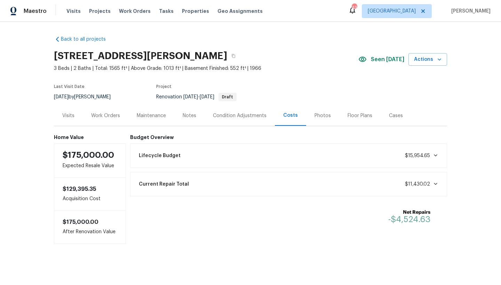
click at [95, 115] on div "Work Orders" at bounding box center [105, 115] width 29 height 7
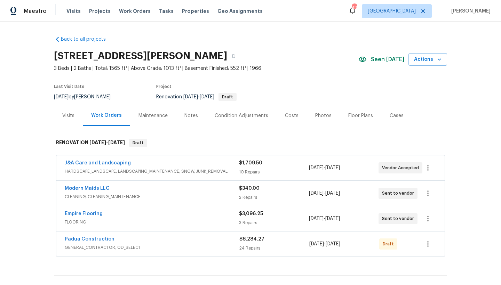
click at [80, 238] on link "Padua Construction" at bounding box center [90, 239] width 50 height 5
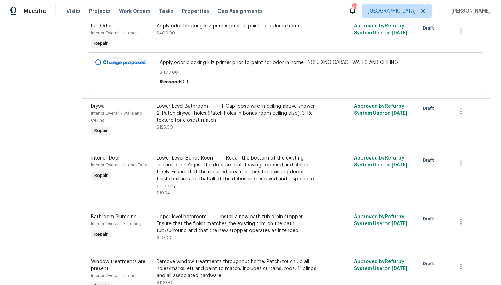
scroll to position [606, 0]
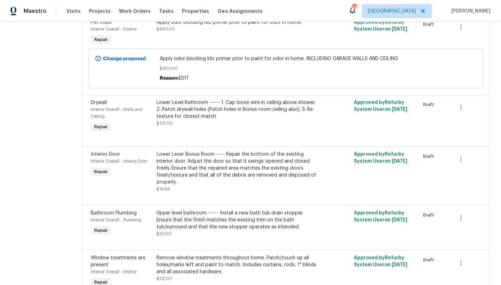
click at [213, 106] on div "Lower Level Bathroom ------ 1. Cap loose wire in ceiling above shower. 2. Patch…" at bounding box center [236, 109] width 160 height 21
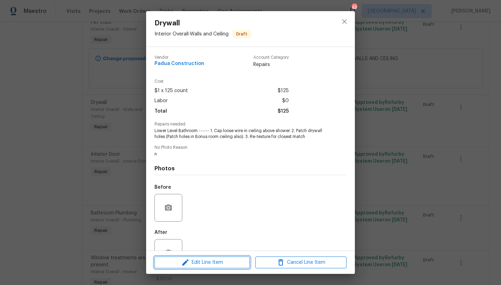
click at [196, 263] on span "Edit Line Item" at bounding box center [201, 262] width 91 height 9
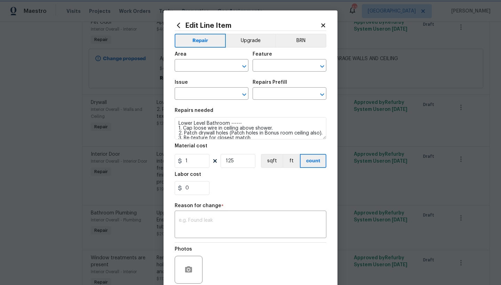
type input "Interior Overall"
type input "Walls and Ceiling"
type input "Drywall"
type input "Add a Task $1.00"
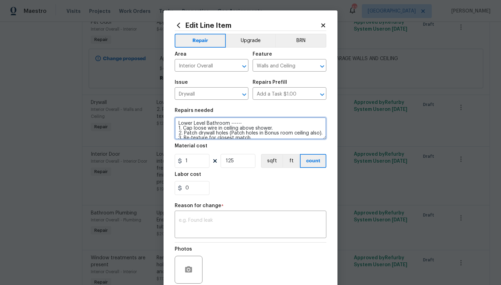
click at [228, 123] on textarea "Lower Level Bathroom ------ 1. Cap loose wire in ceiling above shower. 2. Patch…" at bounding box center [250, 128] width 152 height 22
click at [180, 132] on textarea "Lower Level Bathroom, Lower Level Bonus Room, Upper Level Bathroom------ 1. Cap…" at bounding box center [250, 128] width 152 height 22
click at [322, 138] on textarea "Lower Level Bathroom, Lower Level Bonus Room, Upper Level Bathroom------ 1. Low…" at bounding box center [250, 128] width 152 height 22
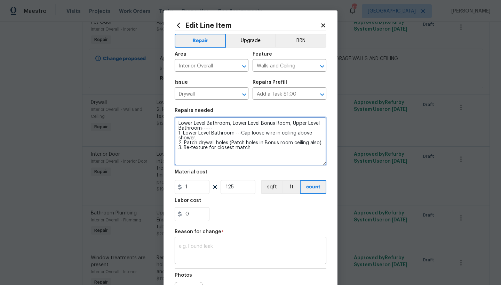
click at [321, 162] on textarea "Lower Level Bathroom, Lower Level Bonus Room, Upper Level Bathroom------ 1. Low…" at bounding box center [250, 141] width 152 height 48
click at [181, 143] on textarea "Lower Level Bathroom, Lower Level Bonus Room, Upper Level Bathroom------ 1. Low…" at bounding box center [250, 141] width 152 height 49
click at [286, 142] on textarea "Lower Level Bathroom, Lower Level Bonus Room, Upper Level Bathroom------ 1. Low…" at bounding box center [250, 141] width 152 height 49
click at [285, 143] on textarea "Lower Level Bathroom, Lower Level Bonus Room, Upper Level Bathroom------ 1. Low…" at bounding box center [250, 141] width 152 height 49
drag, startPoint x: 270, startPoint y: 147, endPoint x: 302, endPoint y: 148, distance: 32.7
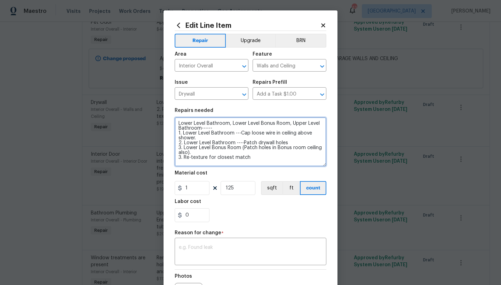
click at [302, 148] on textarea "Lower Level Bathroom, Lower Level Bonus Room, Upper Level Bathroom------ 1. Low…" at bounding box center [250, 141] width 152 height 49
click at [299, 148] on textarea "Lower Level Bathroom, Lower Level Bonus Room, Upper Level Bathroom------ 1. Low…" at bounding box center [250, 141] width 152 height 49
click at [242, 148] on textarea "Lower Level Bathroom, Lower Level Bonus Room, Upper Level Bathroom------ 1. Low…" at bounding box center [250, 141] width 152 height 49
click at [296, 147] on textarea "Lower Level Bathroom, Lower Level Bonus Room, Upper Level Bathroom------ 1. Low…" at bounding box center [250, 141] width 152 height 49
click at [298, 149] on textarea "Lower Level Bathroom, Lower Level Bonus Room, Upper Level Bathroom------ 1. Low…" at bounding box center [250, 141] width 152 height 49
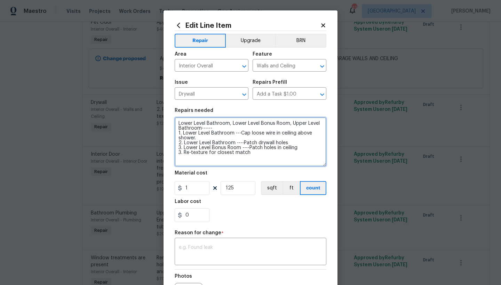
click at [296, 148] on textarea "Lower Level Bathroom, Lower Level Bonus Room, Upper Level Bathroom------ 1. Low…" at bounding box center [250, 141] width 152 height 49
drag, startPoint x: 178, startPoint y: 157, endPoint x: 171, endPoint y: 157, distance: 7.0
click at [171, 157] on div "Edit Line Item Repair Upgrade BRN Area Interior Overall ​ Feature Walls and Cei…" at bounding box center [250, 184] width 174 height 349
drag, startPoint x: 182, startPoint y: 158, endPoint x: 166, endPoint y: 157, distance: 16.4
click at [166, 157] on div "Edit Line Item Repair Upgrade BRN Area Interior Overall ​ Feature Walls and Cei…" at bounding box center [250, 184] width 174 height 349
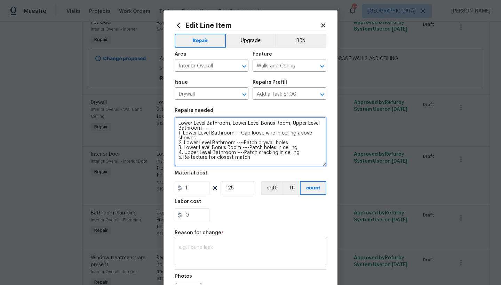
click at [204, 158] on textarea "Lower Level Bathroom, Lower Level Bonus Room, Upper Level Bathroom------ 1. Low…" at bounding box center [250, 141] width 152 height 49
type textarea "Lower Level Bathroom, Lower Level Bonus Room, Upper Level Bathroom------ 1. Low…"
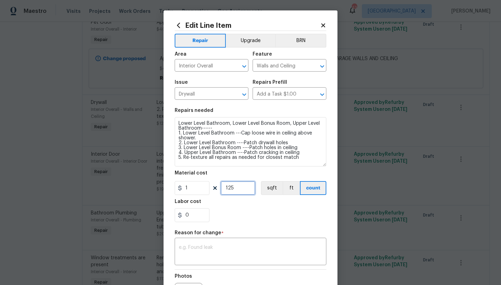
drag, startPoint x: 236, startPoint y: 188, endPoint x: 221, endPoint y: 188, distance: 14.6
click at [221, 188] on input "125" at bounding box center [237, 188] width 35 height 14
type input "175"
click at [234, 208] on div "Labor cost" at bounding box center [250, 203] width 152 height 9
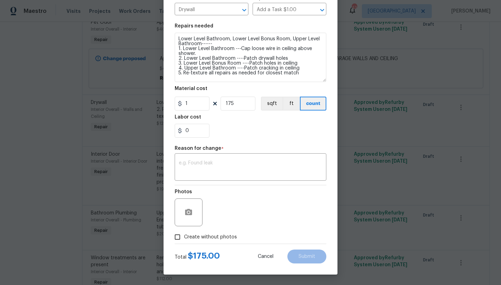
scroll to position [83, 0]
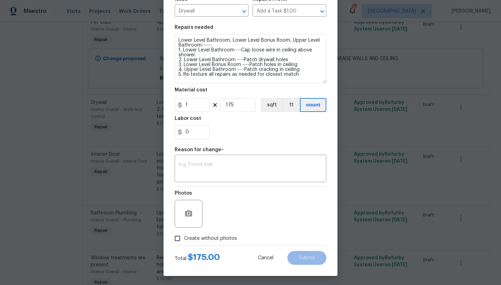
click at [172, 241] on input "Create without photos" at bounding box center [177, 238] width 13 height 13
checkbox input "true"
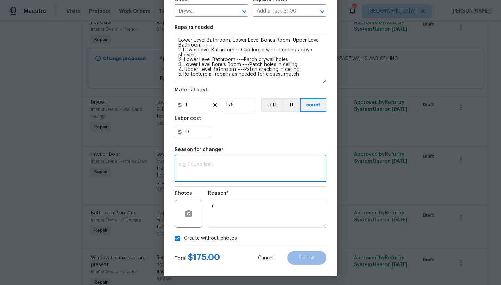
click at [203, 166] on textarea at bounding box center [250, 169] width 143 height 15
type textarea "edit"
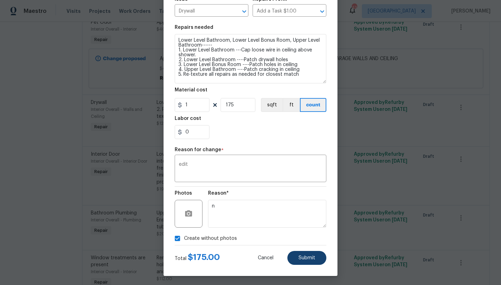
click at [295, 258] on button "Submit" at bounding box center [306, 258] width 39 height 14
type textarea "Lower Level Bathroom ------ 1. Cap loose wire in ceiling above shower. 2. Patch…"
type input "125"
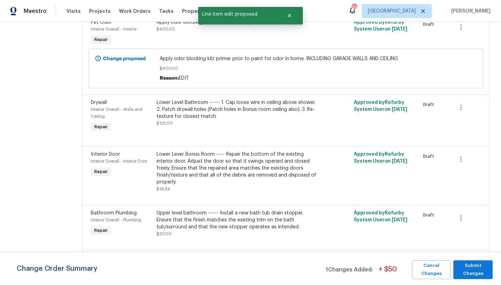
scroll to position [0, 0]
click at [473, 269] on span "Submit Changes" at bounding box center [472, 270] width 32 height 16
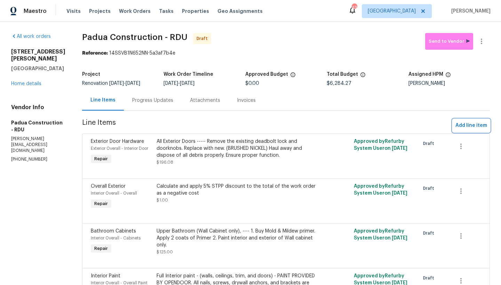
click at [467, 125] on span "Add line item" at bounding box center [471, 125] width 32 height 9
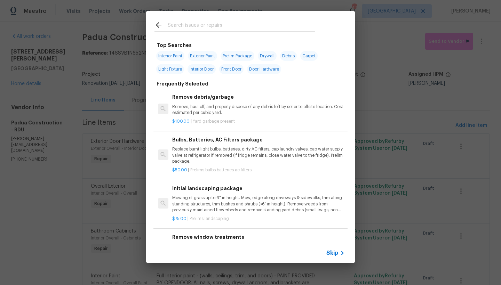
click at [203, 23] on input "text" at bounding box center [241, 26] width 147 height 10
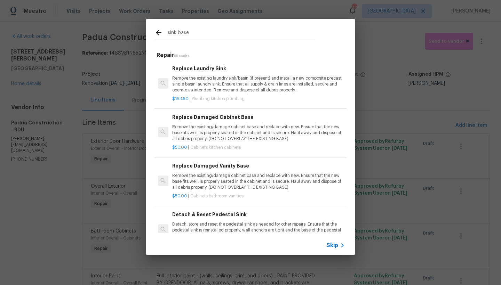
type input "sink base"
click at [200, 116] on h6 "Replace Damaged Cabinet Base" at bounding box center [258, 117] width 172 height 8
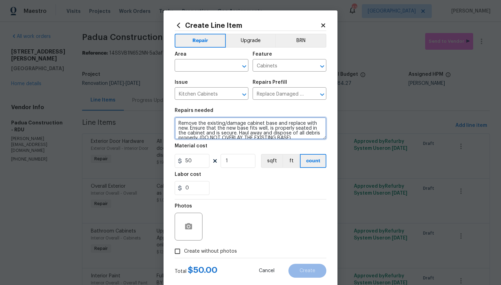
click at [176, 122] on textarea "Remove the existing/damage cabinet base and replace with new. Ensure that the n…" at bounding box center [250, 128] width 152 height 22
click at [180, 121] on textarea "Remove the existing/damage cabinet base and replace with new. Ensure that the n…" at bounding box center [250, 128] width 152 height 22
click at [181, 129] on textarea "Upper Level Bathroom ------ Remove the existing/damage cabinet base and replace…" at bounding box center [250, 128] width 152 height 22
type textarea "Upper Level Bathroom ------ Remove the existing/damage cabinet base and replace…"
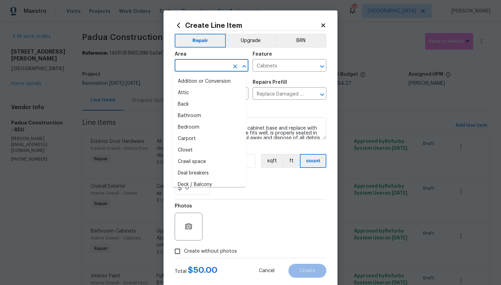
click at [206, 67] on input "text" at bounding box center [201, 66] width 54 height 11
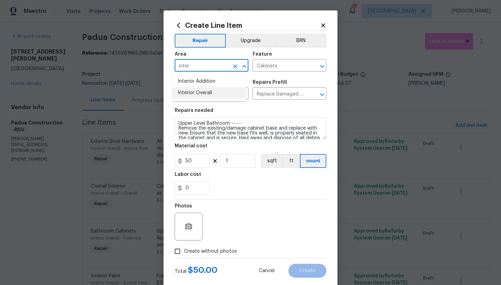
click at [191, 92] on li "Interior Overall" at bounding box center [209, 92] width 74 height 11
type input "Interior Overall"
click at [173, 251] on input "Create without photos" at bounding box center [177, 251] width 13 height 13
checkbox input "true"
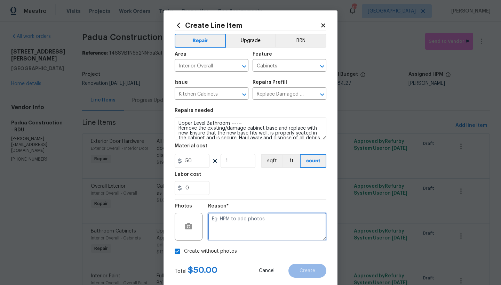
click at [230, 219] on textarea at bounding box center [267, 227] width 118 height 28
type textarea "n"
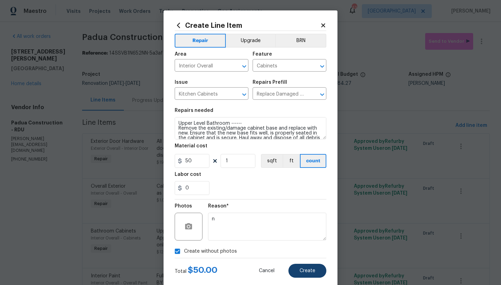
click at [314, 269] on button "Create" at bounding box center [307, 271] width 38 height 14
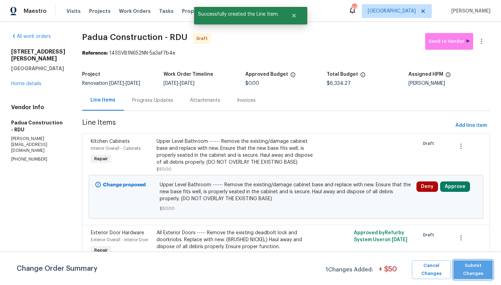
click at [461, 270] on span "Submit Changes" at bounding box center [472, 270] width 32 height 16
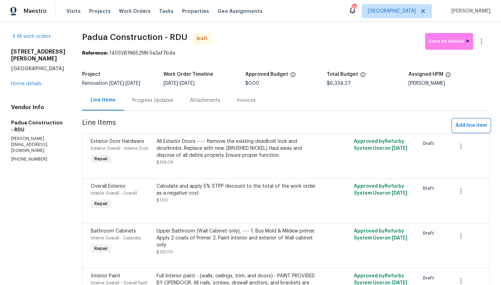
click at [471, 128] on span "Add line item" at bounding box center [471, 125] width 32 height 9
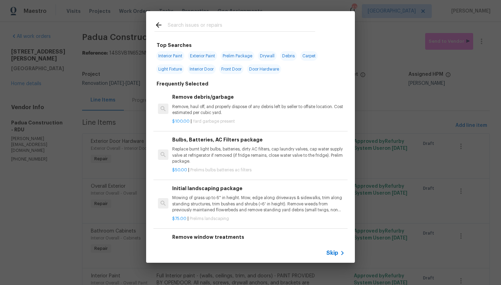
click at [223, 30] on input "text" at bounding box center [241, 26] width 147 height 10
click at [224, 26] on input "text" at bounding box center [241, 26] width 147 height 10
click at [205, 24] on input "text" at bounding box center [241, 26] width 147 height 10
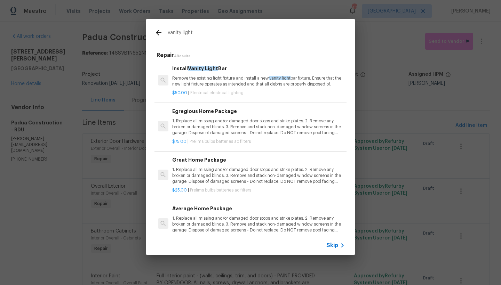
type input "vanity light"
click at [216, 80] on p "Remove the existing light fixture and install a new, vanity light bar fixture. …" at bounding box center [258, 81] width 172 height 12
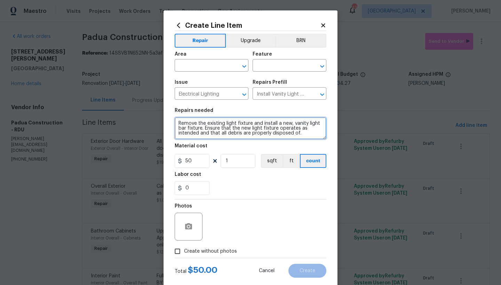
click at [174, 121] on textarea "Remove the existing light fixture and install a new, vanity light bar fixture. …" at bounding box center [250, 128] width 152 height 22
click at [231, 121] on textarea "Remove the existing light fixture and install a new, vanity light bar fixture. …" at bounding box center [250, 128] width 152 height 22
type textarea "Upper Level Bathroom ---- Remove the existing light fixture and install a new, …"
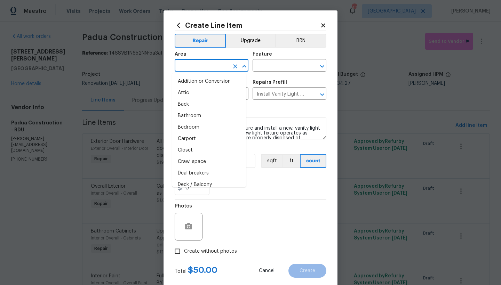
click at [213, 64] on input "text" at bounding box center [201, 66] width 54 height 11
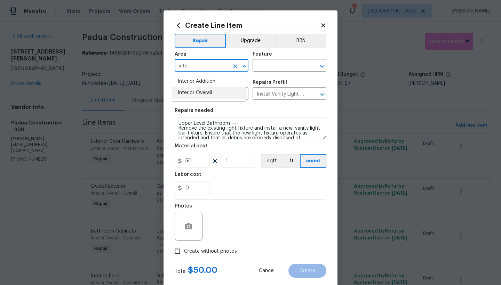
click at [211, 96] on li "Interior Overall" at bounding box center [209, 92] width 74 height 11
type input "Interior Overall"
click at [259, 66] on input "text" at bounding box center [279, 66] width 54 height 11
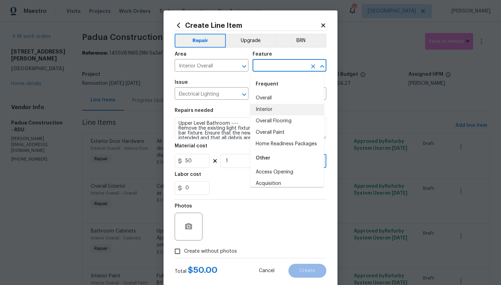
click at [265, 109] on li "Interior" at bounding box center [287, 109] width 74 height 11
type input "Interior"
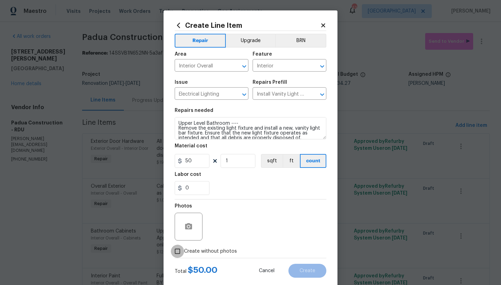
click at [175, 251] on input "Create without photos" at bounding box center [177, 251] width 13 height 13
checkbox input "true"
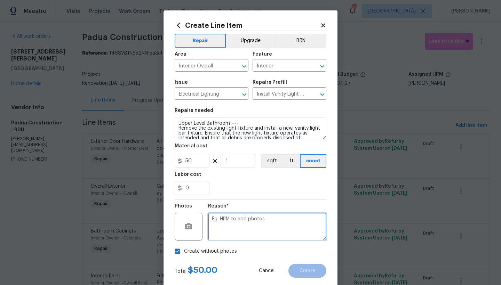
click at [234, 225] on textarea at bounding box center [267, 227] width 118 height 28
type textarea "n"
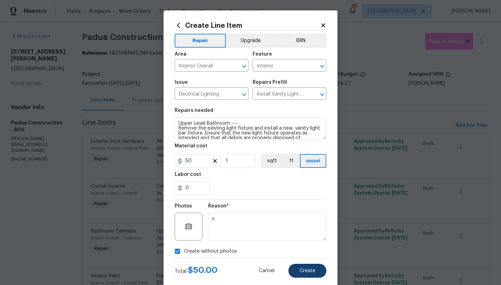
click at [300, 268] on button "Create" at bounding box center [307, 271] width 38 height 14
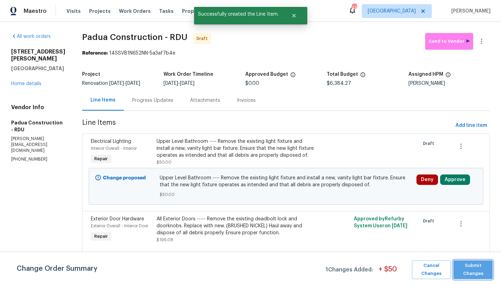
click at [464, 266] on span "Submit Changes" at bounding box center [472, 270] width 32 height 16
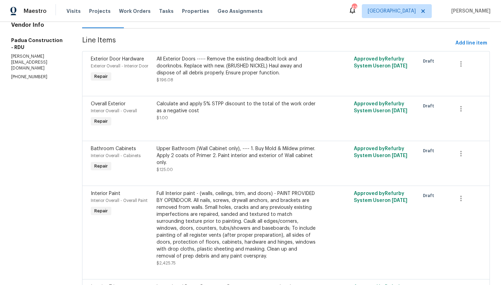
scroll to position [19, 0]
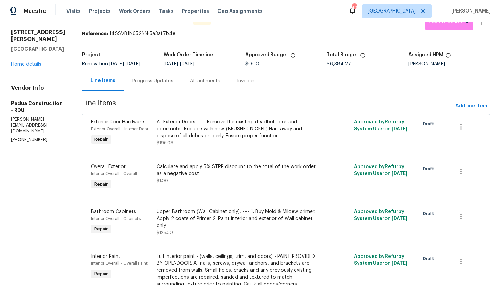
click at [26, 67] on link "Home details" at bounding box center [26, 64] width 30 height 5
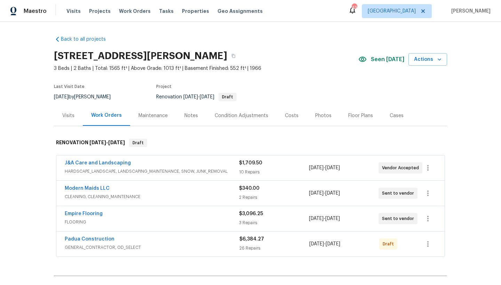
click at [285, 113] on div "Costs" at bounding box center [292, 115] width 14 height 7
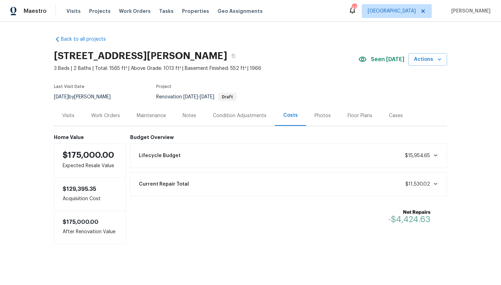
click at [107, 114] on div "Work Orders" at bounding box center [105, 115] width 29 height 7
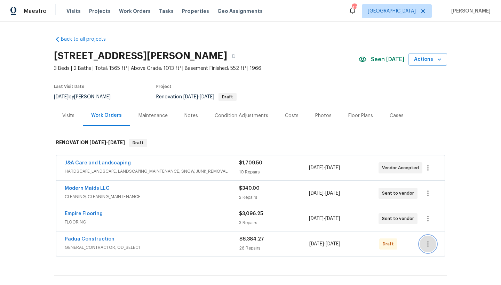
click at [427, 244] on icon "button" at bounding box center [427, 244] width 1 height 6
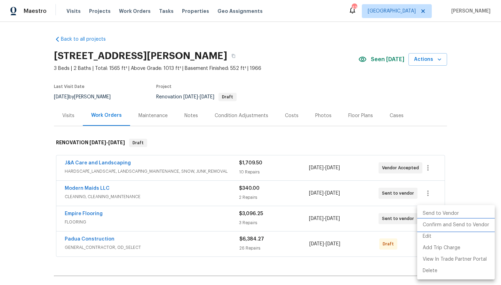
click at [448, 224] on li "Confirm and Send to Vendor" at bounding box center [456, 224] width 78 height 11
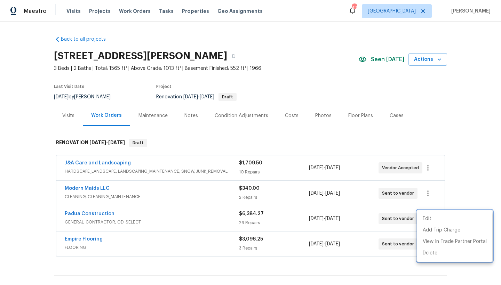
click at [485, 194] on div at bounding box center [250, 142] width 501 height 285
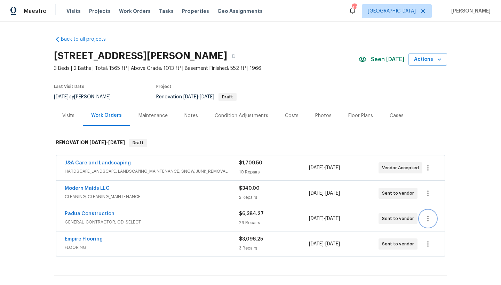
click at [423, 219] on icon "button" at bounding box center [427, 218] width 8 height 8
click at [432, 220] on li "Edit" at bounding box center [454, 218] width 75 height 11
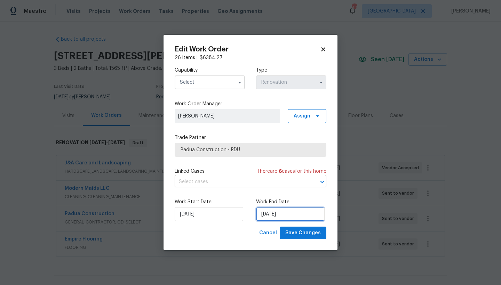
click at [278, 215] on input "[DATE]" at bounding box center [290, 214] width 68 height 14
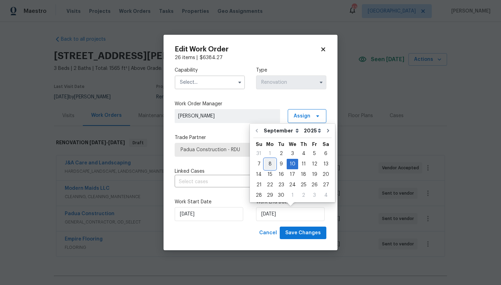
click at [269, 163] on div "8" at bounding box center [269, 164] width 11 height 10
click at [279, 214] on input "[DATE]" at bounding box center [290, 214] width 68 height 14
click at [279, 165] on div "9" at bounding box center [280, 164] width 11 height 10
type input "[DATE]"
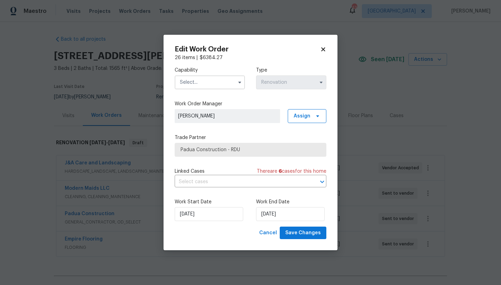
click at [200, 80] on input "text" at bounding box center [209, 82] width 70 height 14
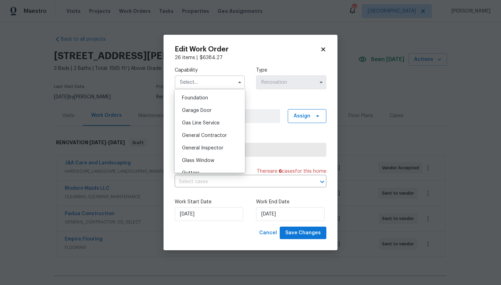
scroll to position [301, 0]
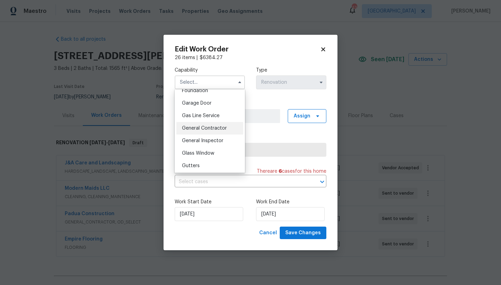
click at [221, 131] on span "General Contractor" at bounding box center [204, 128] width 45 height 5
type input "General Contractor"
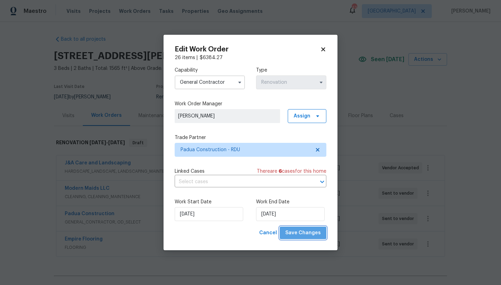
click at [311, 236] on span "Save Changes" at bounding box center [302, 233] width 35 height 9
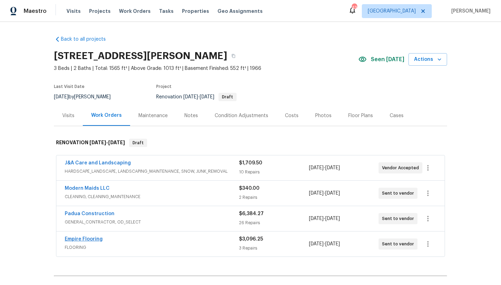
click at [84, 239] on link "Empire Flooring" at bounding box center [84, 239] width 38 height 5
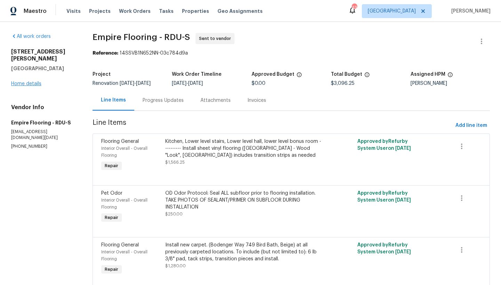
click at [34, 81] on link "Home details" at bounding box center [26, 83] width 30 height 5
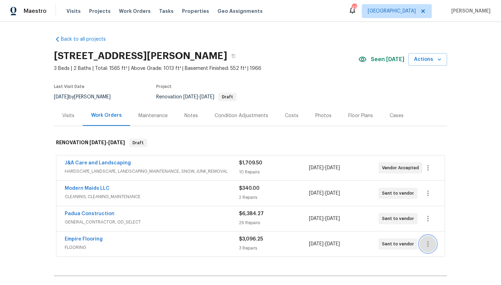
click at [423, 244] on icon "button" at bounding box center [427, 244] width 8 height 8
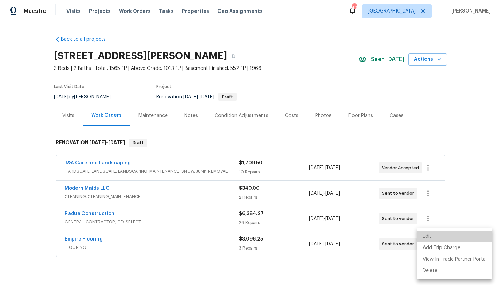
click at [431, 236] on li "Edit" at bounding box center [454, 236] width 75 height 11
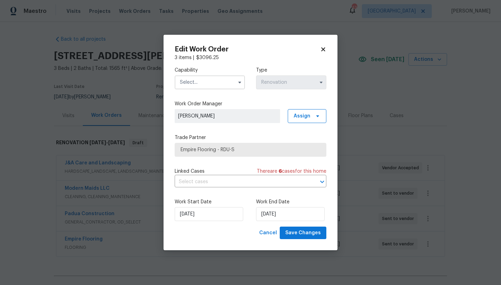
click at [196, 82] on input "text" at bounding box center [209, 82] width 70 height 14
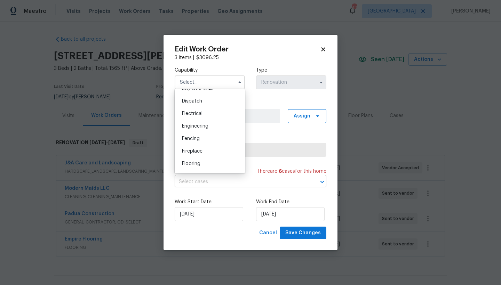
scroll to position [236, 0]
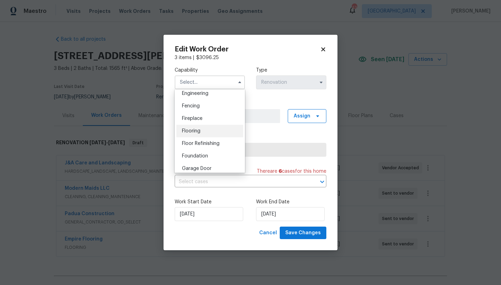
click at [197, 133] on span "Flooring" at bounding box center [191, 131] width 18 height 5
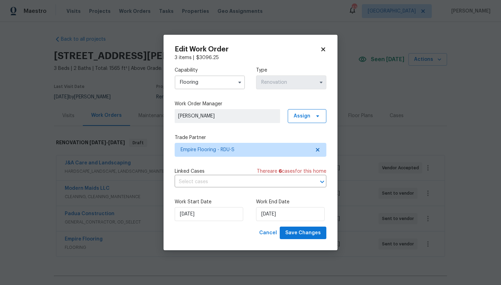
type input "Flooring"
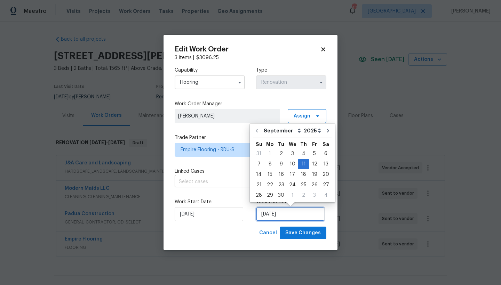
click at [273, 214] on input "[DATE]" at bounding box center [290, 214] width 68 height 14
click at [280, 162] on div "9" at bounding box center [280, 164] width 11 height 10
click at [277, 216] on input "[DATE]" at bounding box center [290, 214] width 68 height 14
click at [291, 164] on div "10" at bounding box center [291, 164] width 11 height 10
type input "[DATE]"
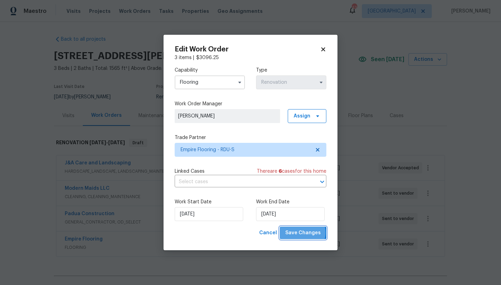
click at [304, 233] on span "Save Changes" at bounding box center [302, 233] width 35 height 9
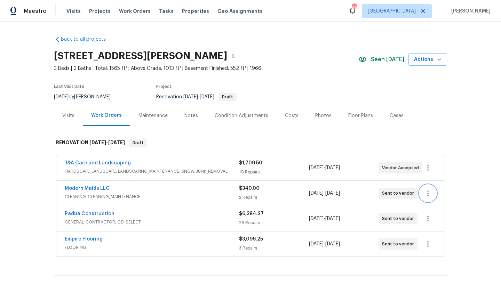
click at [424, 192] on icon "button" at bounding box center [427, 193] width 8 height 8
click at [425, 193] on li "Edit" at bounding box center [454, 193] width 75 height 11
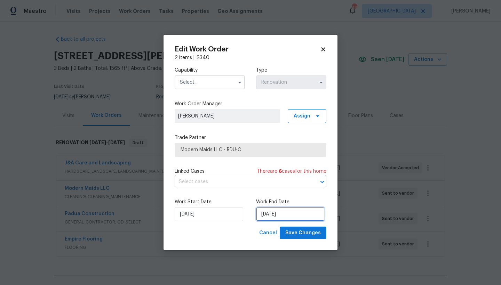
click at [281, 214] on input "[DATE]" at bounding box center [290, 214] width 68 height 14
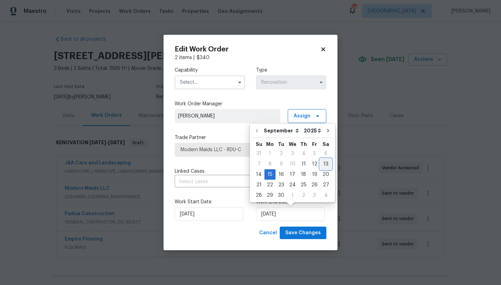
click at [321, 163] on div "13" at bounding box center [325, 164] width 11 height 10
type input "9/13/2025"
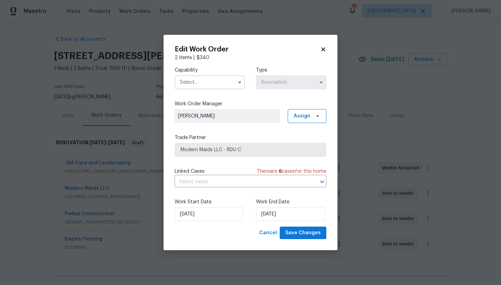
click at [201, 83] on input "text" at bounding box center [209, 82] width 70 height 14
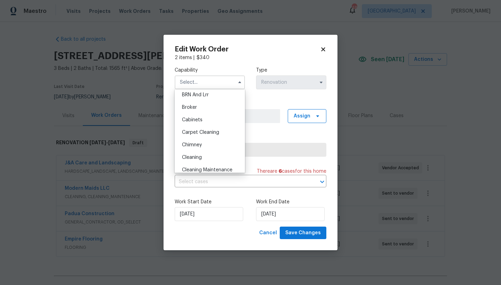
scroll to position [55, 0]
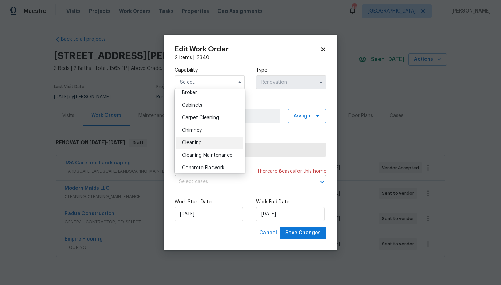
click at [194, 144] on span "Cleaning" at bounding box center [192, 142] width 20 height 5
type input "Cleaning"
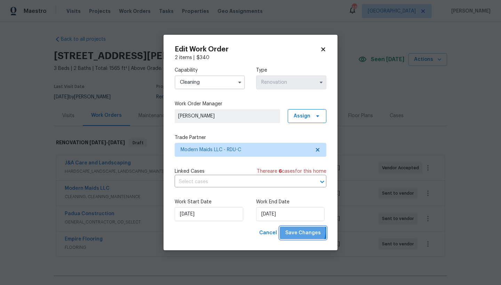
click at [303, 231] on span "Save Changes" at bounding box center [302, 233] width 35 height 9
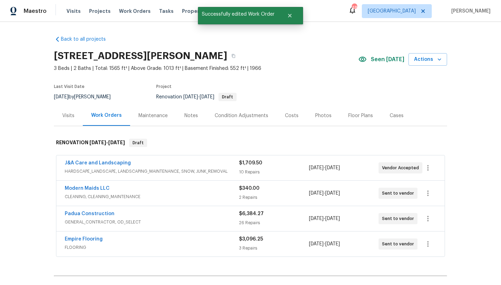
click at [373, 57] on span "Seen [DATE]" at bounding box center [387, 59] width 33 height 7
click at [317, 64] on div "[STREET_ADDRESS][PERSON_NAME]" at bounding box center [206, 56] width 304 height 18
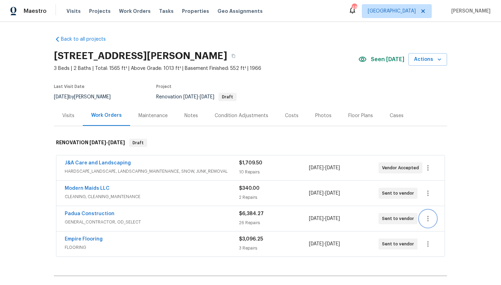
click at [427, 219] on icon "button" at bounding box center [427, 219] width 1 height 6
click at [430, 219] on li "Edit" at bounding box center [454, 218] width 75 height 11
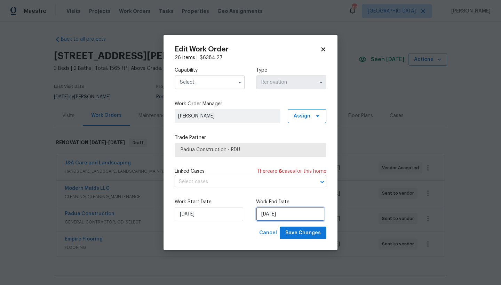
click at [272, 217] on input "[DATE]" at bounding box center [290, 214] width 68 height 14
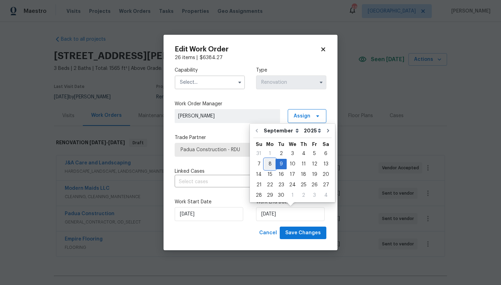
click at [270, 163] on div "8" at bounding box center [269, 164] width 11 height 10
type input "[DATE]"
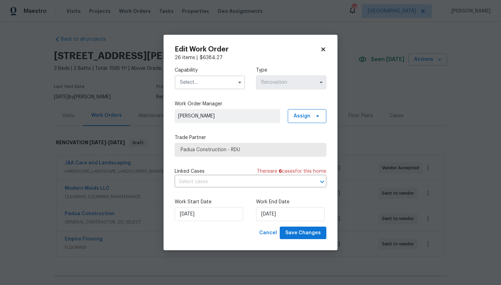
click at [199, 82] on input "text" at bounding box center [209, 82] width 70 height 14
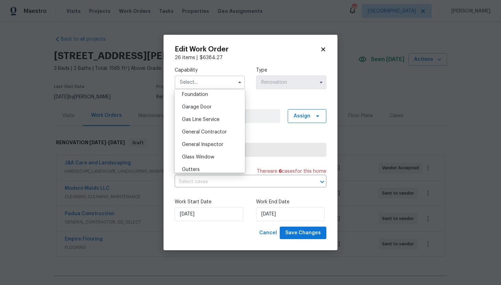
scroll to position [309, 0]
click at [223, 123] on span "General Contractor" at bounding box center [204, 121] width 45 height 5
type input "General Contractor"
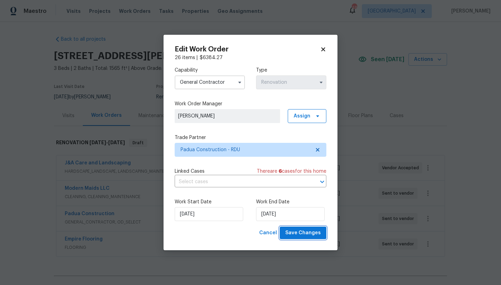
click at [311, 237] on span "Save Changes" at bounding box center [302, 233] width 35 height 9
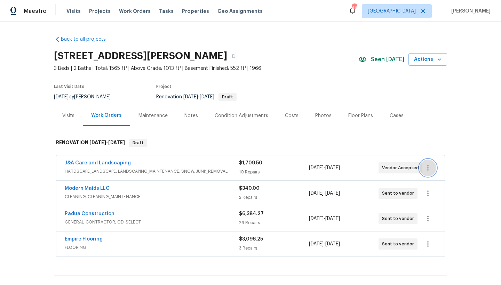
click at [428, 167] on icon "button" at bounding box center [427, 168] width 8 height 8
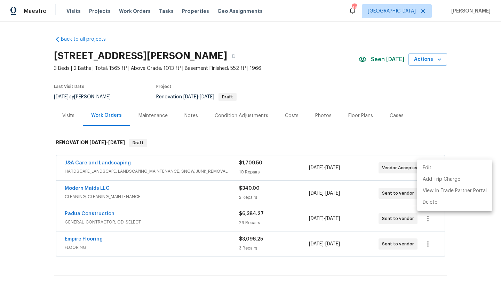
click at [424, 169] on li "Edit" at bounding box center [454, 167] width 75 height 11
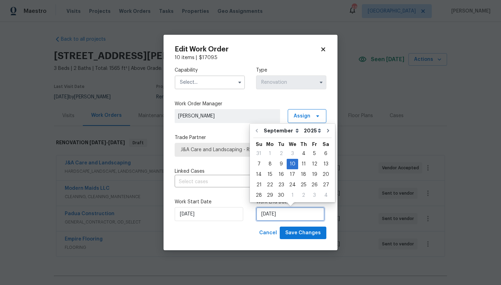
click at [265, 213] on input "[DATE]" at bounding box center [290, 214] width 68 height 14
click at [279, 164] on div "9" at bounding box center [280, 164] width 11 height 10
type input "[DATE]"
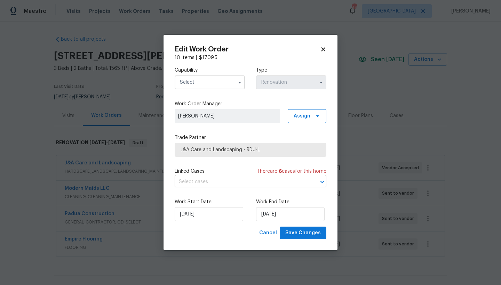
click at [193, 82] on input "text" at bounding box center [209, 82] width 70 height 14
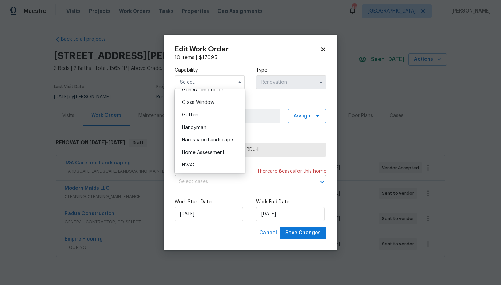
scroll to position [381, 0]
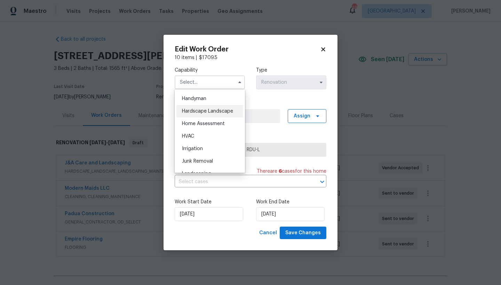
click at [196, 114] on span "Hardscape Landscape" at bounding box center [207, 111] width 51 height 5
type input "Hardscape Landscape"
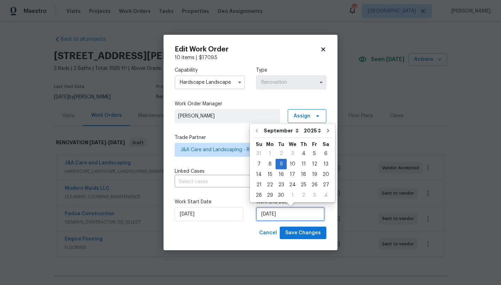
click at [275, 216] on input "[DATE]" at bounding box center [290, 214] width 68 height 14
click at [269, 163] on div "8" at bounding box center [269, 164] width 11 height 10
type input "[DATE]"
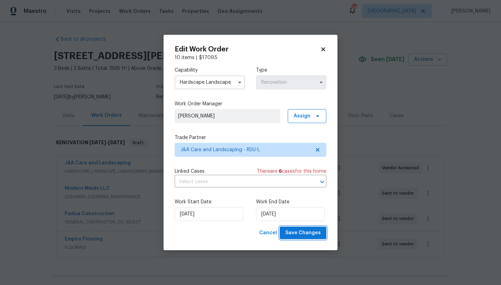
click at [310, 234] on span "Save Changes" at bounding box center [302, 233] width 35 height 9
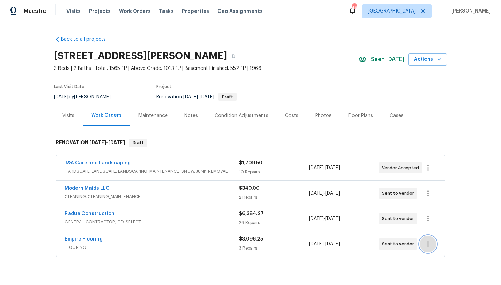
click at [427, 242] on icon "button" at bounding box center [427, 244] width 1 height 6
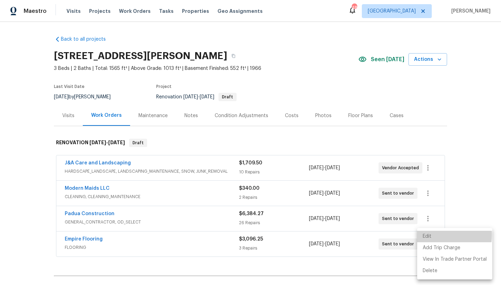
click at [428, 235] on li "Edit" at bounding box center [454, 236] width 75 height 11
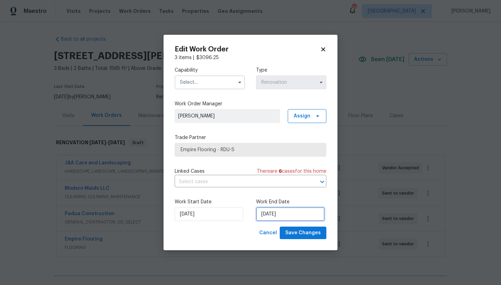
click at [282, 212] on input "[DATE]" at bounding box center [290, 214] width 68 height 14
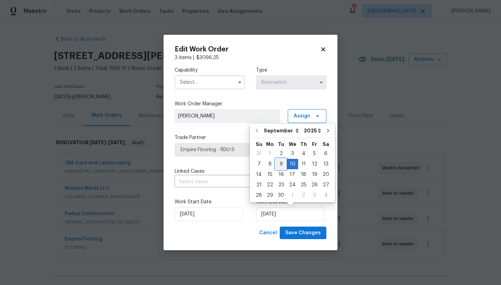
click at [282, 164] on div "9" at bounding box center [280, 164] width 11 height 10
type input "[DATE]"
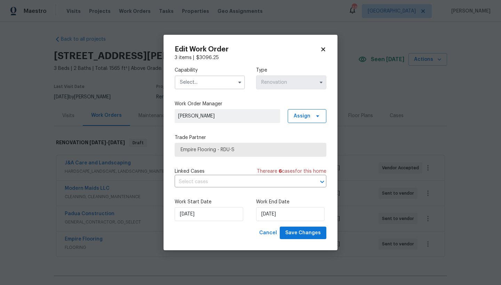
click at [204, 81] on input "text" at bounding box center [209, 82] width 70 height 14
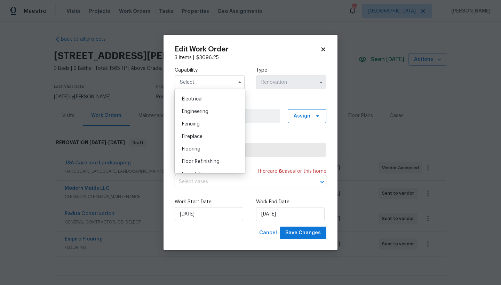
scroll to position [225, 0]
click at [195, 145] on span "Flooring" at bounding box center [191, 142] width 18 height 5
type input "Flooring"
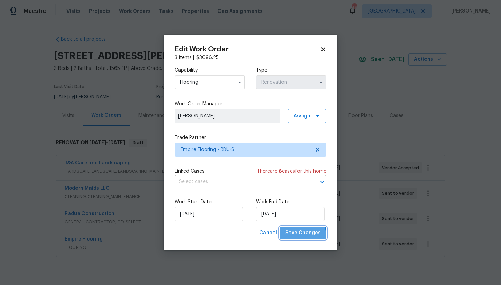
click at [300, 237] on button "Save Changes" at bounding box center [302, 233] width 47 height 13
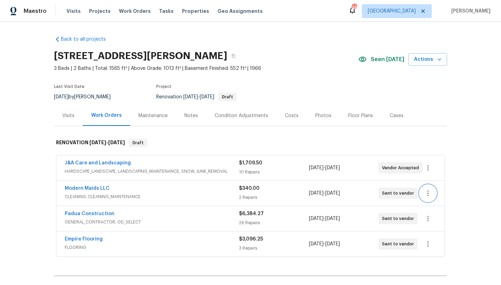
click at [423, 191] on icon "button" at bounding box center [427, 193] width 8 height 8
click at [425, 194] on li "Edit" at bounding box center [454, 193] width 75 height 11
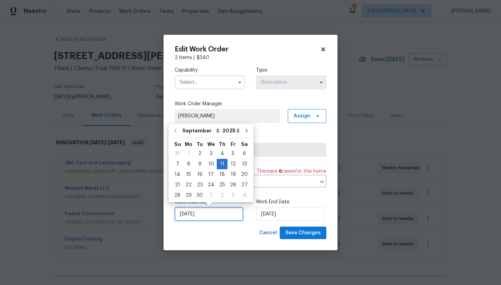
click at [197, 216] on input "[DATE]" at bounding box center [208, 214] width 68 height 14
click at [208, 163] on div "10" at bounding box center [210, 164] width 11 height 10
type input "[DATE]"
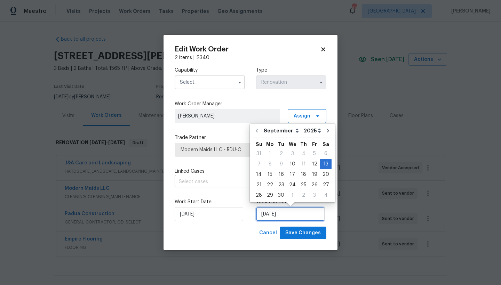
click at [266, 217] on input "[DATE]" at bounding box center [290, 214] width 68 height 14
click at [312, 163] on div "12" at bounding box center [314, 164] width 11 height 10
type input "[DATE]"
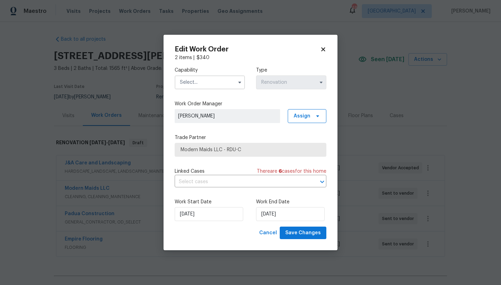
click at [202, 82] on input "text" at bounding box center [209, 82] width 70 height 14
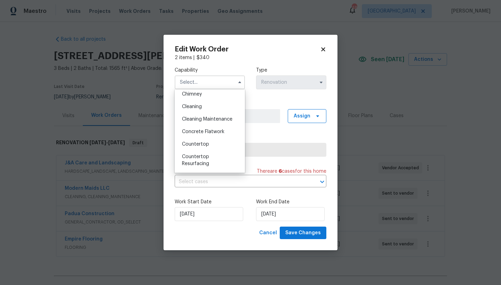
scroll to position [83, 0]
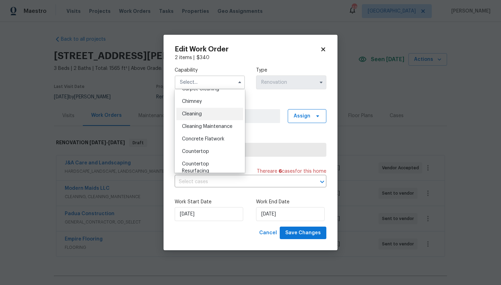
click at [195, 114] on span "Cleaning" at bounding box center [192, 114] width 20 height 5
type input "Cleaning"
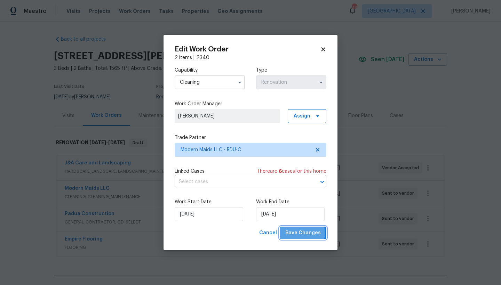
click at [300, 233] on span "Save Changes" at bounding box center [302, 233] width 35 height 9
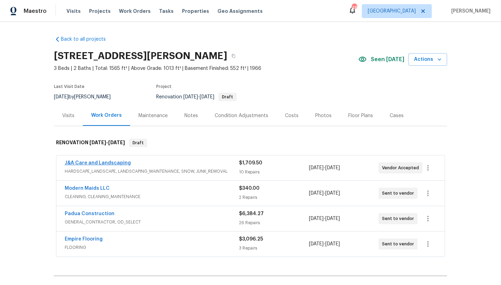
click at [115, 164] on link "J&A Care and Landscaping" at bounding box center [98, 163] width 66 height 5
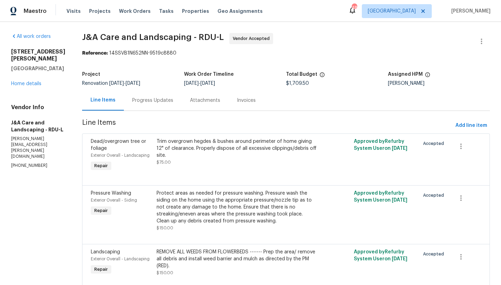
click at [167, 100] on div "Progress Updates" at bounding box center [152, 100] width 41 height 7
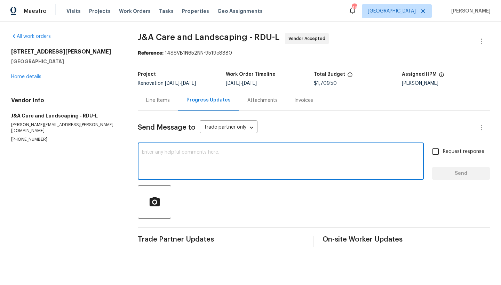
click at [184, 154] on textarea at bounding box center [280, 162] width 277 height 24
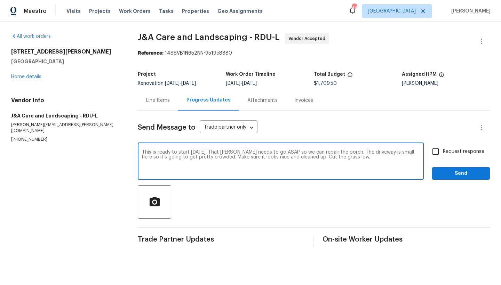
drag, startPoint x: 189, startPoint y: 151, endPoint x: 210, endPoint y: 152, distance: 21.6
click at [210, 152] on textarea "This is ready to start tomorrow. That stump needs to go ASAP so we can repair t…" at bounding box center [280, 162] width 277 height 24
type textarea "This is ready to start for you on Thursday. That stump needs to go ASAP so we c…"
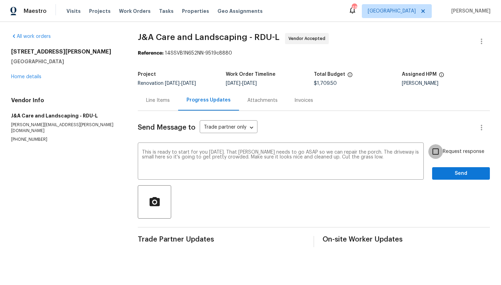
click at [432, 155] on input "Request response" at bounding box center [435, 151] width 15 height 15
checkbox input "true"
click at [447, 172] on span "Send" at bounding box center [460, 173] width 47 height 9
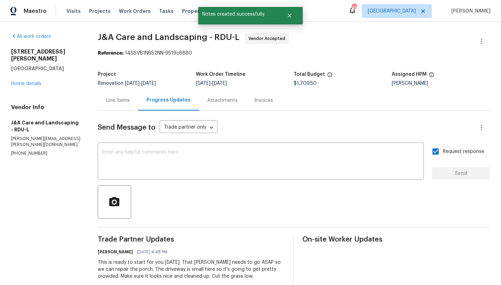
click at [24, 74] on div "1007 Vass Rd Spring Lake, NC 28390 Home details" at bounding box center [46, 67] width 70 height 39
click at [21, 81] on link "Home details" at bounding box center [26, 83] width 30 height 5
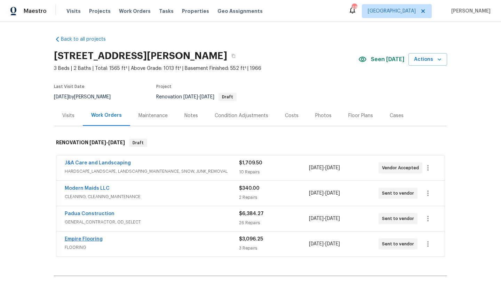
click at [86, 239] on link "Empire Flooring" at bounding box center [84, 239] width 38 height 5
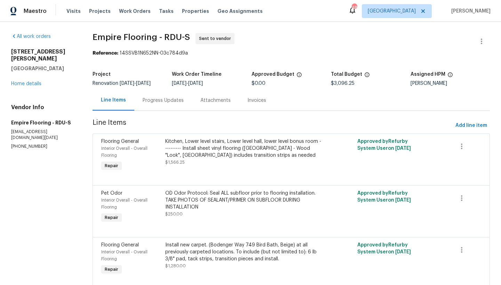
click at [167, 104] on div "Progress Updates" at bounding box center [163, 100] width 41 height 7
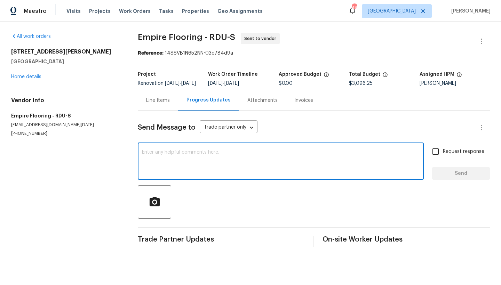
click at [192, 164] on textarea at bounding box center [280, 162] width 277 height 24
type textarea "This is ready for measurements. Please schedule the installation for Tuesday 9/…"
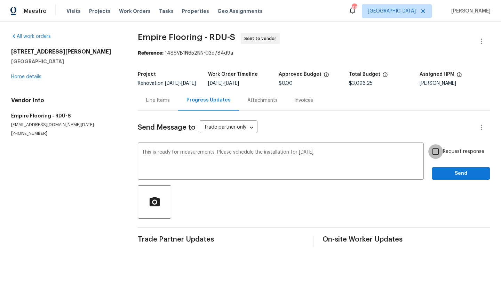
click at [432, 157] on input "Request response" at bounding box center [435, 151] width 15 height 15
checkbox input "true"
click at [440, 176] on span "Send" at bounding box center [460, 173] width 47 height 9
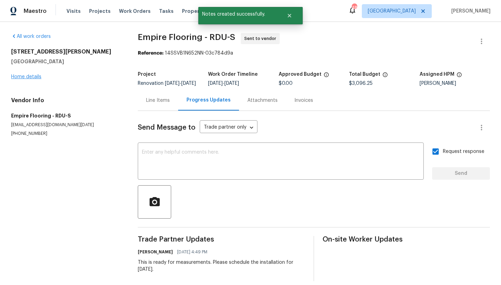
click at [31, 77] on link "Home details" at bounding box center [26, 76] width 30 height 5
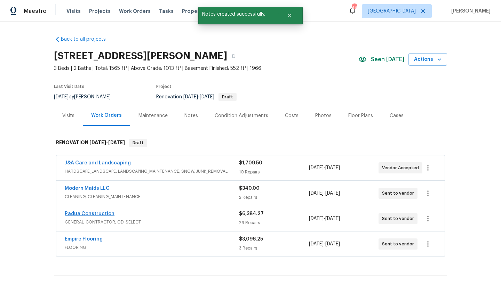
click at [75, 215] on link "Padua Construction" at bounding box center [90, 213] width 50 height 5
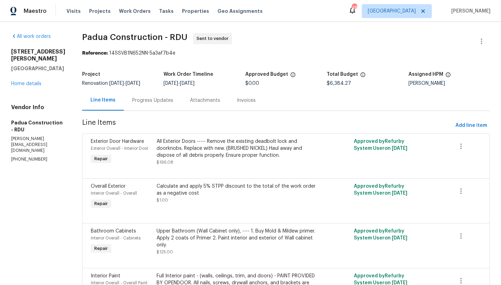
click at [134, 101] on div "Progress Updates" at bounding box center [152, 100] width 41 height 7
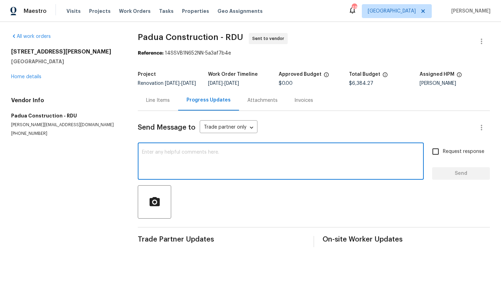
click at [205, 158] on textarea at bounding box center [280, 162] width 277 height 24
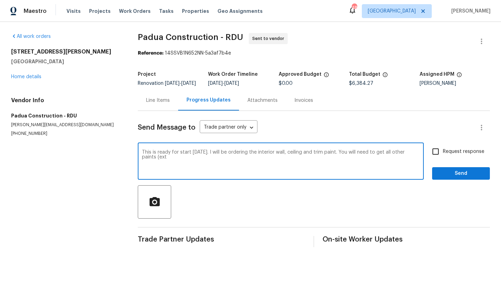
click at [341, 156] on textarea "This is ready for start tomorrow. I will be ordering the interior wall, ceiling…" at bounding box center [280, 162] width 277 height 24
click at [319, 157] on textarea "This is ready for start tomorrow. I will be ordering the interior wall, ceiling…" at bounding box center [280, 162] width 277 height 24
click at [332, 157] on textarea "This is ready for start tomorrow. I will be ordering the interior wall, ceiling…" at bounding box center [280, 162] width 277 height 24
click at [234, 163] on textarea "This is ready for start tomorrow. I will be ordering the interior wall, ceiling…" at bounding box center [280, 162] width 277 height 24
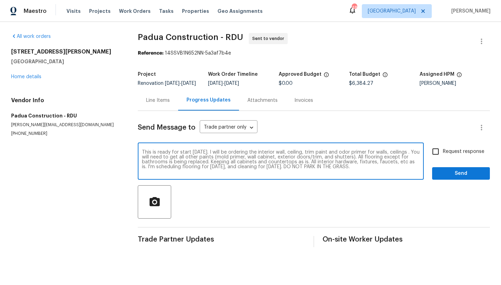
type textarea "This is ready for start tomorrow. I will be ordering the interior wall, ceiling…"
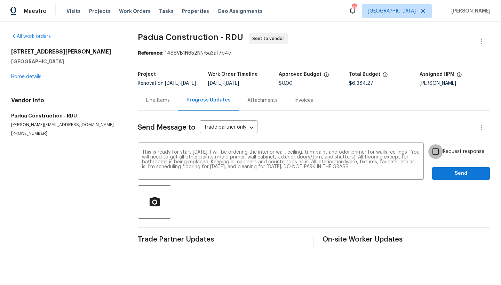
click at [431, 156] on input "Request response" at bounding box center [435, 151] width 15 height 15
checkbox input "true"
click at [450, 178] on span "Send" at bounding box center [460, 173] width 47 height 9
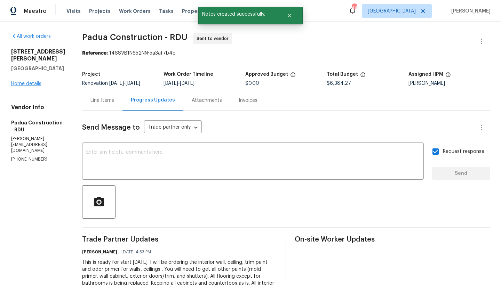
click at [25, 82] on link "Home details" at bounding box center [26, 83] width 30 height 5
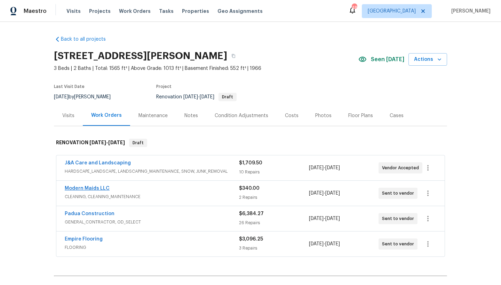
click at [84, 187] on link "Modern Maids LLC" at bounding box center [87, 188] width 45 height 5
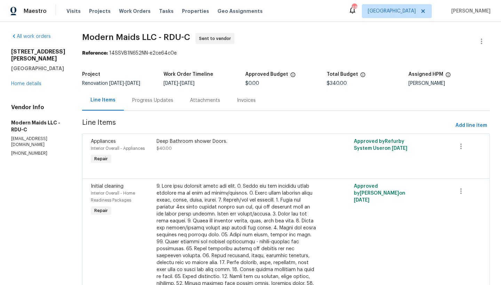
click at [153, 98] on div "Progress Updates" at bounding box center [152, 100] width 41 height 7
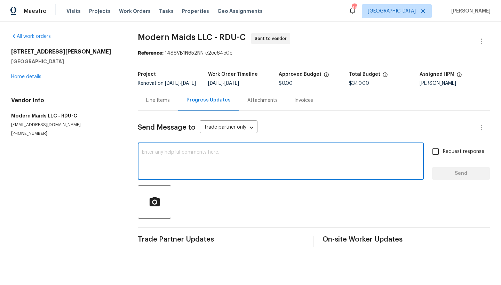
click at [184, 162] on textarea at bounding box center [280, 162] width 277 height 24
type textarea "Please schedule this cleaning for Wednesday 9/10."
click at [430, 157] on input "Request response" at bounding box center [435, 151] width 15 height 15
checkbox input "true"
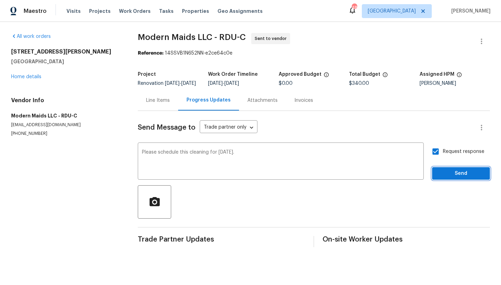
click at [448, 178] on span "Send" at bounding box center [460, 173] width 47 height 9
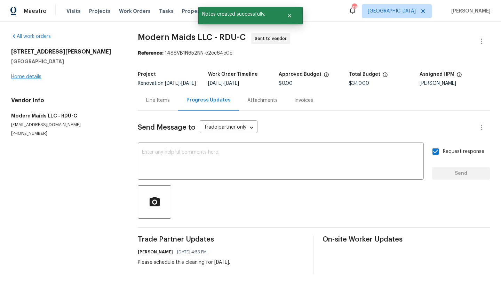
click at [27, 79] on link "Home details" at bounding box center [26, 76] width 30 height 5
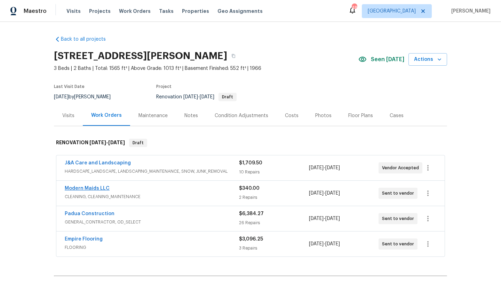
click at [95, 188] on link "Modern Maids LLC" at bounding box center [87, 188] width 45 height 5
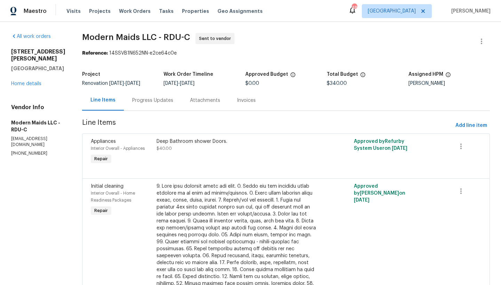
click at [158, 101] on div "Progress Updates" at bounding box center [152, 100] width 41 height 7
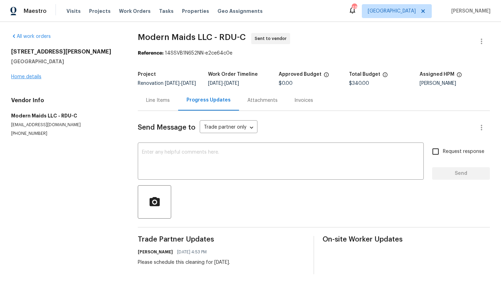
click at [36, 78] on link "Home details" at bounding box center [26, 76] width 30 height 5
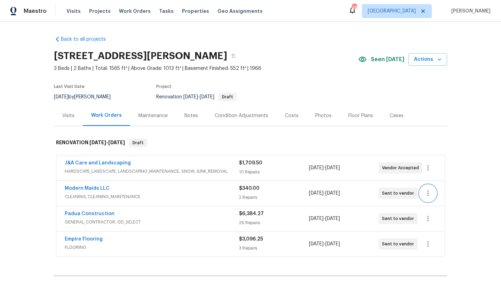
click at [426, 192] on icon "button" at bounding box center [427, 193] width 8 height 8
click at [428, 194] on li "Edit" at bounding box center [454, 193] width 75 height 11
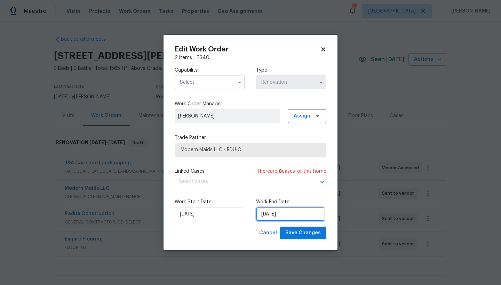
click at [265, 217] on input "9/12/2025" at bounding box center [290, 214] width 68 height 14
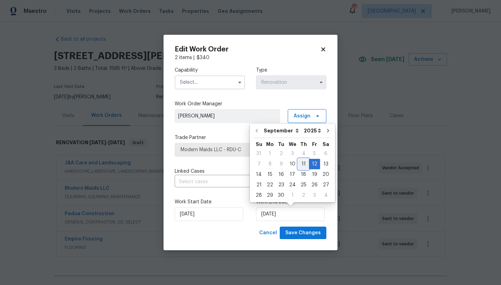
click at [300, 162] on div "11" at bounding box center [303, 164] width 11 height 10
type input "[DATE]"
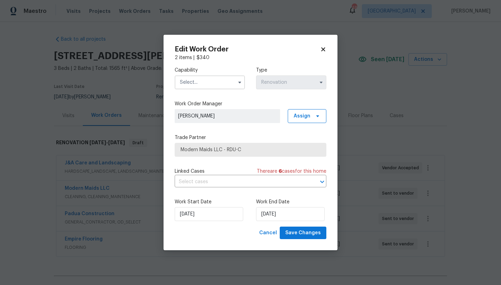
click at [198, 81] on input "text" at bounding box center [209, 82] width 70 height 14
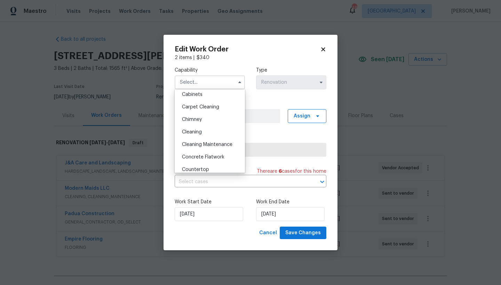
scroll to position [73, 0]
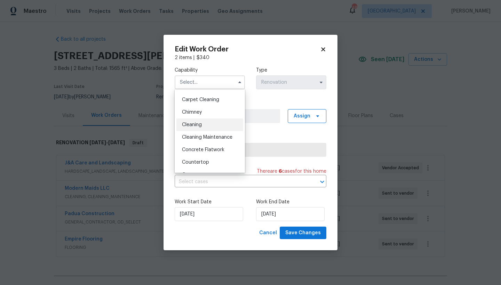
click at [190, 129] on div "Cleaning" at bounding box center [209, 125] width 67 height 13
type input "Cleaning"
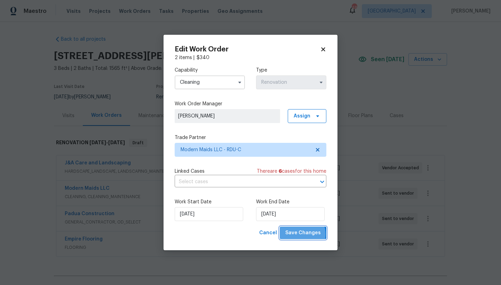
click at [302, 234] on span "Save Changes" at bounding box center [302, 233] width 35 height 9
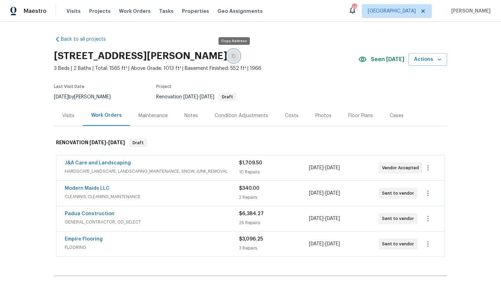
click at [233, 55] on icon "button" at bounding box center [233, 56] width 4 height 4
